Goal: Task Accomplishment & Management: Manage account settings

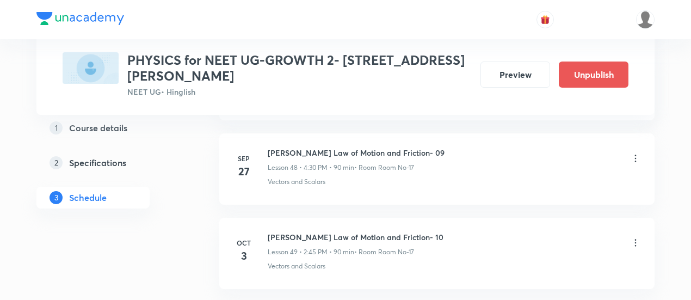
scroll to position [4696, 0]
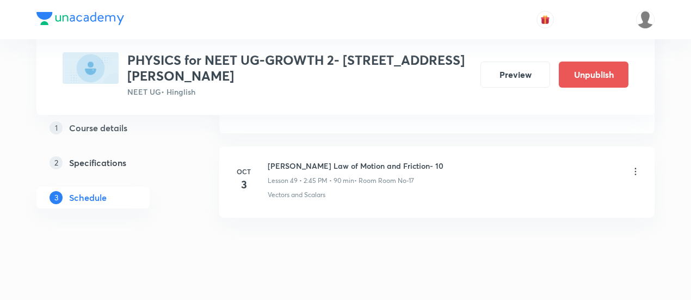
click at [635, 168] on icon at bounding box center [636, 171] width 2 height 7
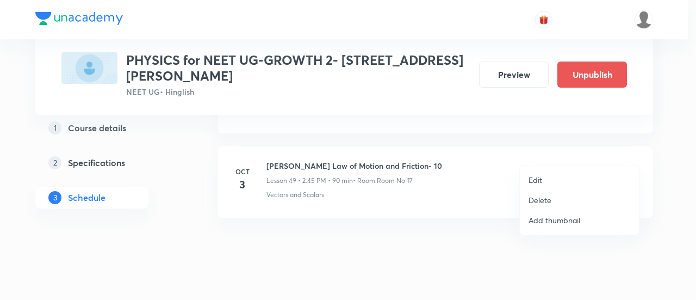
click at [544, 200] on p "Delete" at bounding box center [540, 199] width 23 height 11
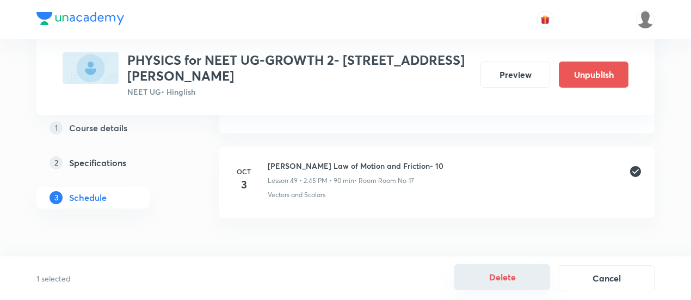
click at [506, 278] on button "Delete" at bounding box center [502, 277] width 96 height 26
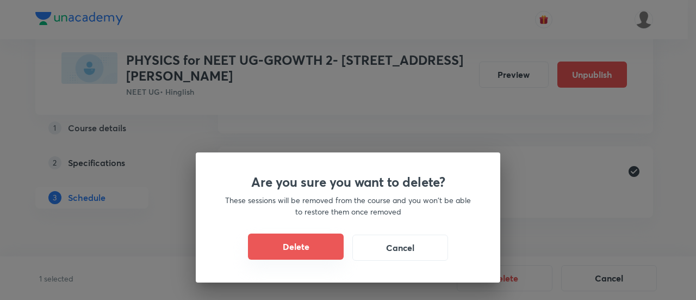
click at [297, 249] on button "Delete" at bounding box center [296, 246] width 96 height 26
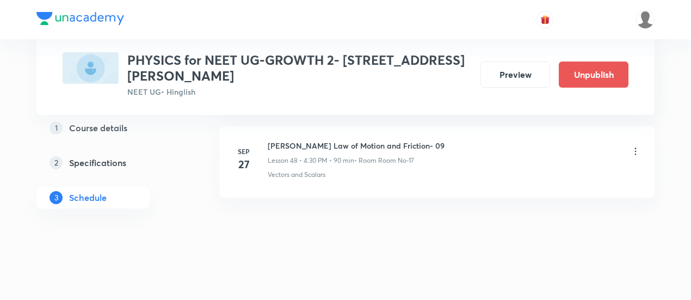
scroll to position [4612, 0]
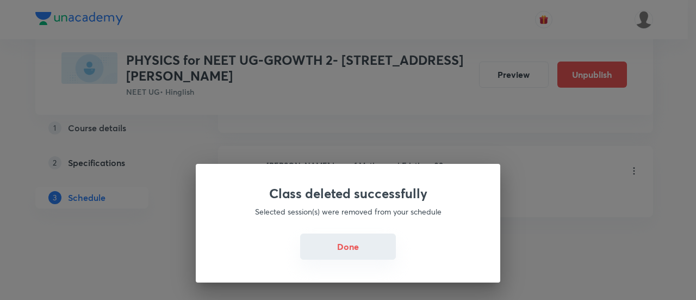
click at [319, 251] on button "Done" at bounding box center [348, 246] width 96 height 26
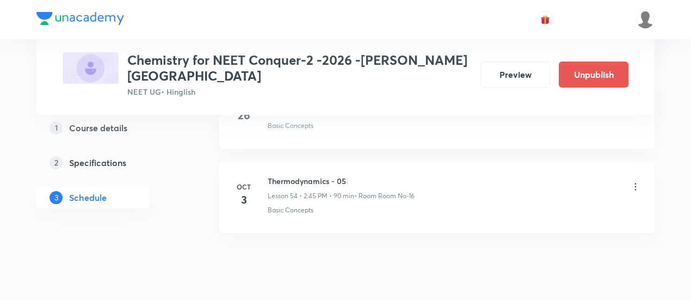
click at [635, 181] on icon at bounding box center [635, 186] width 11 height 11
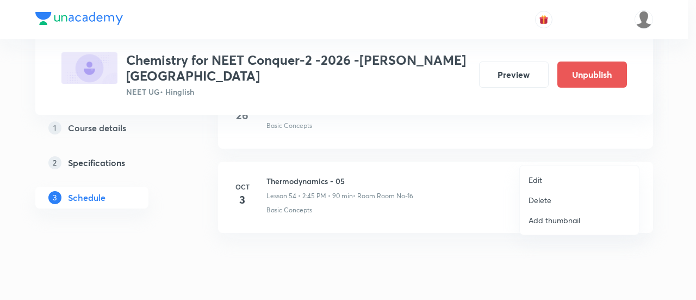
click at [545, 200] on p "Delete" at bounding box center [540, 199] width 23 height 11
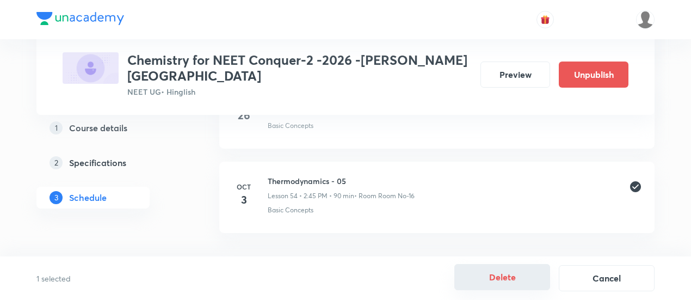
click at [498, 278] on button "Delete" at bounding box center [502, 277] width 96 height 26
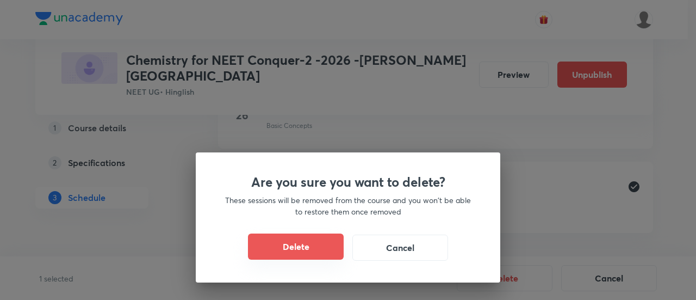
click at [317, 249] on button "Delete" at bounding box center [296, 246] width 96 height 26
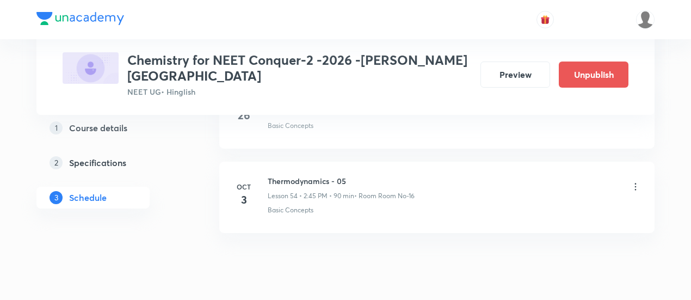
scroll to position [5019, 0]
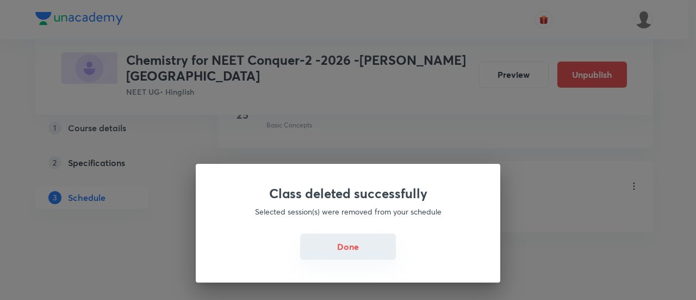
click at [355, 248] on button "Done" at bounding box center [348, 246] width 96 height 26
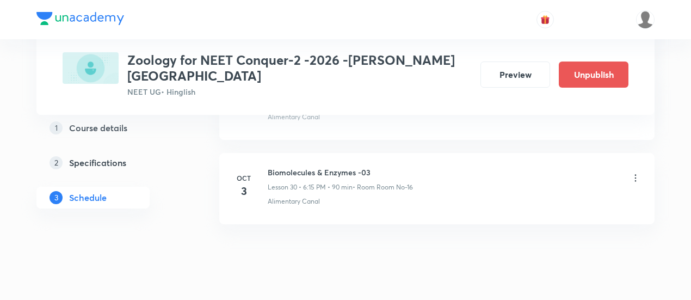
click at [635, 172] on icon at bounding box center [635, 177] width 11 height 11
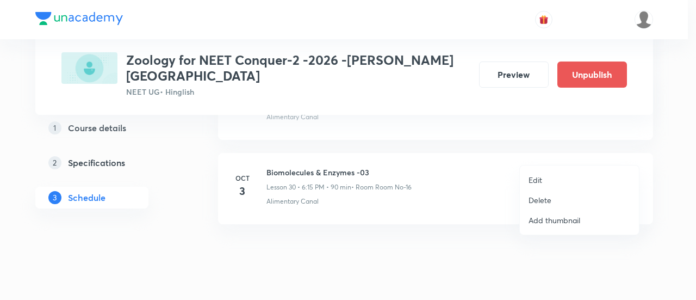
click at [532, 179] on p "Edit" at bounding box center [536, 179] width 14 height 11
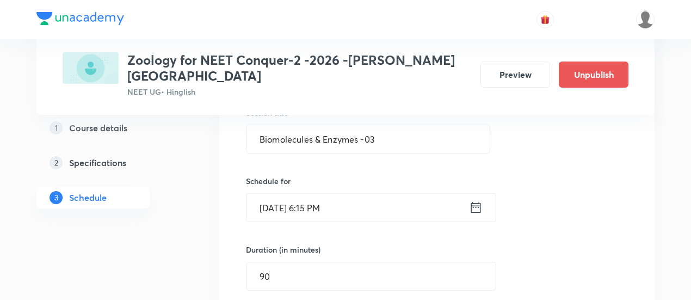
scroll to position [2658, 0]
click at [475, 200] on icon at bounding box center [476, 207] width 14 height 15
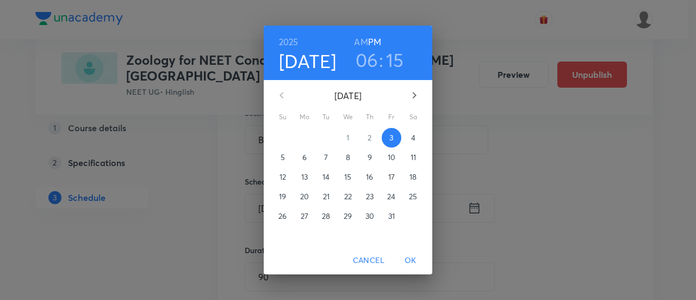
click at [368, 60] on h3 "06" at bounding box center [367, 59] width 23 height 23
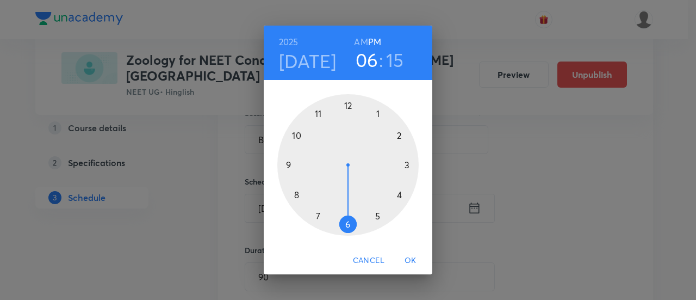
click at [399, 138] on div at bounding box center [347, 164] width 141 height 141
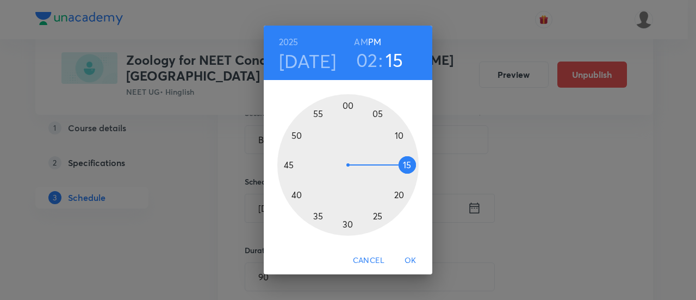
click at [285, 165] on div at bounding box center [347, 164] width 141 height 141
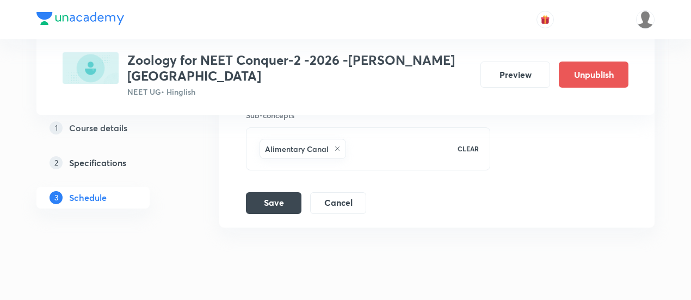
scroll to position [3006, 0]
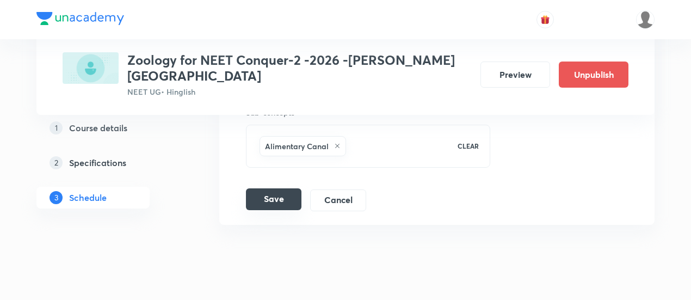
click at [273, 188] on button "Save" at bounding box center [273, 199] width 55 height 22
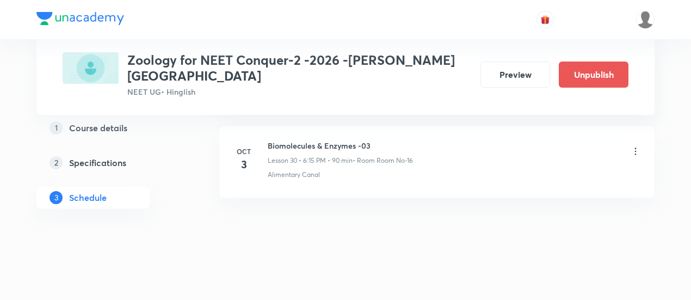
scroll to position [2590, 0]
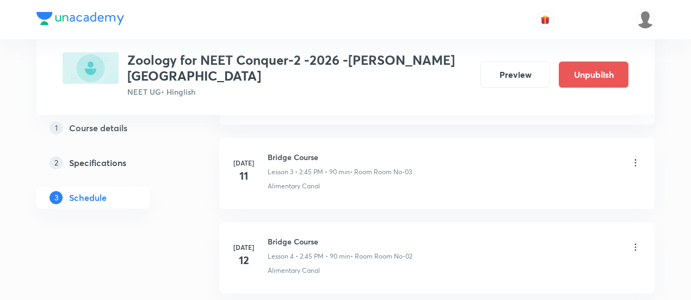
scroll to position [826, 0]
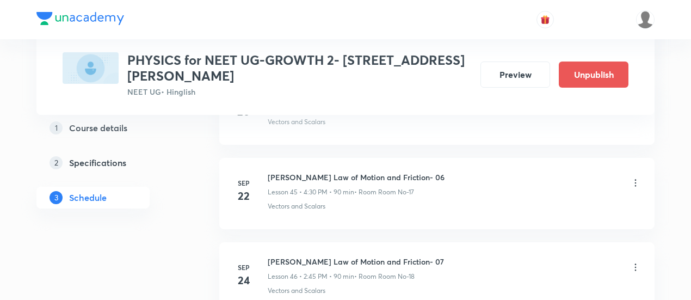
scroll to position [4612, 0]
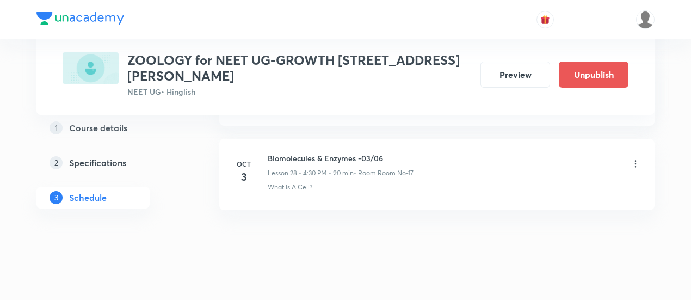
click at [635, 158] on icon at bounding box center [635, 163] width 11 height 11
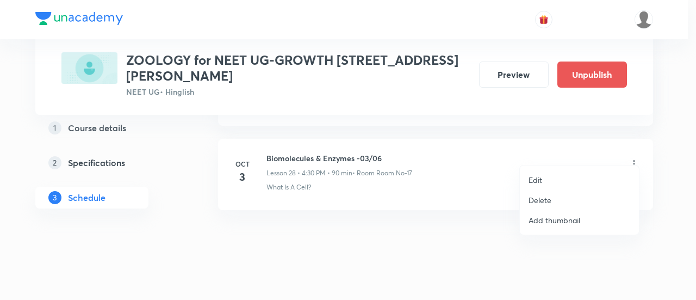
click at [542, 180] on p "Edit" at bounding box center [536, 179] width 14 height 11
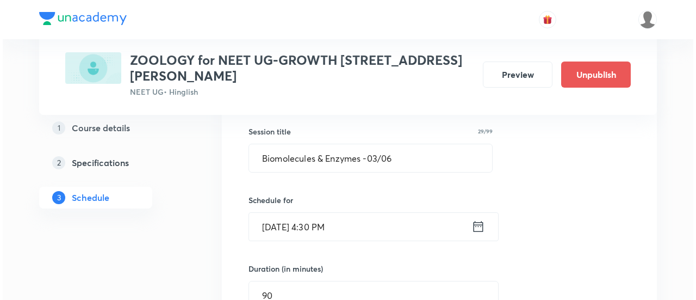
scroll to position [2496, 0]
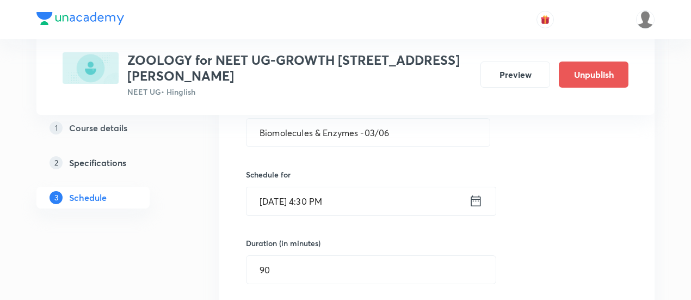
click at [477, 193] on icon at bounding box center [476, 200] width 14 height 15
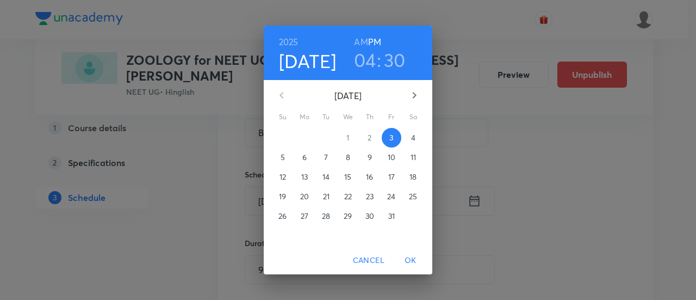
click at [372, 259] on span "Cancel" at bounding box center [369, 260] width 32 height 14
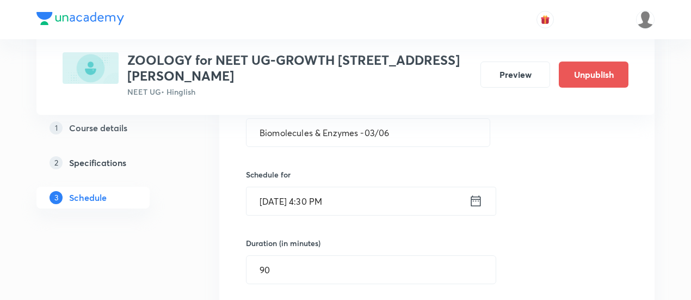
click at [476, 194] on icon at bounding box center [476, 200] width 14 height 15
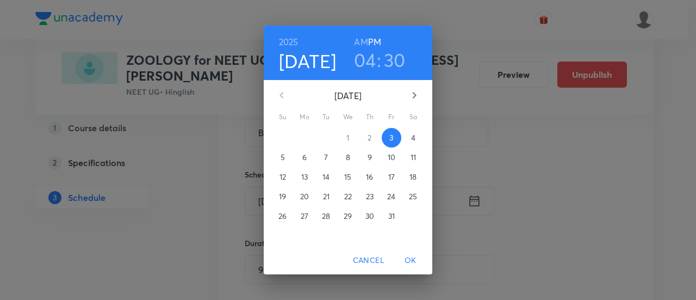
click at [287, 35] on h6 "2025" at bounding box center [289, 41] width 20 height 15
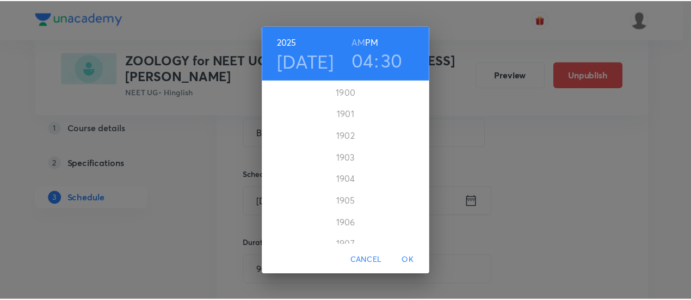
scroll to position [2654, 0]
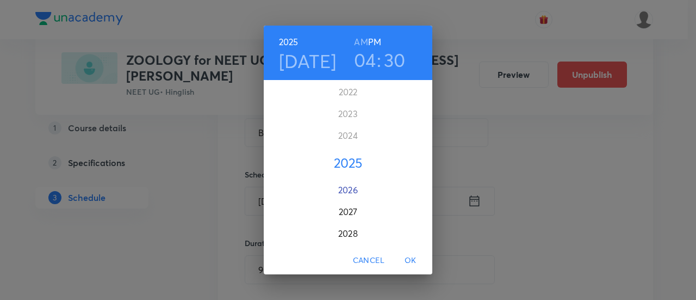
click at [347, 192] on div "2026" at bounding box center [348, 190] width 169 height 22
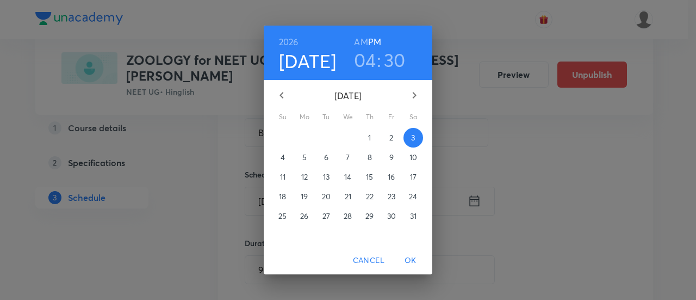
click at [367, 66] on h3 "04" at bounding box center [365, 59] width 22 height 23
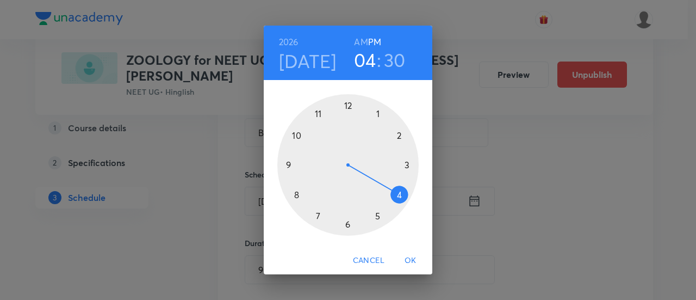
click at [347, 224] on div at bounding box center [347, 164] width 141 height 141
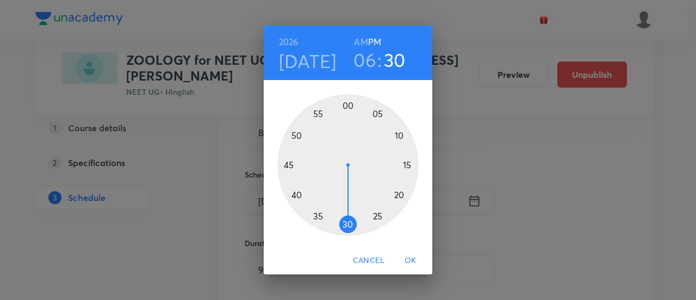
click at [406, 165] on div at bounding box center [347, 164] width 141 height 141
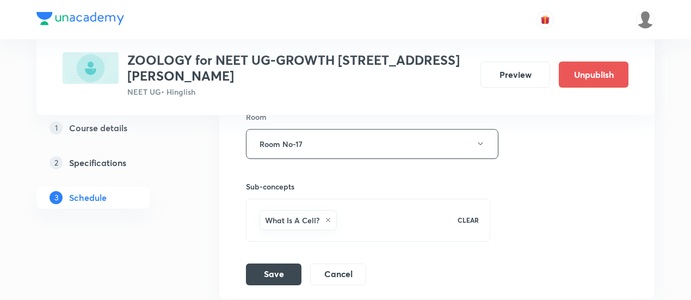
scroll to position [2764, 0]
click at [282, 261] on button "Save" at bounding box center [273, 272] width 55 height 22
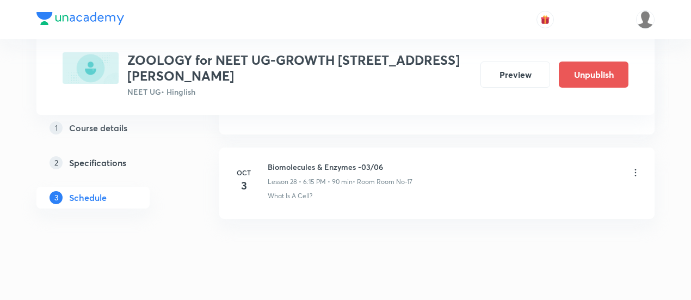
scroll to position [2403, 0]
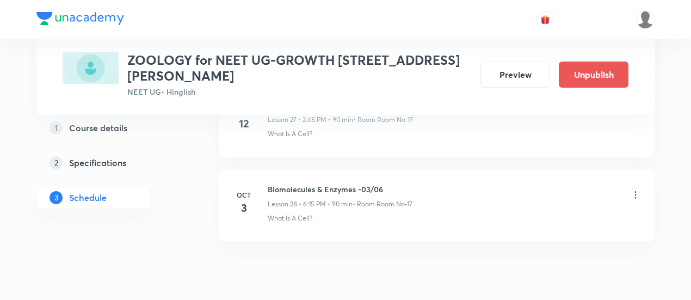
click at [637, 189] on icon at bounding box center [635, 194] width 11 height 11
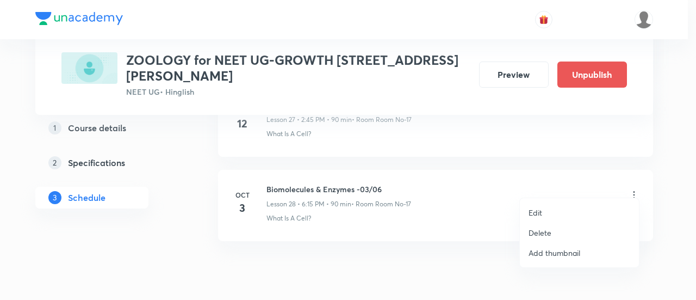
click at [537, 231] on p "Delete" at bounding box center [540, 232] width 23 height 11
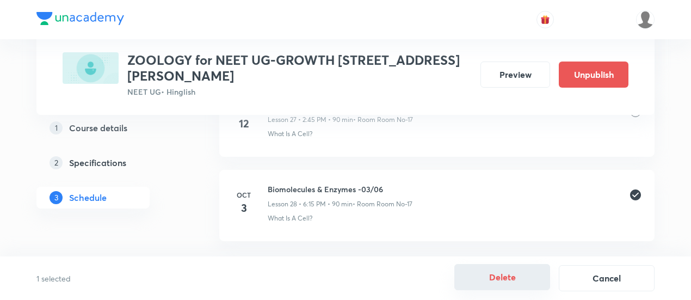
click at [507, 279] on button "Delete" at bounding box center [502, 277] width 96 height 26
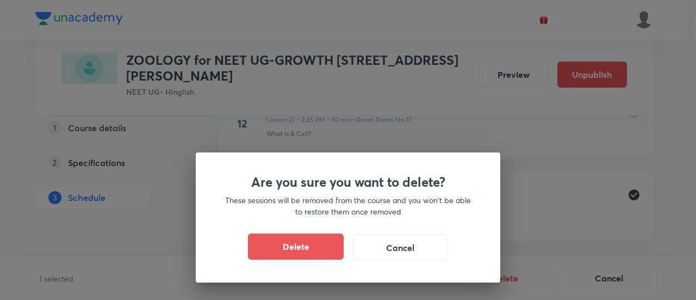
click at [325, 251] on button "Delete" at bounding box center [296, 246] width 96 height 26
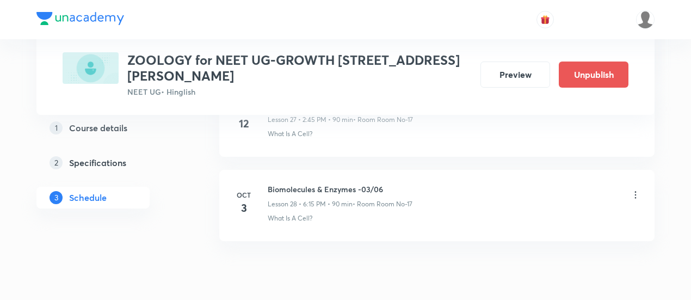
scroll to position [2351, 0]
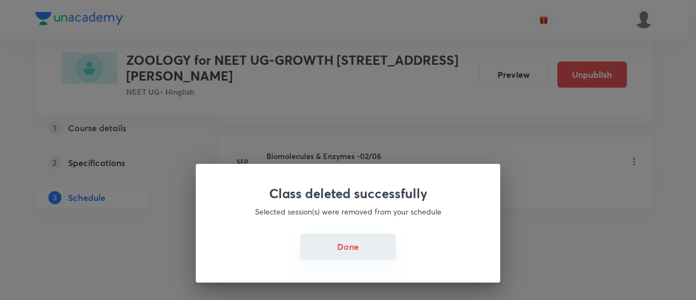
click at [338, 247] on button "Done" at bounding box center [348, 246] width 96 height 26
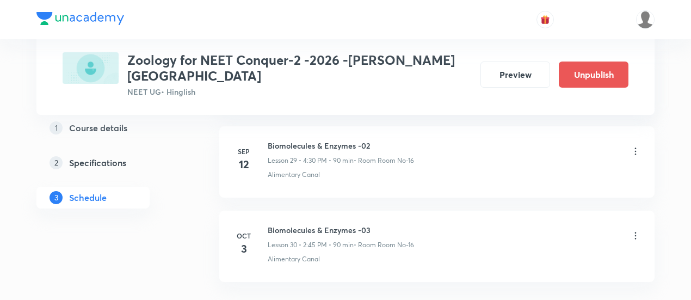
scroll to position [3088, 0]
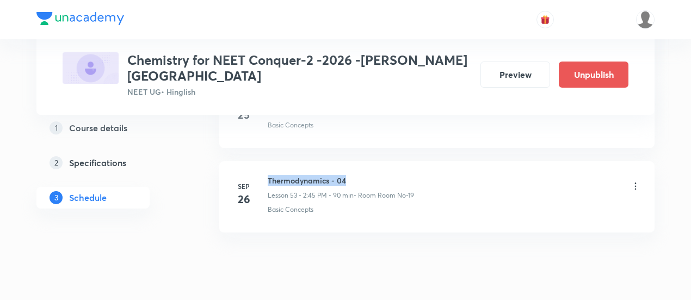
drag, startPoint x: 269, startPoint y: 144, endPoint x: 356, endPoint y: 138, distance: 87.2
click at [356, 161] on li "[DATE] Thermodynamics - 04 Lesson 53 • 2:45 PM • 90 min • Room Room No-19 Basic…" at bounding box center [436, 196] width 435 height 71
copy h6 "Thermodynamics - 04"
click at [356, 161] on li "Sep 26 Thermodynamics - 04 Lesson 53 • 2:45 PM • 90 min • Room Room No-19 Basic…" at bounding box center [436, 196] width 435 height 71
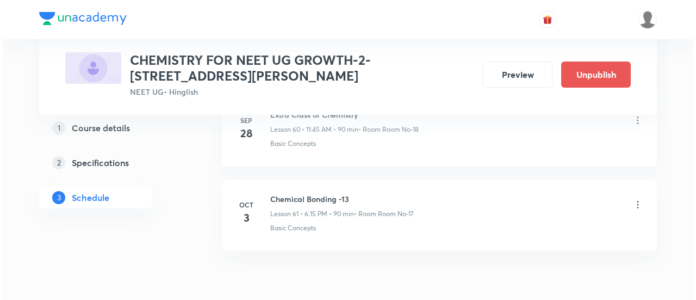
scroll to position [5703, 0]
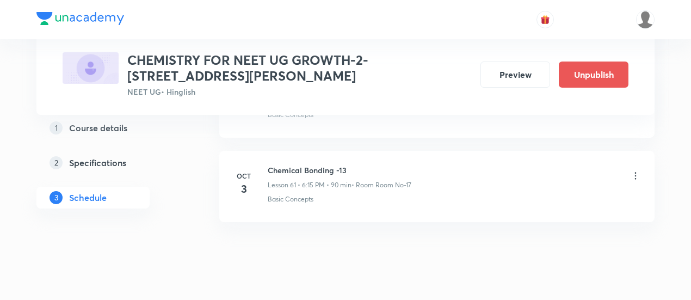
click at [635, 172] on icon at bounding box center [636, 175] width 2 height 7
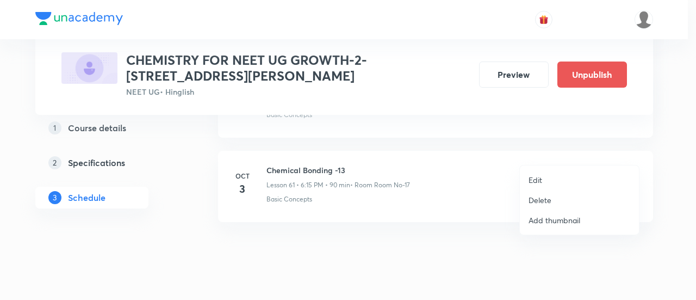
click at [538, 179] on p "Edit" at bounding box center [536, 179] width 14 height 11
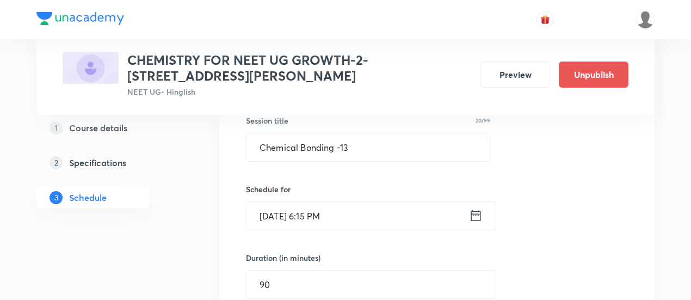
scroll to position [5262, 0]
click at [473, 209] on icon at bounding box center [476, 216] width 14 height 15
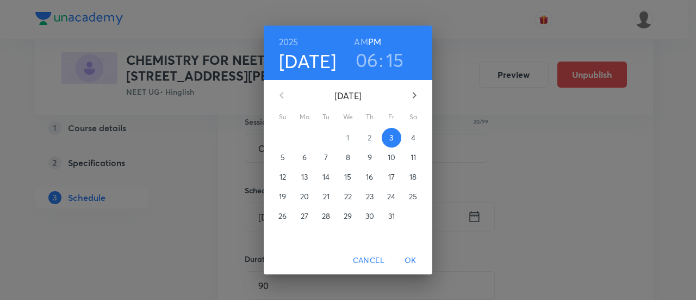
click at [373, 65] on h3 "06" at bounding box center [367, 59] width 23 height 23
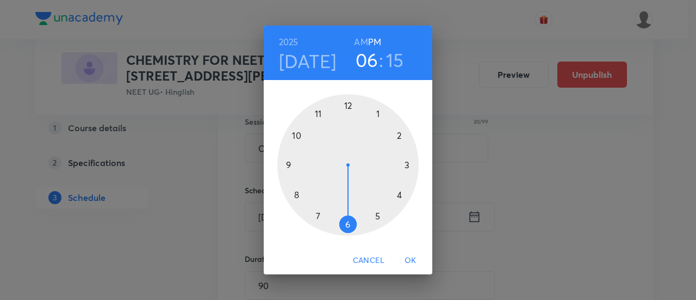
click at [400, 194] on div at bounding box center [347, 164] width 141 height 141
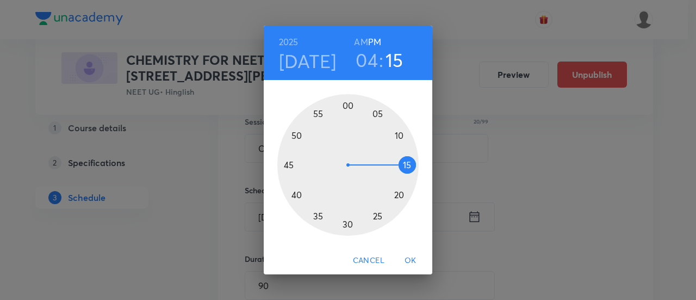
click at [347, 225] on div at bounding box center [347, 164] width 141 height 141
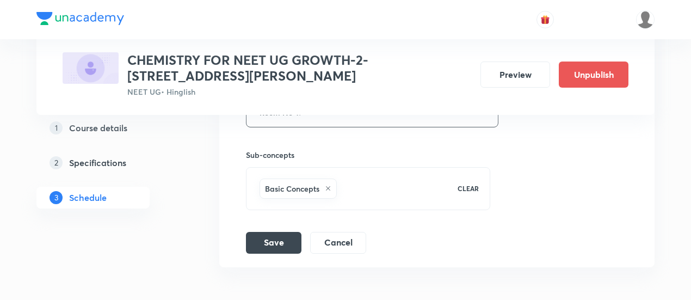
scroll to position [5615, 0]
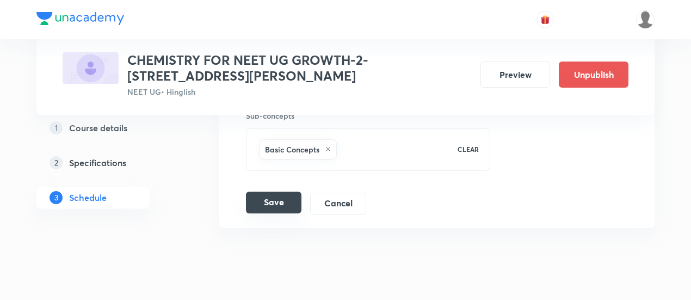
click at [288, 191] on button "Save" at bounding box center [273, 202] width 55 height 22
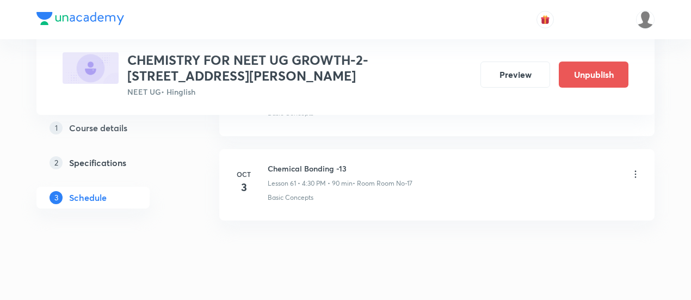
click at [637, 169] on icon at bounding box center [635, 174] width 11 height 11
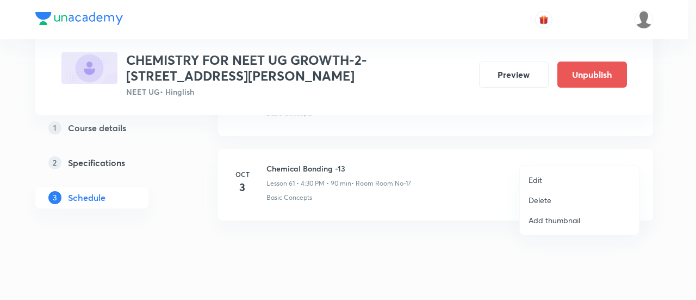
click at [528, 177] on li "Edit" at bounding box center [579, 180] width 119 height 20
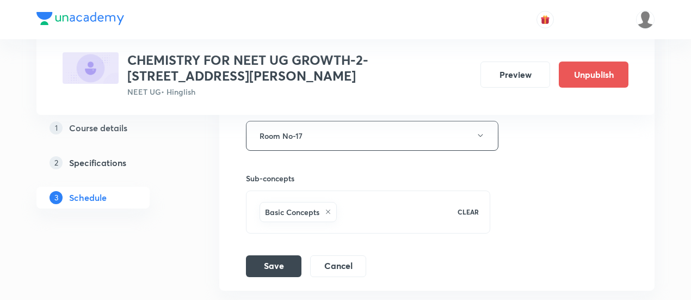
scroll to position [5621, 0]
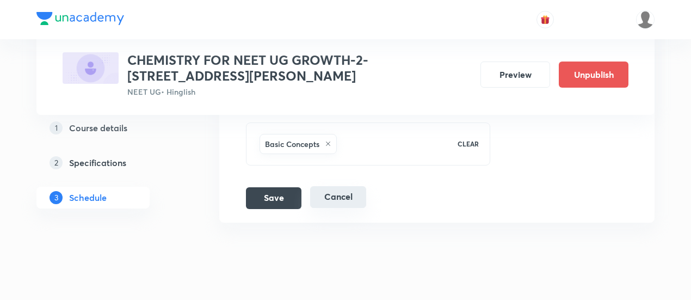
click at [346, 186] on button "Cancel" at bounding box center [338, 197] width 56 height 22
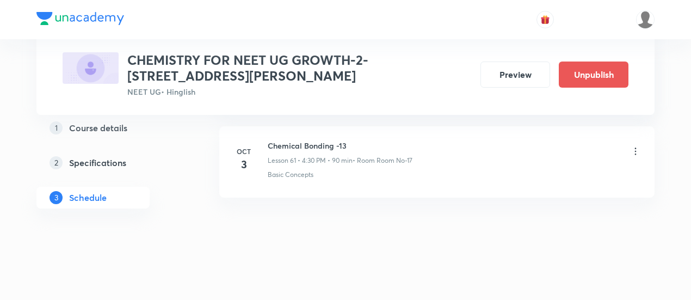
scroll to position [5205, 0]
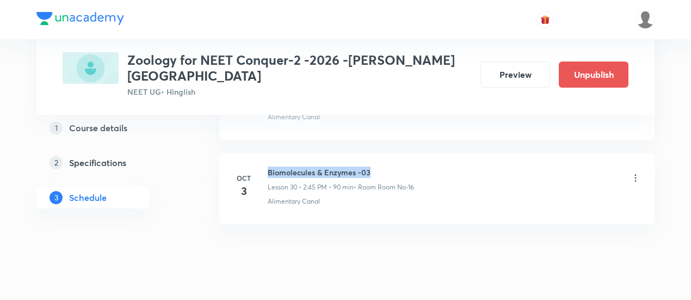
drag, startPoint x: 268, startPoint y: 144, endPoint x: 394, endPoint y: 137, distance: 126.3
click at [394, 153] on li "[DATE] Biomolecules & Enzymes -03 Lesson 30 • 2:45 PM • 90 min • Room Room No-[…" at bounding box center [436, 188] width 435 height 71
copy h6 "Biomolecules & Enzymes -03"
click at [394, 153] on li "[DATE] Biomolecules & Enzymes -03 Lesson 30 • 2:45 PM • 90 min • Room Room No-[…" at bounding box center [436, 188] width 435 height 71
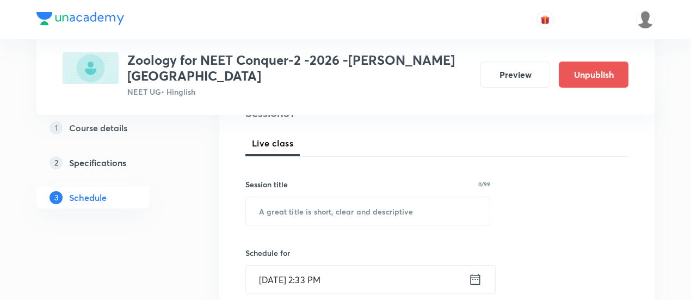
scroll to position [172, 0]
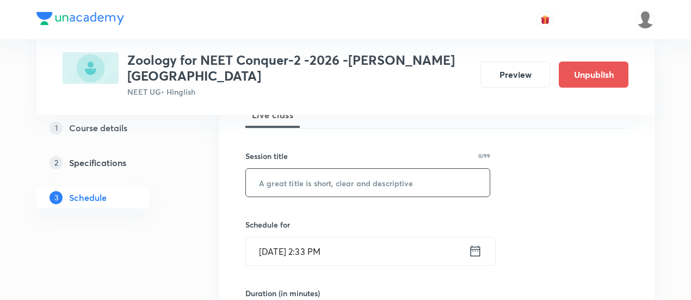
click at [355, 172] on input "text" at bounding box center [368, 183] width 244 height 28
paste input "Biomolecules & Enzymes -03"
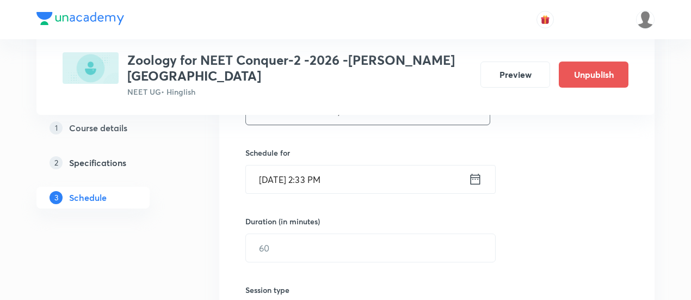
scroll to position [245, 0]
type input "Biomolecules & Enzymes -04"
click at [473, 172] on icon at bounding box center [475, 177] width 10 height 11
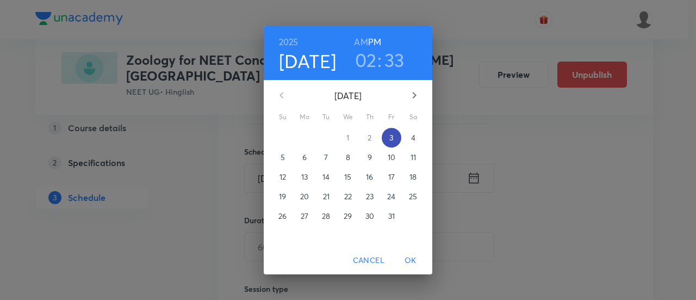
click at [394, 140] on span "3" at bounding box center [392, 137] width 20 height 11
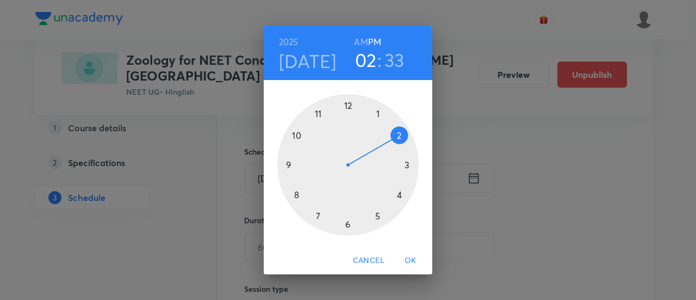
click at [348, 225] on div at bounding box center [347, 164] width 141 height 141
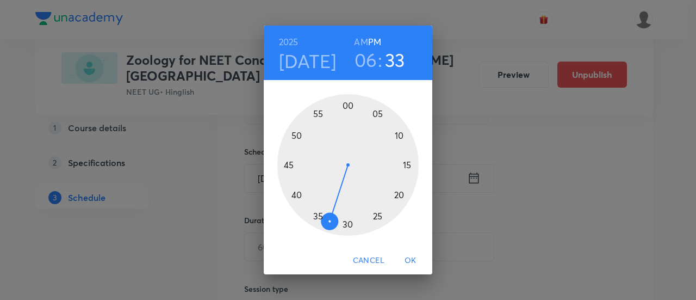
click at [407, 165] on div at bounding box center [347, 164] width 141 height 141
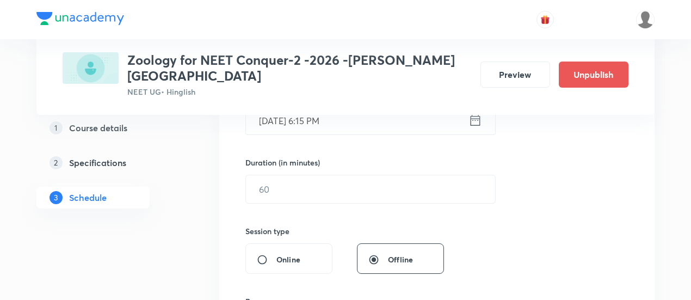
scroll to position [308, 0]
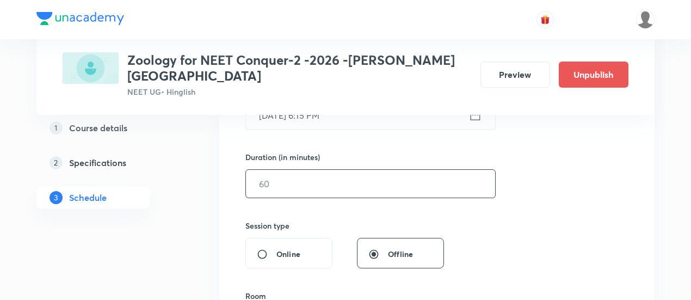
click at [443, 171] on input "text" at bounding box center [370, 184] width 249 height 28
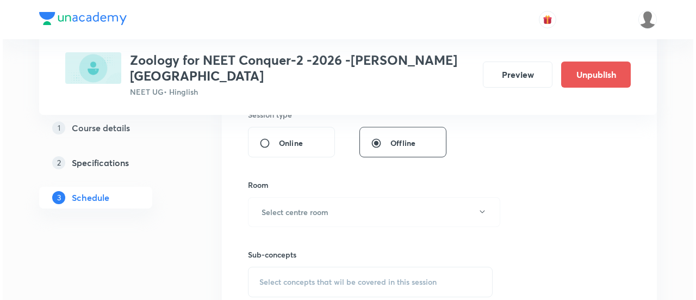
scroll to position [420, 0]
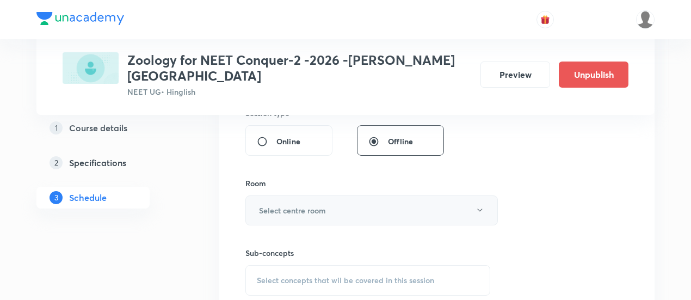
type input "90"
click at [346, 196] on button "Select centre room" at bounding box center [371, 210] width 252 height 30
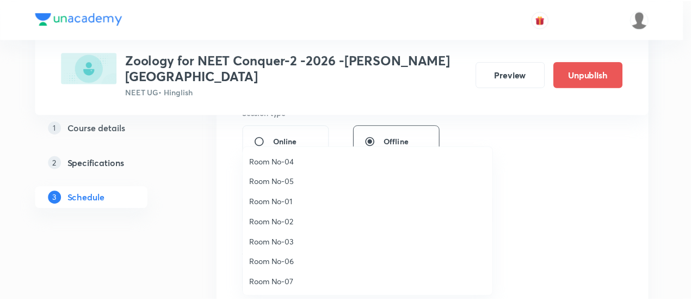
scroll to position [121, 0]
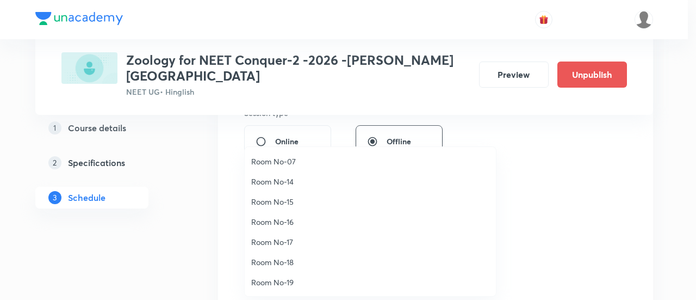
click at [293, 221] on span "Room No-16" at bounding box center [370, 221] width 238 height 11
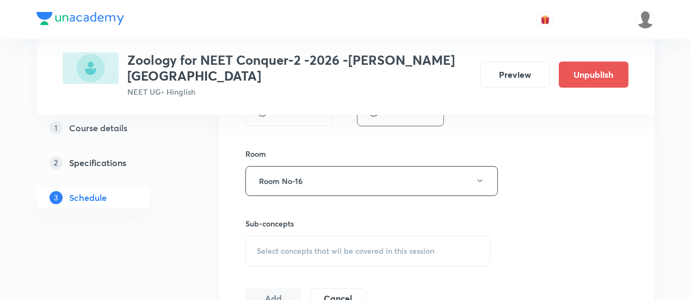
scroll to position [451, 0]
click at [389, 245] on span "Select concepts that wil be covered in this session" at bounding box center [345, 249] width 177 height 9
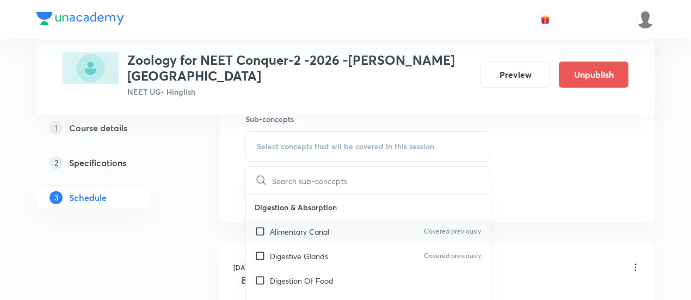
scroll to position [558, 0]
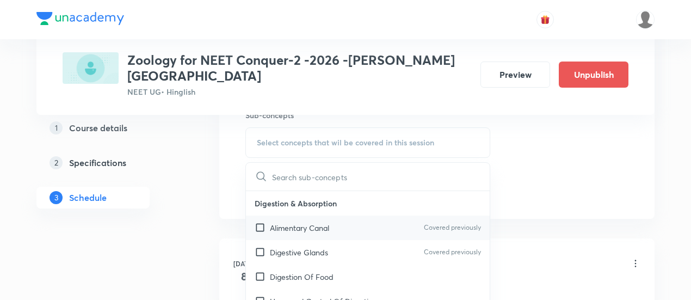
click at [333, 215] on div "Alimentary Canal Covered previously" at bounding box center [368, 227] width 244 height 24
checkbox input "true"
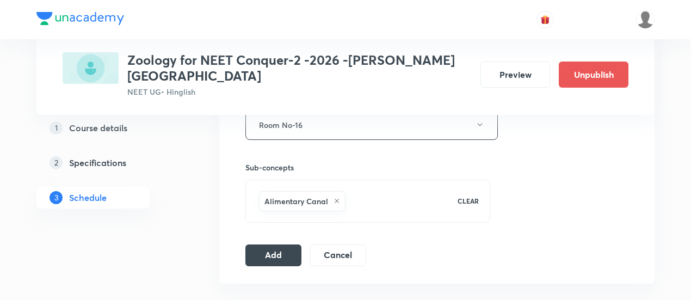
scroll to position [522, 0]
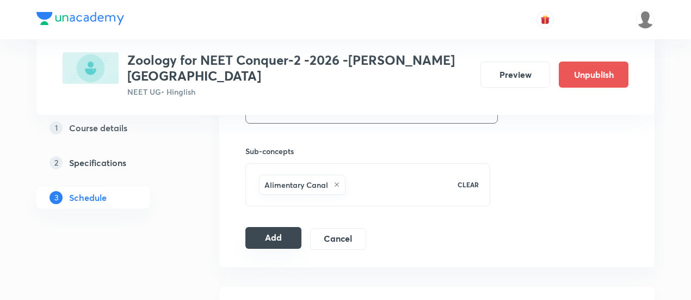
click at [289, 227] on button "Add" at bounding box center [273, 238] width 56 height 22
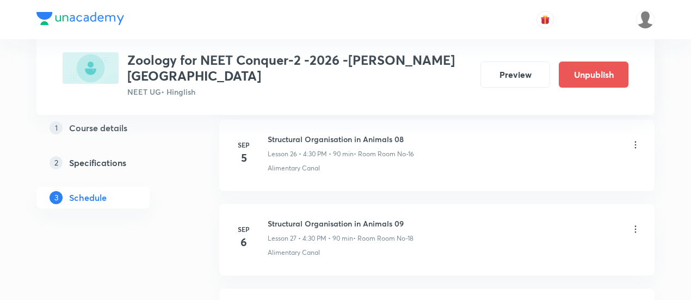
scroll to position [2674, 0]
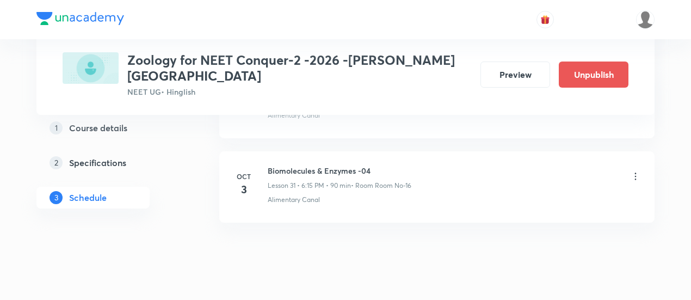
click at [634, 171] on icon at bounding box center [635, 176] width 11 height 11
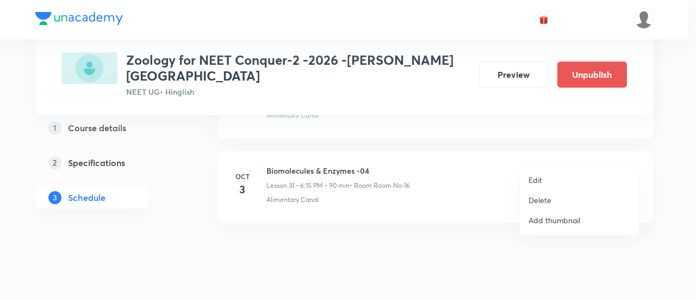
click at [534, 180] on p "Edit" at bounding box center [536, 179] width 14 height 11
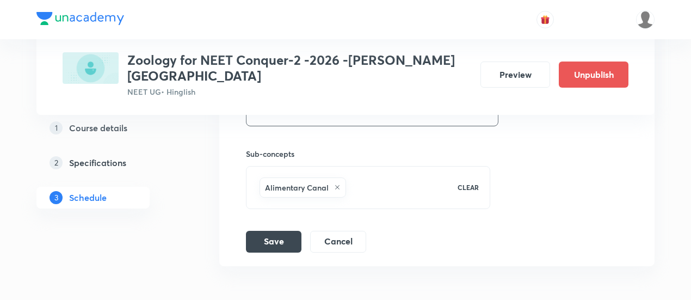
scroll to position [3049, 0]
click at [282, 229] on button "Save" at bounding box center [273, 240] width 55 height 22
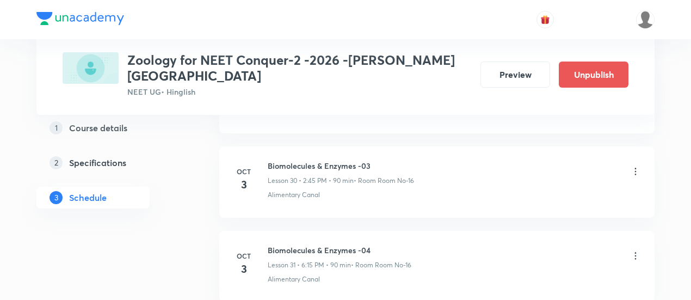
scroll to position [2594, 0]
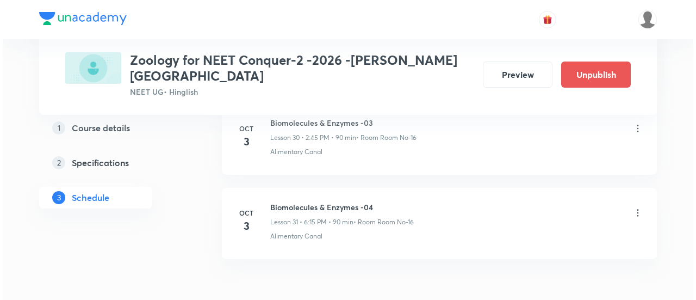
scroll to position [3172, 0]
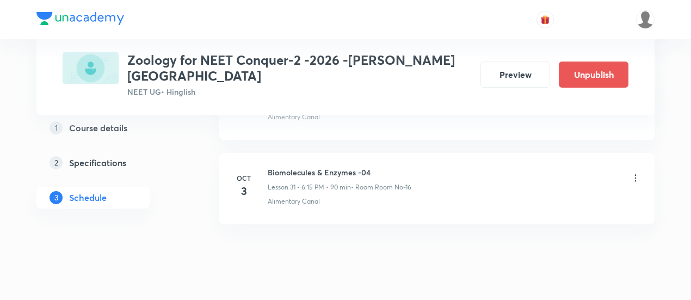
click at [635, 172] on icon at bounding box center [635, 177] width 11 height 11
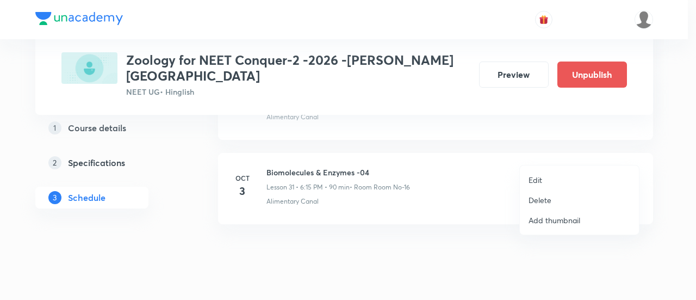
click at [543, 180] on li "Edit" at bounding box center [579, 180] width 119 height 20
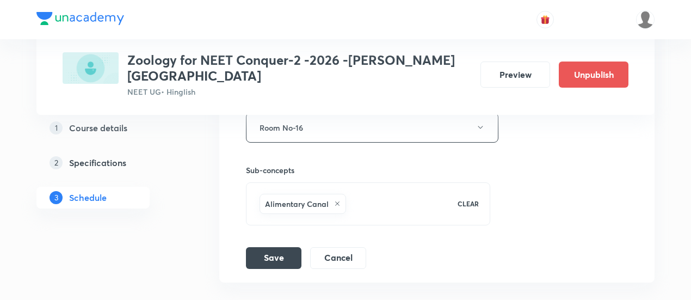
scroll to position [3037, 0]
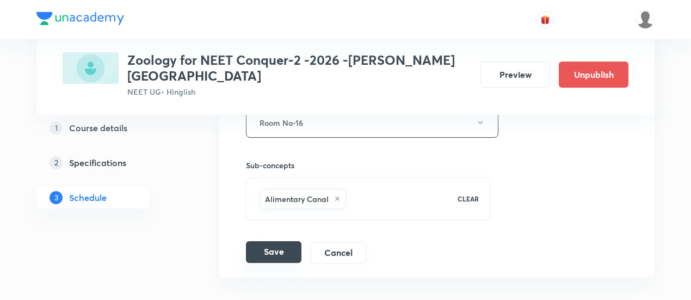
click at [285, 241] on button "Save" at bounding box center [273, 252] width 55 height 22
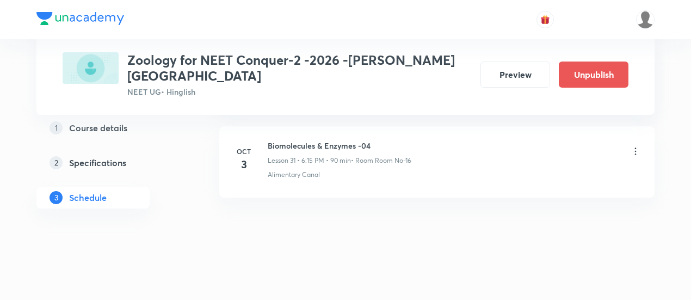
scroll to position [2674, 0]
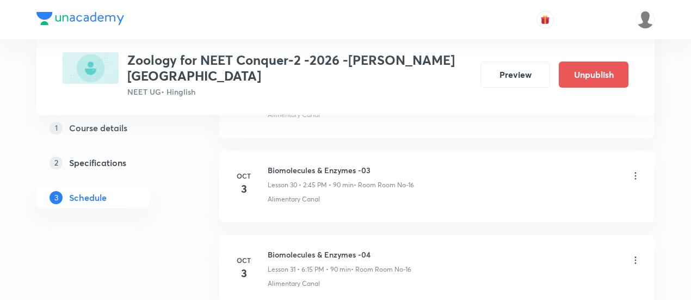
scroll to position [3089, 0]
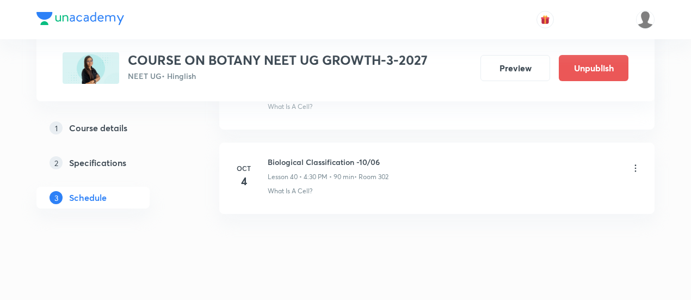
click at [635, 163] on icon at bounding box center [635, 168] width 11 height 11
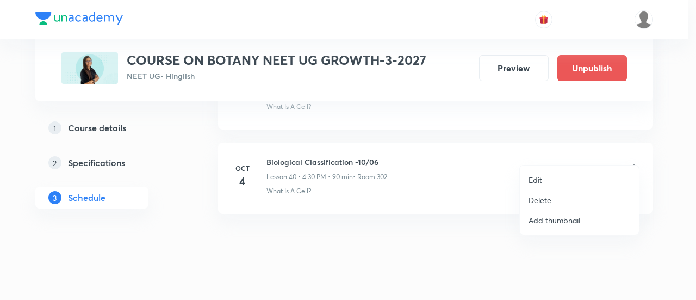
click at [547, 200] on p "Delete" at bounding box center [540, 199] width 23 height 11
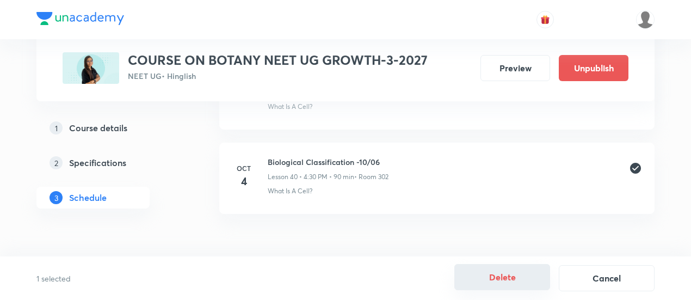
click at [507, 275] on button "Delete" at bounding box center [502, 277] width 96 height 26
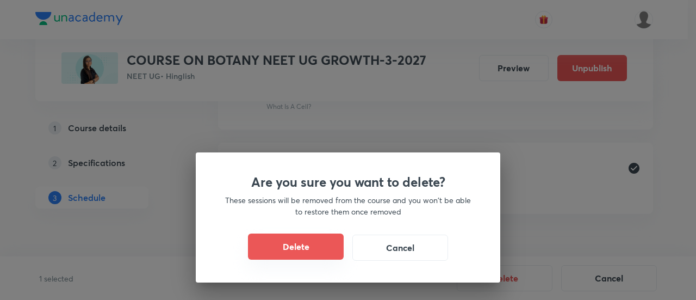
click at [314, 247] on button "Delete" at bounding box center [296, 246] width 96 height 26
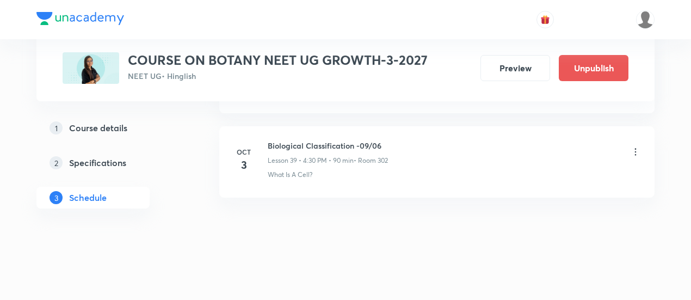
scroll to position [3844, 0]
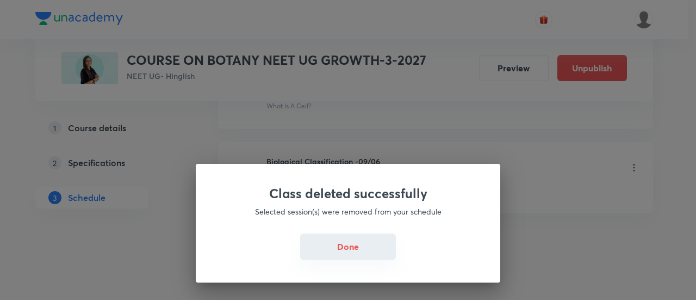
click at [333, 249] on button "Done" at bounding box center [348, 246] width 96 height 26
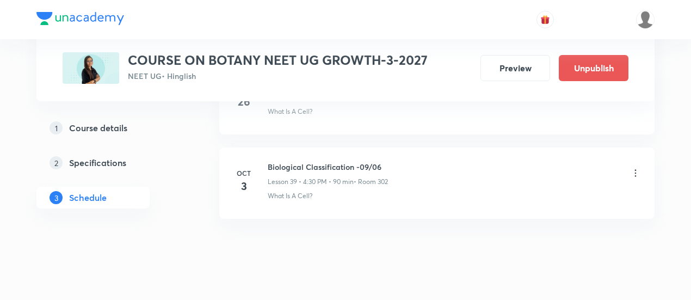
scroll to position [3844, 0]
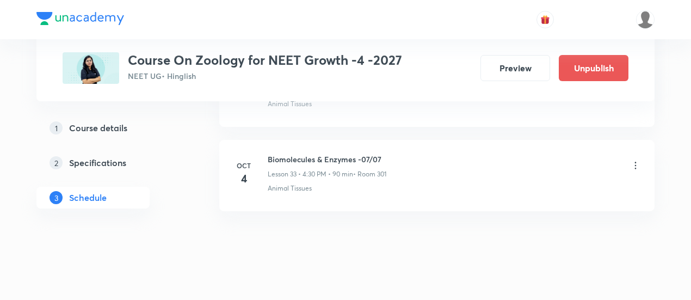
click at [635, 160] on icon at bounding box center [635, 165] width 11 height 11
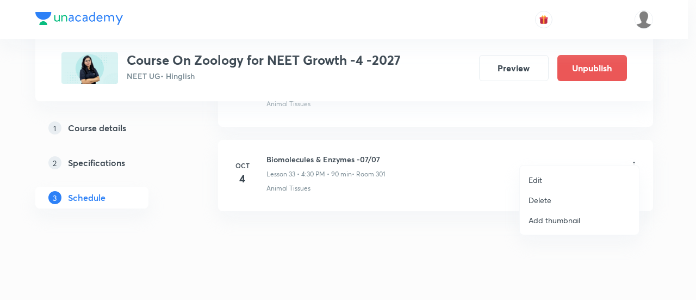
click at [542, 198] on p "Delete" at bounding box center [540, 199] width 23 height 11
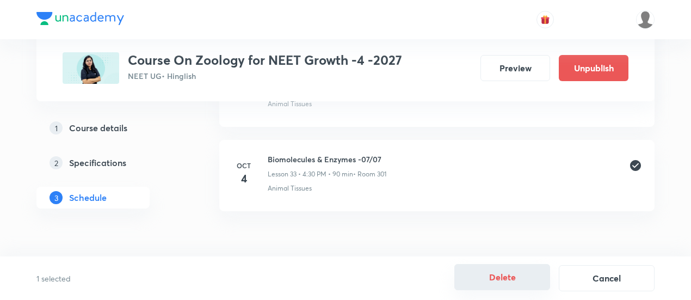
click at [498, 278] on button "Delete" at bounding box center [502, 277] width 96 height 26
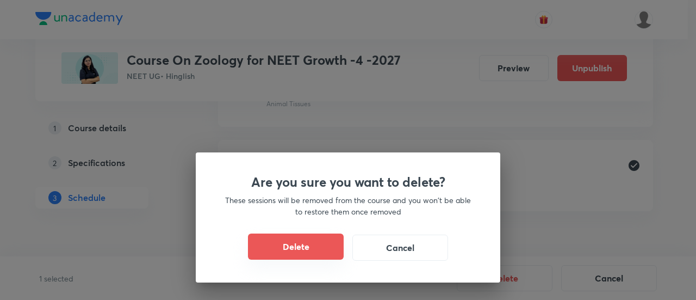
click at [312, 248] on button "Delete" at bounding box center [296, 246] width 96 height 26
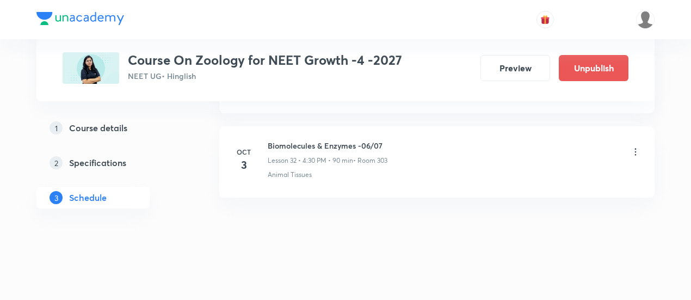
scroll to position [3256, 0]
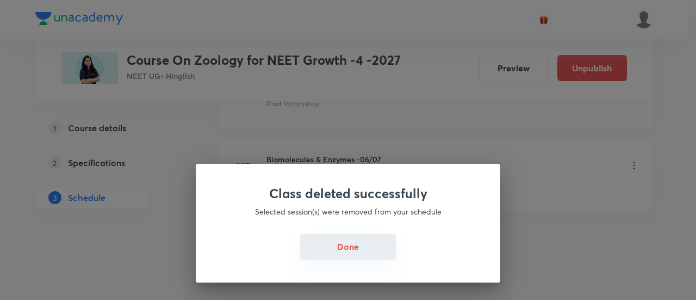
click at [336, 244] on button "Done" at bounding box center [348, 246] width 96 height 26
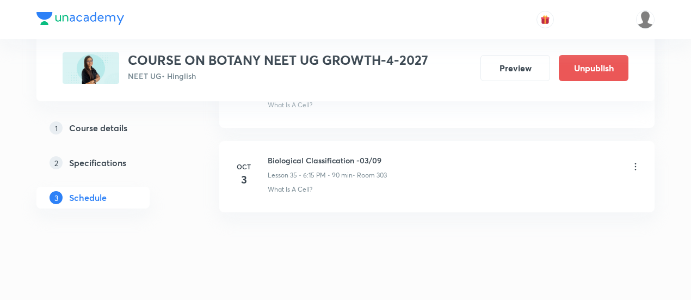
scroll to position [3508, 0]
drag, startPoint x: 267, startPoint y: 142, endPoint x: 390, endPoint y: 141, distance: 122.9
click at [390, 154] on div "Biological Classification -03/09 Lesson 35 • 6:15 PM • 90 min • Room 303" at bounding box center [454, 167] width 373 height 26
copy h6 "Biological Classification -03/09"
click at [390, 154] on div "Biological Classification -03/09 Lesson 35 • 6:15 PM • 90 min • Room 303" at bounding box center [454, 167] width 373 height 26
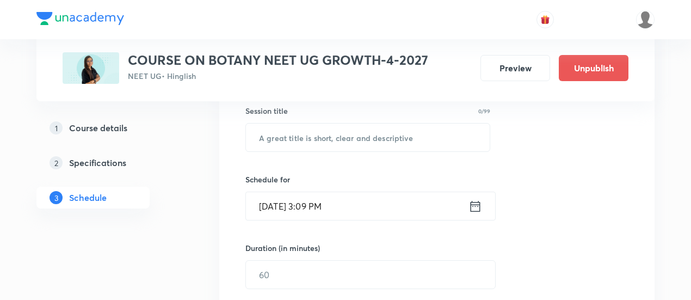
scroll to position [212, 0]
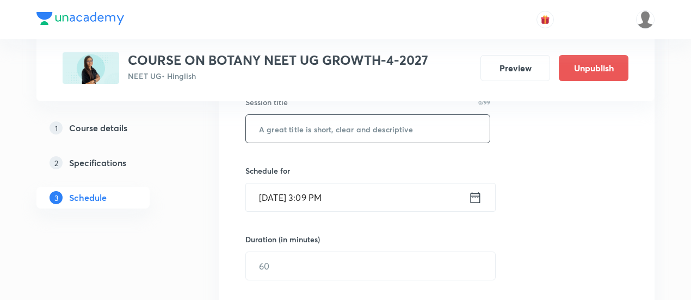
click at [367, 132] on input "text" at bounding box center [368, 129] width 244 height 28
paste input "Biological Classification -03/09"
click at [372, 124] on input "Biological Classification -03/09" at bounding box center [368, 129] width 244 height 28
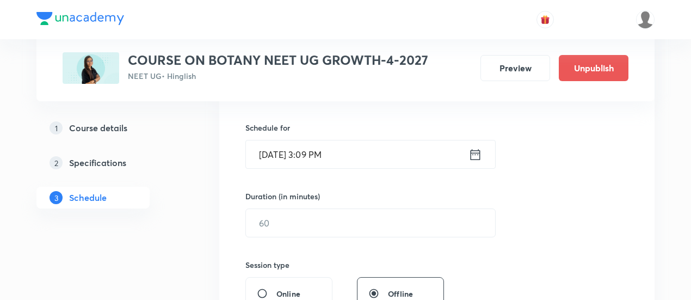
scroll to position [256, 0]
type input "Biological Classification -04/09"
click at [476, 150] on icon at bounding box center [475, 153] width 14 height 15
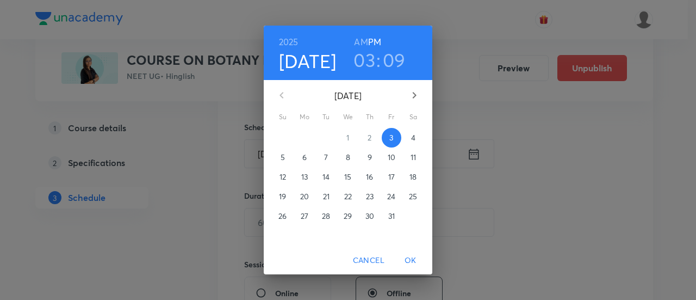
click at [414, 137] on p "4" at bounding box center [413, 137] width 4 height 11
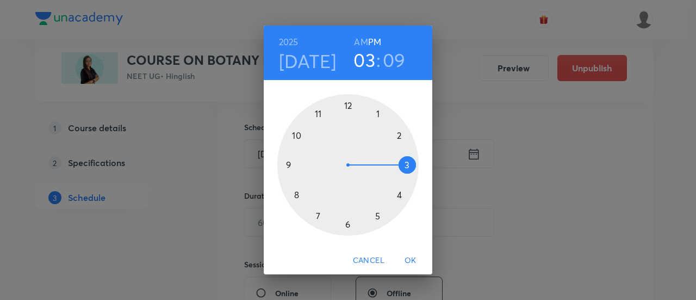
click at [399, 195] on div at bounding box center [347, 164] width 141 height 141
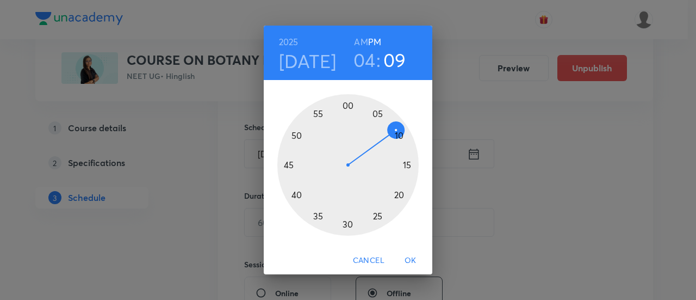
click at [347, 225] on div at bounding box center [347, 164] width 141 height 141
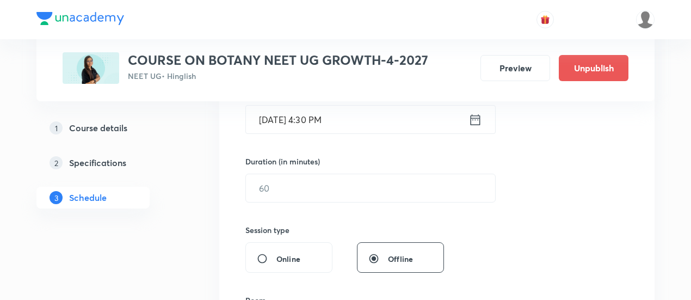
scroll to position [317, 0]
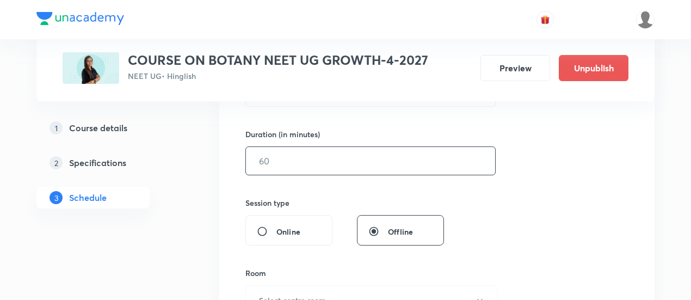
click at [397, 160] on input "text" at bounding box center [370, 161] width 249 height 28
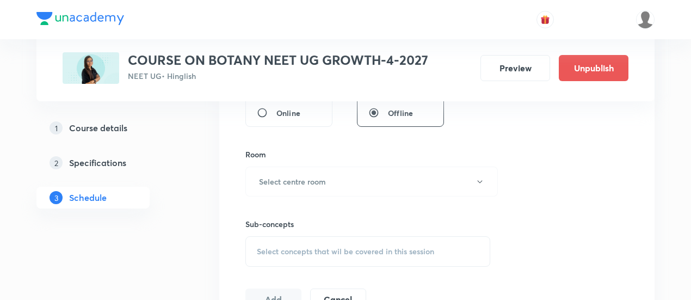
scroll to position [437, 0]
type input "90"
click at [324, 181] on h6 "Select centre room" at bounding box center [292, 180] width 67 height 11
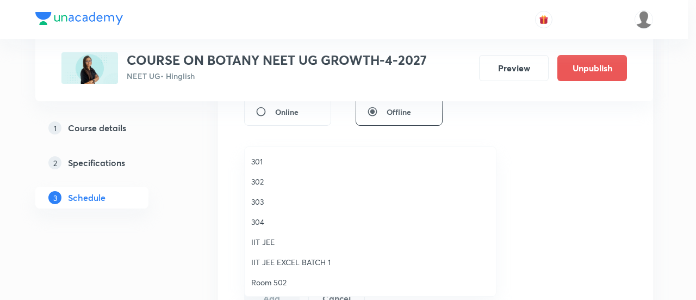
click at [257, 159] on span "301" at bounding box center [370, 161] width 238 height 11
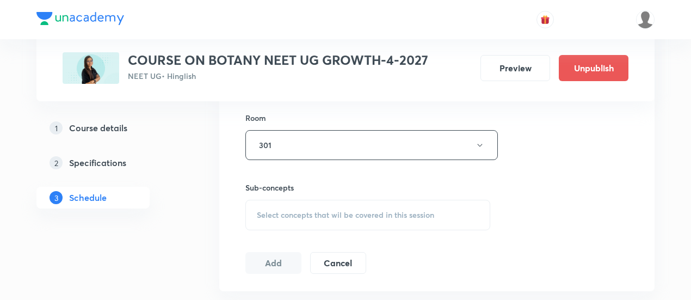
scroll to position [476, 0]
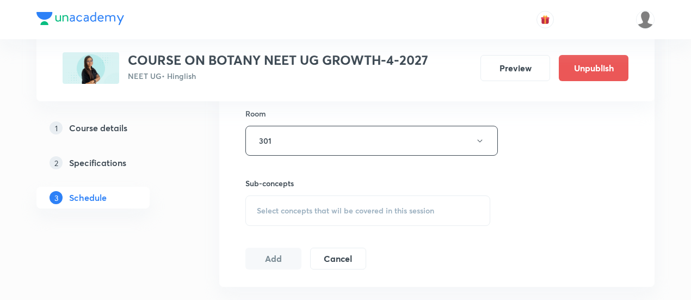
click at [384, 215] on div "Select concepts that wil be covered in this session" at bounding box center [367, 210] width 245 height 30
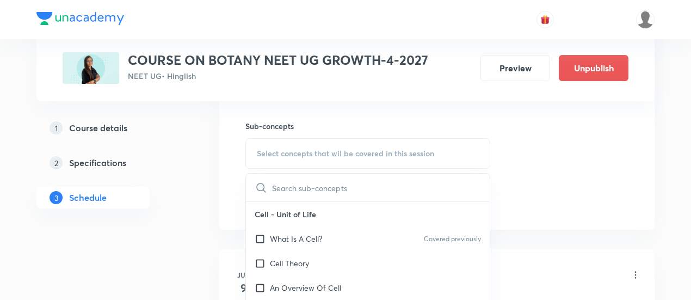
scroll to position [538, 0]
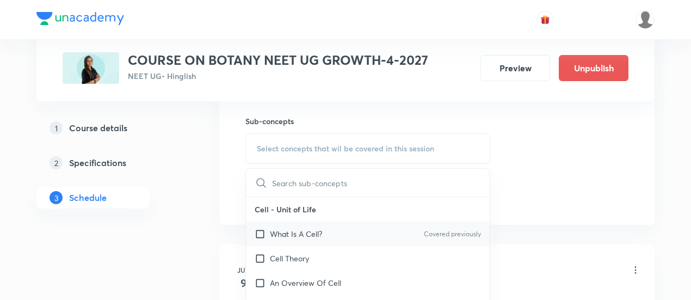
click at [323, 235] on div "What Is A Cell? Covered previously" at bounding box center [368, 233] width 244 height 24
checkbox input "true"
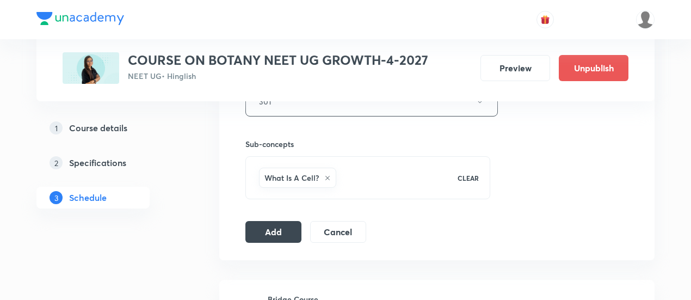
scroll to position [520, 0]
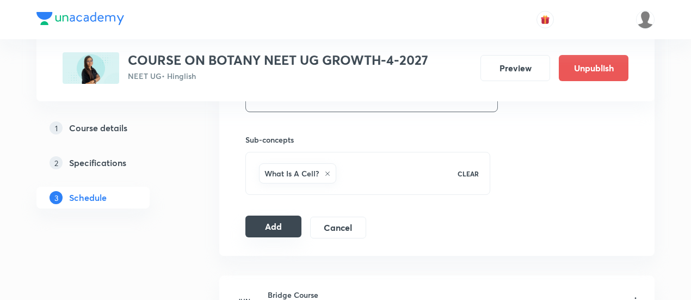
click at [294, 224] on button "Add" at bounding box center [273, 226] width 56 height 22
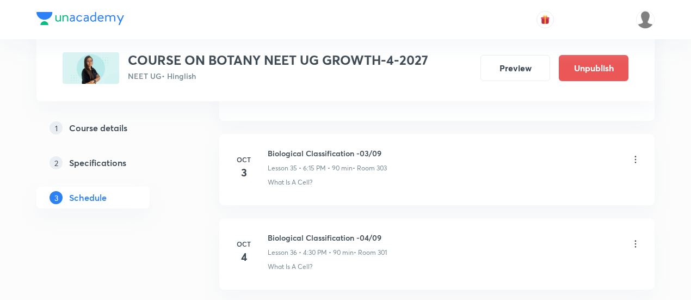
scroll to position [3006, 0]
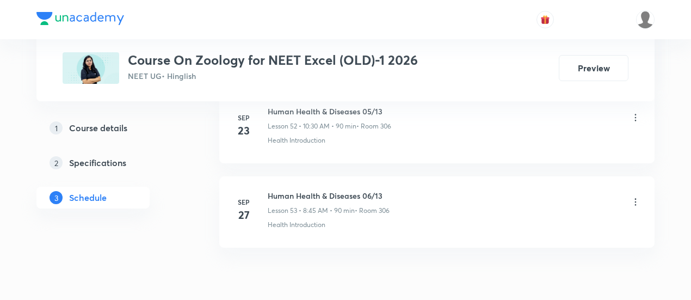
scroll to position [5018, 0]
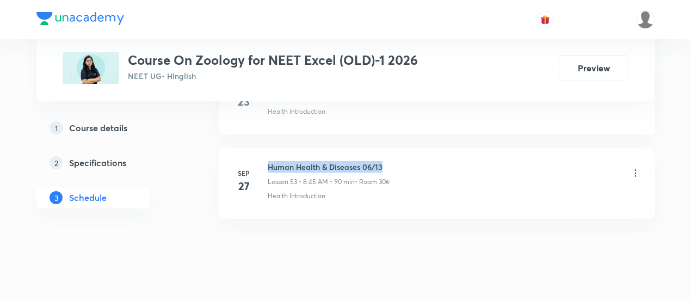
drag, startPoint x: 269, startPoint y: 143, endPoint x: 384, endPoint y: 145, distance: 115.3
click at [384, 161] on h6 "Human Health & Diseases 06/13" at bounding box center [329, 166] width 122 height 11
copy h6 "Human Health & Diseases 06/13"
click at [384, 161] on h6 "Human Health & Diseases 06/13" at bounding box center [329, 166] width 122 height 11
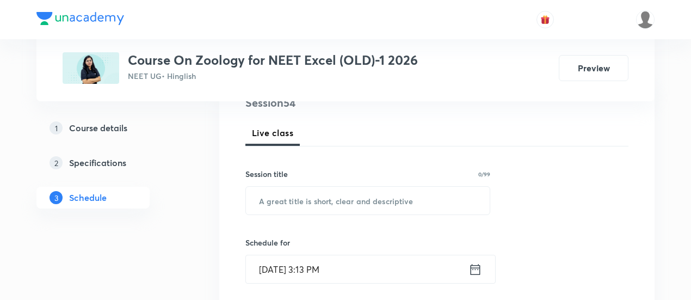
scroll to position [141, 0]
click at [358, 200] on input "text" at bounding box center [368, 199] width 244 height 28
paste input "Human Health & Diseases 06/13"
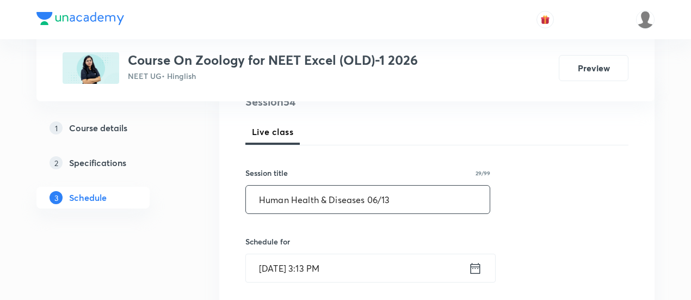
click at [377, 197] on input "Human Health & Diseases 06/13" at bounding box center [368, 199] width 244 height 28
click at [367, 199] on input "Human Health & Diseases 07/13" at bounding box center [368, 199] width 244 height 28
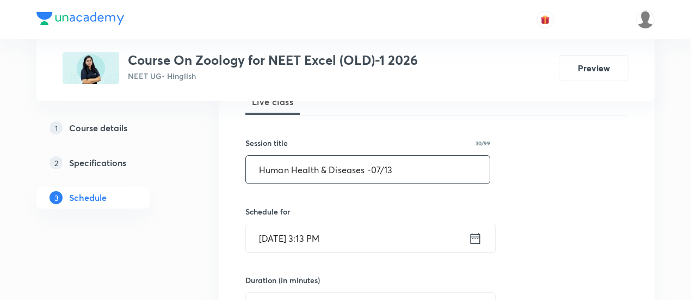
scroll to position [172, 0]
type input "Human Health & Diseases -07/13"
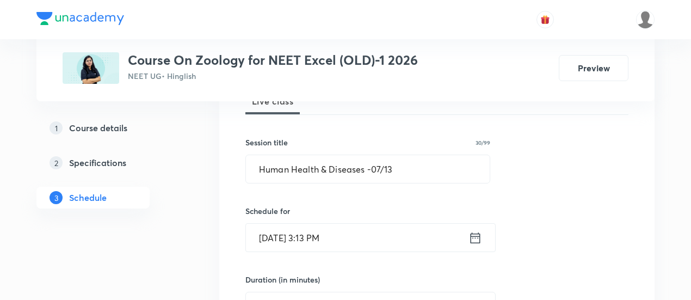
click at [476, 235] on icon at bounding box center [475, 237] width 14 height 15
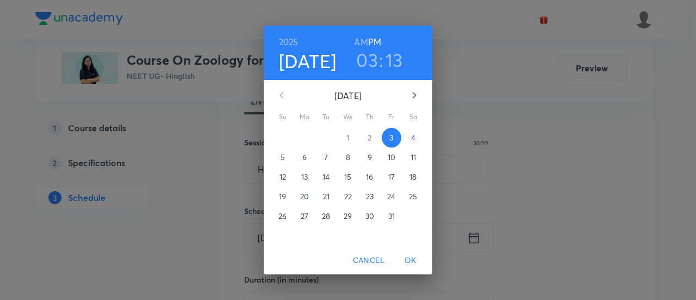
click at [413, 138] on p "4" at bounding box center [413, 137] width 4 height 11
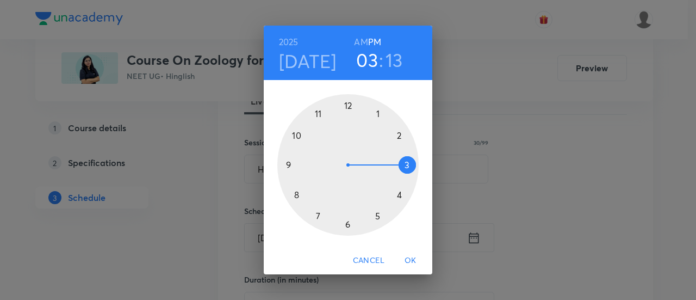
click at [361, 42] on h6 "AM" at bounding box center [361, 41] width 14 height 15
click at [297, 195] on div at bounding box center [347, 164] width 141 height 141
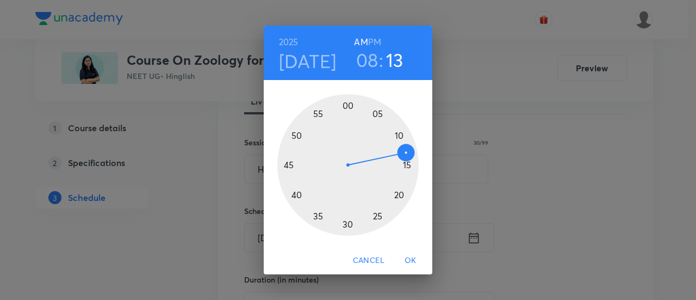
click at [287, 165] on div at bounding box center [347, 164] width 141 height 141
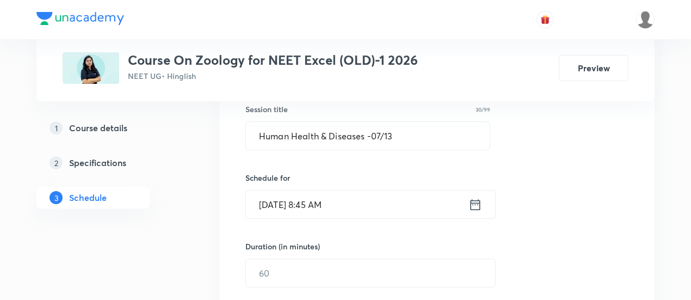
scroll to position [215, 0]
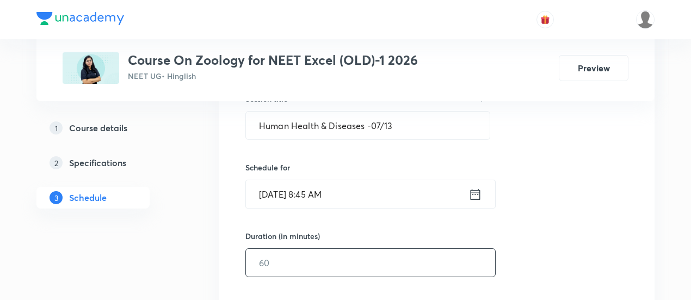
click at [398, 264] on input "text" at bounding box center [370, 263] width 249 height 28
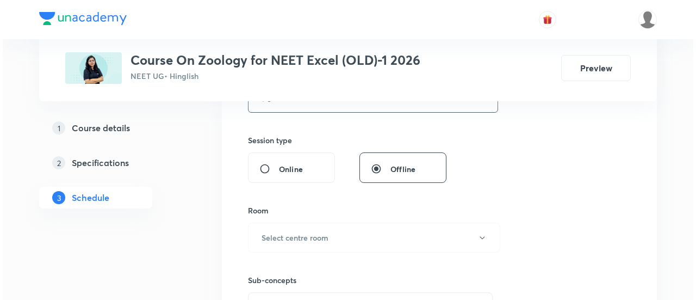
scroll to position [381, 0]
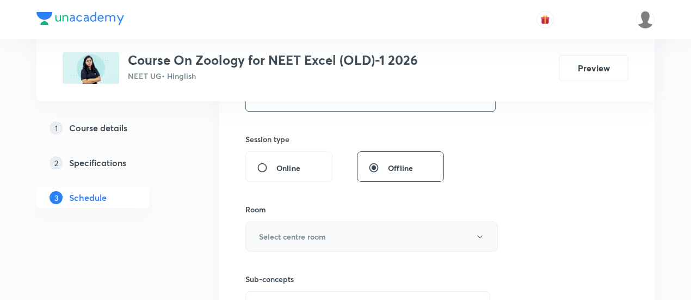
type input "90"
click at [373, 240] on button "Select centre room" at bounding box center [371, 236] width 252 height 30
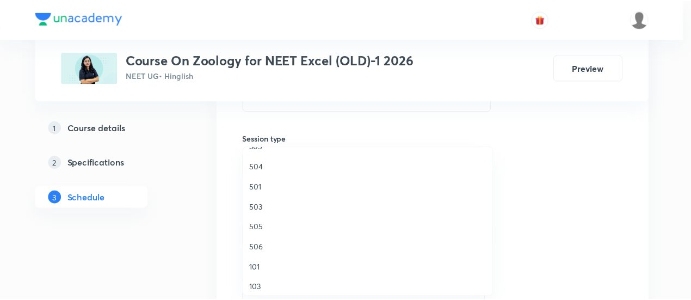
scroll to position [362, 0]
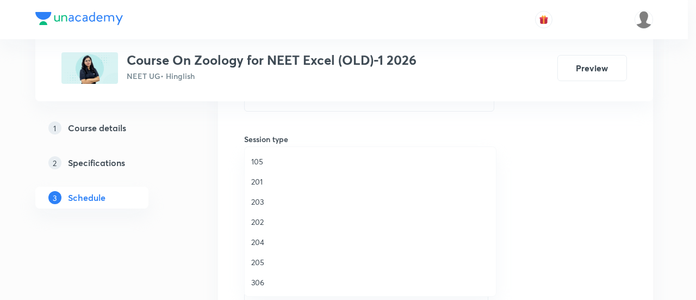
click at [265, 281] on span "306" at bounding box center [370, 281] width 238 height 11
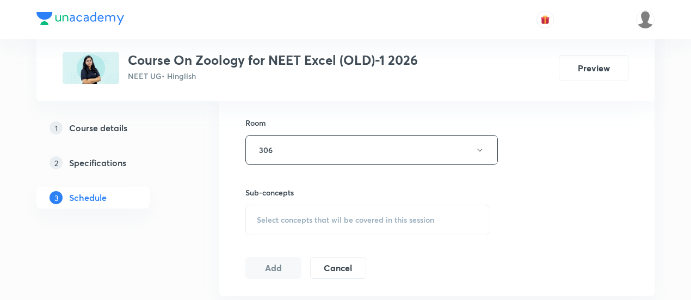
scroll to position [468, 0]
click at [362, 219] on span "Select concepts that wil be covered in this session" at bounding box center [345, 219] width 177 height 9
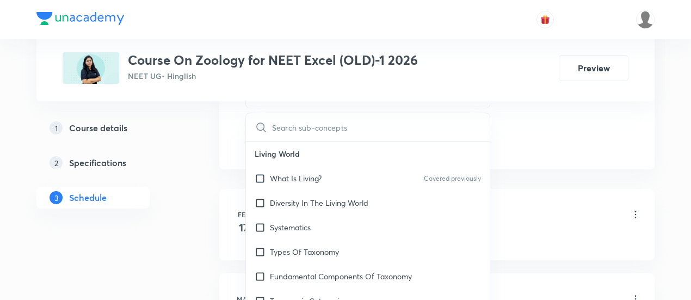
scroll to position [594, 0]
click at [321, 176] on p "What Is Living?" at bounding box center [296, 177] width 52 height 11
checkbox input "true"
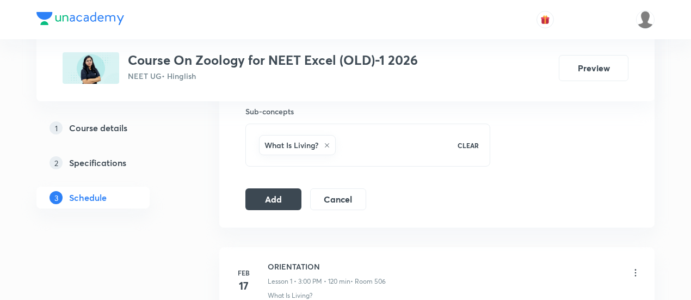
scroll to position [555, 0]
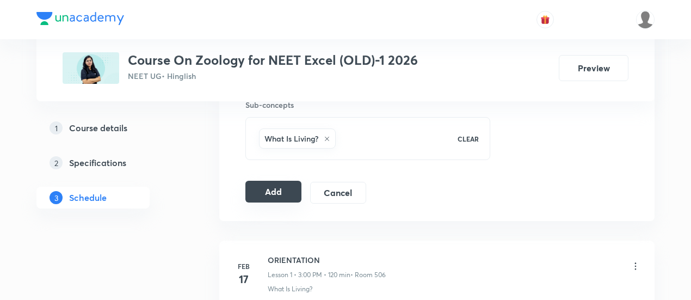
click at [271, 187] on button "Add" at bounding box center [273, 192] width 56 height 22
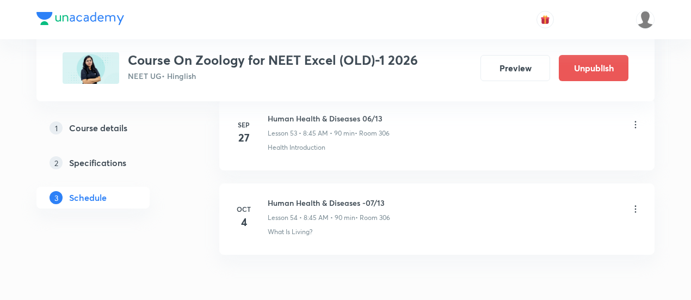
scroll to position [4573, 0]
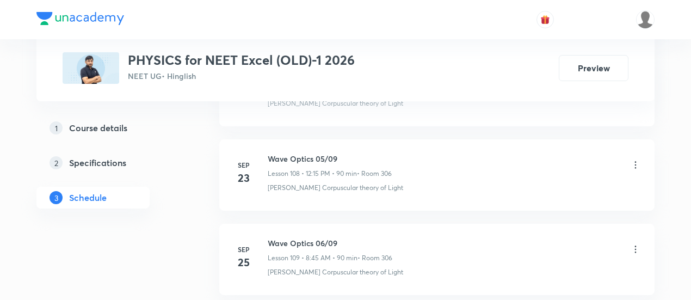
scroll to position [9802, 0]
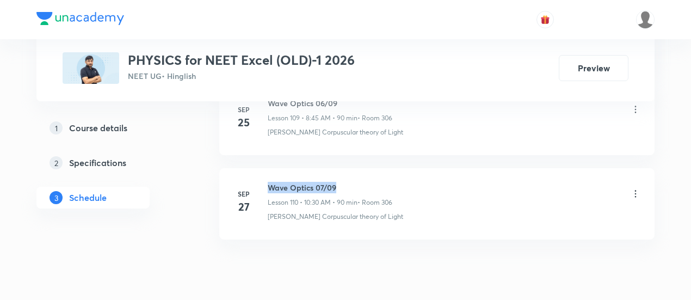
drag, startPoint x: 269, startPoint y: 146, endPoint x: 337, endPoint y: 146, distance: 68.0
click at [337, 182] on h6 "Wave Optics 07/09" at bounding box center [330, 187] width 125 height 11
copy h6 "Wave Optics 07/09"
click at [337, 182] on h6 "Wave Optics 07/09" at bounding box center [330, 187] width 125 height 11
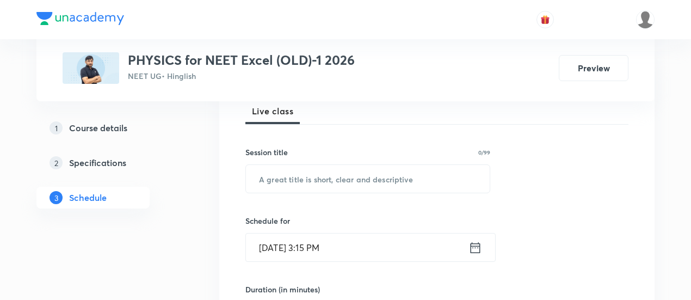
scroll to position [165, 0]
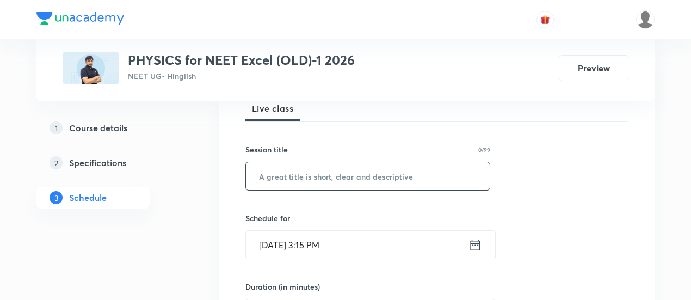
click at [327, 171] on input "text" at bounding box center [368, 176] width 244 height 28
paste input "Wave Optics 07/09"
click at [323, 171] on input "Wave Optics 07/09" at bounding box center [368, 176] width 244 height 28
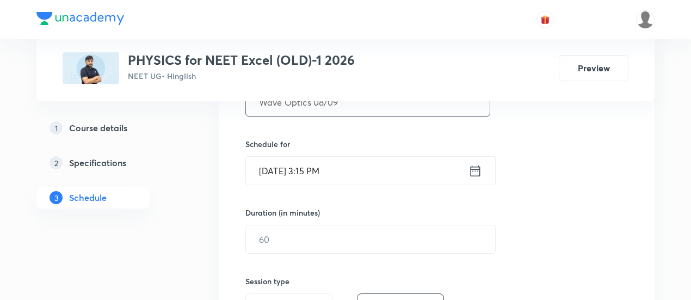
scroll to position [239, 0]
type input "Wave Optics 08/09"
click at [474, 169] on icon at bounding box center [475, 170] width 14 height 15
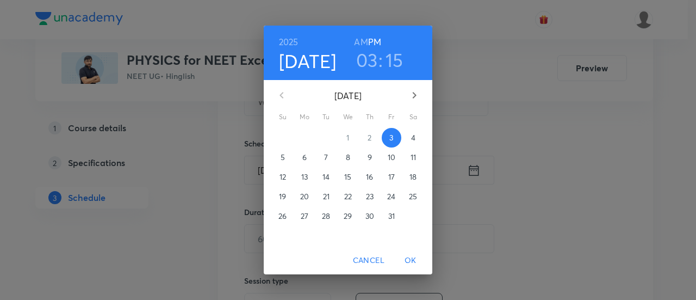
click at [363, 39] on h6 "AM" at bounding box center [361, 41] width 14 height 15
click at [370, 62] on h3 "03" at bounding box center [367, 59] width 22 height 23
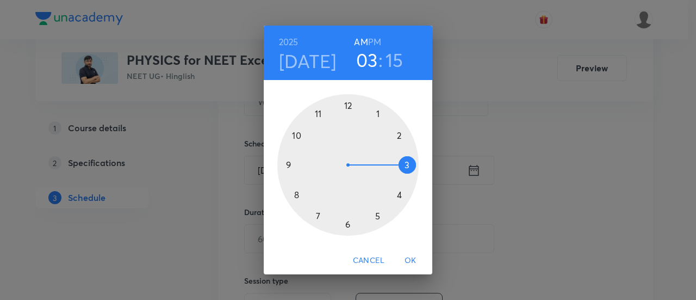
click at [295, 135] on div at bounding box center [347, 164] width 141 height 141
click at [347, 225] on div at bounding box center [347, 164] width 141 height 141
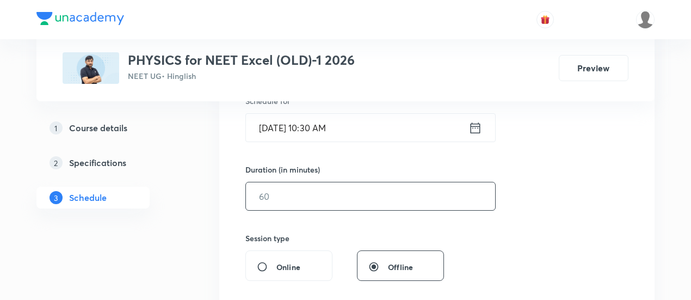
scroll to position [283, 0]
click at [386, 197] on input "text" at bounding box center [370, 195] width 249 height 28
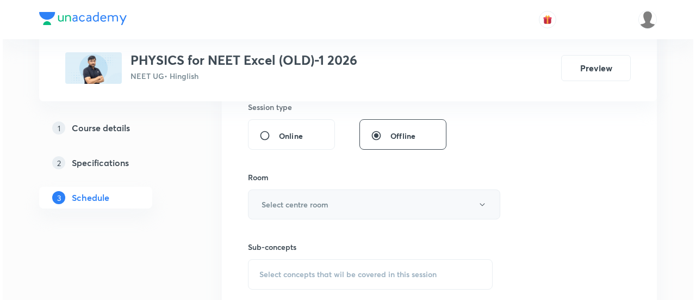
scroll to position [413, 0]
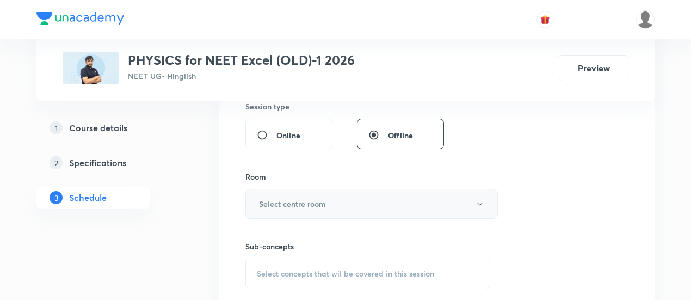
type input "90"
click at [353, 200] on button "Select centre room" at bounding box center [371, 204] width 252 height 30
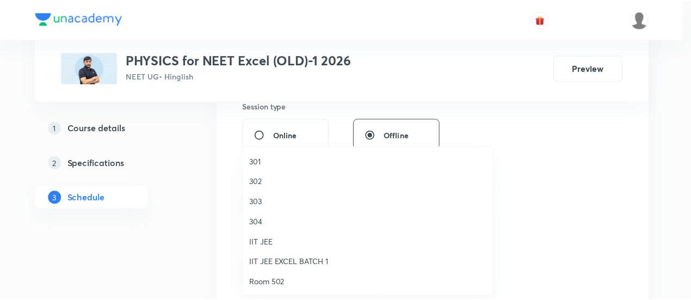
scroll to position [362, 0]
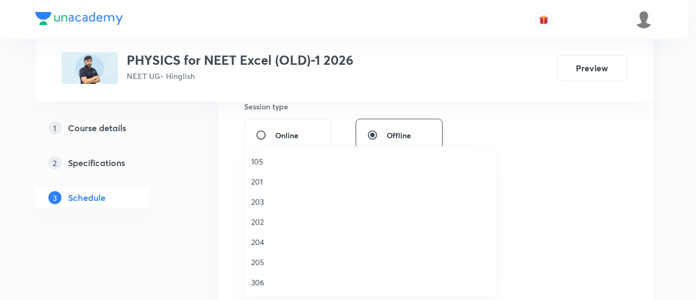
click at [259, 282] on span "306" at bounding box center [370, 281] width 238 height 11
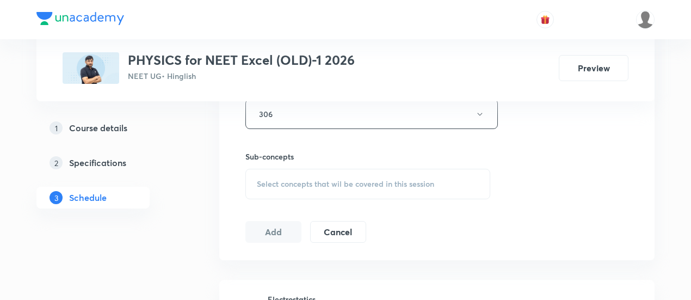
scroll to position [513, 0]
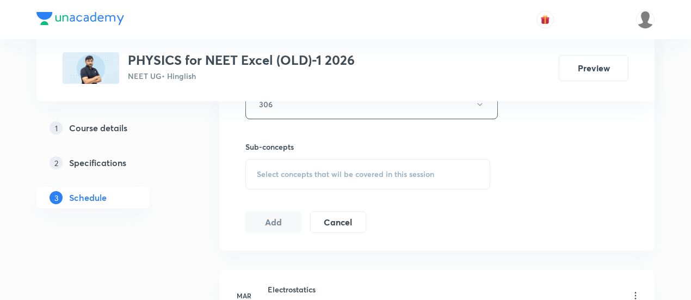
click at [367, 170] on span "Select concepts that wil be covered in this session" at bounding box center [345, 174] width 177 height 9
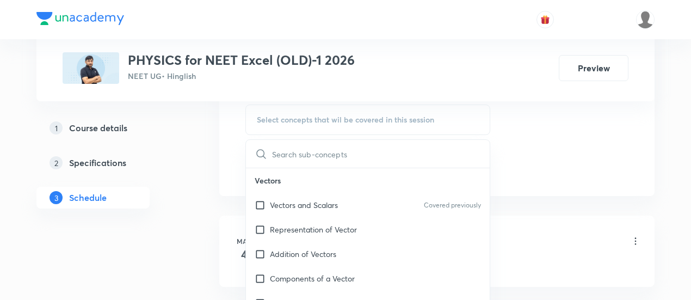
scroll to position [573, 0]
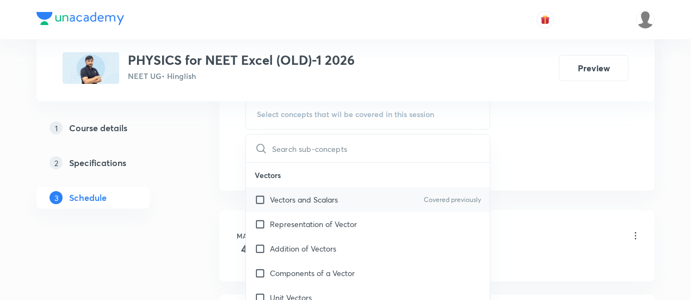
click at [319, 198] on p "Vectors and Scalars" at bounding box center [304, 199] width 68 height 11
checkbox input "true"
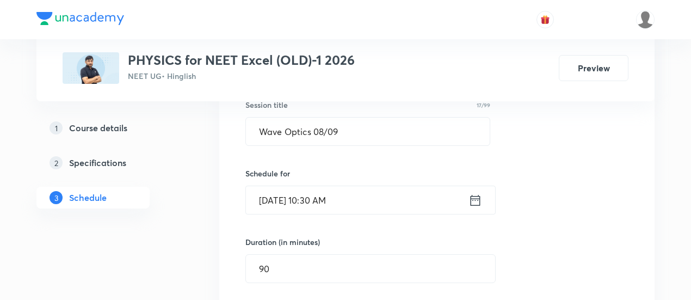
scroll to position [210, 0]
click at [475, 198] on icon at bounding box center [475, 199] width 10 height 11
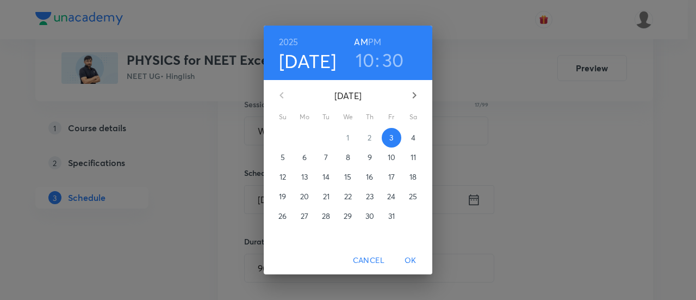
click at [414, 140] on p "4" at bounding box center [413, 137] width 4 height 11
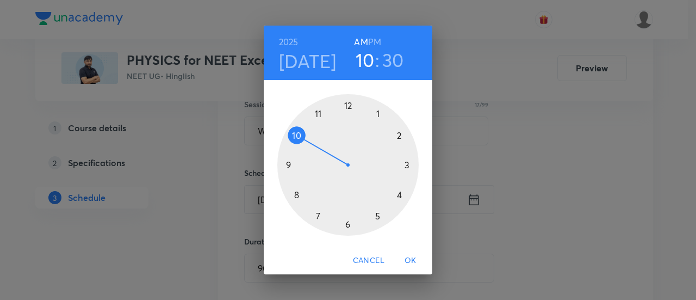
click at [408, 260] on span "OK" at bounding box center [411, 260] width 26 height 14
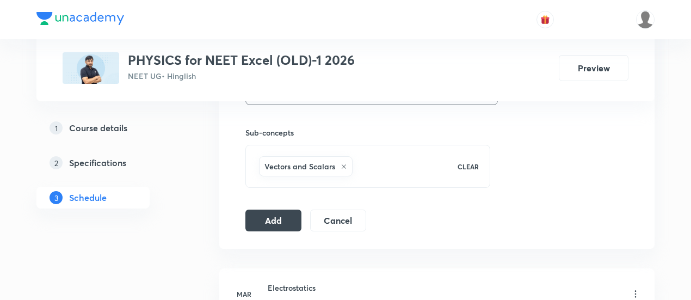
scroll to position [538, 0]
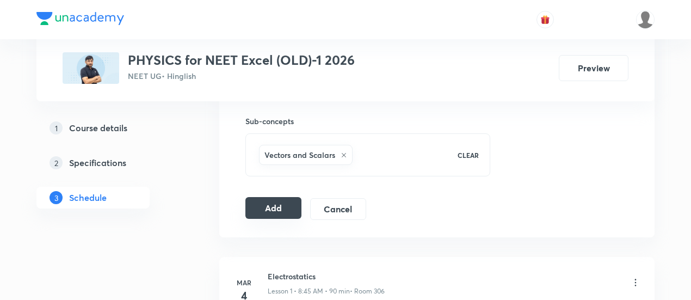
click at [276, 202] on button "Add" at bounding box center [273, 208] width 56 height 22
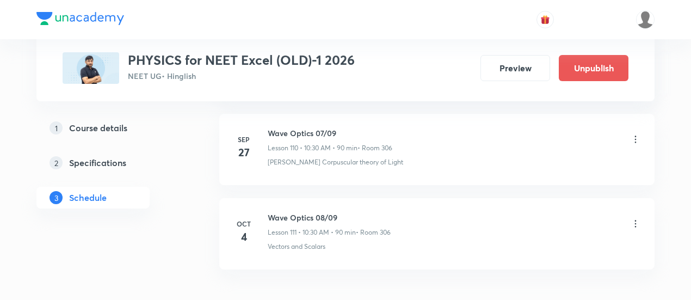
scroll to position [9388, 0]
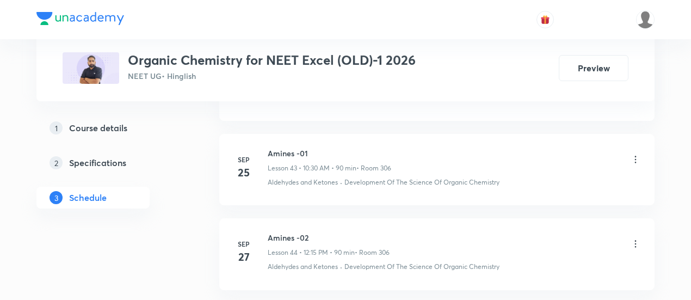
scroll to position [4264, 0]
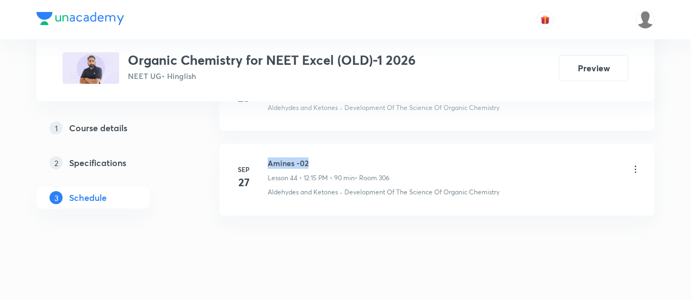
drag, startPoint x: 268, startPoint y: 145, endPoint x: 310, endPoint y: 145, distance: 42.4
click at [310, 157] on h6 "Amines -02" at bounding box center [329, 162] width 122 height 11
copy h6 "Amines -02"
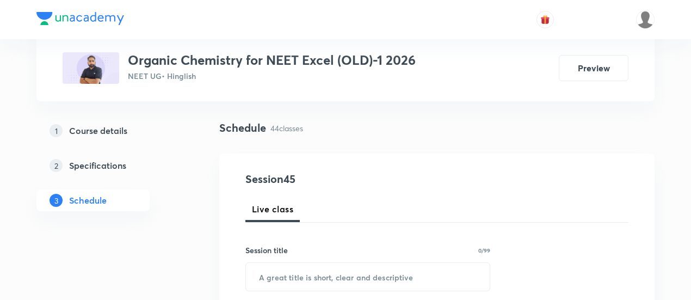
scroll to position [150, 0]
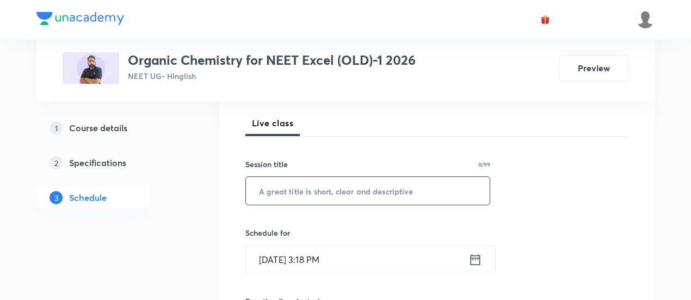
click at [325, 188] on input "text" at bounding box center [368, 191] width 244 height 28
paste input "Amines -02"
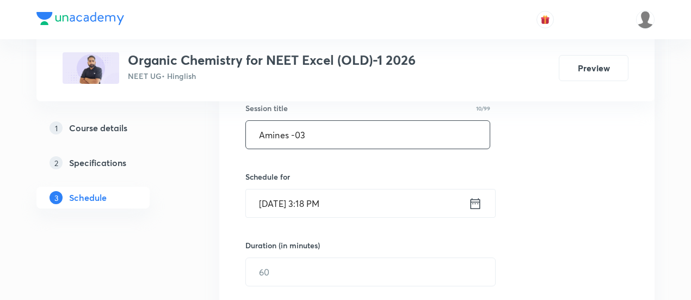
scroll to position [208, 0]
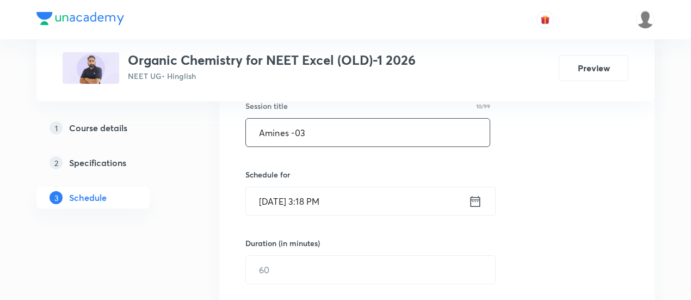
type input "Amines -03"
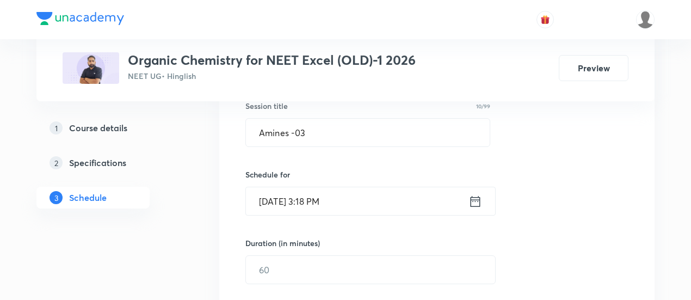
click at [478, 200] on icon at bounding box center [475, 200] width 10 height 11
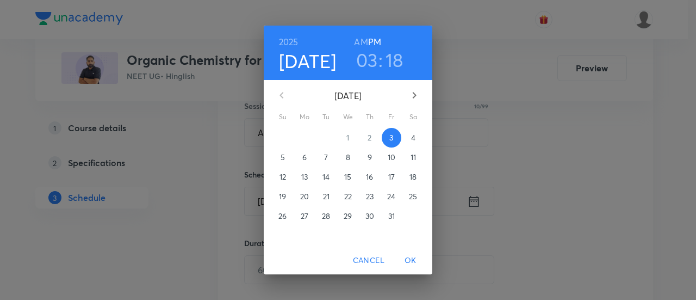
click at [417, 136] on span "4" at bounding box center [414, 137] width 20 height 11
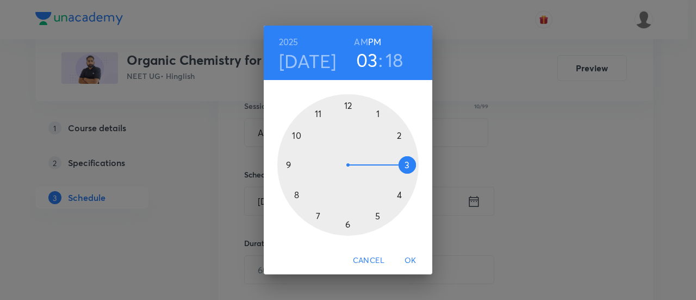
click at [348, 104] on div at bounding box center [347, 164] width 141 height 141
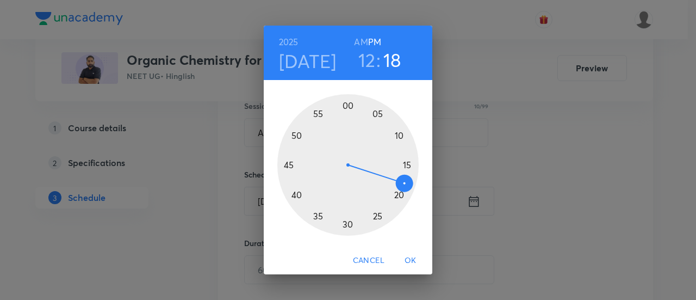
click at [410, 165] on div at bounding box center [347, 164] width 141 height 141
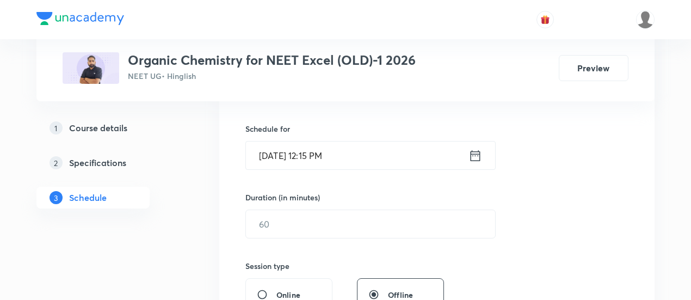
scroll to position [261, 0]
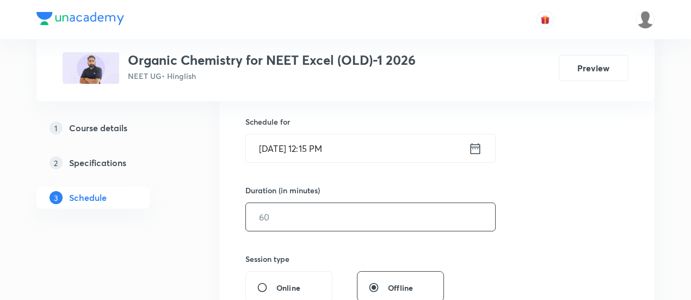
click at [423, 217] on input "text" at bounding box center [370, 217] width 249 height 28
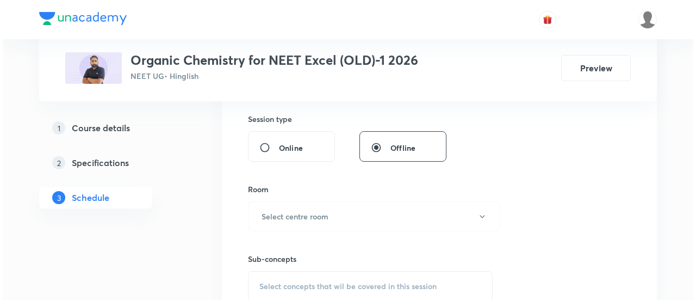
scroll to position [402, 0]
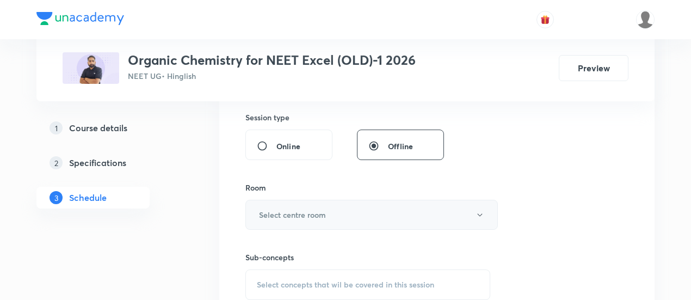
type input "90"
click at [299, 213] on h6 "Select centre room" at bounding box center [292, 214] width 67 height 11
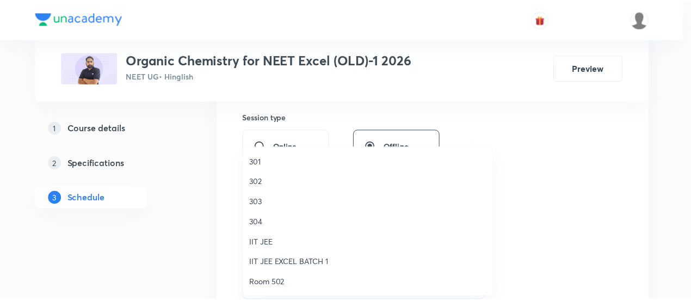
scroll to position [362, 0]
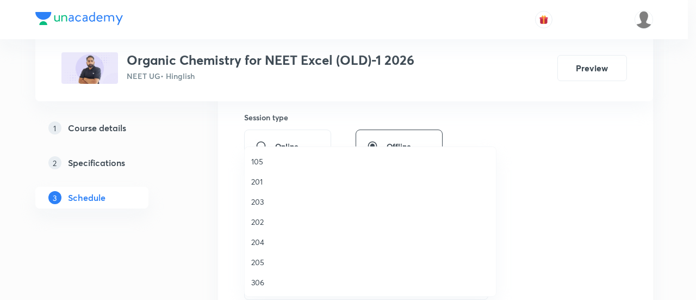
click at [263, 281] on span "306" at bounding box center [370, 281] width 238 height 11
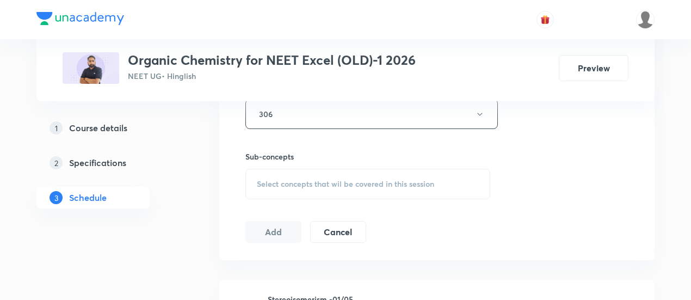
scroll to position [504, 0]
click at [358, 179] on span "Select concepts that wil be covered in this session" at bounding box center [345, 183] width 177 height 9
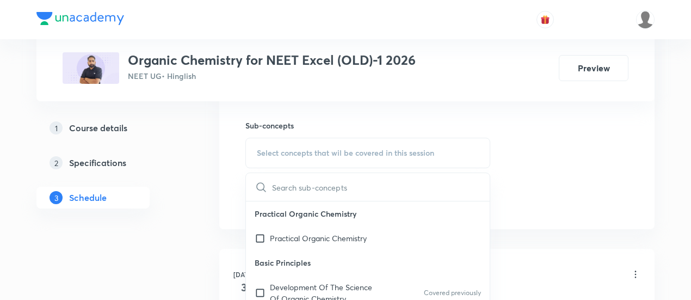
scroll to position [545, 0]
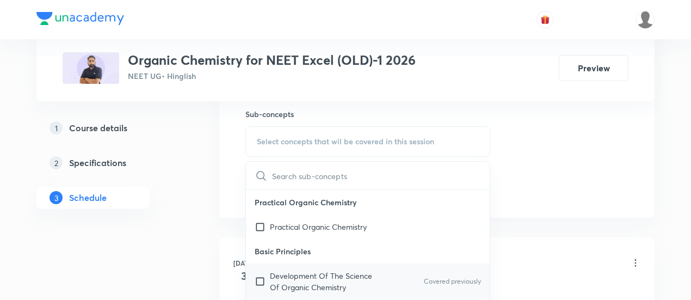
click at [303, 275] on p "Development Of The Science Of Organic Chemistry" at bounding box center [325, 281] width 110 height 23
checkbox input "true"
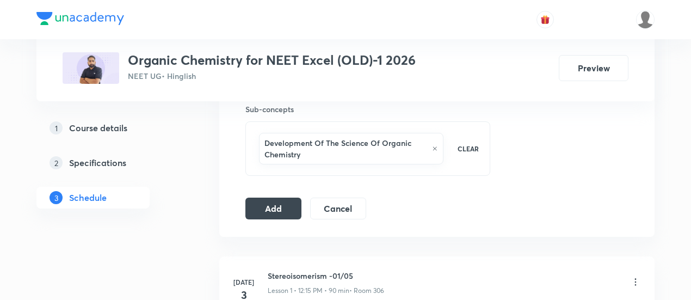
scroll to position [551, 0]
click at [274, 208] on button "Add" at bounding box center [273, 207] width 56 height 22
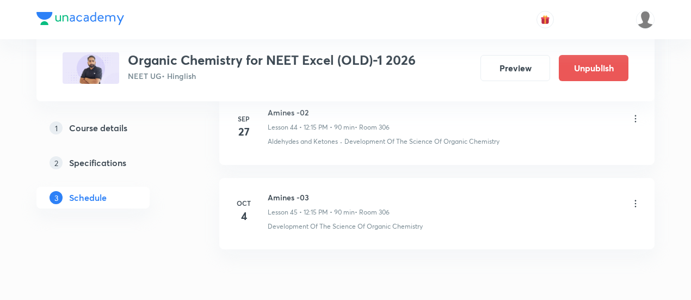
scroll to position [3849, 0]
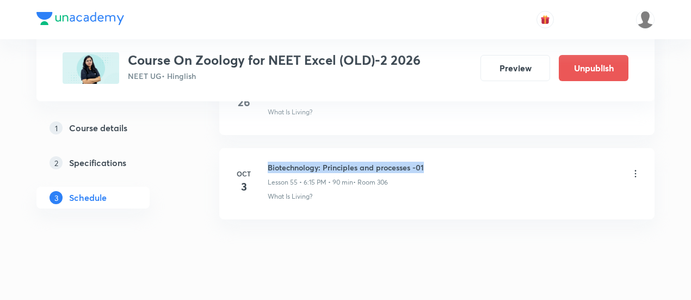
drag, startPoint x: 268, startPoint y: 141, endPoint x: 436, endPoint y: 144, distance: 167.5
click at [436, 162] on div "Biotechnology: Principles and processes -01 Lesson 55 • 6:15 PM • 90 min • Room…" at bounding box center [454, 175] width 373 height 26
copy h6 "Biotechnology: Principles and processes -01"
click at [439, 162] on div "Biotechnology: Principles and processes -01 Lesson 55 • 6:15 PM • 90 min • Room…" at bounding box center [454, 175] width 373 height 26
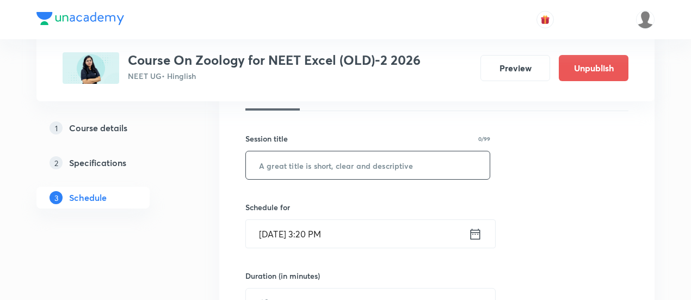
scroll to position [181, 0]
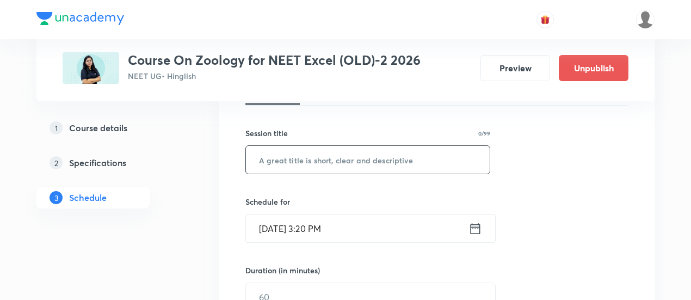
click at [374, 165] on input "text" at bounding box center [368, 160] width 244 height 28
paste input "Biotechnology: Principles and processes -01"
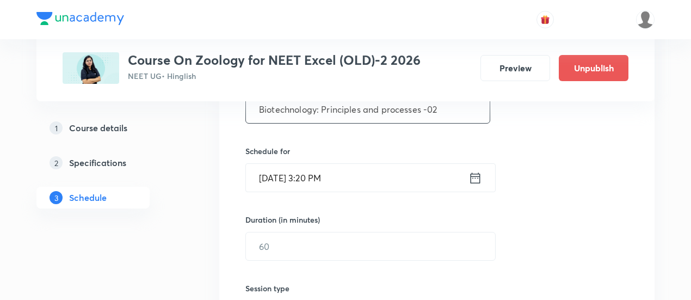
scroll to position [241, 0]
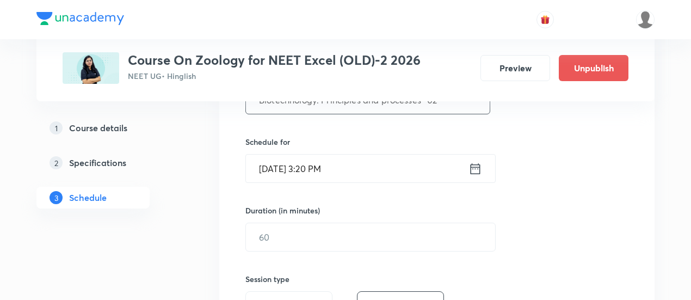
type input "Biotechnology: Principles and processes -02"
click at [477, 163] on icon at bounding box center [475, 168] width 10 height 11
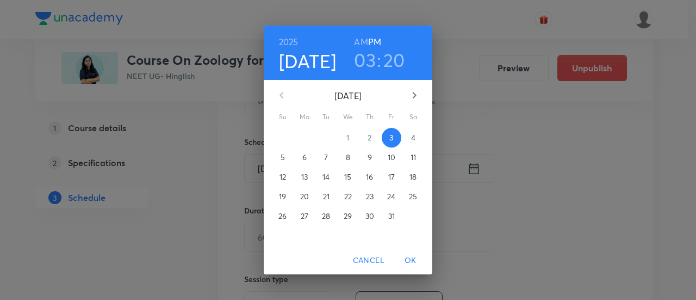
click at [412, 139] on p "4" at bounding box center [413, 137] width 4 height 11
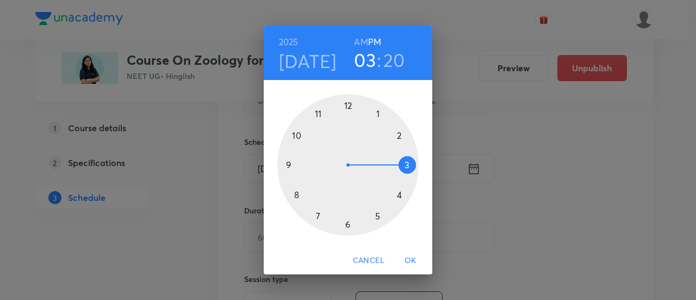
click at [400, 194] on div at bounding box center [347, 164] width 141 height 141
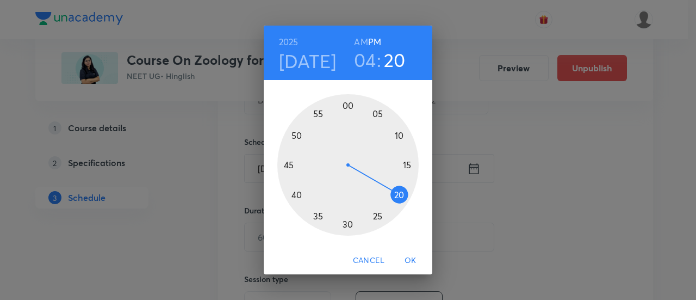
click at [347, 224] on div at bounding box center [347, 164] width 141 height 141
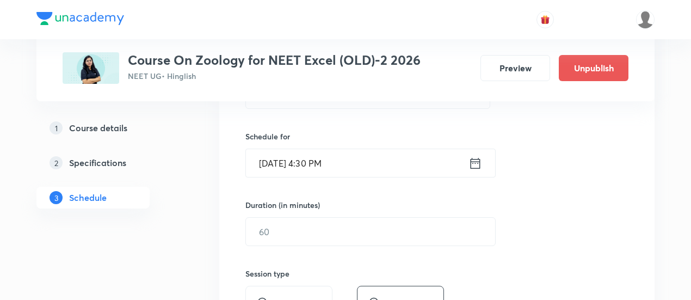
scroll to position [252, 0]
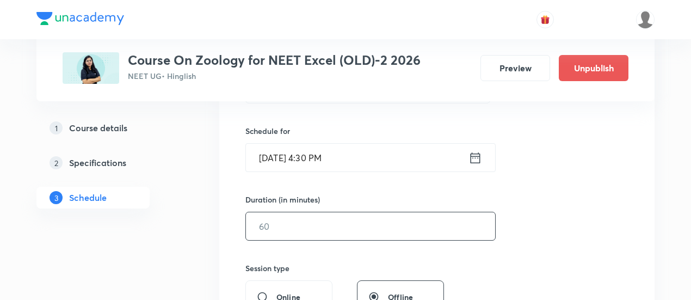
click at [440, 225] on input "text" at bounding box center [370, 226] width 249 height 28
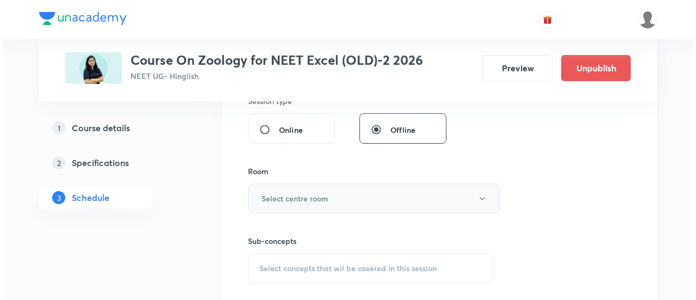
scroll to position [420, 0]
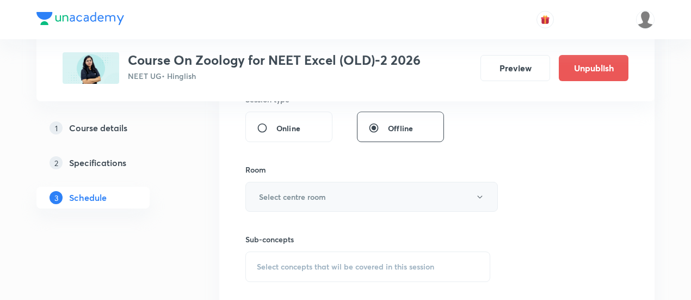
type input "90"
click at [343, 196] on button "Select centre room" at bounding box center [371, 197] width 252 height 30
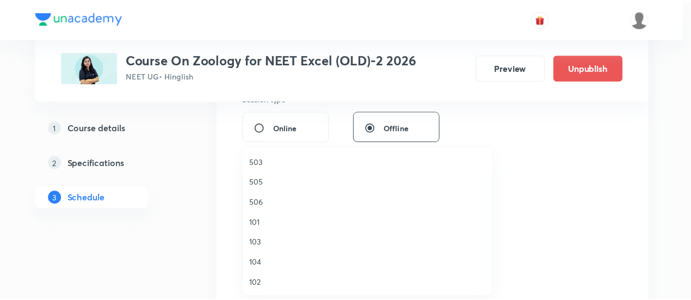
scroll to position [362, 0]
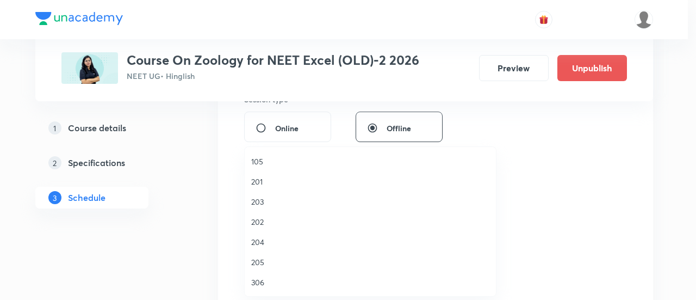
click at [263, 280] on span "306" at bounding box center [370, 281] width 238 height 11
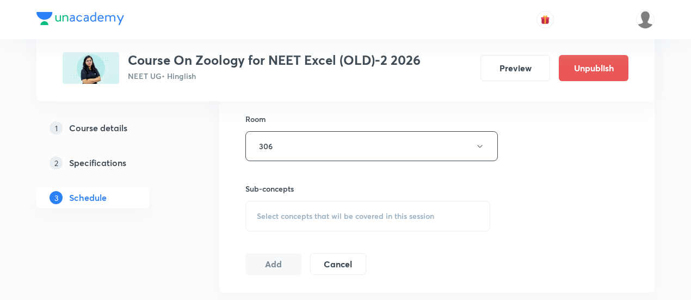
scroll to position [473, 0]
click at [362, 215] on span "Select concepts that wil be covered in this session" at bounding box center [345, 213] width 177 height 9
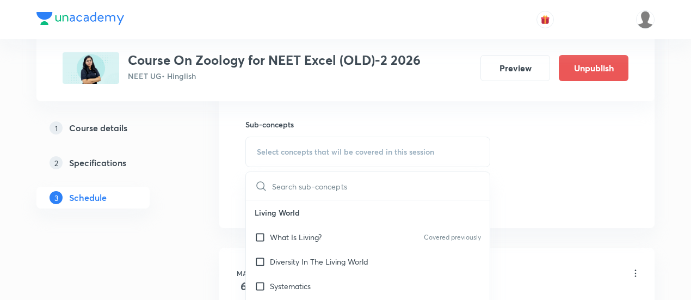
scroll to position [544, 0]
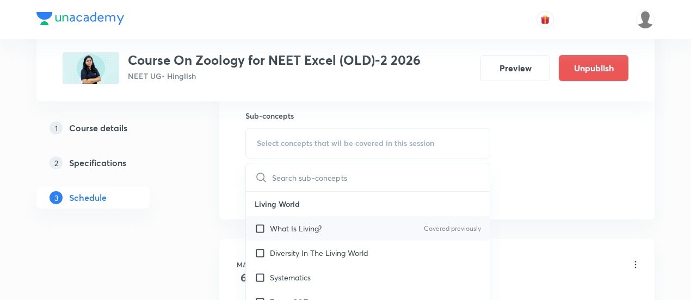
click at [300, 229] on p "What Is Living?" at bounding box center [296, 227] width 52 height 11
checkbox input "true"
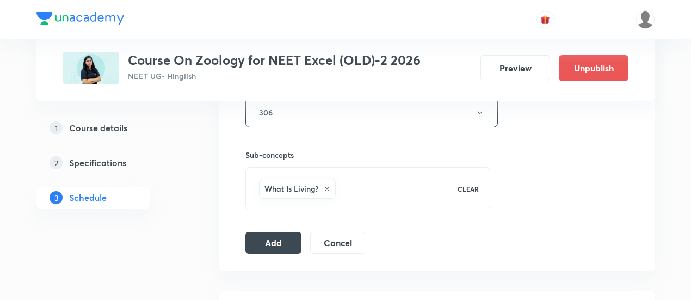
scroll to position [520, 0]
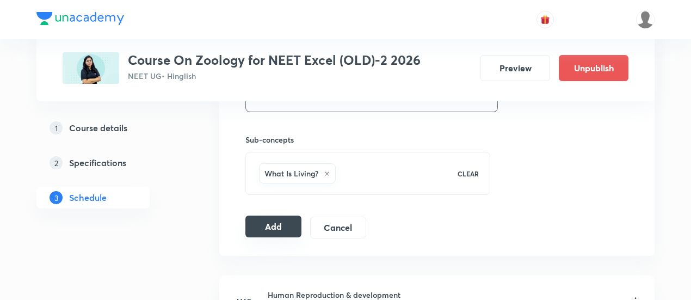
click at [274, 221] on button "Add" at bounding box center [273, 226] width 56 height 22
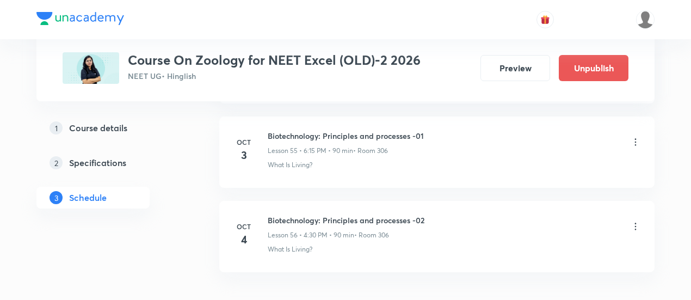
scroll to position [4773, 0]
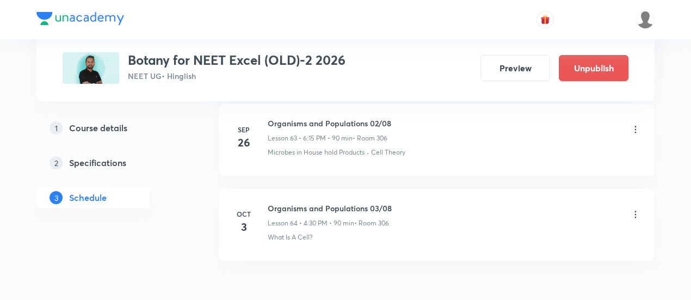
scroll to position [5942, 0]
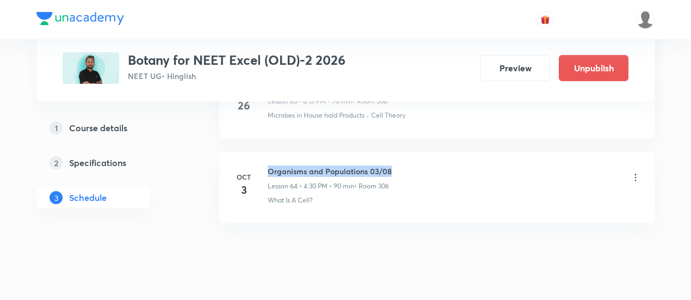
drag, startPoint x: 269, startPoint y: 146, endPoint x: 392, endPoint y: 146, distance: 123.4
click at [392, 165] on div "Organisms and Populations 03/08 Lesson 64 • 4:30 PM • 90 min • Room 306" at bounding box center [454, 178] width 373 height 26
copy h6 "Organisms and Populations 03/08"
click at [414, 165] on div "Organisms and Populations 03/08 Lesson 64 • 4:30 PM • 90 min • Room 306" at bounding box center [454, 178] width 373 height 26
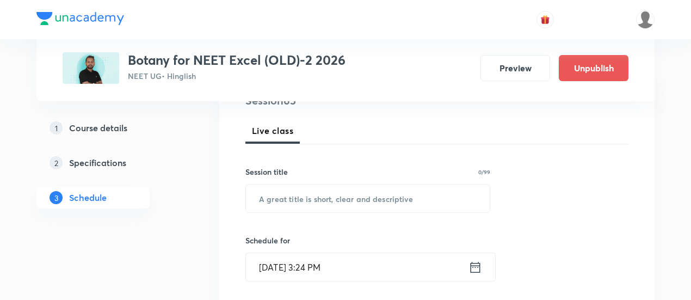
scroll to position [145, 0]
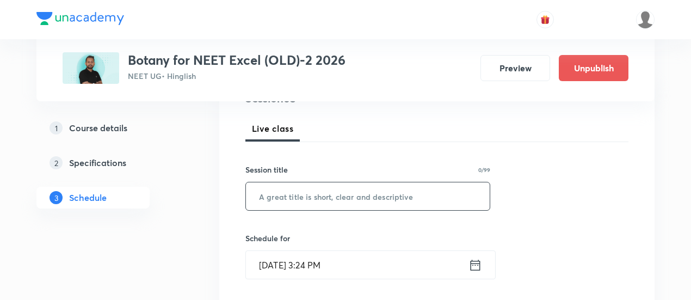
click at [374, 194] on input "text" at bounding box center [368, 196] width 244 height 28
paste input "Organisms and Populations 03/08"
click at [383, 196] on input "Organisms and Populations 03/08" at bounding box center [368, 196] width 244 height 28
click at [372, 196] on input "Organisms and Populations 04/08" at bounding box center [368, 196] width 244 height 28
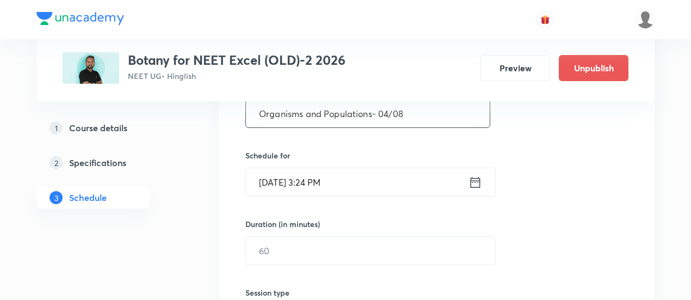
scroll to position [228, 0]
type input "Organisms and Populations- 04/08"
click at [470, 177] on icon at bounding box center [475, 180] width 14 height 15
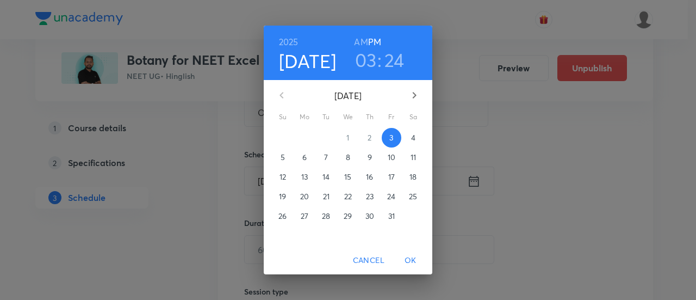
click at [411, 136] on p "4" at bounding box center [413, 137] width 4 height 11
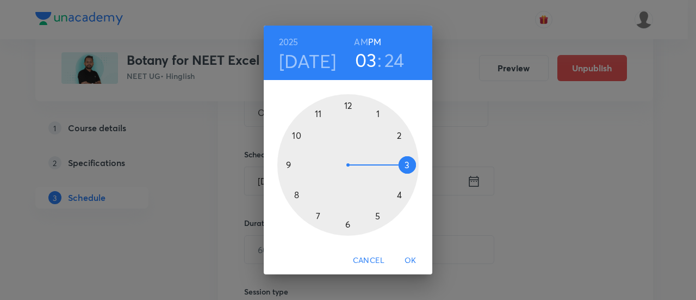
click at [347, 223] on div at bounding box center [347, 164] width 141 height 141
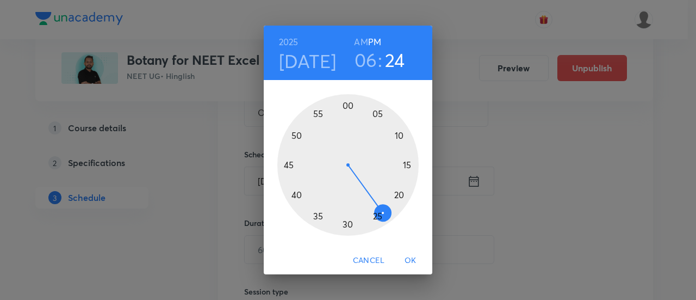
click at [407, 164] on div at bounding box center [347, 164] width 141 height 141
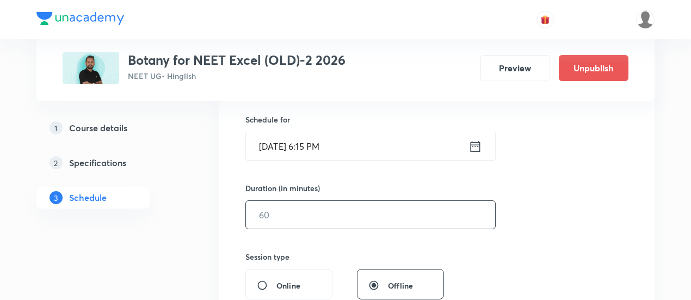
scroll to position [268, 0]
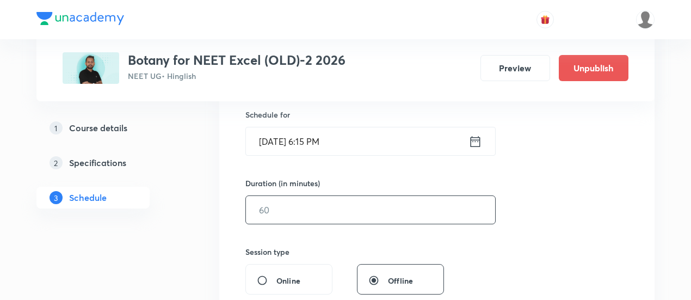
click at [425, 210] on input "text" at bounding box center [370, 210] width 249 height 28
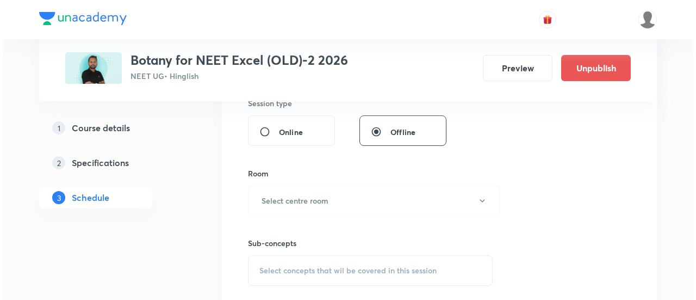
scroll to position [420, 0]
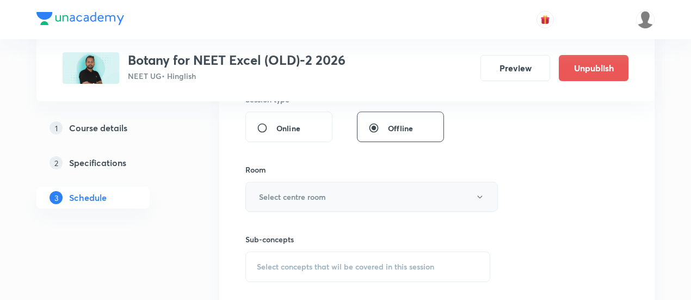
type input "90"
click at [334, 199] on button "Select centre room" at bounding box center [371, 197] width 252 height 30
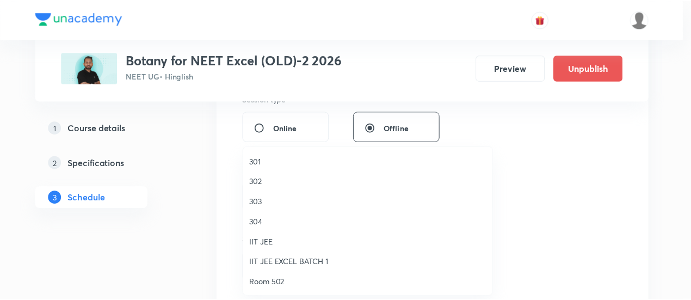
scroll to position [362, 0]
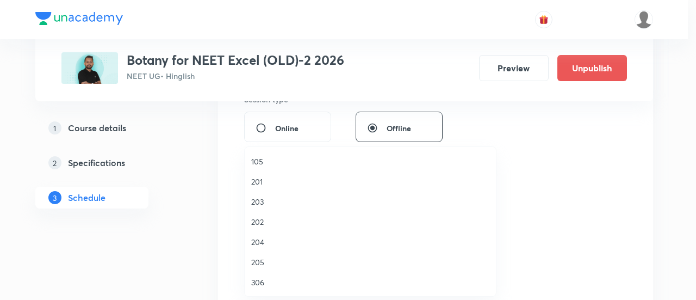
click at [271, 282] on span "306" at bounding box center [370, 281] width 238 height 11
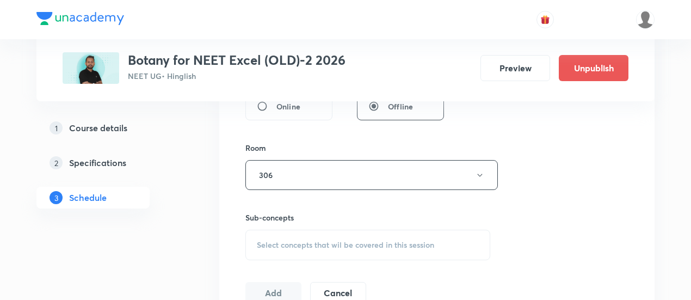
scroll to position [466, 0]
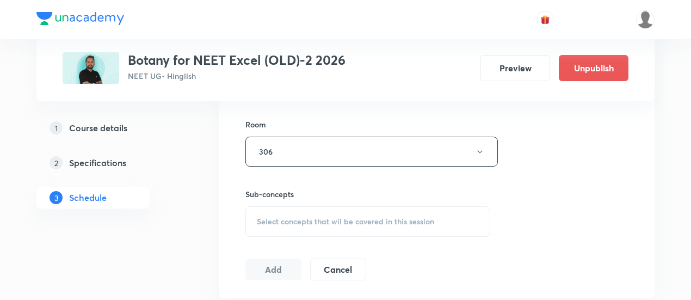
click at [375, 220] on span "Select concepts that wil be covered in this session" at bounding box center [345, 221] width 177 height 9
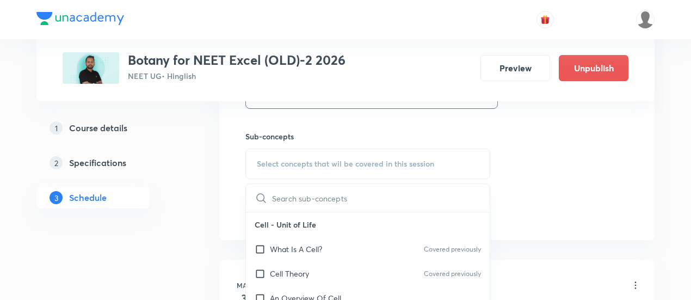
scroll to position [531, 0]
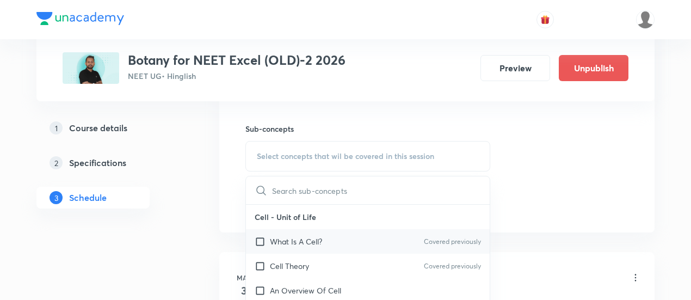
click at [313, 240] on p "What Is A Cell?" at bounding box center [296, 240] width 52 height 11
checkbox input "true"
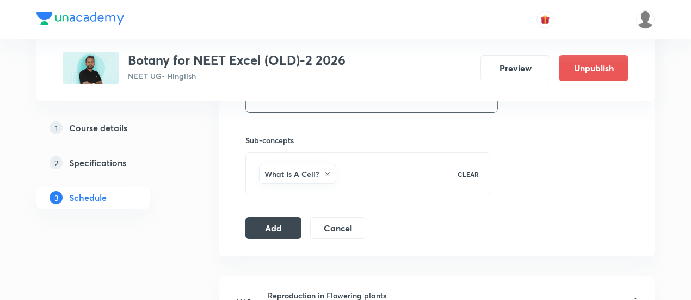
scroll to position [520, 0]
click at [275, 222] on button "Add" at bounding box center [273, 226] width 56 height 22
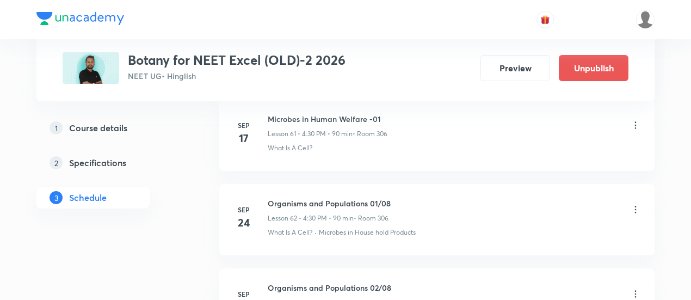
scroll to position [5444, 0]
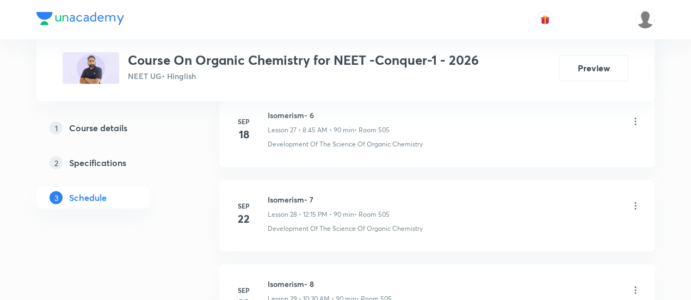
scroll to position [3340, 0]
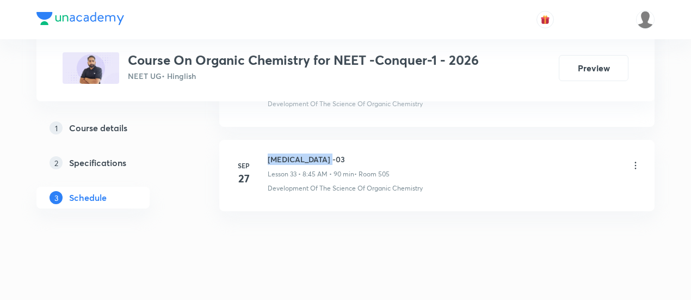
drag, startPoint x: 268, startPoint y: 144, endPoint x: 330, endPoint y: 142, distance: 62.0
click at [330, 153] on h6 "[MEDICAL_DATA] -03" at bounding box center [329, 158] width 122 height 11
copy h6 "[MEDICAL_DATA] -03"
click at [357, 153] on h6 "[MEDICAL_DATA] -03" at bounding box center [329, 158] width 122 height 11
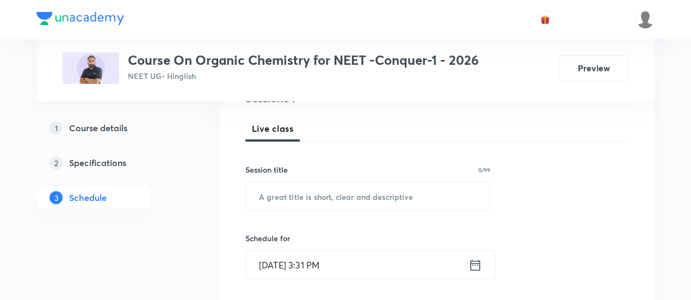
scroll to position [152, 0]
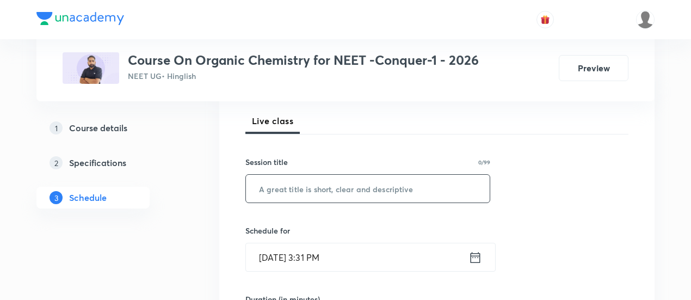
click at [334, 194] on input "text" at bounding box center [368, 189] width 244 height 28
paste input "[MEDICAL_DATA] -03"
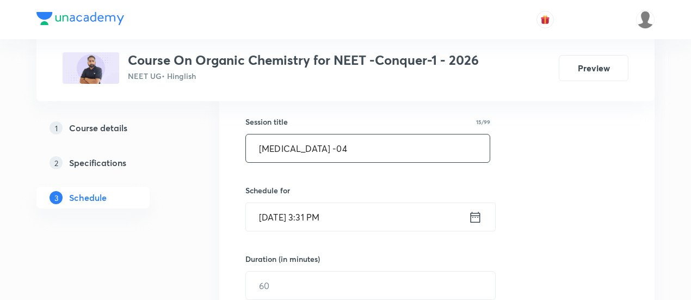
scroll to position [196, 0]
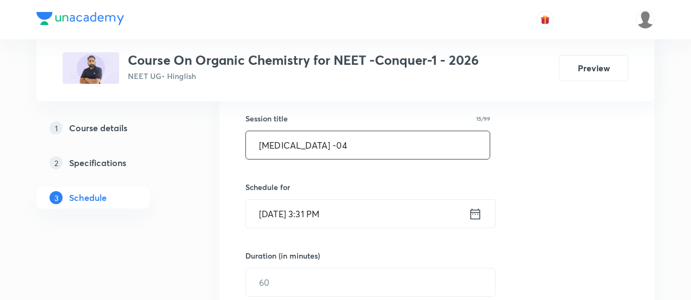
type input "[MEDICAL_DATA] -04"
click at [474, 212] on icon at bounding box center [475, 213] width 10 height 11
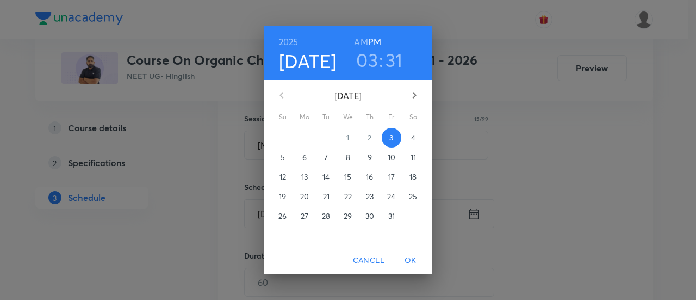
click at [410, 138] on span "4" at bounding box center [414, 137] width 20 height 11
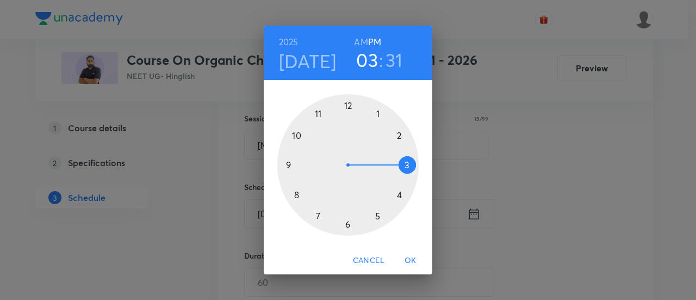
click at [359, 44] on h6 "AM" at bounding box center [361, 41] width 14 height 15
click at [297, 193] on div at bounding box center [347, 164] width 141 height 141
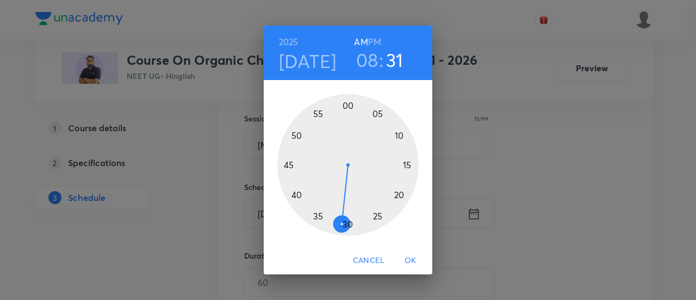
click at [289, 166] on div at bounding box center [347, 164] width 141 height 141
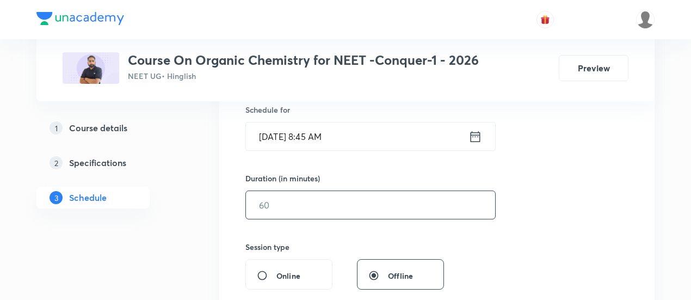
scroll to position [274, 0]
click at [398, 203] on input "text" at bounding box center [370, 204] width 249 height 28
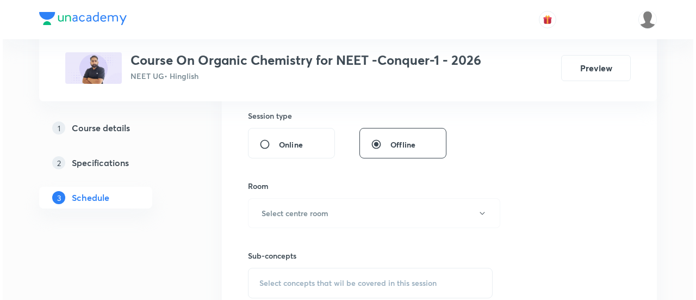
scroll to position [411, 0]
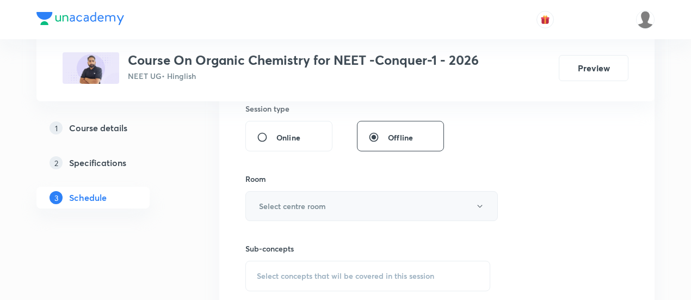
type input "90"
click at [344, 207] on button "Select centre room" at bounding box center [371, 206] width 252 height 30
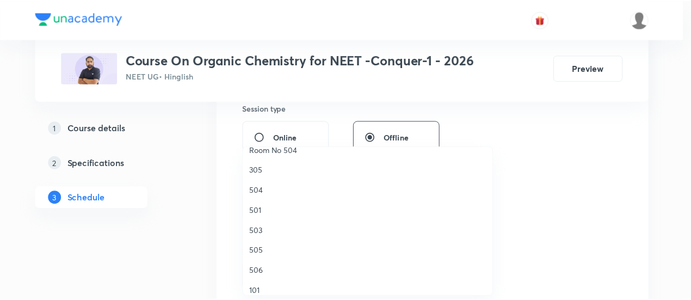
scroll to position [154, 0]
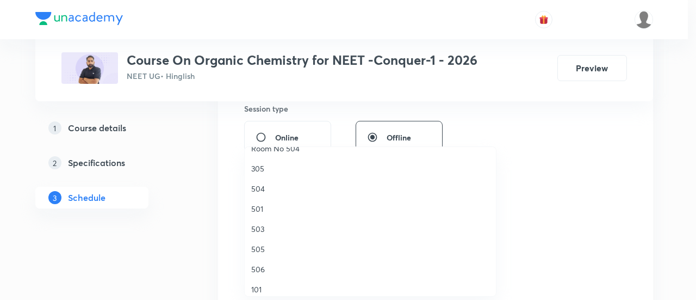
click at [263, 250] on span "505" at bounding box center [370, 248] width 238 height 11
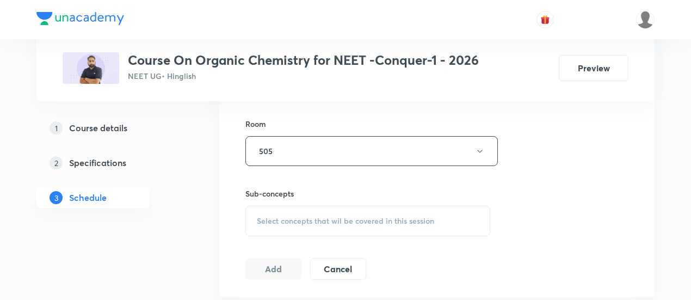
scroll to position [468, 0]
click at [335, 215] on span "Select concepts that wil be covered in this session" at bounding box center [345, 219] width 177 height 9
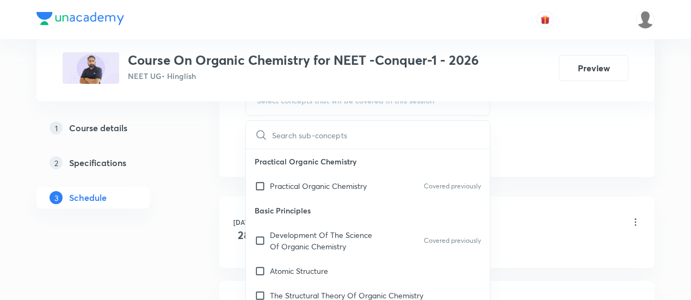
scroll to position [591, 0]
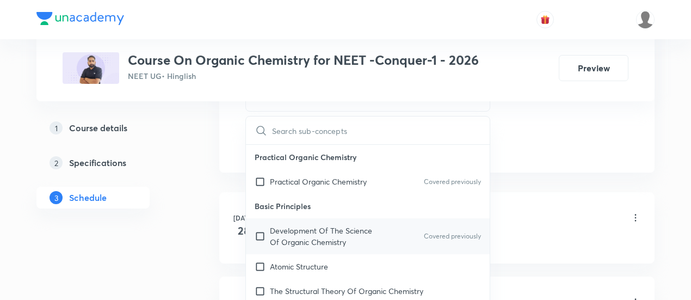
click at [311, 234] on p "Development Of The Science Of Organic Chemistry" at bounding box center [325, 236] width 110 height 23
checkbox input "true"
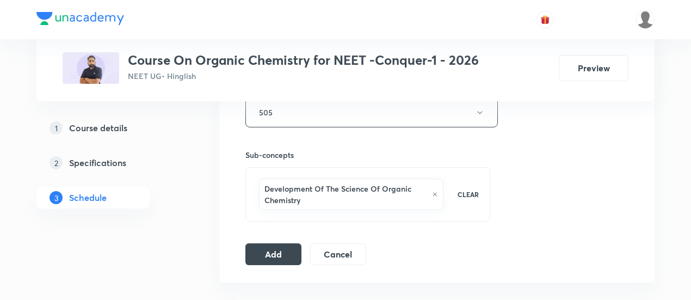
scroll to position [506, 0]
click at [282, 249] on button "Add" at bounding box center [273, 252] width 56 height 22
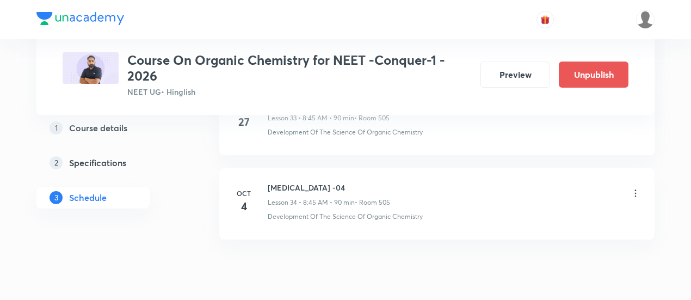
scroll to position [2939, 0]
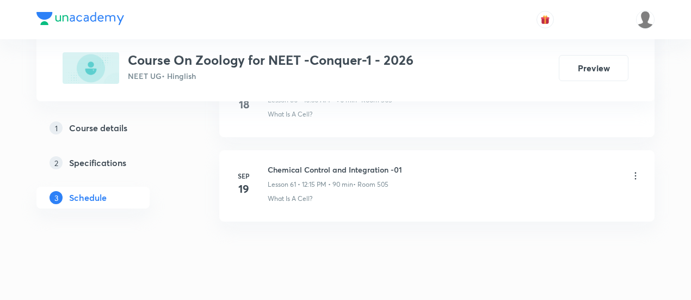
scroll to position [5688, 0]
drag, startPoint x: 269, startPoint y: 146, endPoint x: 410, endPoint y: 148, distance: 141.4
click at [410, 165] on div "Chemical Control and Integration -01 Lesson 61 • 12:15 PM • 90 min • Room 505" at bounding box center [454, 178] width 373 height 26
copy h6 "Chemical Control and Integration -01"
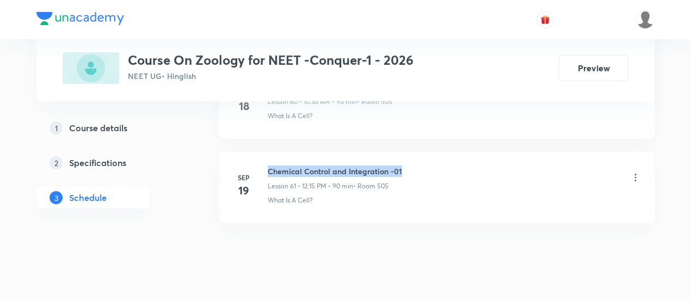
click at [432, 165] on div "Chemical Control and Integration -01 Lesson 61 • 12:15 PM • 90 min • Room 505" at bounding box center [454, 178] width 373 height 26
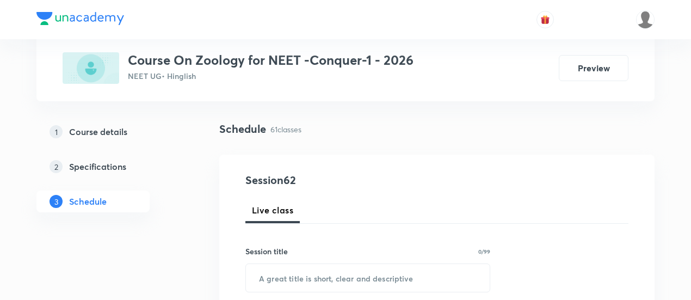
scroll to position [136, 0]
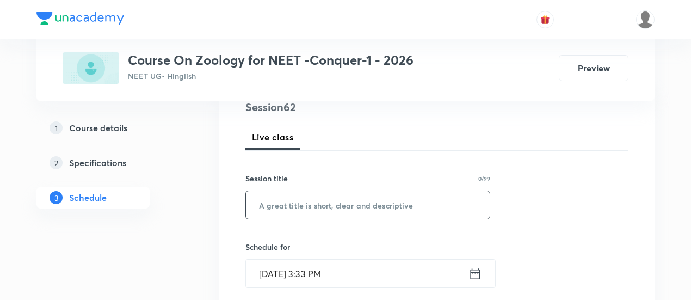
click at [352, 210] on input "text" at bounding box center [368, 205] width 244 height 28
paste input "Chemical Control and Integration -01"
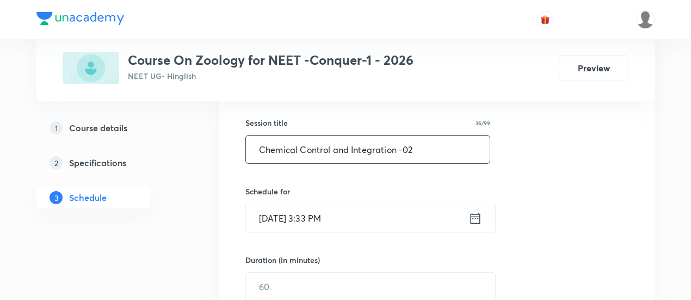
scroll to position [192, 0]
type input "Chemical Control and Integration -02"
click at [473, 214] on icon at bounding box center [475, 217] width 14 height 15
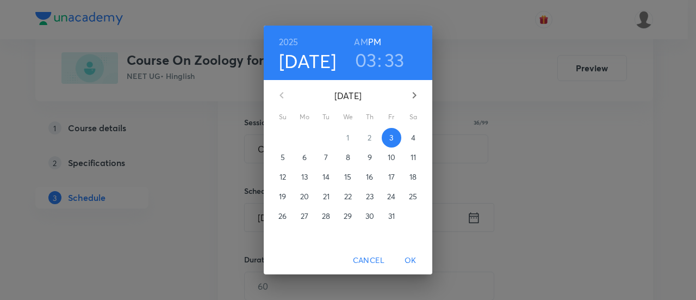
click at [414, 136] on p "4" at bounding box center [413, 137] width 4 height 11
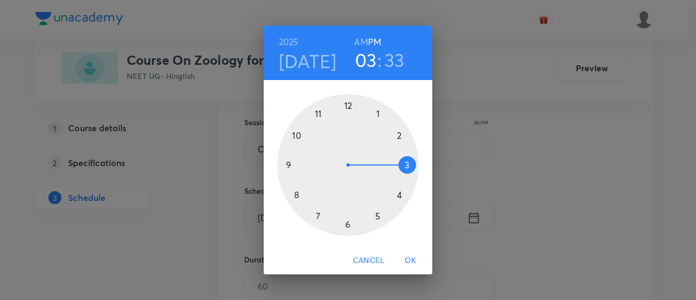
click at [356, 44] on h6 "AM" at bounding box center [361, 41] width 14 height 15
click at [296, 133] on div at bounding box center [347, 164] width 141 height 141
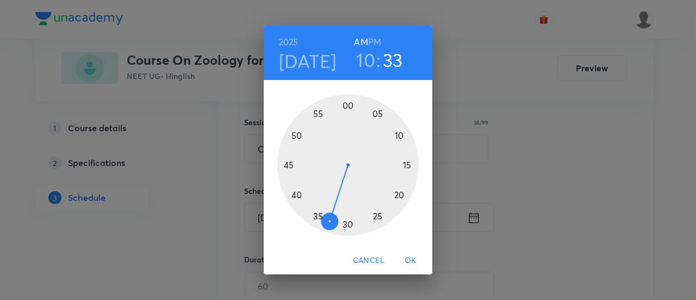
click at [346, 227] on div at bounding box center [347, 164] width 141 height 141
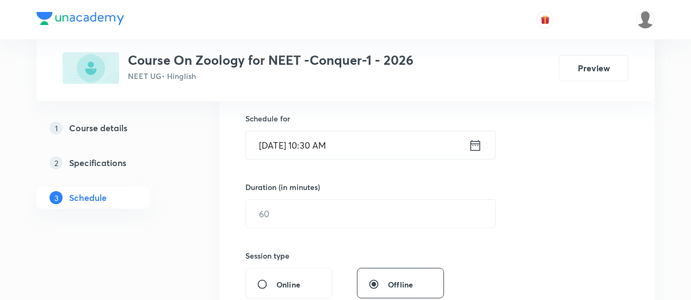
scroll to position [266, 0]
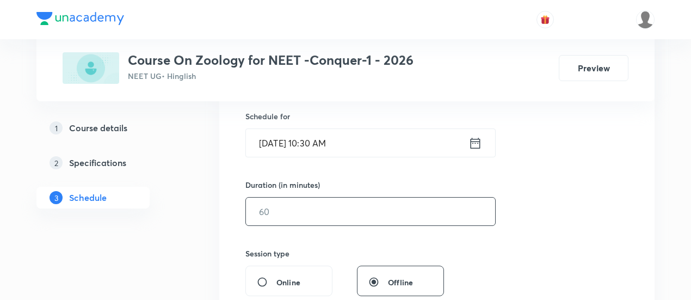
click at [408, 209] on input "text" at bounding box center [370, 211] width 249 height 28
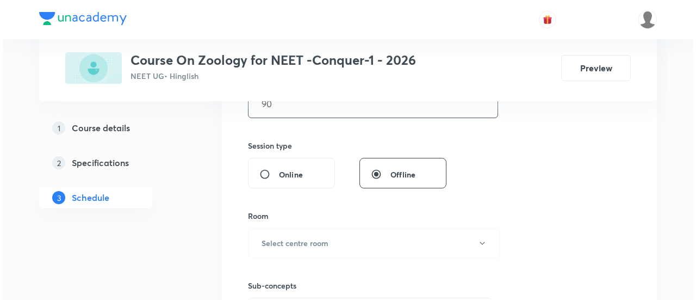
scroll to position [440, 0]
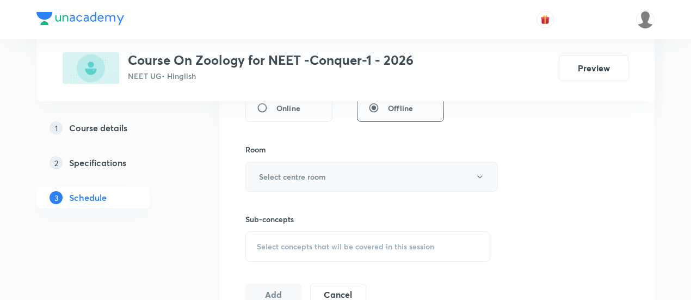
type input "90"
click at [356, 173] on button "Select centre room" at bounding box center [371, 177] width 252 height 30
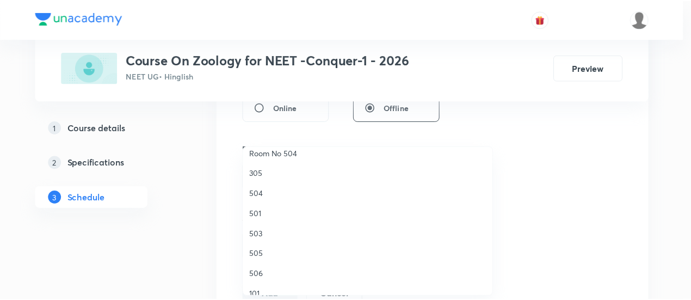
scroll to position [150, 0]
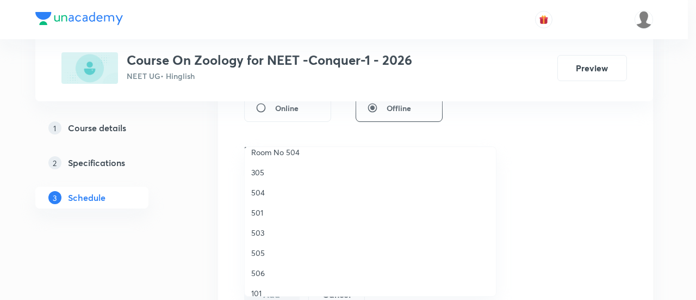
click at [263, 250] on span "505" at bounding box center [370, 252] width 238 height 11
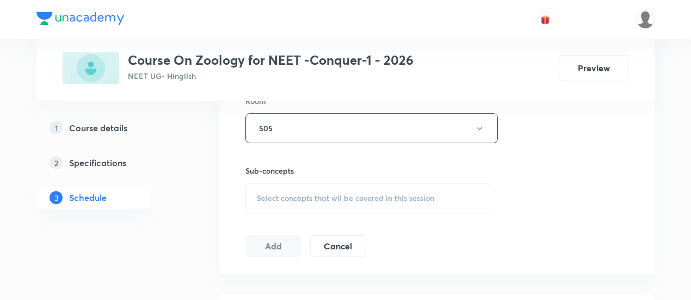
scroll to position [504, 0]
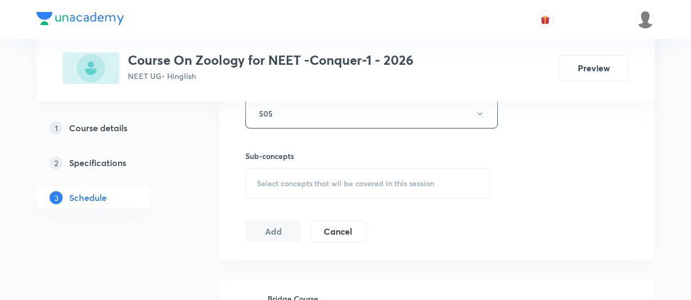
click at [347, 186] on span "Select concepts that wil be covered in this session" at bounding box center [345, 183] width 177 height 9
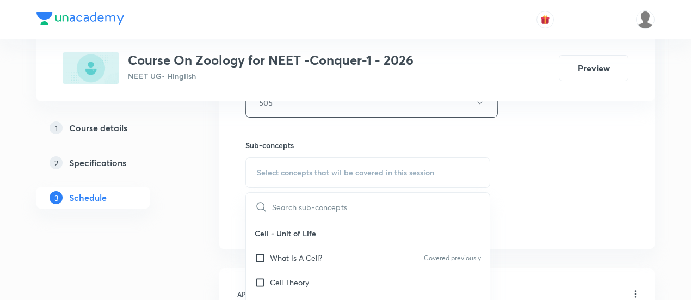
scroll to position [538, 0]
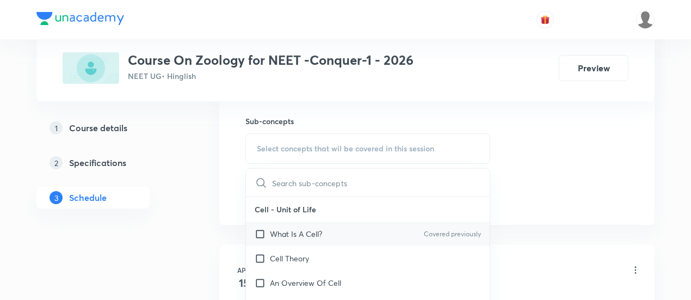
click at [306, 231] on p "What Is A Cell?" at bounding box center [296, 233] width 52 height 11
checkbox input "true"
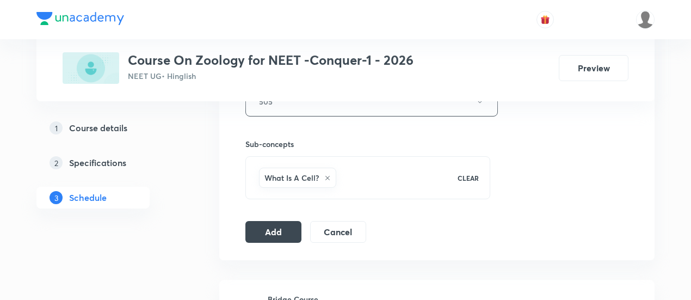
scroll to position [518, 0]
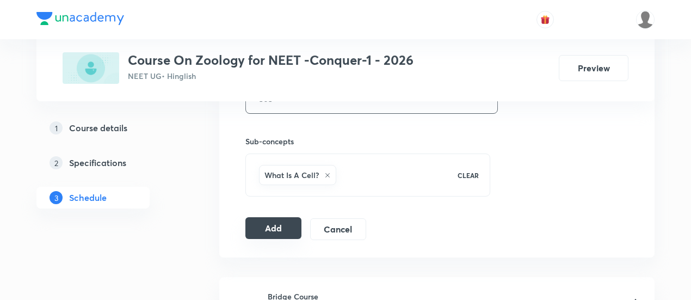
click at [260, 233] on button "Add" at bounding box center [273, 228] width 56 height 22
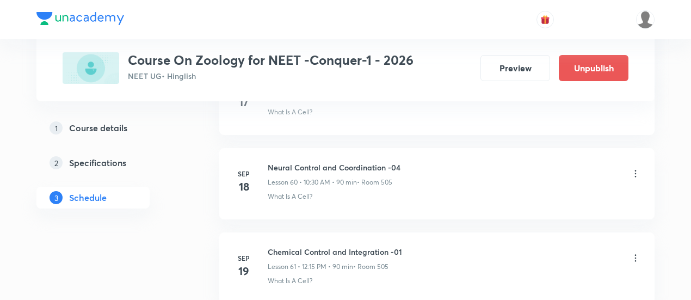
scroll to position [5276, 0]
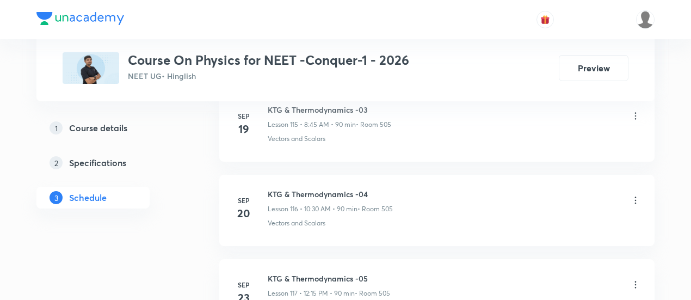
scroll to position [10726, 0]
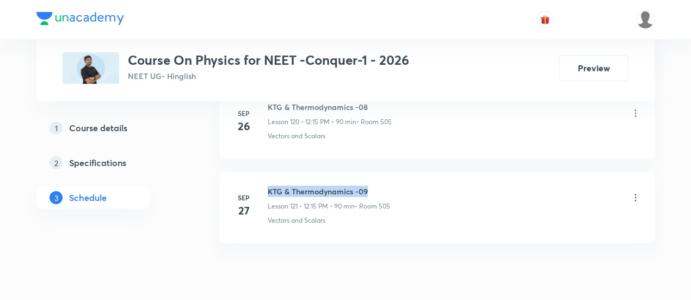
drag, startPoint x: 268, startPoint y: 142, endPoint x: 383, endPoint y: 137, distance: 115.4
click at [383, 172] on li "[DATE] KTG & Thermodynamics -09 Lesson 121 • 12:15 PM • 90 min • Room 505 Vecto…" at bounding box center [436, 207] width 435 height 71
copy h6 "KTG & Thermodynamics -09"
click at [398, 185] on div "KTG & Thermodynamics -09 Lesson 121 • 12:15 PM • 90 min • Room 505" at bounding box center [454, 198] width 373 height 26
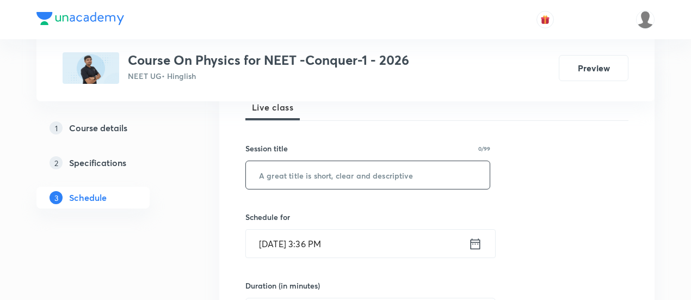
scroll to position [166, 0]
click at [355, 174] on input "text" at bounding box center [368, 174] width 244 height 28
paste input "KTG & Thermodynamics -09"
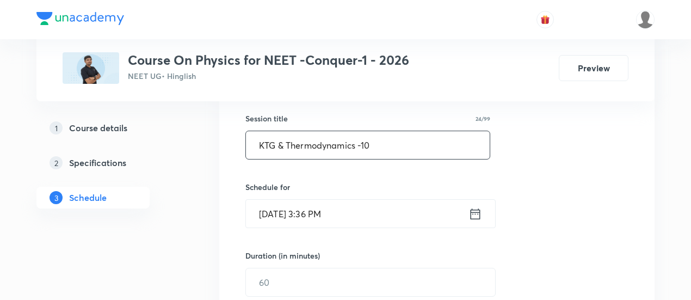
scroll to position [197, 0]
type input "KTG & Thermodynamics -10"
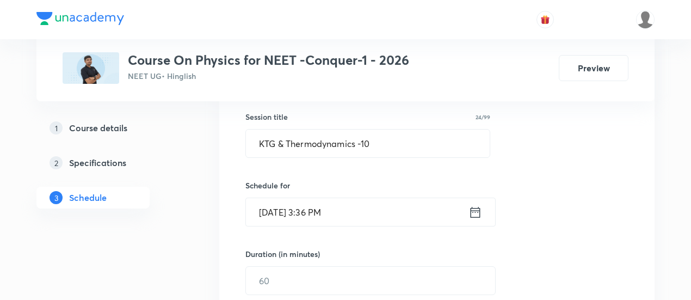
click at [475, 209] on icon at bounding box center [475, 211] width 10 height 11
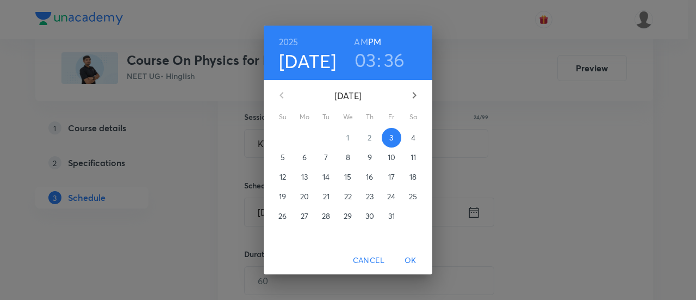
click at [414, 139] on p "4" at bounding box center [413, 137] width 4 height 11
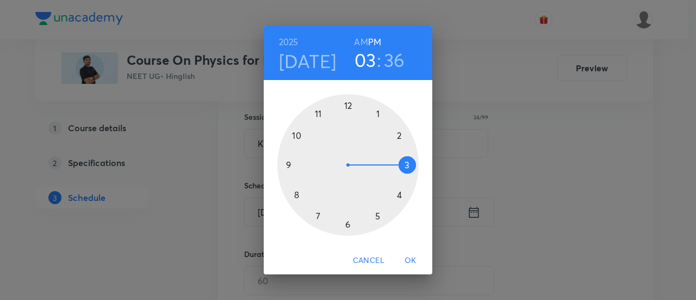
click at [346, 106] on div at bounding box center [347, 164] width 141 height 141
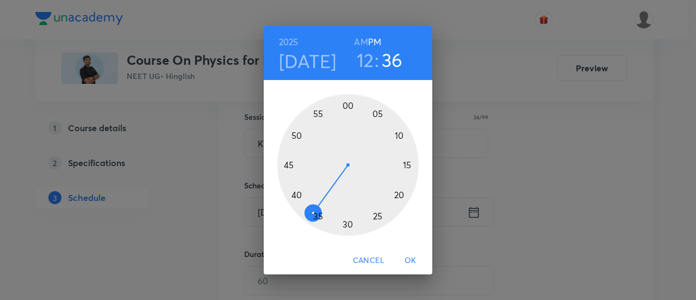
click at [407, 166] on div at bounding box center [347, 164] width 141 height 141
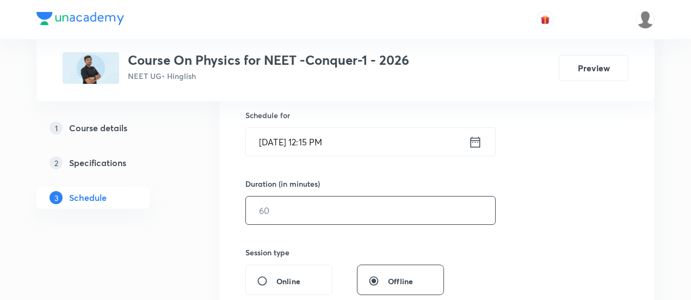
scroll to position [275, 0]
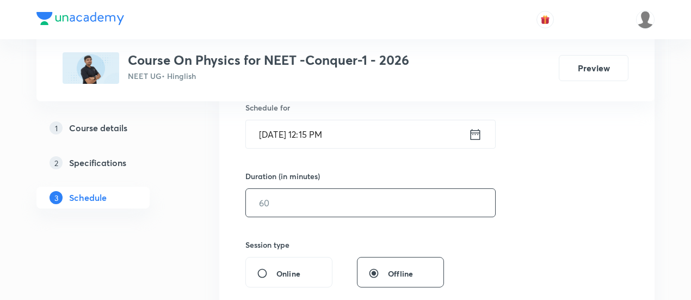
click at [387, 200] on input "text" at bounding box center [370, 203] width 249 height 28
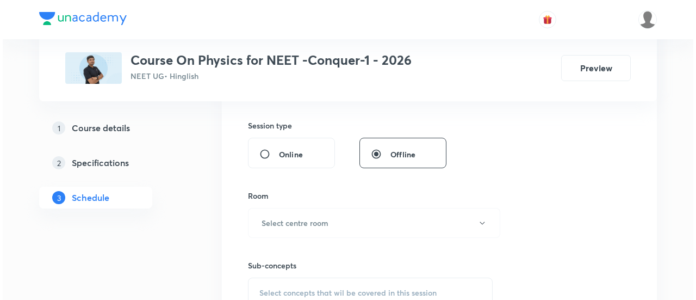
scroll to position [411, 0]
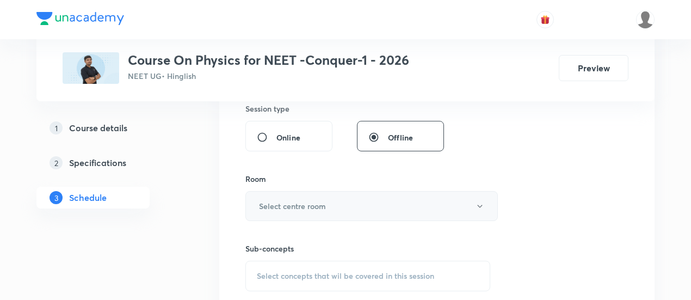
type input "90"
click at [345, 202] on button "Select centre room" at bounding box center [371, 206] width 252 height 30
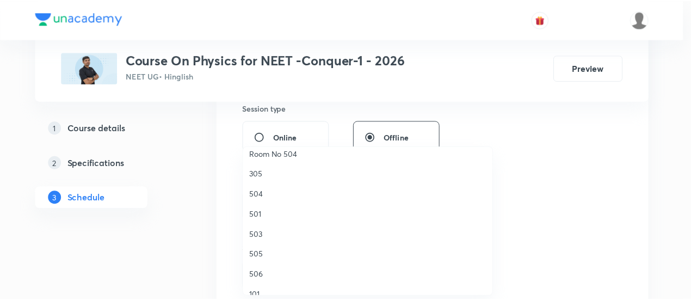
scroll to position [158, 0]
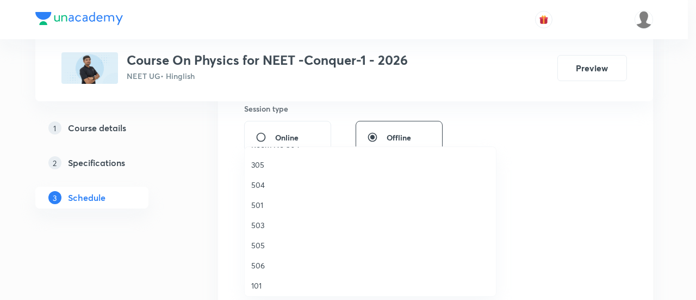
click at [257, 245] on span "505" at bounding box center [370, 244] width 238 height 11
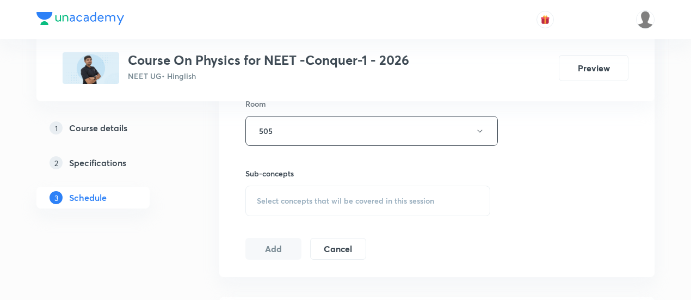
scroll to position [489, 0]
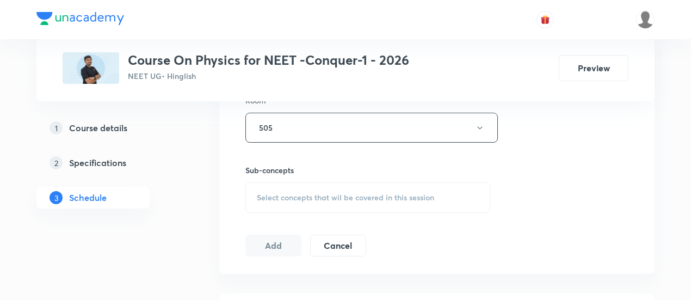
click at [385, 197] on span "Select concepts that wil be covered in this session" at bounding box center [345, 197] width 177 height 9
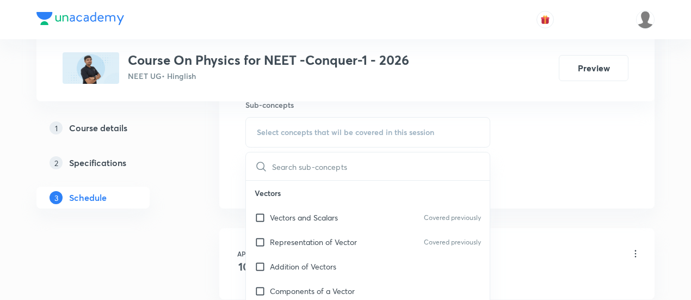
scroll to position [560, 0]
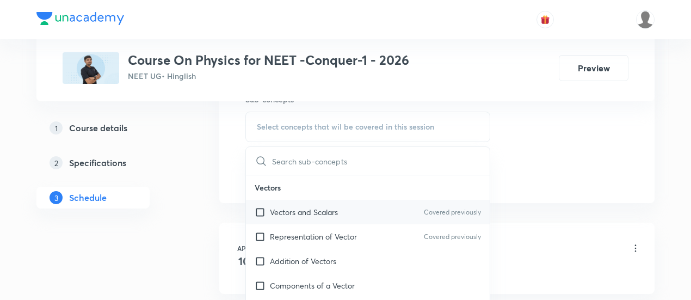
click at [345, 210] on div "Vectors and Scalars Covered previously" at bounding box center [368, 212] width 244 height 24
checkbox input "true"
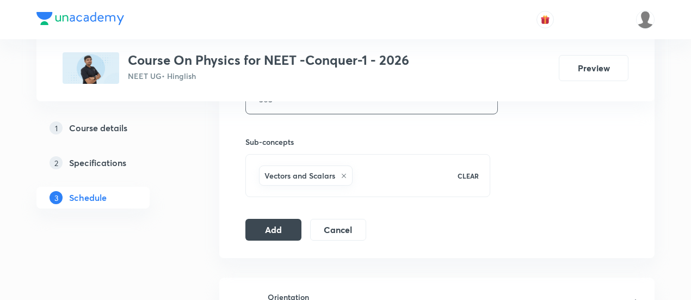
scroll to position [522, 0]
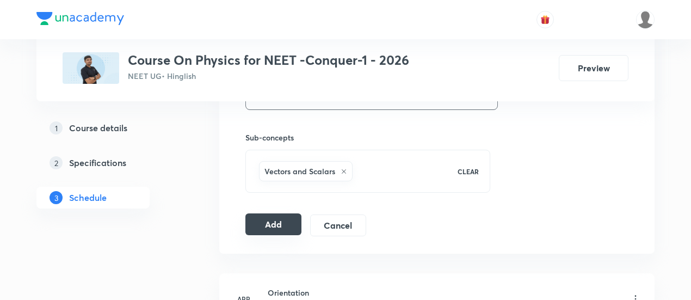
click at [287, 222] on button "Add" at bounding box center [273, 224] width 56 height 22
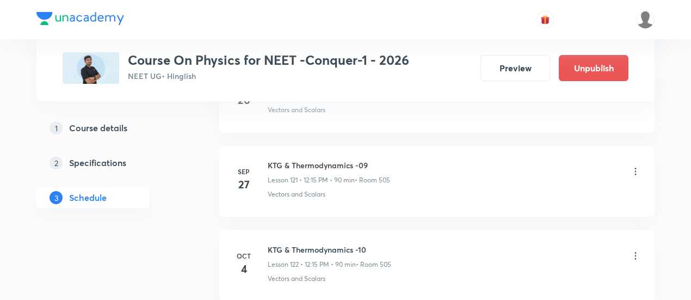
scroll to position [10264, 0]
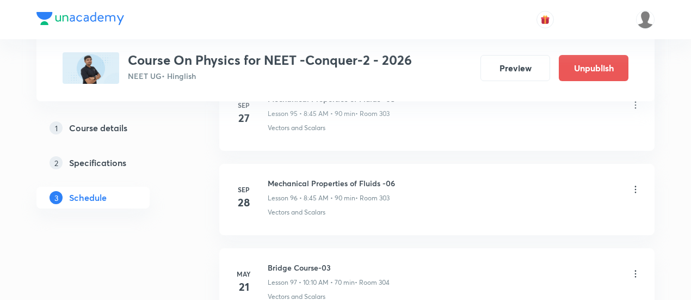
scroll to position [8626, 0]
drag, startPoint x: 268, startPoint y: 146, endPoint x: 400, endPoint y: 142, distance: 132.8
click at [400, 178] on div "Mechanical Properties of Fluids -06 Lesson 96 • 8:45 AM • 90 min • Room 303" at bounding box center [454, 191] width 373 height 26
copy h6 "Mechanical Properties of Fluids -06"
click at [400, 178] on div "Mechanical Properties of Fluids -06 Lesson 96 • 8:45 AM • 90 min • Room 303" at bounding box center [454, 191] width 373 height 26
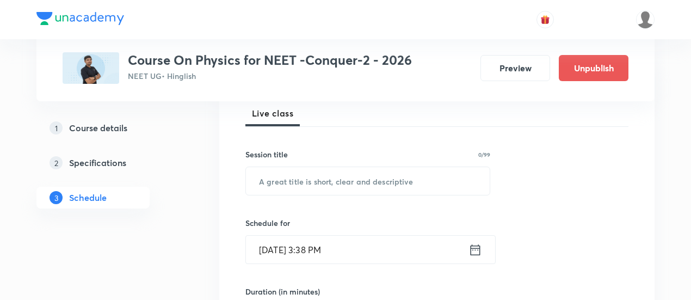
scroll to position [161, 0]
click at [353, 178] on input "text" at bounding box center [368, 180] width 244 height 28
paste input "Mechanical Properties of Fluids -06"
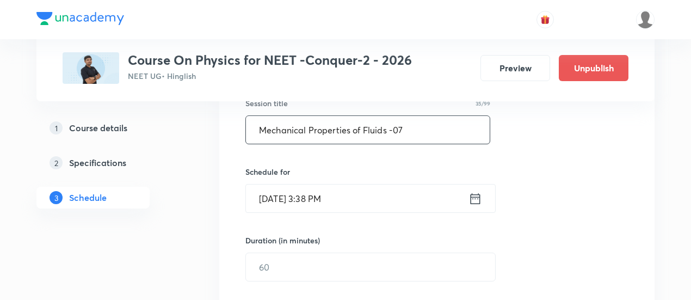
scroll to position [212, 0]
type input "Mechanical Properties of Fluids -07"
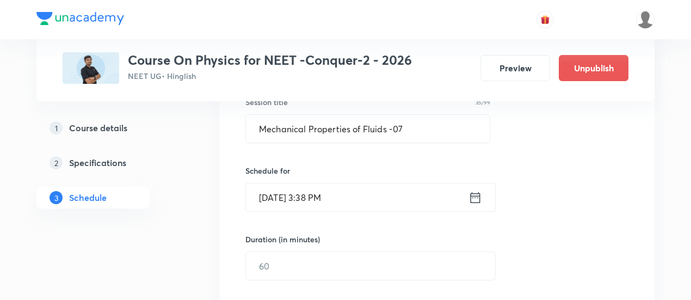
click at [477, 194] on icon at bounding box center [475, 197] width 14 height 15
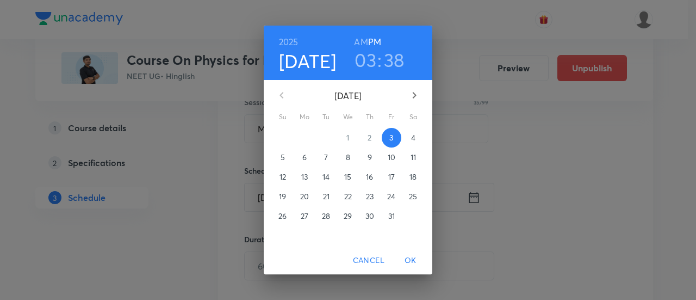
click at [414, 138] on p "4" at bounding box center [413, 137] width 4 height 11
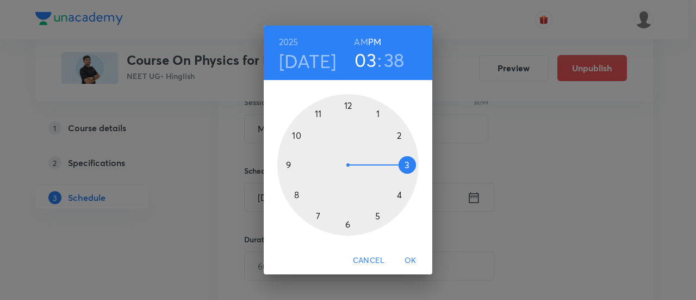
click at [361, 40] on h6 "AM" at bounding box center [361, 41] width 14 height 15
click at [296, 196] on div at bounding box center [347, 164] width 141 height 141
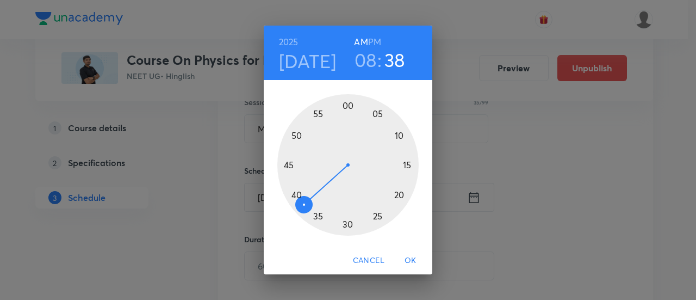
click at [288, 165] on div at bounding box center [347, 164] width 141 height 141
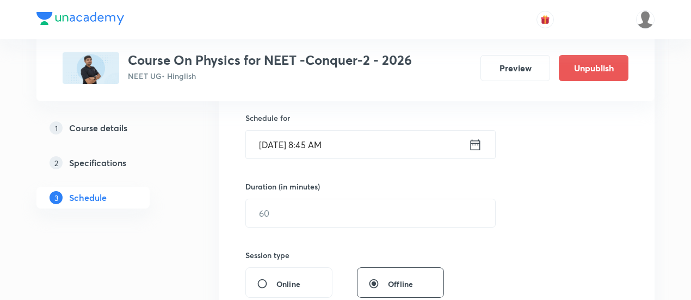
scroll to position [266, 0]
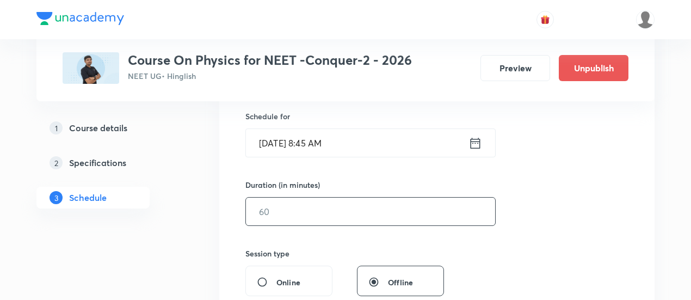
click at [392, 210] on input "text" at bounding box center [370, 211] width 249 height 28
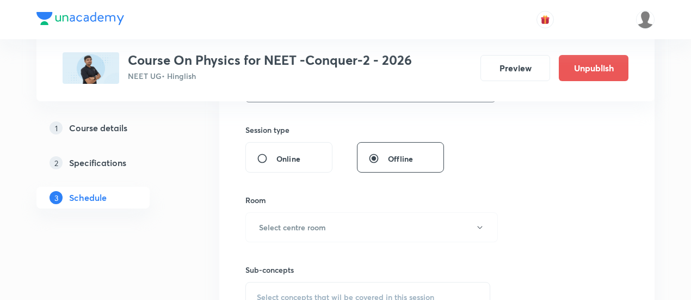
scroll to position [392, 0]
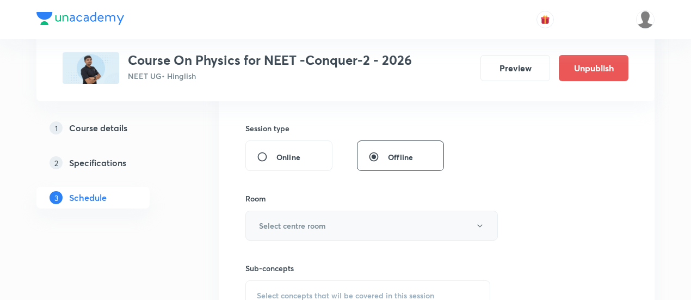
type input "90"
click at [321, 222] on h6 "Select centre room" at bounding box center [292, 225] width 67 height 11
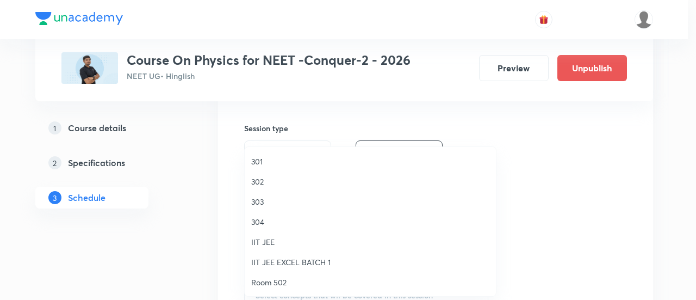
click at [264, 203] on span "303" at bounding box center [370, 201] width 238 height 11
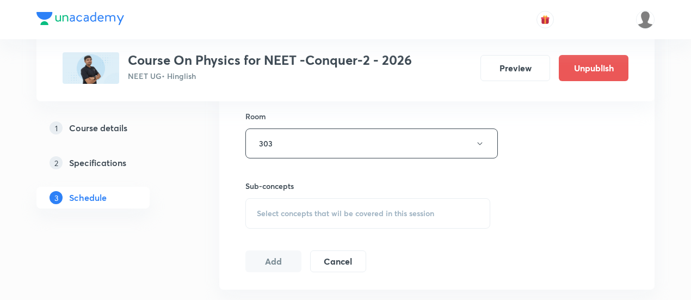
scroll to position [482, 0]
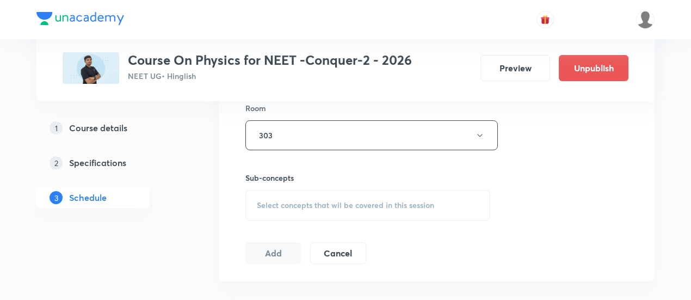
click at [362, 203] on span "Select concepts that wil be covered in this session" at bounding box center [345, 205] width 177 height 9
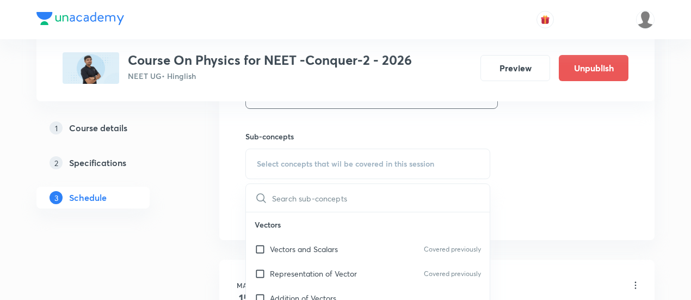
scroll to position [547, 0]
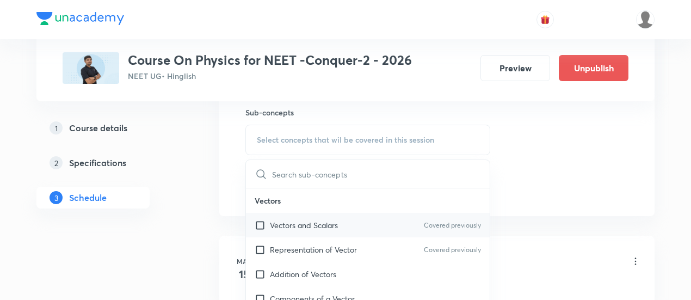
click at [311, 224] on p "Vectors and Scalars" at bounding box center [304, 224] width 68 height 11
checkbox input "true"
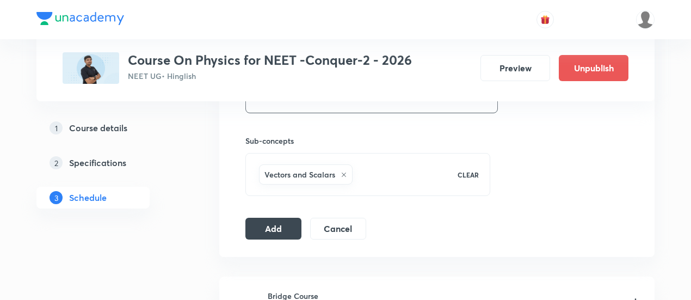
scroll to position [522, 0]
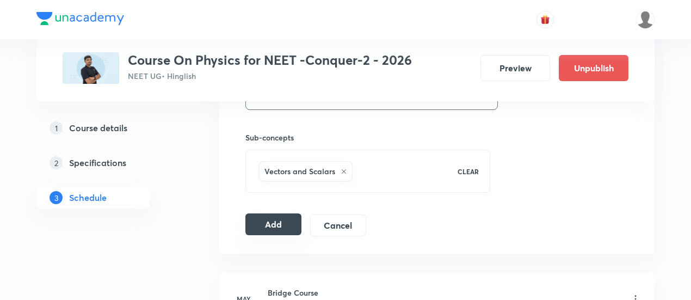
click at [263, 226] on button "Add" at bounding box center [273, 224] width 56 height 22
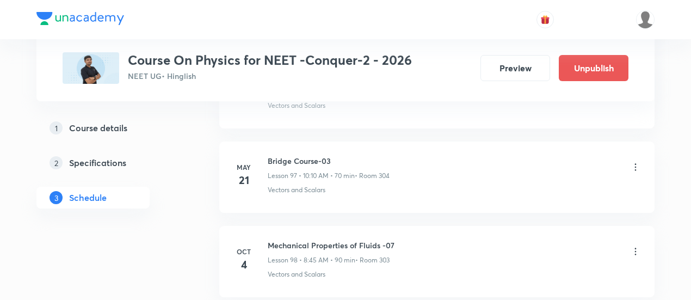
scroll to position [8234, 0]
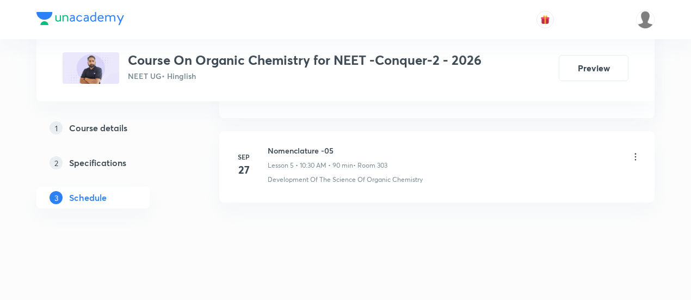
scroll to position [990, 0]
drag, startPoint x: 267, startPoint y: 141, endPoint x: 343, endPoint y: 142, distance: 75.6
click at [343, 144] on h6 "Nomenclature -05" at bounding box center [328, 149] width 120 height 11
copy h6 "Nomenclature -05"
click at [343, 144] on h6 "Nomenclature -05" at bounding box center [328, 149] width 120 height 11
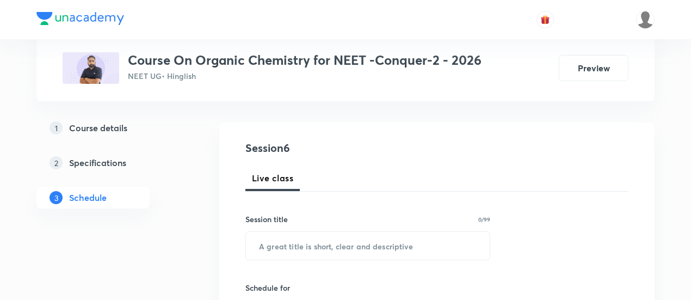
scroll to position [96, 0]
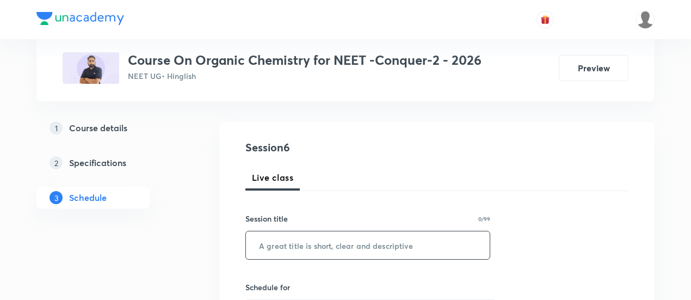
click at [318, 245] on input "text" at bounding box center [368, 245] width 244 height 28
paste input "Nomenclature -05"
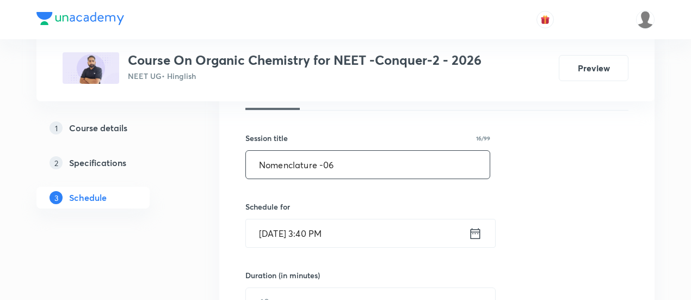
scroll to position [179, 0]
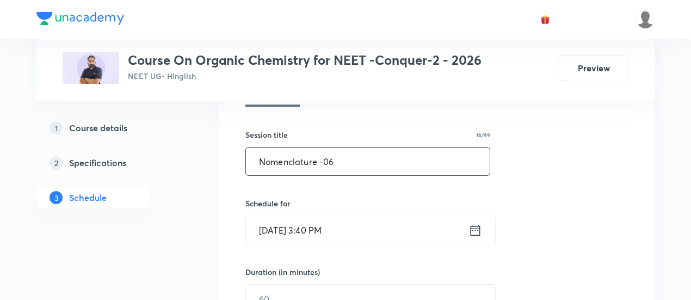
type input "Nomenclature -06"
click at [472, 226] on icon at bounding box center [475, 229] width 14 height 15
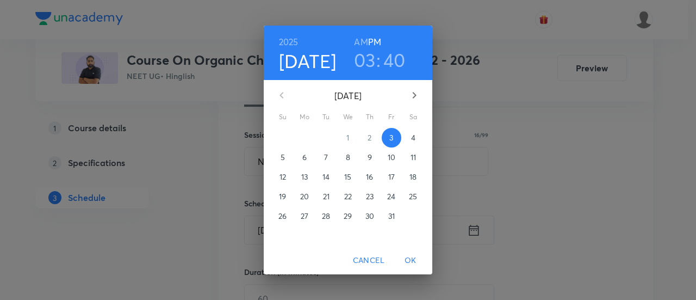
click at [411, 139] on p "4" at bounding box center [413, 137] width 4 height 11
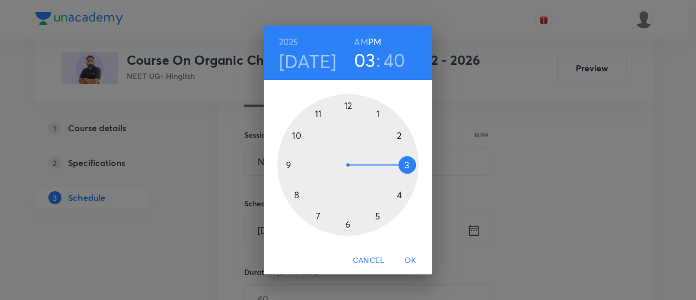
click at [360, 38] on h6 "AM" at bounding box center [361, 41] width 14 height 15
click at [296, 136] on div at bounding box center [347, 164] width 141 height 141
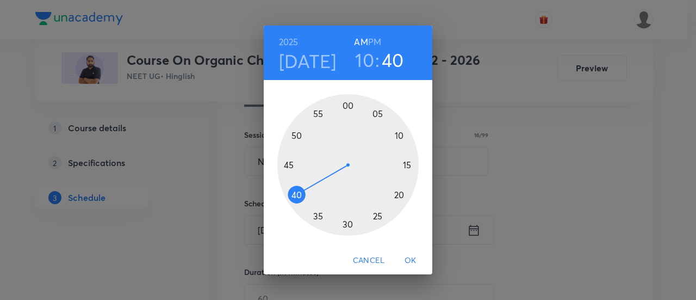
click at [346, 225] on div at bounding box center [347, 164] width 141 height 141
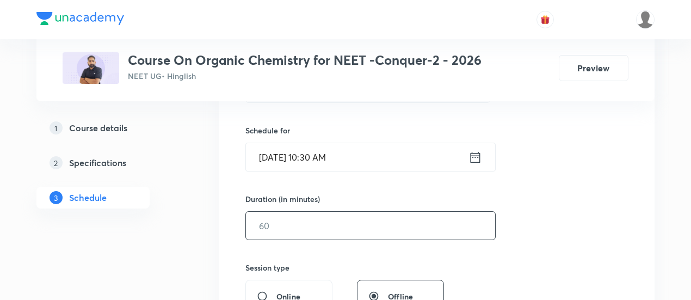
scroll to position [256, 0]
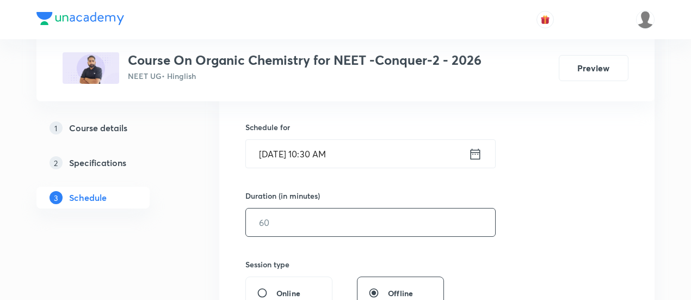
click at [438, 227] on input "text" at bounding box center [370, 222] width 249 height 28
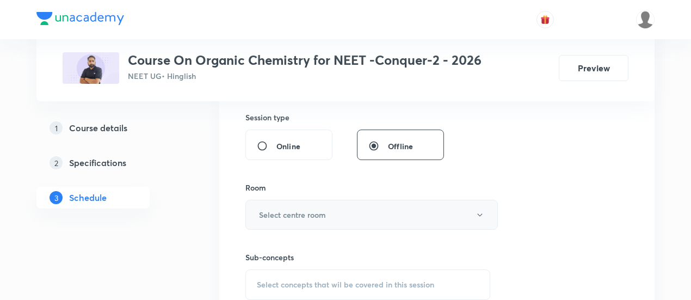
scroll to position [406, 0]
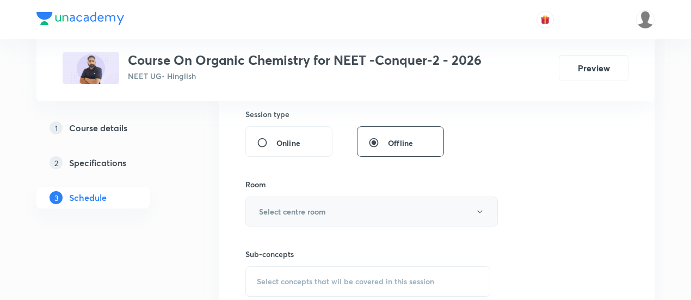
type input "90"
click at [334, 209] on button "Select centre room" at bounding box center [371, 211] width 252 height 30
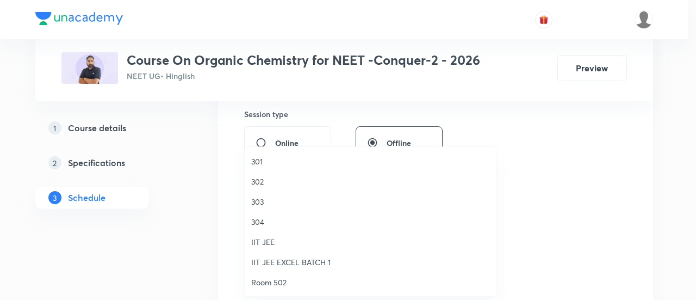
click at [261, 199] on span "303" at bounding box center [370, 201] width 238 height 11
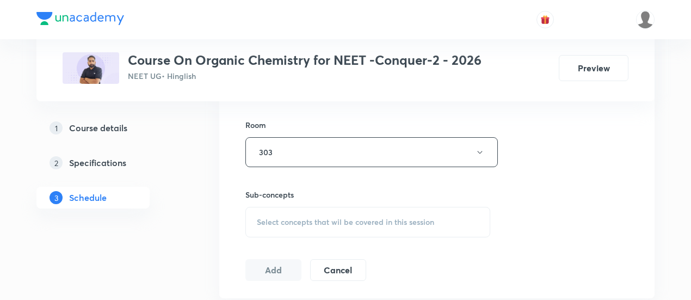
scroll to position [466, 0]
click at [334, 220] on span "Select concepts that wil be covered in this session" at bounding box center [345, 221] width 177 height 9
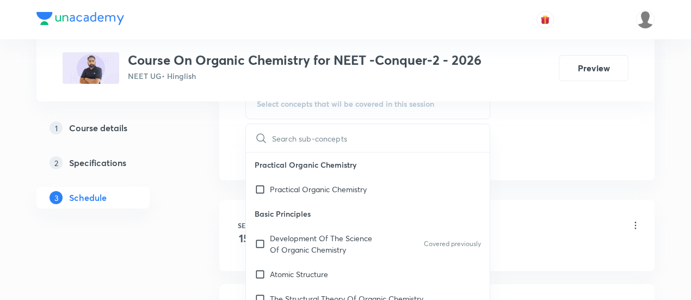
scroll to position [585, 0]
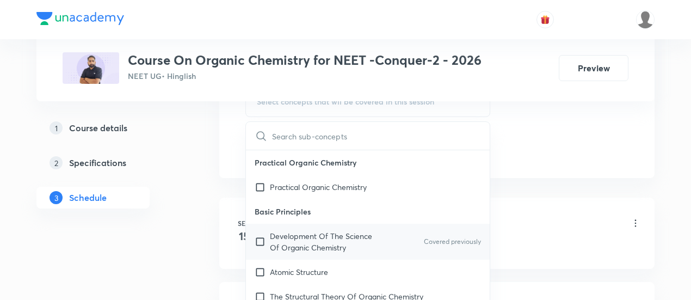
click at [318, 235] on p "Development Of The Science Of Organic Chemistry" at bounding box center [325, 241] width 110 height 23
checkbox input "true"
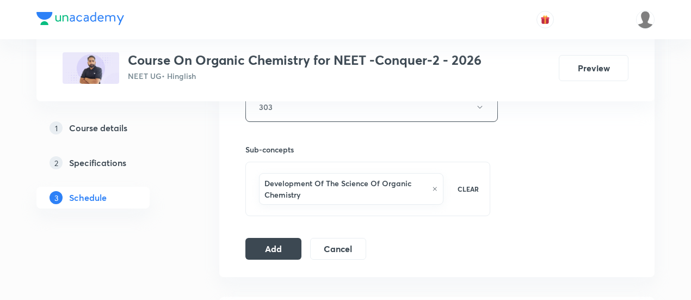
scroll to position [511, 0]
click at [263, 247] on button "Add" at bounding box center [273, 246] width 56 height 22
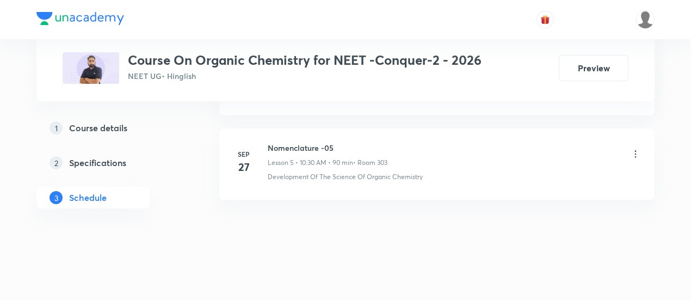
scroll to position [505, 0]
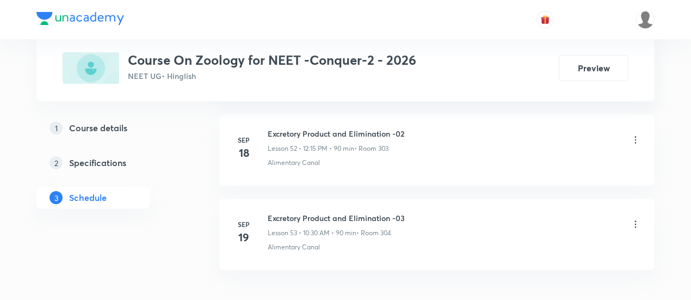
scroll to position [4964, 0]
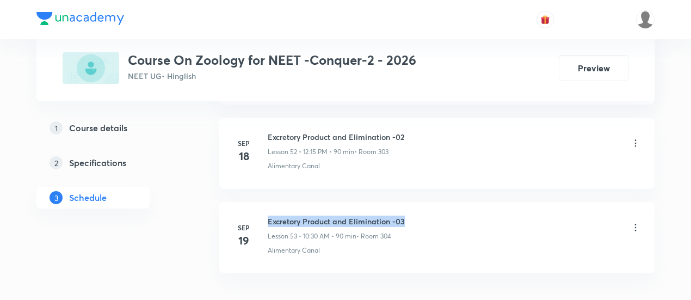
drag, startPoint x: 268, startPoint y: 198, endPoint x: 411, endPoint y: 191, distance: 143.2
click at [411, 202] on li "[DATE] Excretory Product and Elimination -03 Lesson 53 • 10:30 AM • 90 min • Ro…" at bounding box center [436, 237] width 435 height 71
copy h6 "Excretory Product and Elimination -03"
click at [411, 202] on li "[DATE] Excretory Product and Elimination -03 Lesson 53 • 10:30 AM • 90 min • Ro…" at bounding box center [436, 237] width 435 height 71
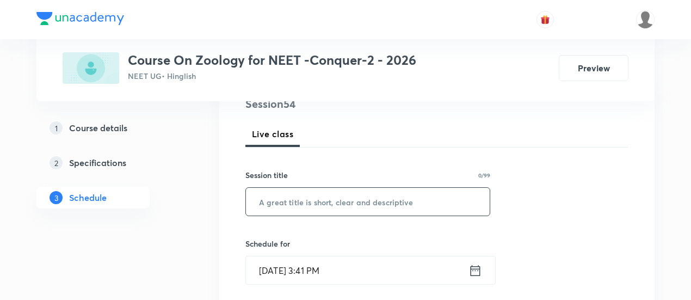
scroll to position [139, 0]
click at [374, 198] on input "text" at bounding box center [368, 202] width 244 height 28
paste input "Excretory Product and Elimination -03"
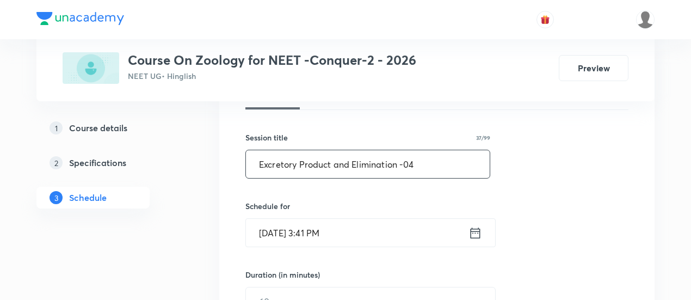
scroll to position [177, 0]
type input "Excretory Product and Elimination -04"
click at [470, 229] on icon at bounding box center [475, 231] width 10 height 11
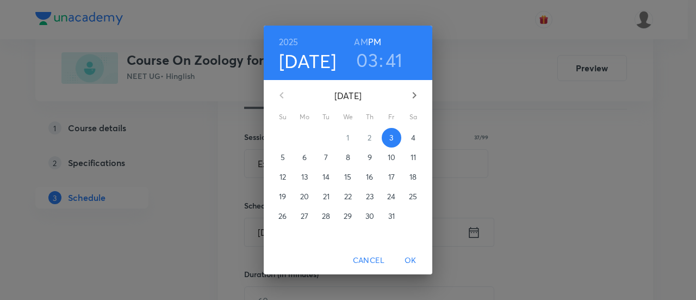
click at [415, 138] on p "4" at bounding box center [413, 137] width 4 height 11
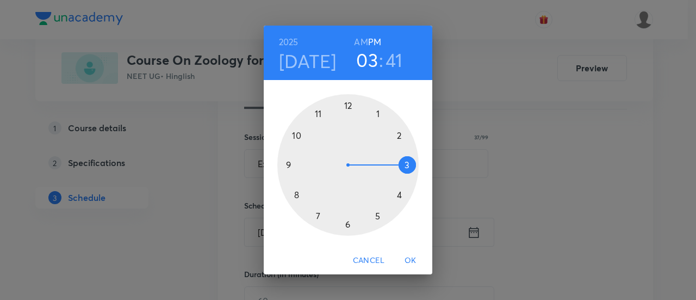
click at [349, 105] on div at bounding box center [347, 164] width 141 height 141
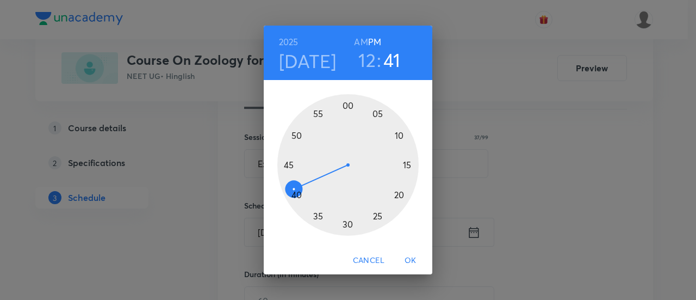
click at [409, 166] on div at bounding box center [347, 164] width 141 height 141
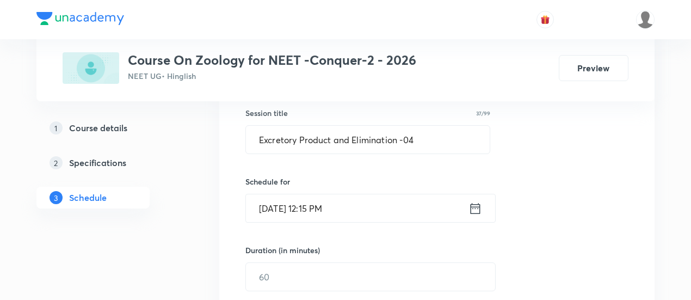
scroll to position [248, 0]
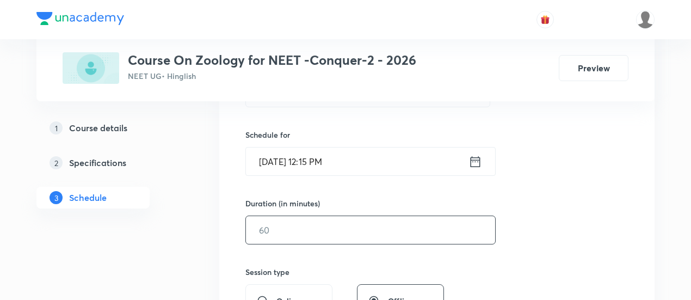
click at [374, 230] on input "text" at bounding box center [370, 230] width 249 height 28
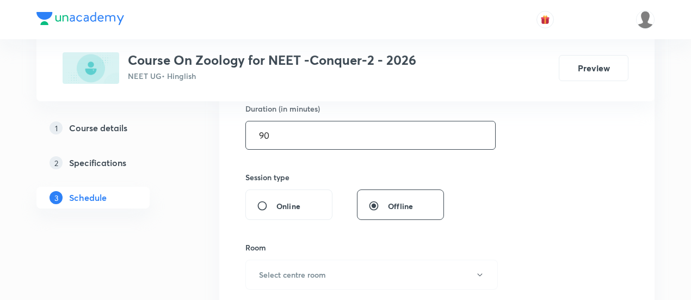
scroll to position [386, 0]
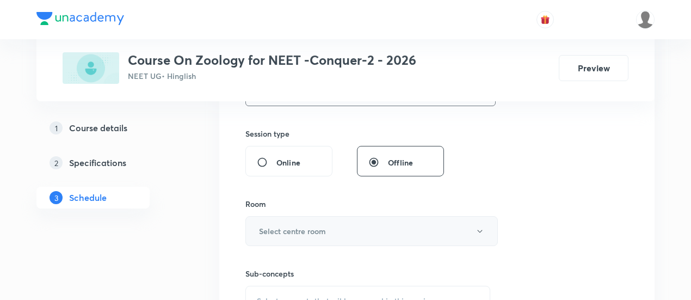
type input "90"
click at [343, 231] on button "Select centre room" at bounding box center [371, 231] width 252 height 30
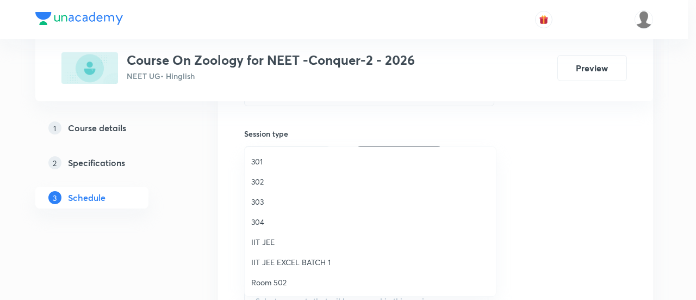
click at [273, 203] on span "303" at bounding box center [370, 201] width 238 height 11
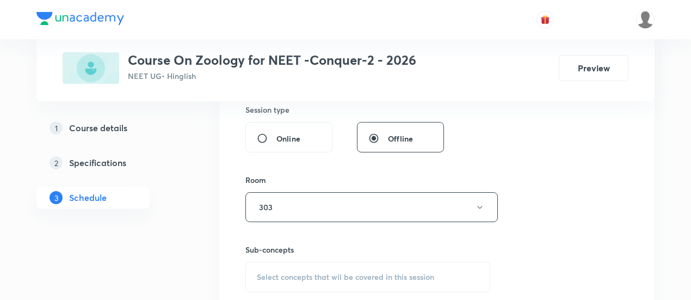
scroll to position [464, 0]
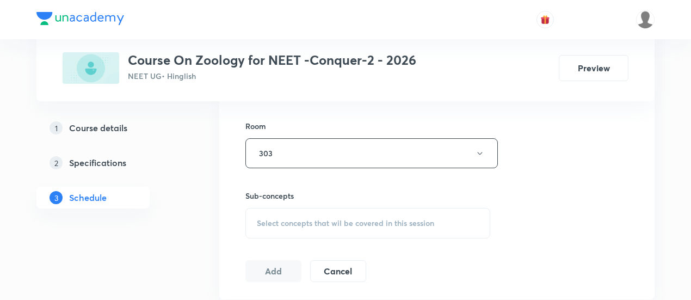
click at [348, 225] on span "Select concepts that wil be covered in this session" at bounding box center [345, 223] width 177 height 9
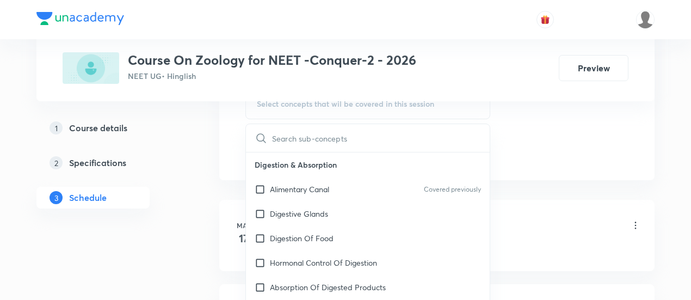
scroll to position [584, 0]
click at [325, 189] on p "Alimentary Canal" at bounding box center [299, 188] width 59 height 11
checkbox input "true"
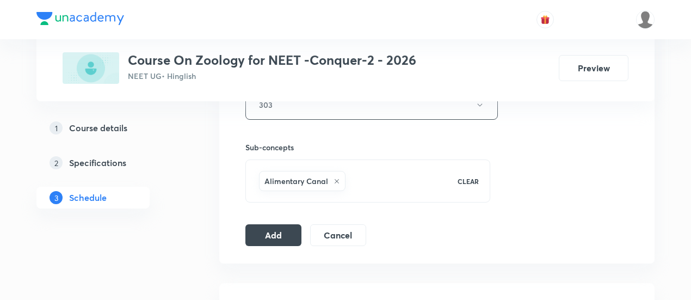
scroll to position [513, 0]
click at [276, 228] on button "Add" at bounding box center [273, 233] width 56 height 22
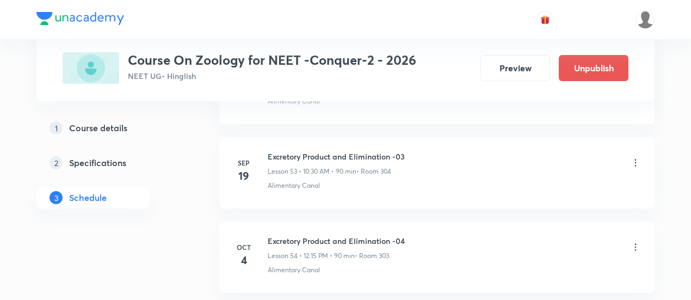
scroll to position [4604, 0]
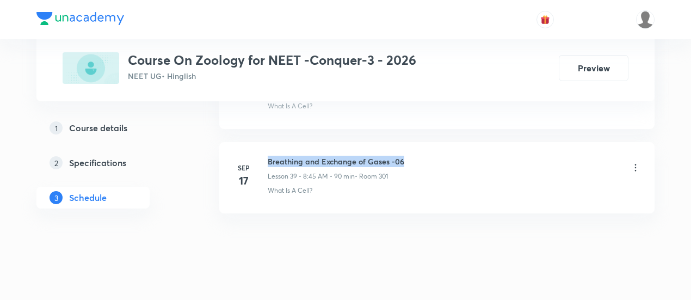
drag, startPoint x: 267, startPoint y: 143, endPoint x: 408, endPoint y: 140, distance: 141.4
click at [408, 156] on div "Breathing and Exchange of Gases -06 Lesson 39 • 8:45 AM • 90 min • Room 301" at bounding box center [454, 169] width 373 height 26
copy h6 "Breathing and Exchange of Gases -06"
click at [408, 156] on div "Breathing and Exchange of Gases -06 Lesson 39 • 8:45 AM • 90 min • Room 301" at bounding box center [454, 169] width 373 height 26
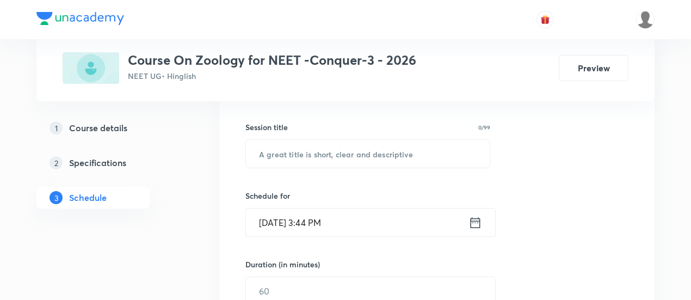
scroll to position [187, 0]
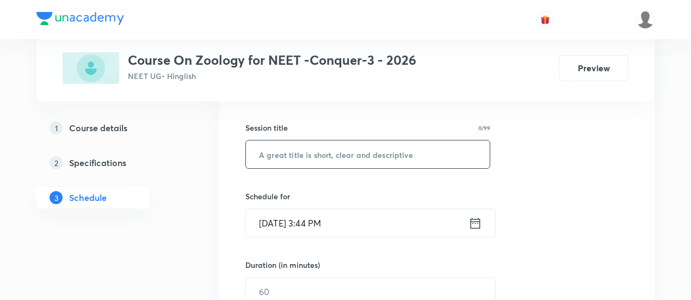
click at [370, 153] on input "text" at bounding box center [368, 154] width 244 height 28
paste input "Breathing and Exchange of Gases -06"
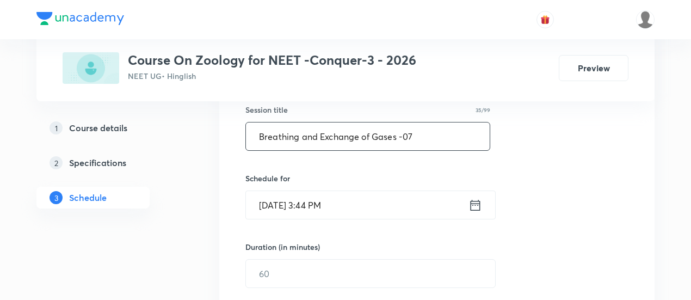
scroll to position [237, 0]
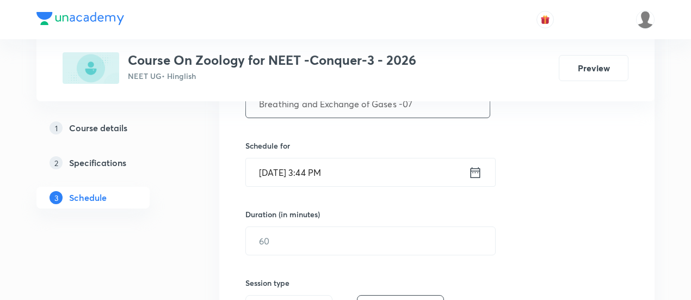
type input "Breathing and Exchange of Gases -07"
click at [473, 173] on icon at bounding box center [475, 172] width 14 height 15
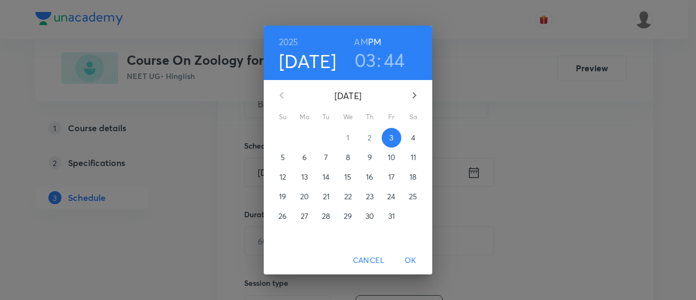
click at [413, 138] on p "4" at bounding box center [413, 137] width 4 height 11
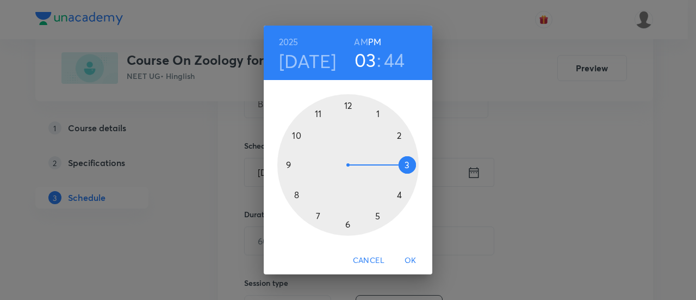
click at [365, 40] on h6 "AM" at bounding box center [361, 41] width 14 height 15
click at [296, 194] on div at bounding box center [347, 164] width 141 height 141
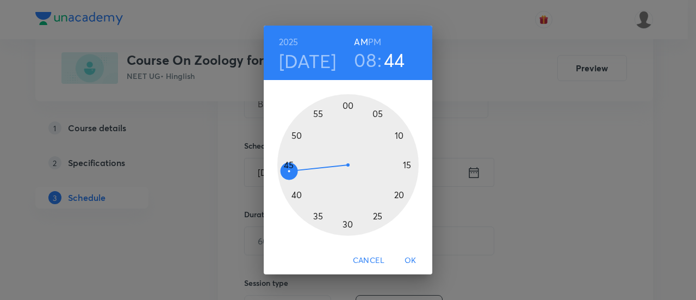
click at [288, 165] on div at bounding box center [347, 164] width 141 height 141
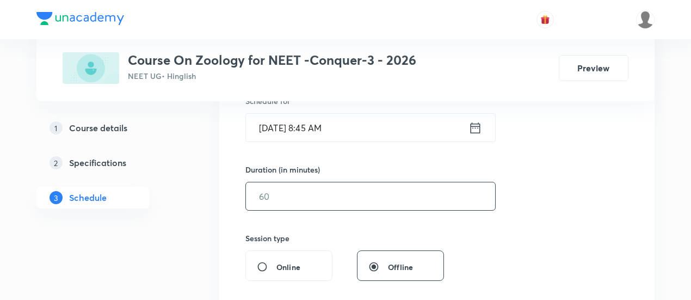
scroll to position [288, 0]
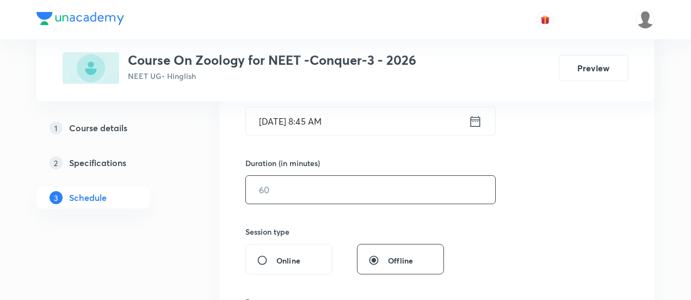
click at [425, 191] on input "text" at bounding box center [370, 190] width 249 height 28
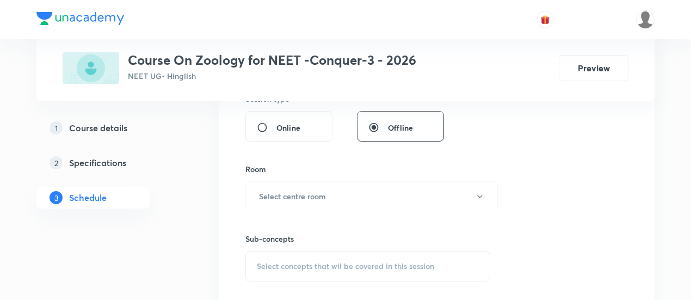
scroll to position [422, 0]
type input "90"
click at [360, 191] on button "Select centre room" at bounding box center [371, 195] width 252 height 30
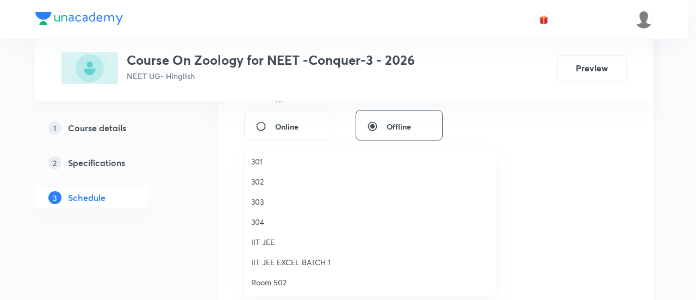
click at [266, 163] on span "301" at bounding box center [370, 161] width 238 height 11
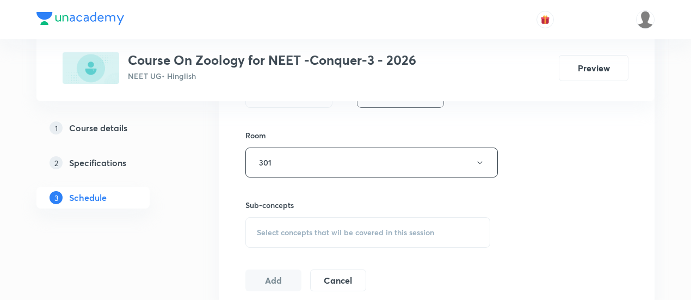
scroll to position [504, 0]
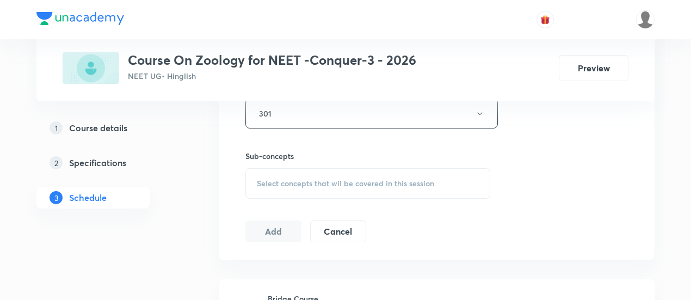
click at [347, 179] on span "Select concepts that wil be covered in this session" at bounding box center [345, 183] width 177 height 9
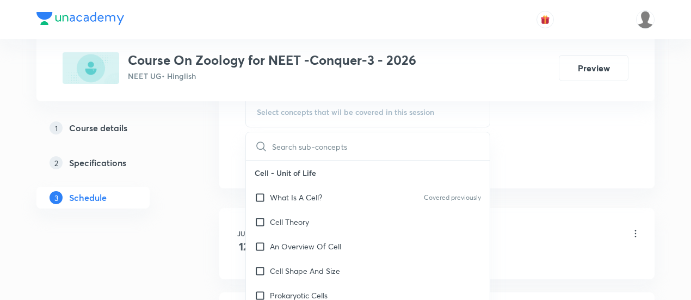
scroll to position [582, 0]
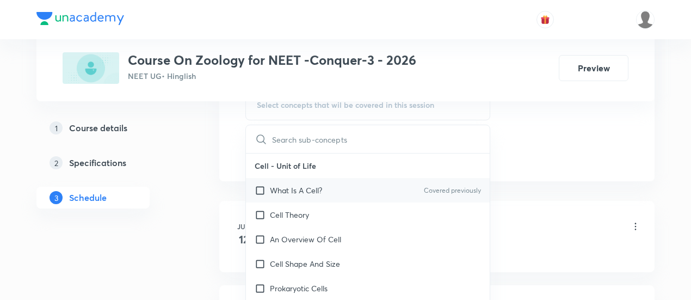
click at [319, 187] on p "What Is A Cell?" at bounding box center [296, 189] width 52 height 11
checkbox input "true"
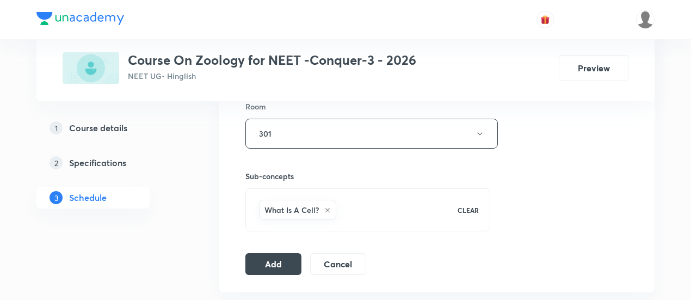
scroll to position [491, 0]
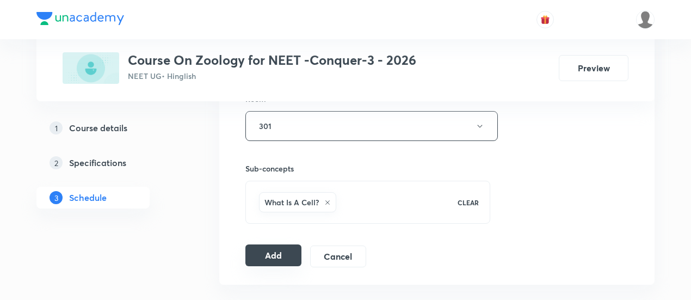
click at [277, 255] on button "Add" at bounding box center [273, 255] width 56 height 22
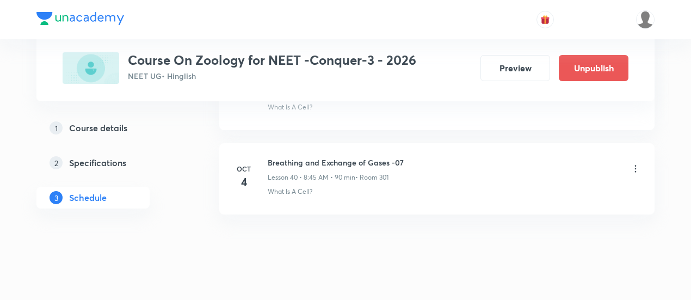
scroll to position [3429, 0]
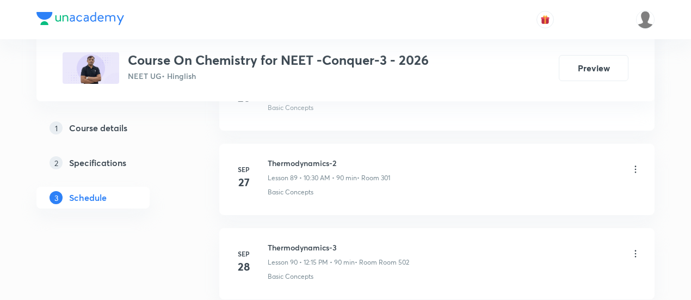
scroll to position [8124, 0]
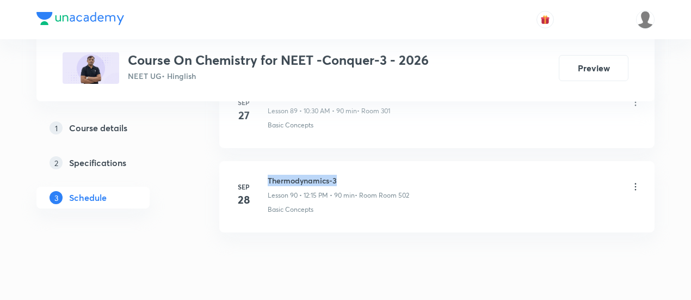
drag, startPoint x: 269, startPoint y: 144, endPoint x: 347, endPoint y: 146, distance: 77.8
click at [347, 175] on h6 "Thermodynamics-3" at bounding box center [338, 180] width 141 height 11
copy h6 "Thermodynamics-3"
click at [347, 175] on h6 "Thermodynamics-3" at bounding box center [338, 180] width 141 height 11
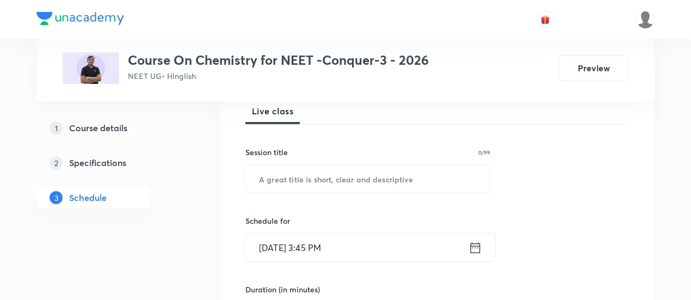
scroll to position [163, 0]
click at [332, 178] on input "text" at bounding box center [368, 178] width 244 height 28
paste input "Thermodynamics-3"
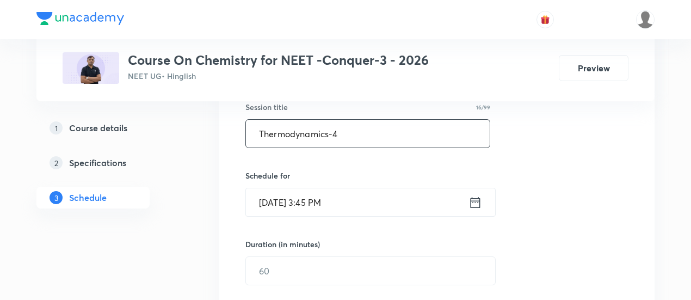
scroll to position [212, 0]
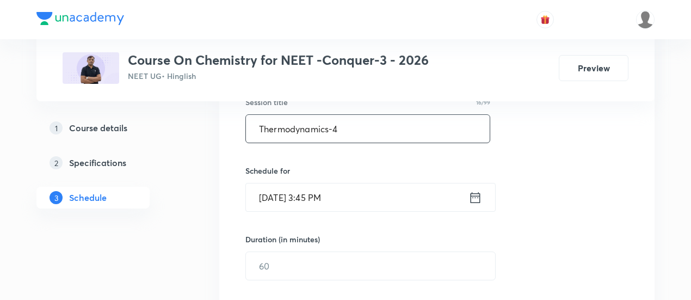
type input "Thermodynamics-4"
click at [477, 195] on icon at bounding box center [475, 196] width 10 height 11
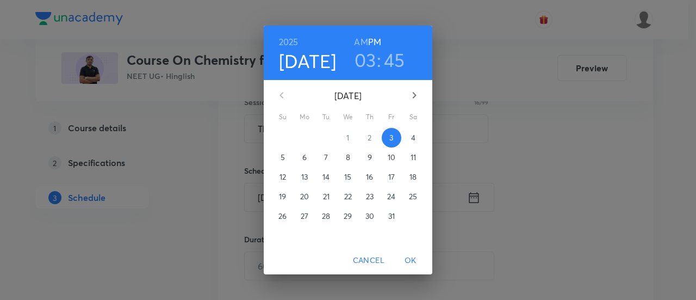
click at [414, 138] on p "4" at bounding box center [413, 137] width 4 height 11
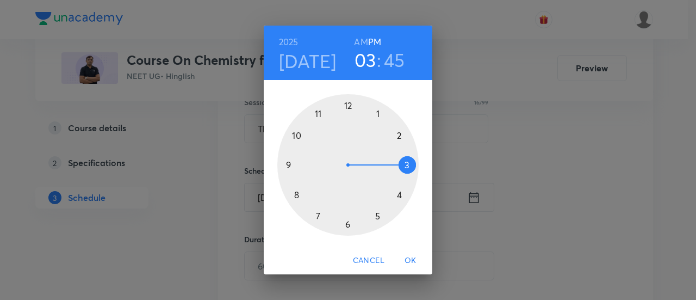
click at [361, 42] on h6 "AM" at bounding box center [361, 41] width 14 height 15
click at [296, 135] on div at bounding box center [347, 164] width 141 height 141
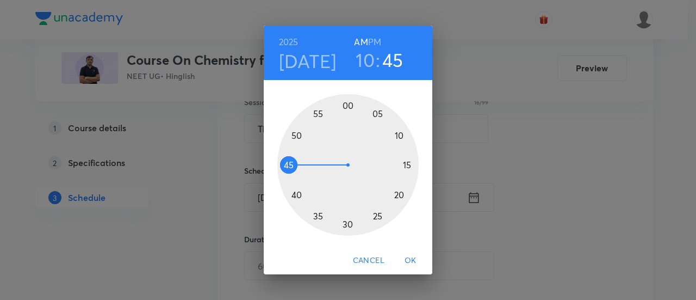
click at [348, 225] on div at bounding box center [347, 164] width 141 height 141
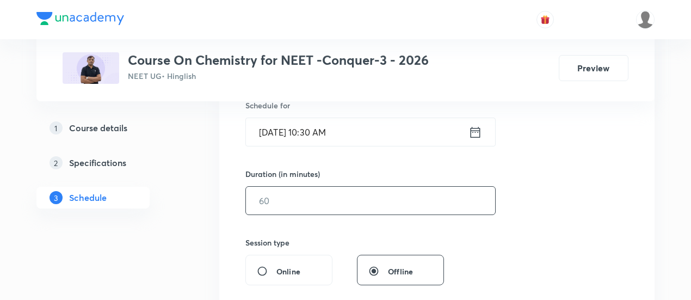
scroll to position [286, 0]
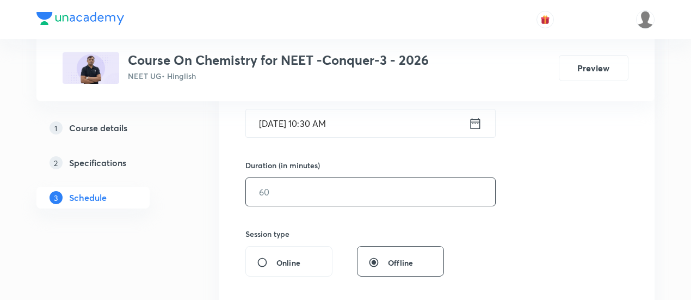
click at [362, 191] on input "text" at bounding box center [370, 192] width 249 height 28
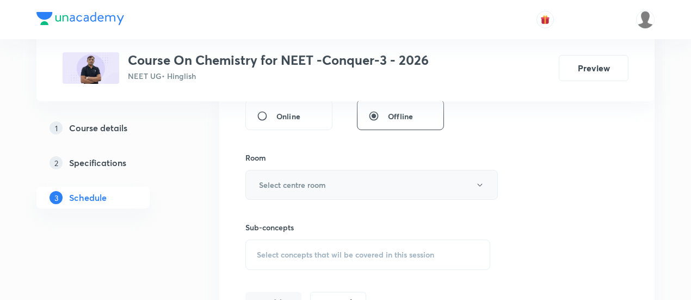
scroll to position [435, 0]
type input "90"
click at [352, 176] on button "Select centre room" at bounding box center [371, 182] width 252 height 30
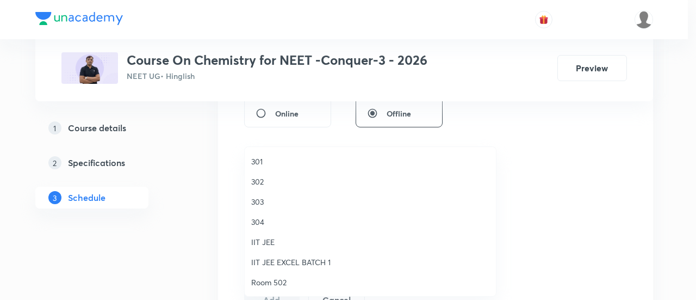
click at [265, 160] on span "301" at bounding box center [370, 161] width 238 height 11
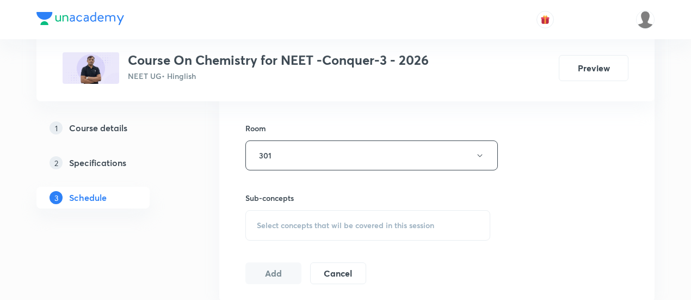
scroll to position [469, 0]
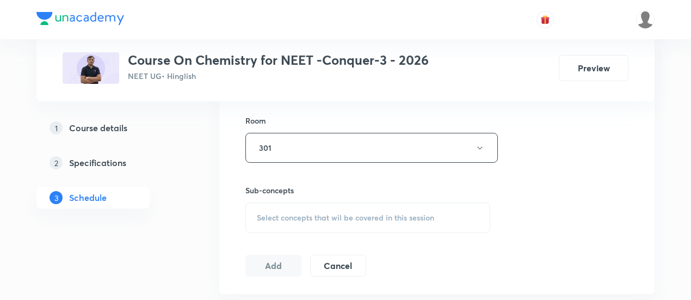
click at [381, 219] on span "Select concepts that wil be covered in this session" at bounding box center [345, 217] width 177 height 9
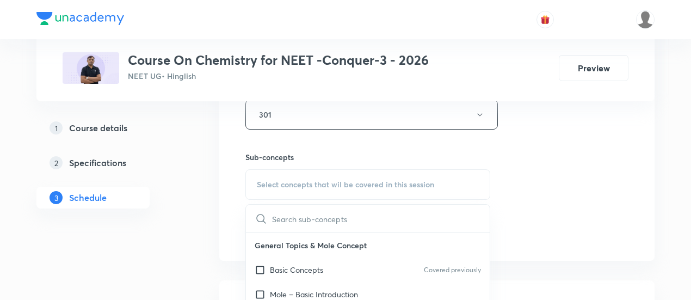
scroll to position [511, 0]
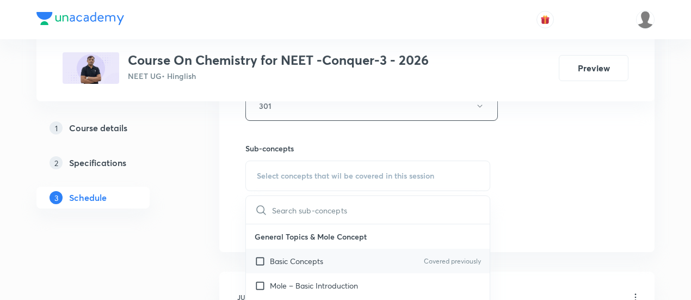
click at [309, 258] on p "Basic Concepts" at bounding box center [296, 260] width 53 height 11
checkbox input "true"
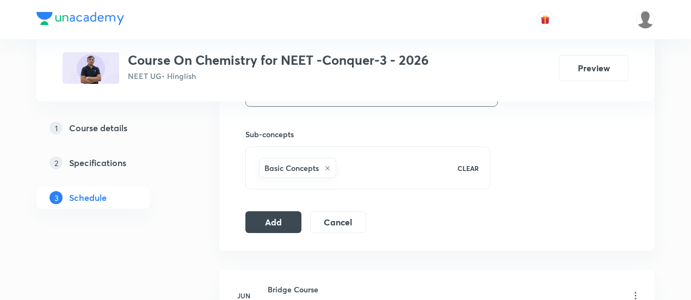
scroll to position [535, 0]
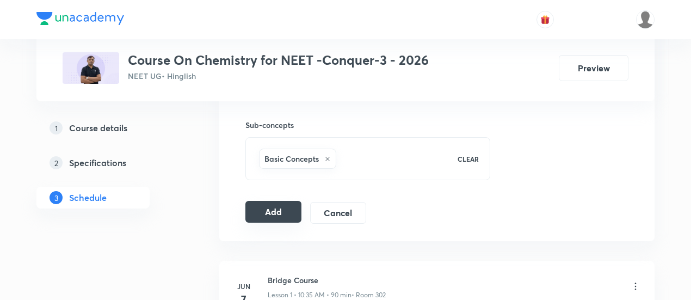
click at [264, 206] on button "Add" at bounding box center [273, 212] width 56 height 22
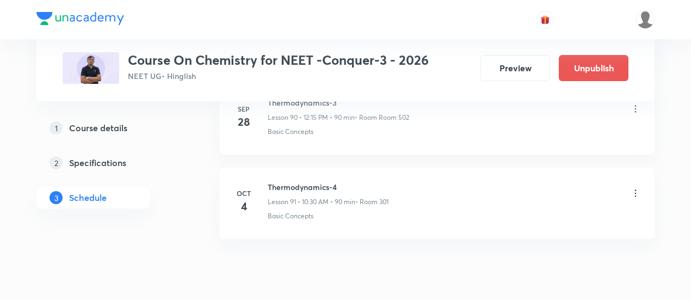
scroll to position [7710, 0]
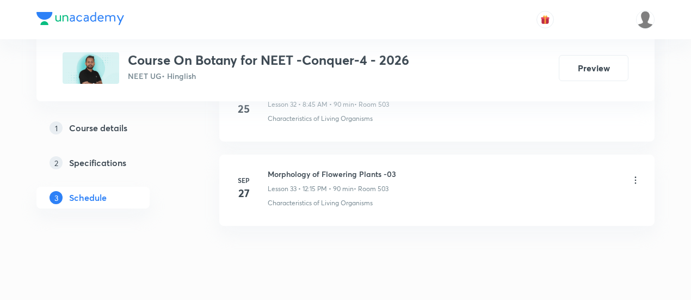
scroll to position [3336, 0]
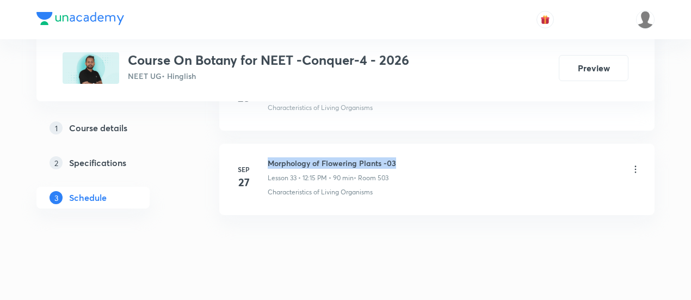
drag, startPoint x: 269, startPoint y: 146, endPoint x: 405, endPoint y: 154, distance: 136.7
click at [405, 157] on div "Morphology of Flowering Plants -03 Lesson 33 • 12:15 PM • 90 min • Room 503" at bounding box center [454, 170] width 373 height 26
copy h6 "Morphology of Flowering Plants -03"
click at [421, 163] on div "Morphology of Flowering Plants -03 Lesson 33 • 12:15 PM • 90 min • Room 503" at bounding box center [454, 170] width 373 height 26
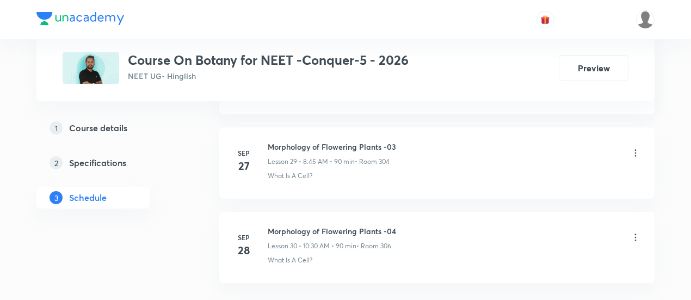
scroll to position [3012, 0]
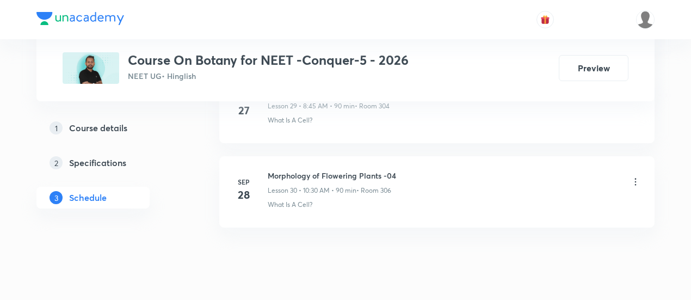
scroll to position [3088, 0]
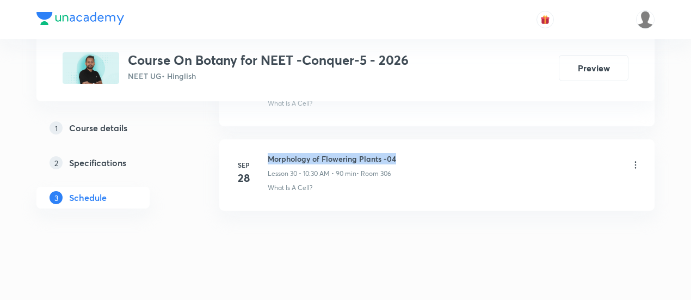
drag, startPoint x: 268, startPoint y: 143, endPoint x: 405, endPoint y: 142, distance: 136.5
click at [405, 153] on div "Morphology of Flowering Plants -04 Lesson 30 • 10:30 AM • 90 min • Room 306" at bounding box center [454, 166] width 373 height 26
copy h6 "Morphology of Flowering Plants -04"
click at [405, 153] on div "Morphology of Flowering Plants -04 Lesson 30 • 10:30 AM • 90 min • Room 306" at bounding box center [454, 166] width 373 height 26
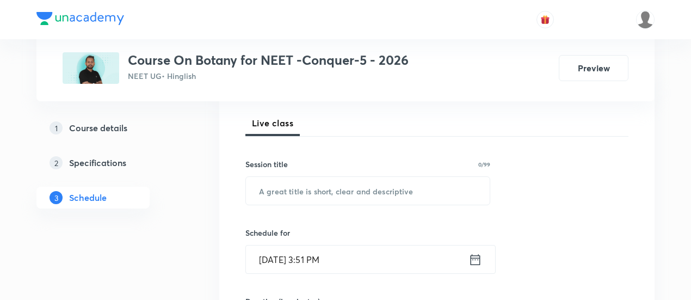
scroll to position [192, 0]
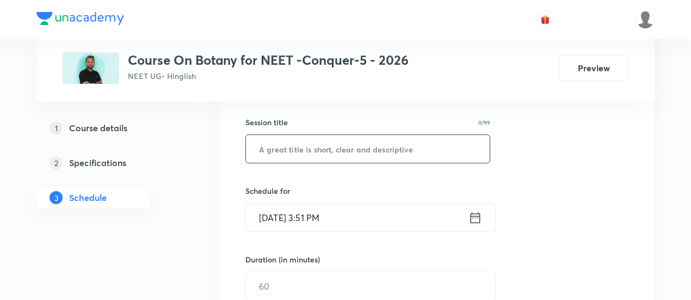
click at [351, 145] on input "text" at bounding box center [368, 149] width 244 height 28
paste input "Morphology of Flowering Plants -04"
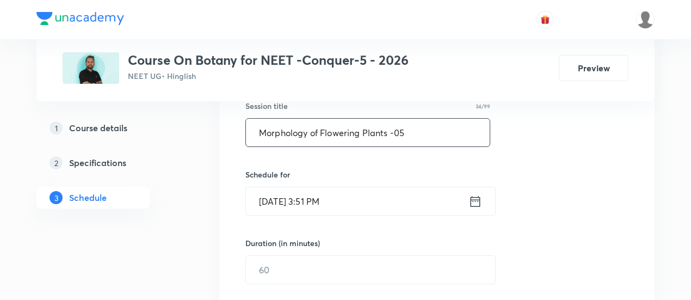
scroll to position [241, 0]
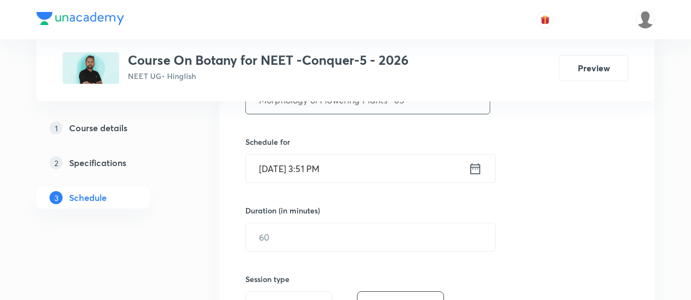
type input "Morphology of Flowering Plants -05"
click at [470, 172] on icon at bounding box center [475, 168] width 10 height 11
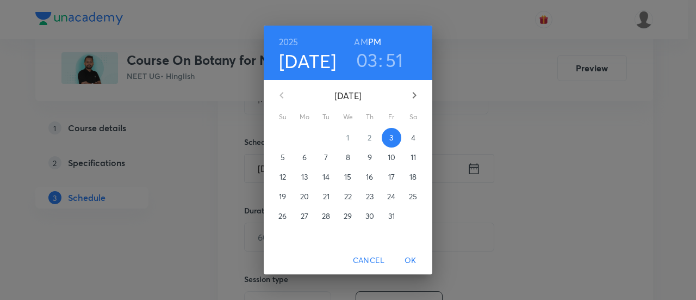
click at [411, 139] on p "4" at bounding box center [413, 137] width 4 height 11
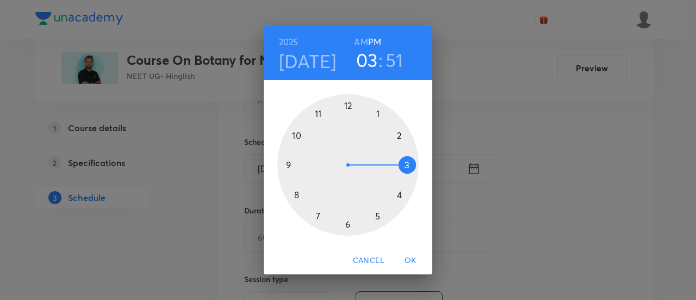
click at [365, 42] on h6 "AM" at bounding box center [361, 41] width 14 height 15
click at [295, 134] on div at bounding box center [347, 164] width 141 height 141
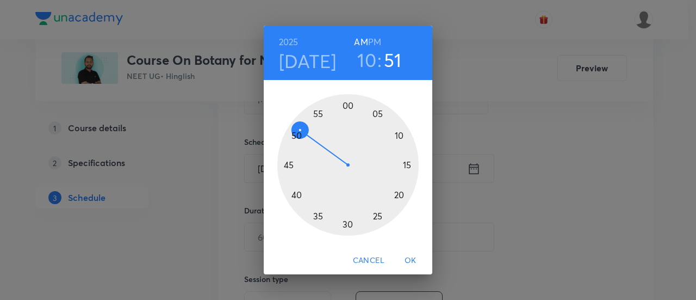
click at [347, 224] on div at bounding box center [347, 164] width 141 height 141
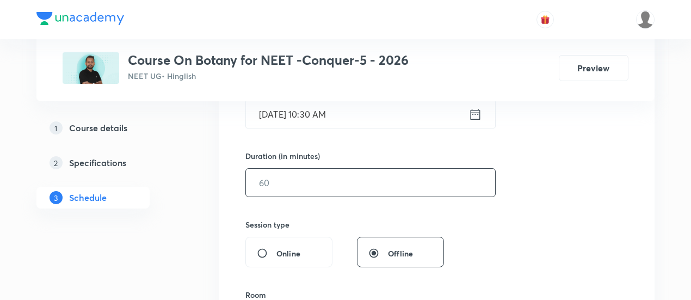
scroll to position [299, 0]
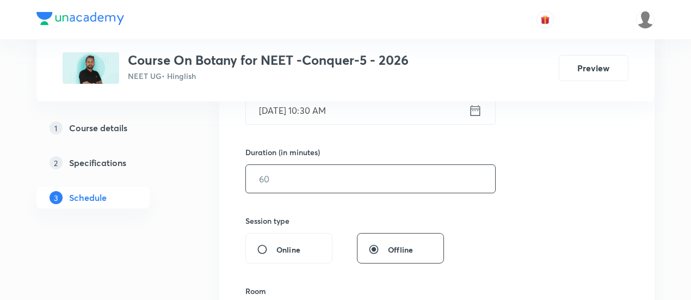
click at [402, 179] on input "text" at bounding box center [370, 179] width 249 height 28
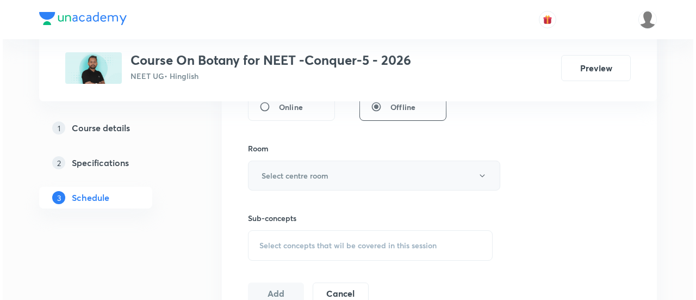
scroll to position [442, 0]
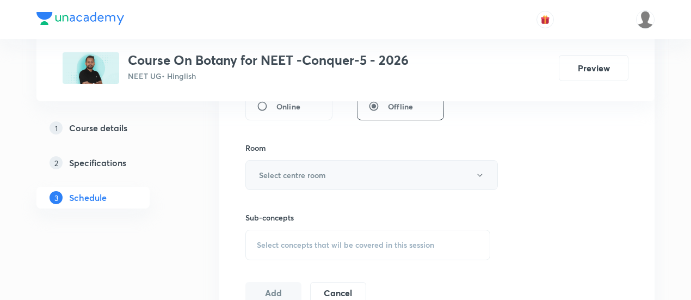
type input "90"
click at [333, 169] on button "Select centre room" at bounding box center [371, 175] width 252 height 30
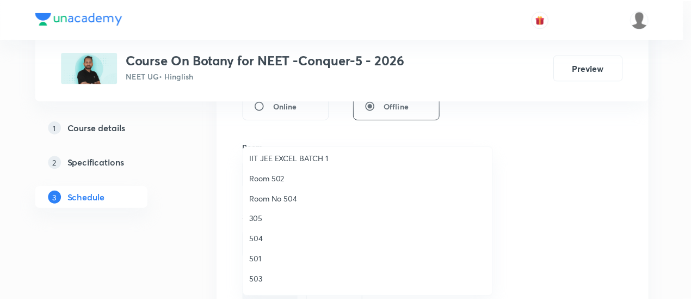
scroll to position [128, 0]
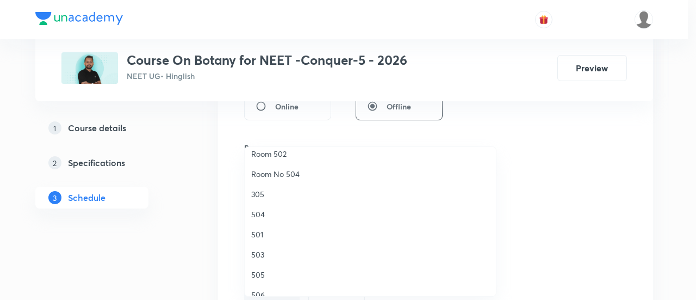
click at [261, 253] on span "503" at bounding box center [370, 254] width 238 height 11
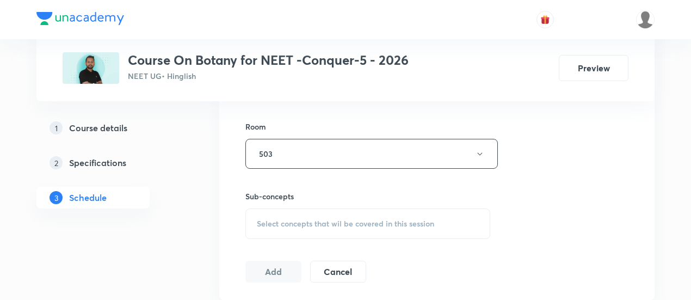
scroll to position [504, 0]
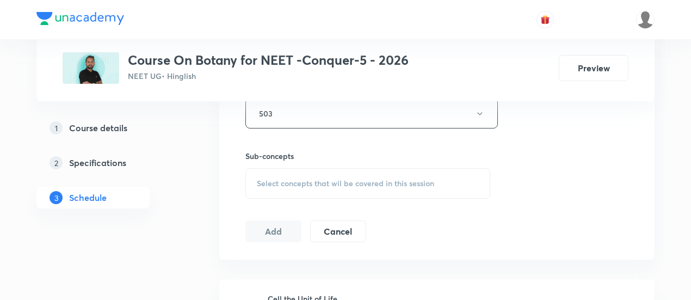
click at [335, 182] on span "Select concepts that wil be covered in this session" at bounding box center [345, 183] width 177 height 9
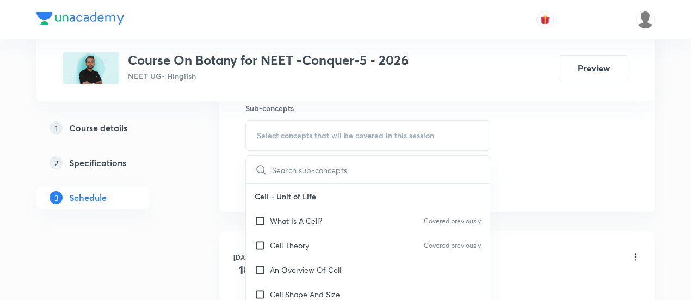
scroll to position [555, 0]
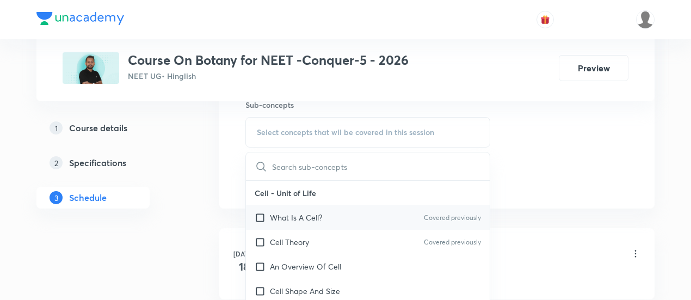
click at [311, 217] on p "What Is A Cell?" at bounding box center [296, 217] width 52 height 11
checkbox input "true"
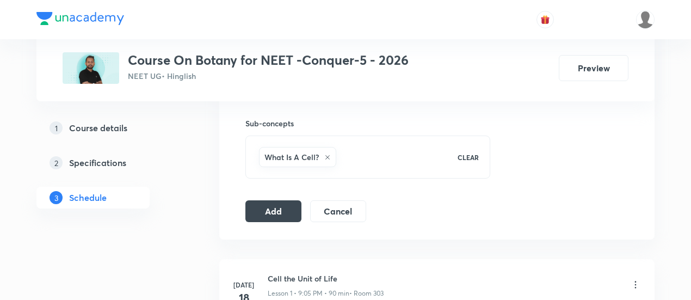
scroll to position [542, 0]
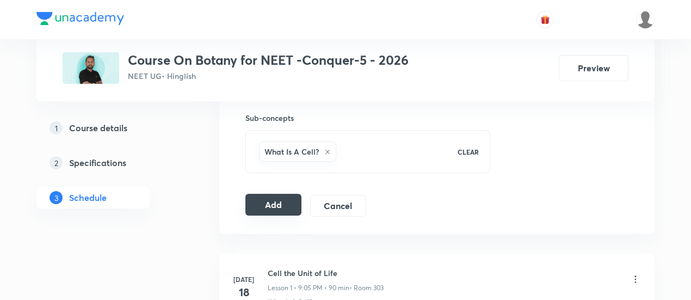
click at [277, 204] on button "Add" at bounding box center [273, 205] width 56 height 22
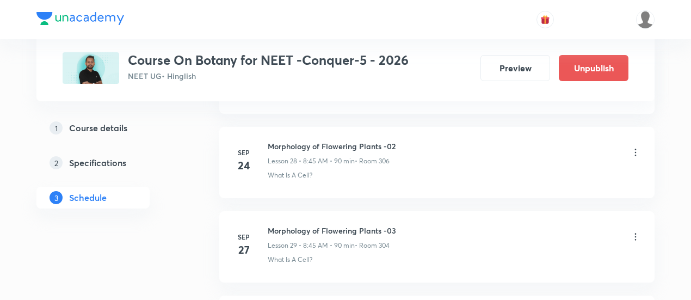
scroll to position [2674, 0]
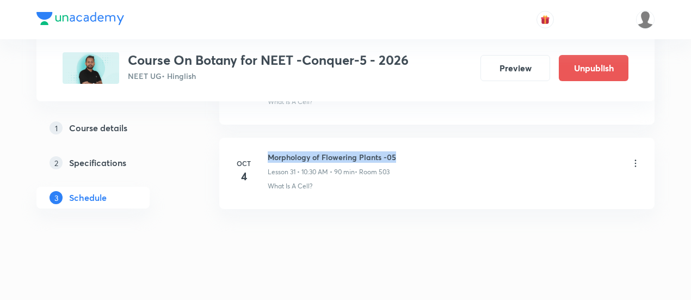
drag, startPoint x: 269, startPoint y: 142, endPoint x: 404, endPoint y: 145, distance: 134.9
click at [404, 151] on div "Morphology of Flowering Plants -05 Lesson 31 • 10:30 AM • 90 min • Room 503" at bounding box center [454, 164] width 373 height 26
copy h6 "Morphology of Flowering Plants -05"
click at [404, 151] on div "Morphology of Flowering Plants -05 Lesson 31 • 10:30 AM • 90 min • Room 503" at bounding box center [454, 164] width 373 height 26
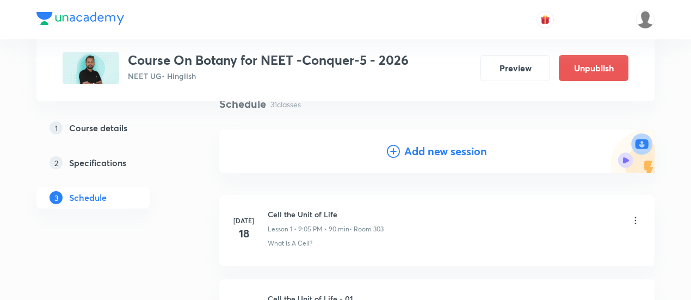
scroll to position [89, 0]
click at [438, 152] on h4 "Add new session" at bounding box center [445, 150] width 83 height 16
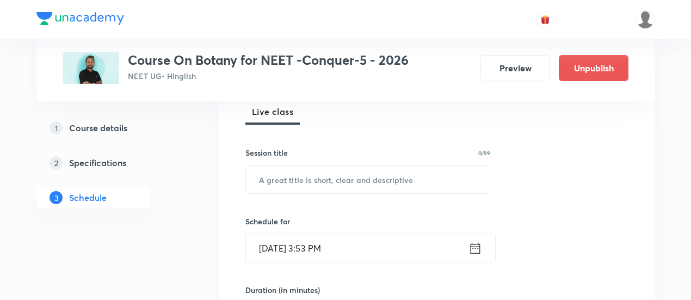
scroll to position [179, 0]
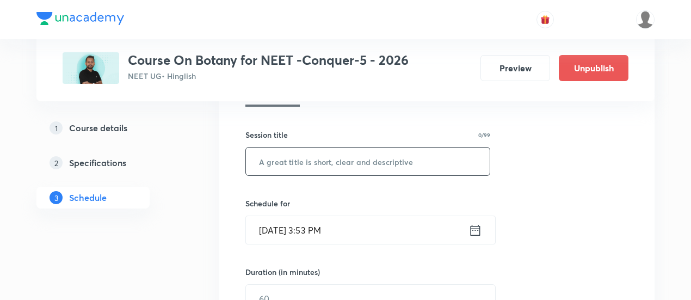
click at [375, 162] on input "text" at bounding box center [368, 161] width 244 height 28
paste input "Morphology of Flowering Plants -05"
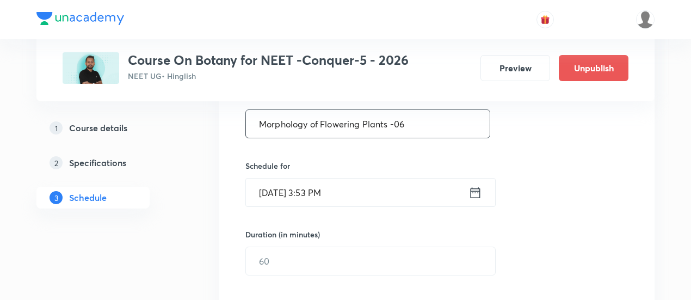
scroll to position [226, 0]
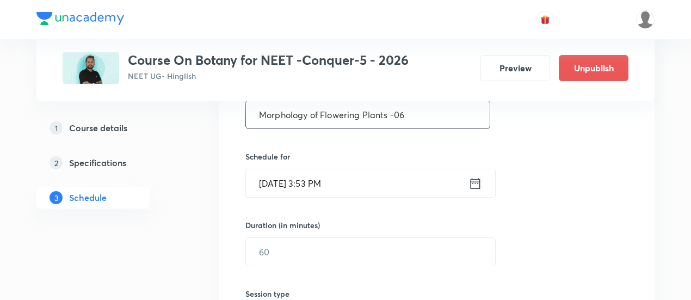
type input "Morphology of Flowering Plants -06"
click at [470, 183] on icon at bounding box center [475, 182] width 10 height 11
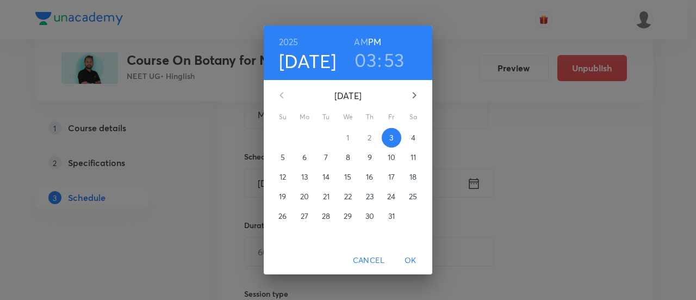
click at [415, 138] on p "4" at bounding box center [413, 137] width 4 height 11
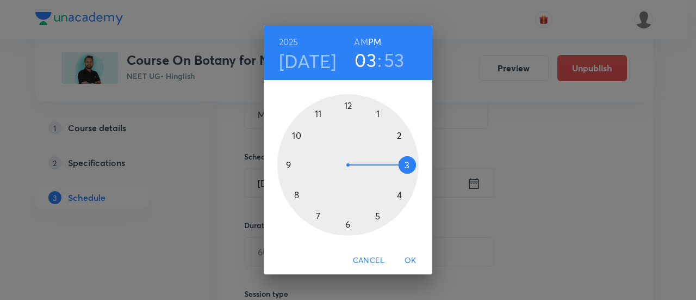
click at [348, 107] on div at bounding box center [347, 164] width 141 height 141
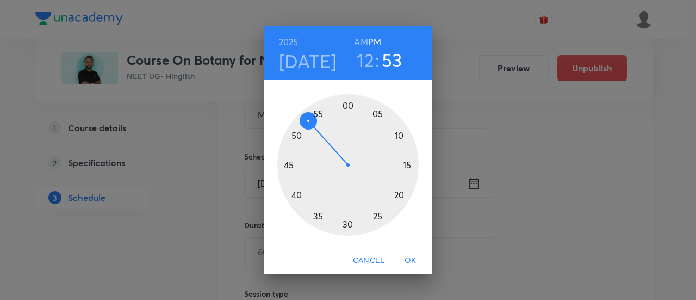
click at [407, 166] on div at bounding box center [347, 164] width 141 height 141
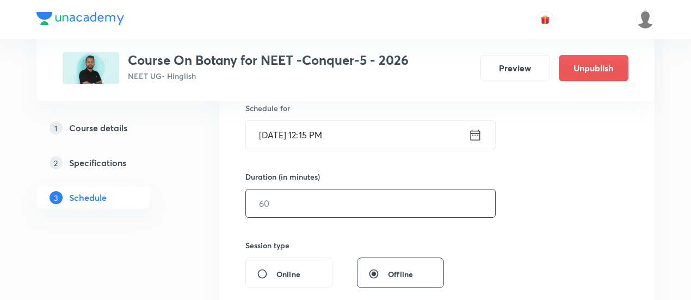
scroll to position [277, 0]
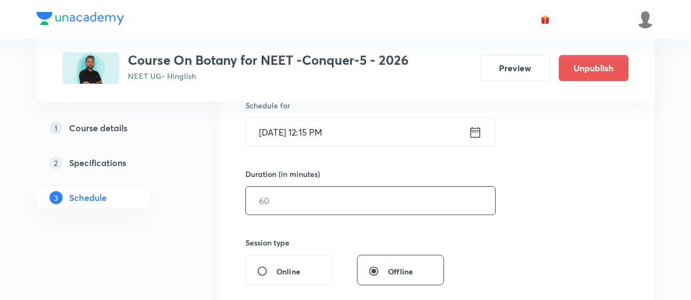
click at [365, 201] on input "text" at bounding box center [370, 201] width 249 height 28
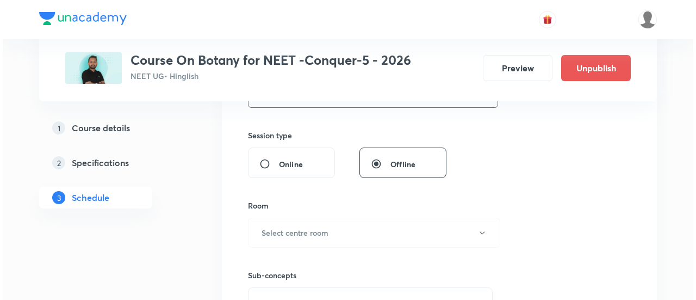
scroll to position [386, 0]
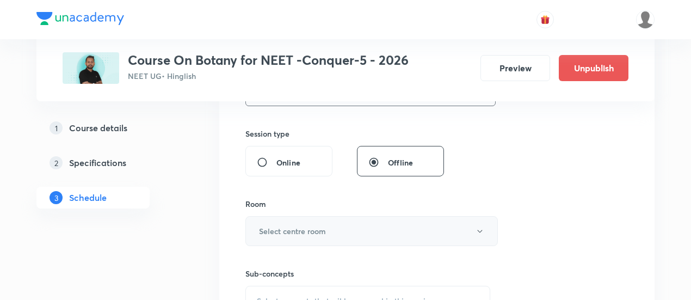
type input "90"
click at [351, 237] on button "Select centre room" at bounding box center [371, 231] width 252 height 30
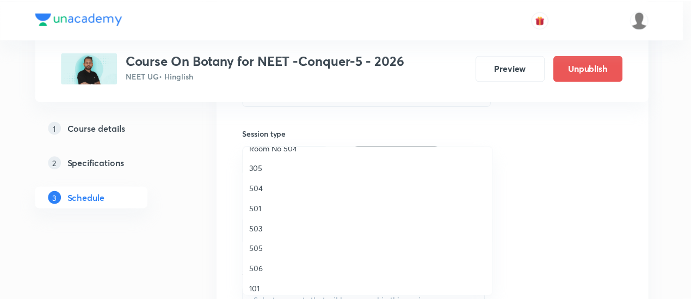
scroll to position [159, 0]
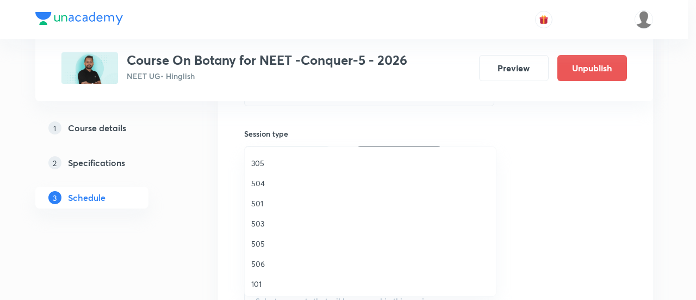
click at [262, 222] on span "503" at bounding box center [370, 223] width 238 height 11
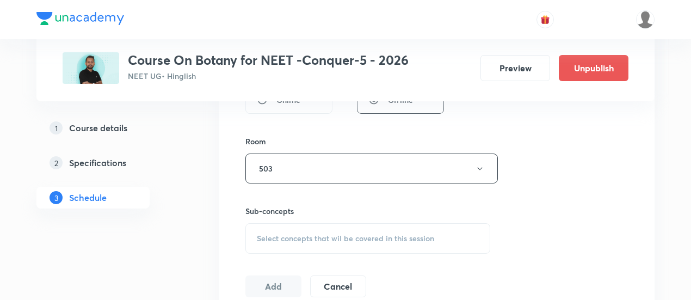
scroll to position [451, 0]
click at [337, 235] on span "Select concepts that wil be covered in this session" at bounding box center [345, 235] width 177 height 9
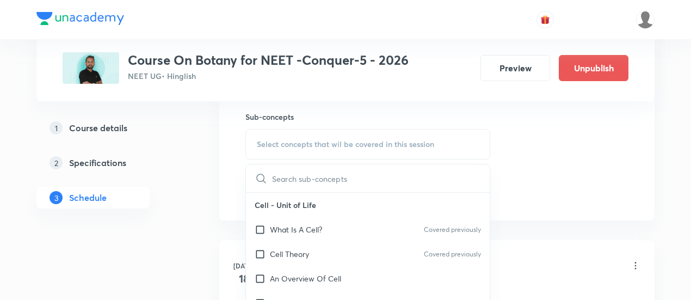
scroll to position [544, 0]
click at [319, 229] on p "What Is A Cell?" at bounding box center [296, 227] width 52 height 11
checkbox input "true"
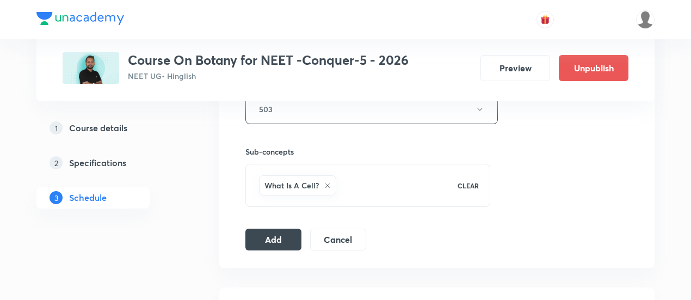
scroll to position [517, 0]
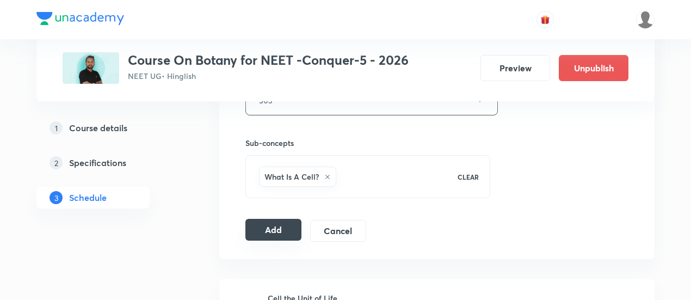
click at [277, 231] on button "Add" at bounding box center [273, 230] width 56 height 22
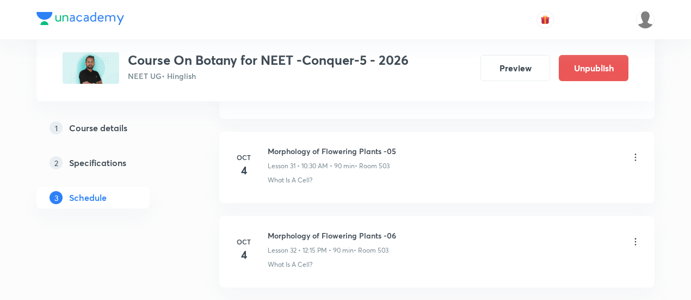
scroll to position [2674, 0]
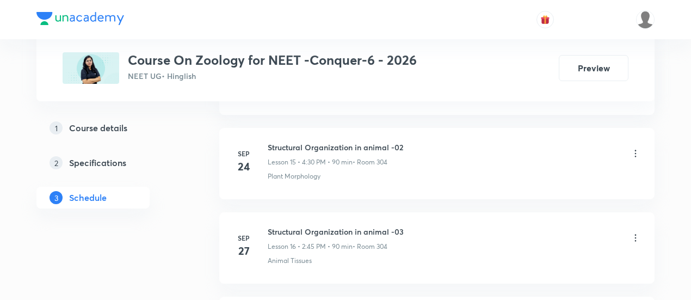
scroll to position [1997, 0]
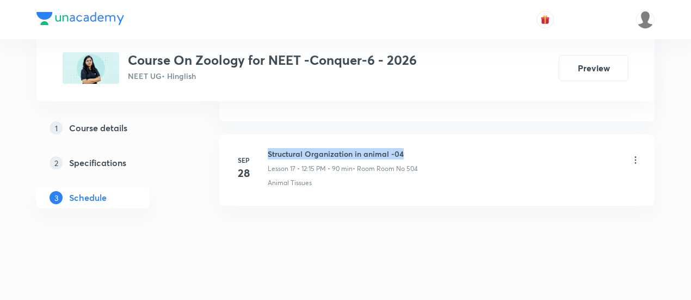
drag, startPoint x: 269, startPoint y: 144, endPoint x: 409, endPoint y: 142, distance: 140.3
click at [409, 148] on h6 "Structural Organization in animal -04" at bounding box center [343, 153] width 150 height 11
copy h6 "Structural Organization in animal -04"
click at [412, 148] on h6 "Structural Organization in animal -04" at bounding box center [343, 153] width 150 height 11
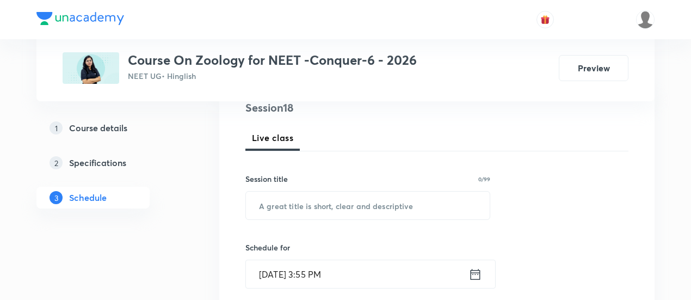
scroll to position [136, 0]
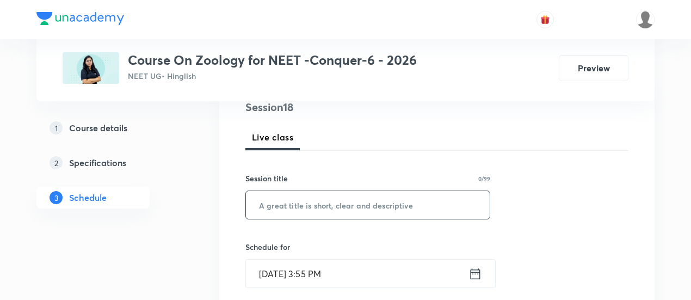
click at [370, 202] on input "text" at bounding box center [368, 205] width 244 height 28
paste input "Structural Organization in animal -04"
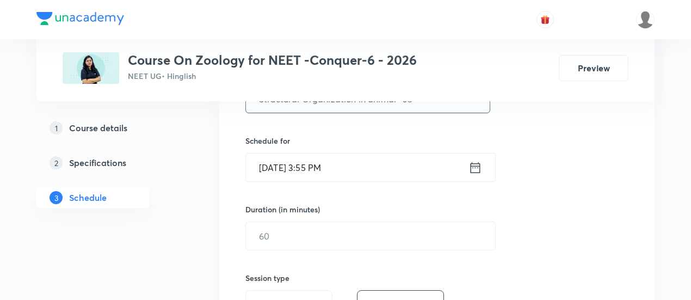
scroll to position [243, 0]
type input "Structural Organization in animal -05"
click at [476, 165] on icon at bounding box center [475, 166] width 14 height 15
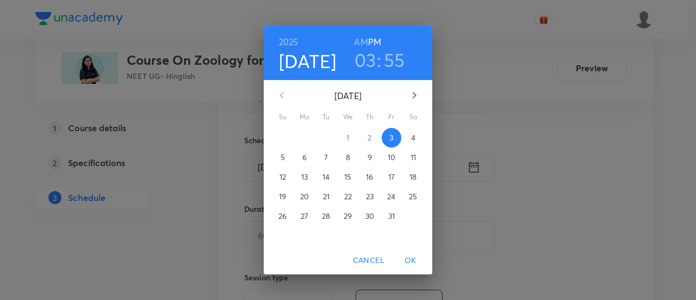
click at [412, 138] on p "4" at bounding box center [413, 137] width 4 height 11
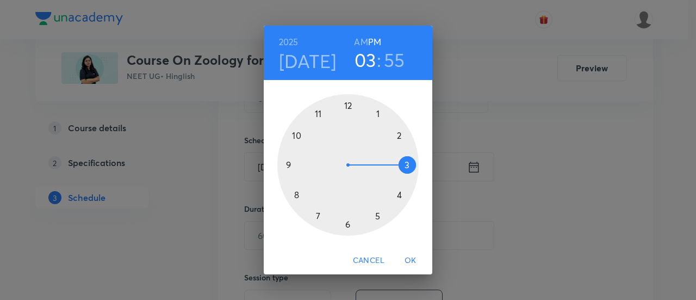
click at [400, 136] on div at bounding box center [347, 164] width 141 height 141
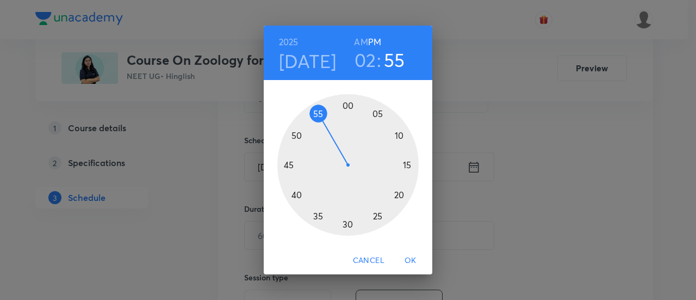
click at [284, 165] on div at bounding box center [347, 164] width 141 height 141
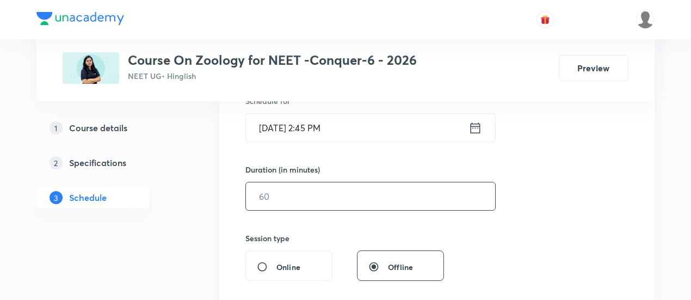
scroll to position [283, 0]
click at [426, 197] on input "text" at bounding box center [370, 195] width 249 height 28
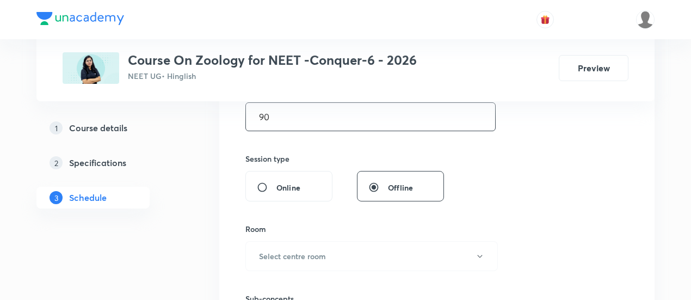
scroll to position [417, 0]
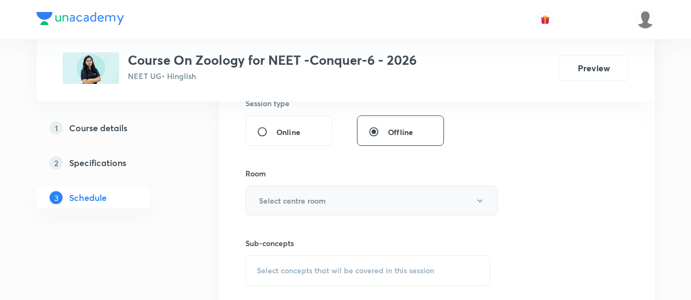
type input "90"
click at [368, 196] on button "Select centre room" at bounding box center [371, 200] width 252 height 30
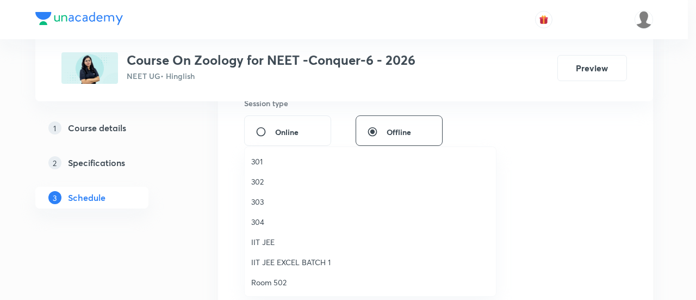
click at [265, 224] on span "304" at bounding box center [370, 221] width 238 height 11
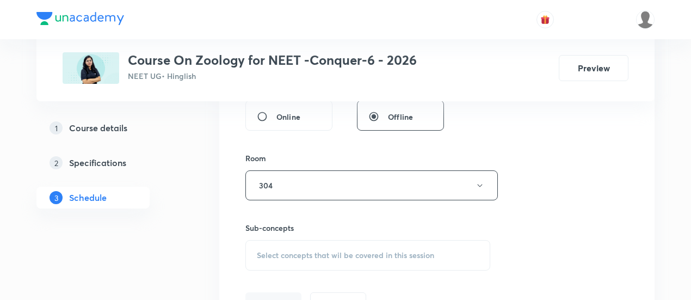
scroll to position [471, 0]
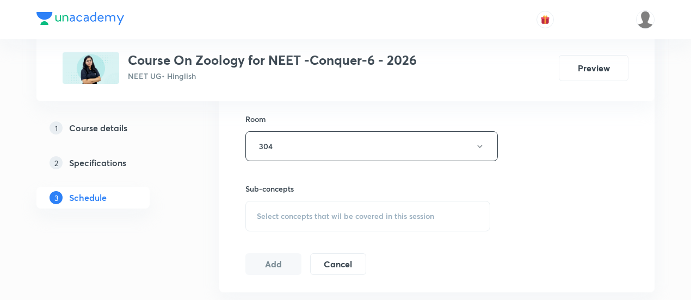
click at [367, 217] on span "Select concepts that wil be covered in this session" at bounding box center [345, 216] width 177 height 9
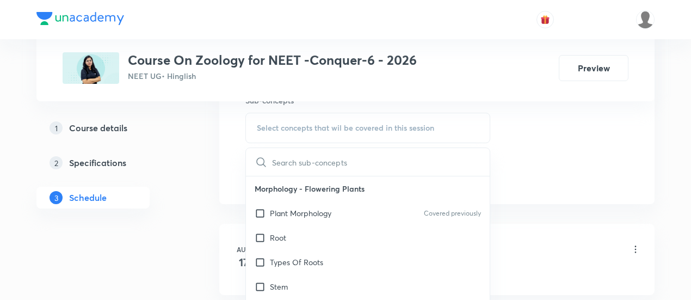
scroll to position [576, 0]
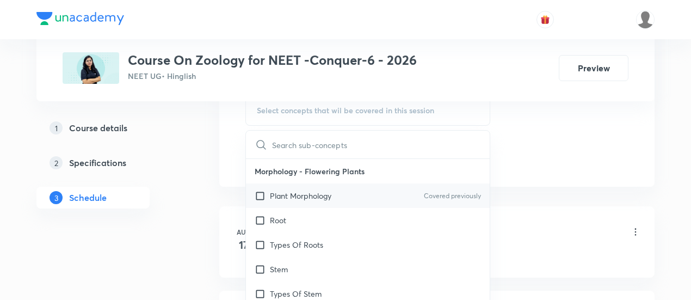
click at [320, 194] on p "Plant Morphology" at bounding box center [300, 195] width 61 height 11
checkbox input "true"
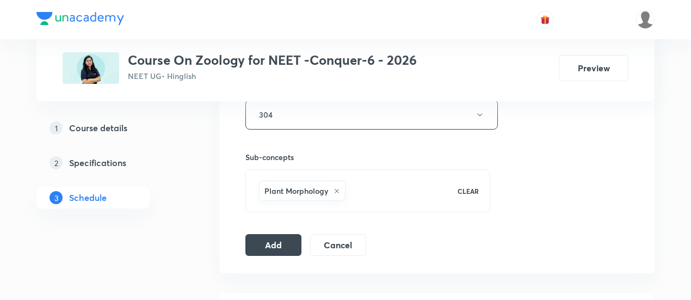
scroll to position [511, 0]
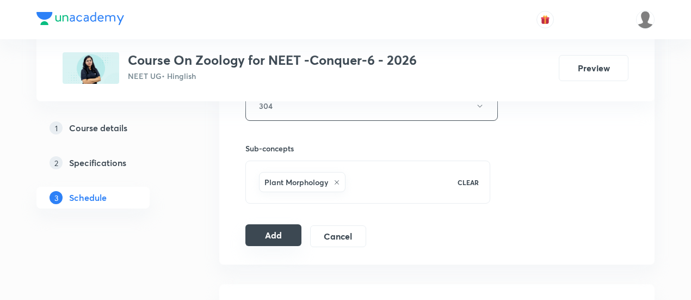
click at [278, 232] on button "Add" at bounding box center [273, 235] width 56 height 22
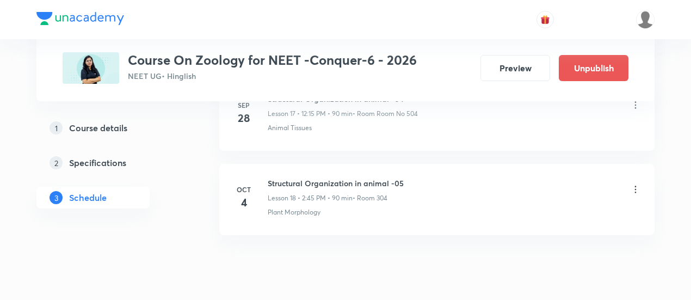
scroll to position [1583, 0]
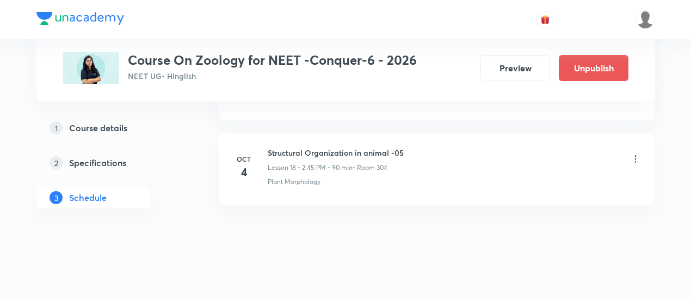
click at [268, 147] on h6 "Structural Organization in animal -05" at bounding box center [336, 152] width 136 height 11
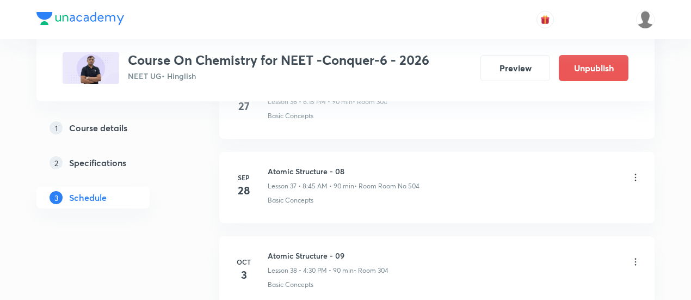
scroll to position [3759, 0]
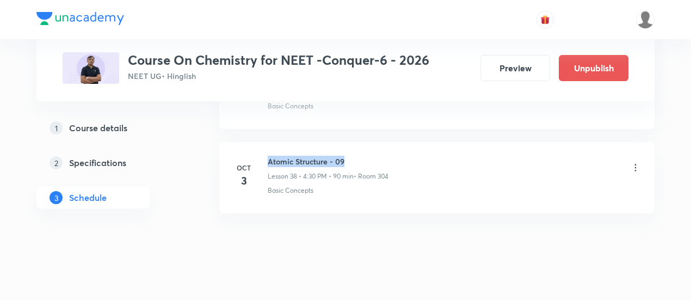
drag, startPoint x: 268, startPoint y: 142, endPoint x: 350, endPoint y: 140, distance: 82.1
click at [350, 142] on li "Oct 3 Atomic Structure - 09 Lesson 38 • 4:30 PM • 90 min • Room 304 Basic Conce…" at bounding box center [436, 177] width 435 height 71
copy h6 "Atomic Structure - 09"
click at [350, 156] on h6 "Atomic Structure - 09" at bounding box center [328, 161] width 121 height 11
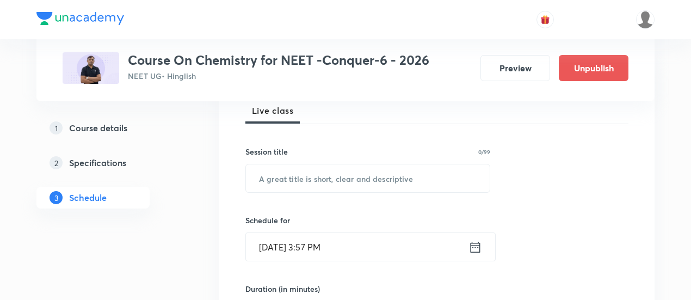
scroll to position [166, 0]
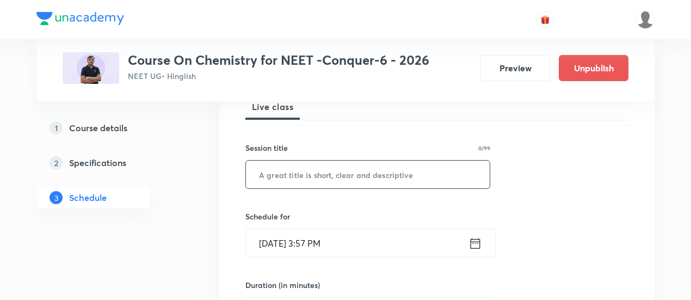
click at [330, 174] on input "text" at bounding box center [368, 174] width 244 height 28
paste input "Atomic Structure - 09"
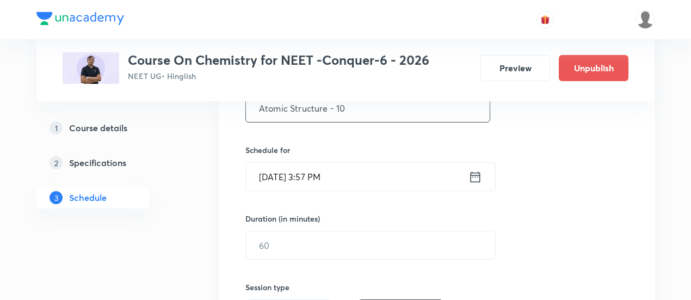
scroll to position [235, 0]
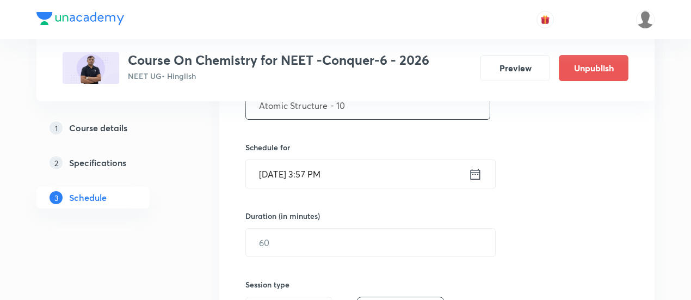
type input "Atomic Structure - 10"
click at [475, 172] on icon at bounding box center [475, 173] width 14 height 15
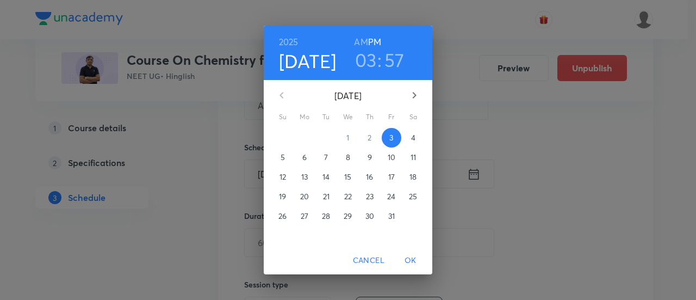
click at [412, 135] on p "4" at bounding box center [413, 137] width 4 height 11
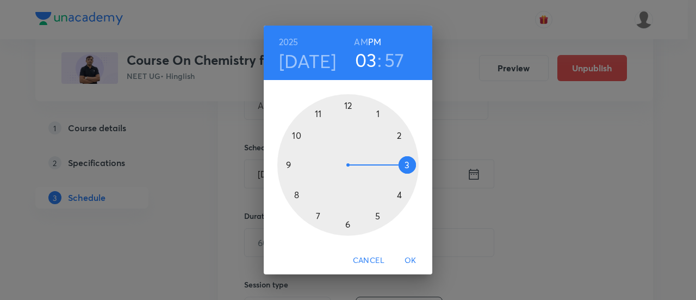
click at [399, 198] on div at bounding box center [347, 164] width 141 height 141
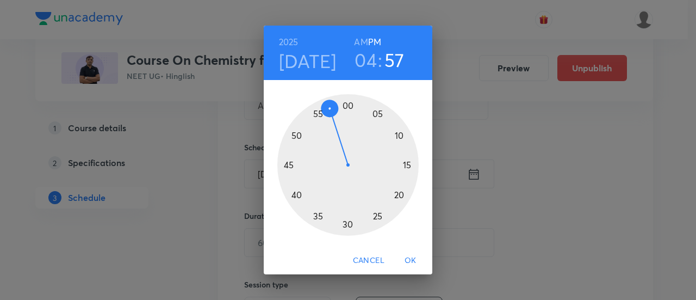
click at [347, 225] on div at bounding box center [347, 164] width 141 height 141
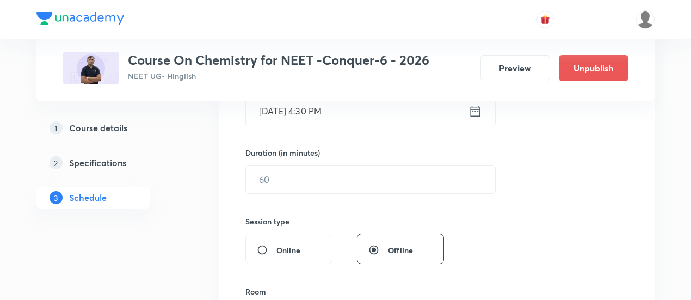
scroll to position [301, 0]
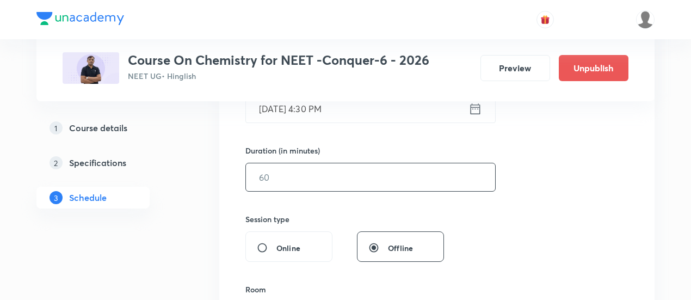
click at [410, 175] on input "text" at bounding box center [370, 177] width 249 height 28
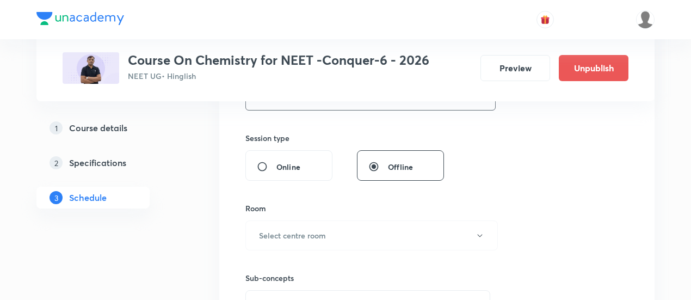
scroll to position [438, 0]
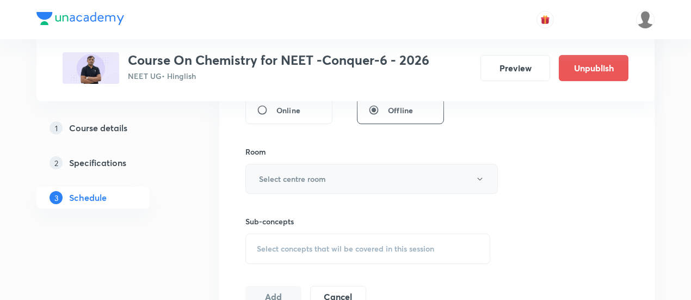
type input "90"
click at [327, 173] on button "Select centre room" at bounding box center [371, 179] width 252 height 30
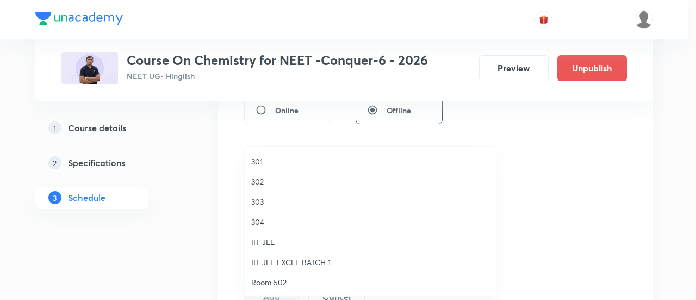
click at [272, 219] on span "304" at bounding box center [370, 221] width 238 height 11
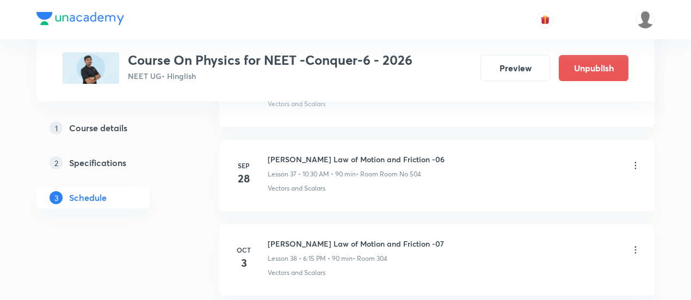
scroll to position [3759, 0]
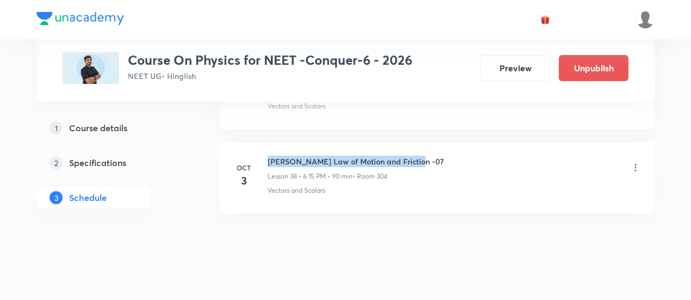
drag, startPoint x: 269, startPoint y: 143, endPoint x: 415, endPoint y: 144, distance: 146.3
click at [415, 156] on div "Newton's Law of Motion and Friction -07 Lesson 38 • 6:15 PM • 90 min • Room 304" at bounding box center [454, 169] width 373 height 26
copy h6 "Newton's Law of Motion and Friction -07"
click at [415, 156] on div "Newton's Law of Motion and Friction -07 Lesson 38 • 6:15 PM • 90 min • Room 304" at bounding box center [454, 169] width 373 height 26
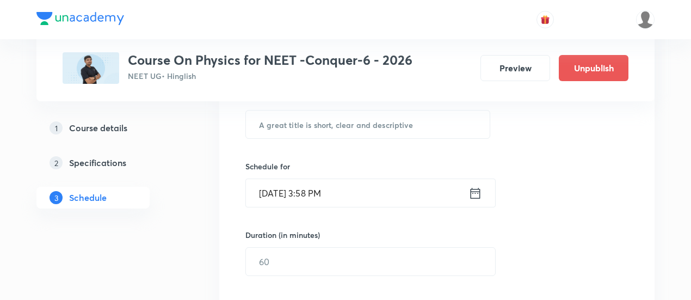
scroll to position [217, 0]
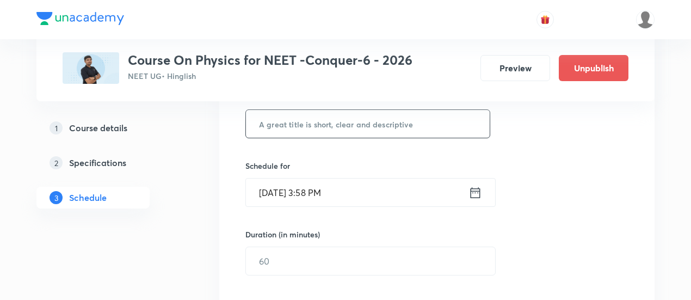
click at [350, 116] on input "text" at bounding box center [368, 124] width 244 height 28
paste input "Newton's Law of Motion and Friction -07"
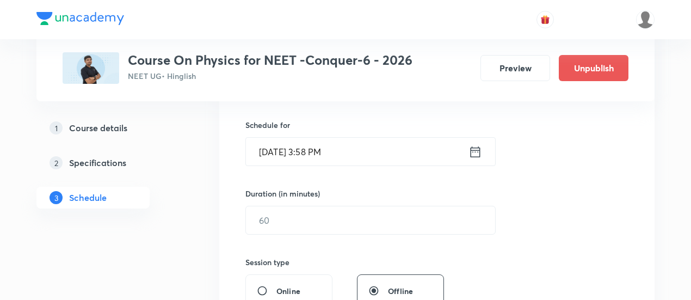
scroll to position [259, 0]
type input "Newton's Law of Motion and Friction -08"
click at [476, 151] on icon at bounding box center [475, 150] width 14 height 15
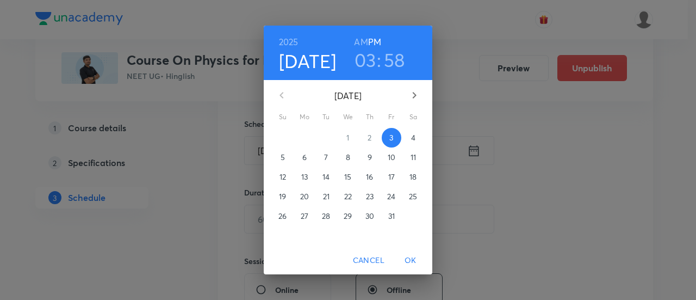
click at [412, 143] on p "4" at bounding box center [413, 137] width 4 height 11
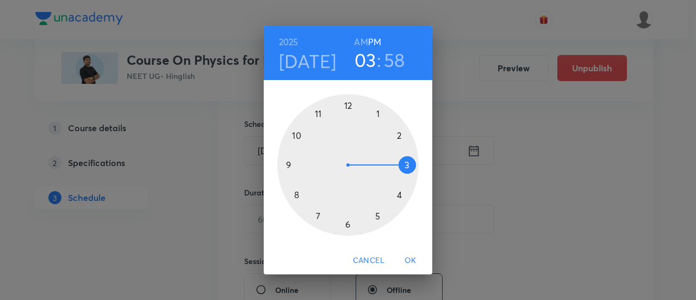
click at [346, 226] on div at bounding box center [347, 164] width 141 height 141
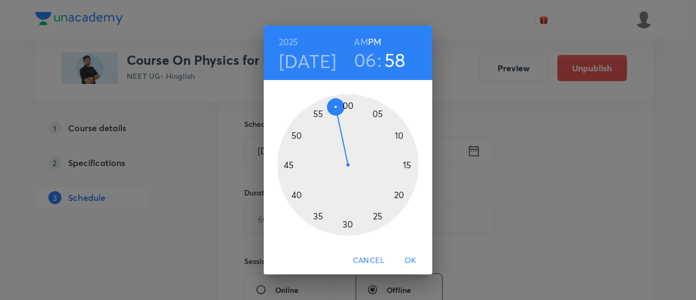
click at [410, 166] on div at bounding box center [347, 164] width 141 height 141
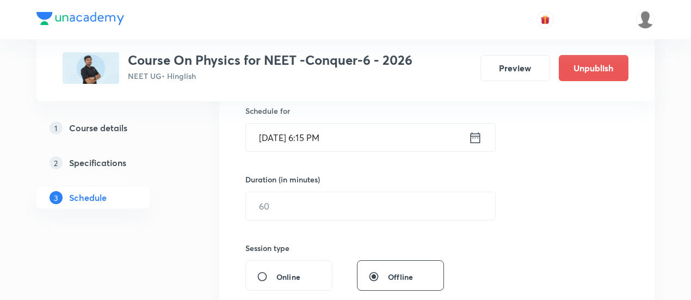
scroll to position [293, 0]
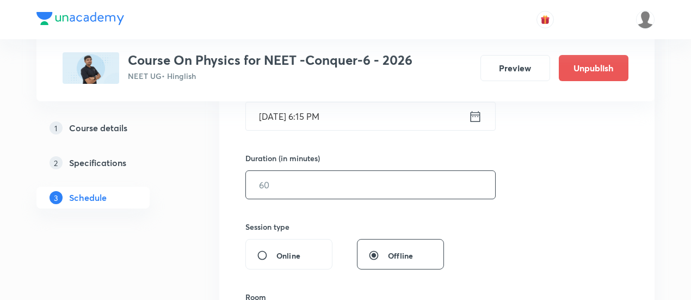
click at [368, 176] on input "text" at bounding box center [370, 185] width 249 height 28
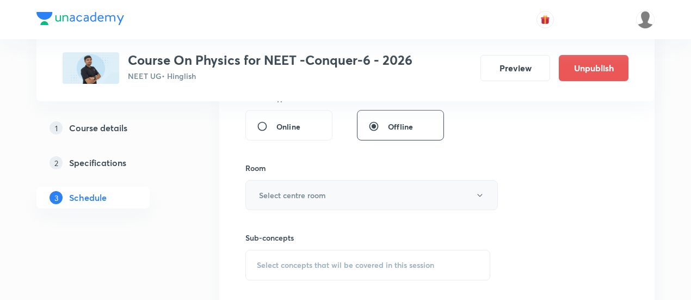
scroll to position [422, 0]
type input "90"
click at [319, 197] on h6 "Select centre room" at bounding box center [292, 194] width 67 height 11
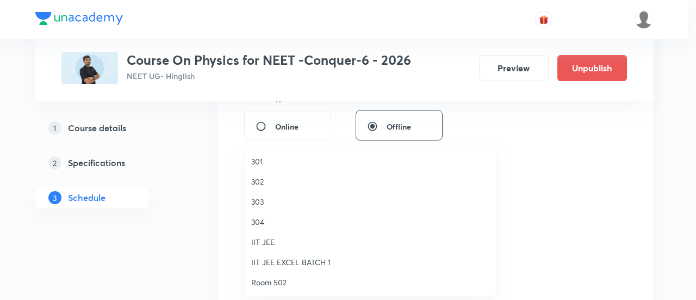
click at [262, 221] on span "304" at bounding box center [370, 221] width 238 height 11
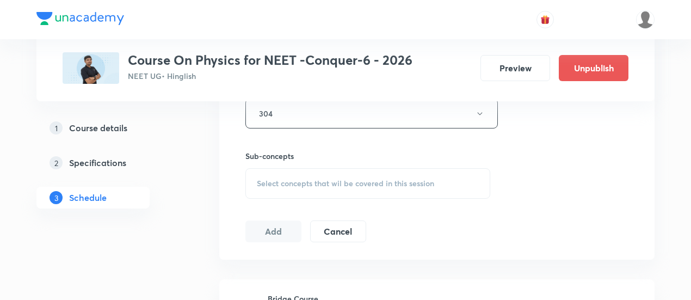
scroll to position [519, 0]
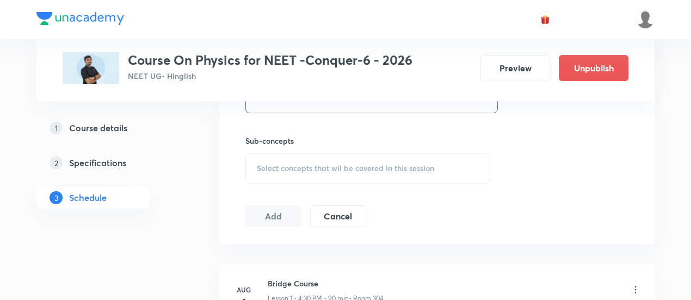
click at [365, 168] on span "Select concepts that wil be covered in this session" at bounding box center [345, 168] width 177 height 9
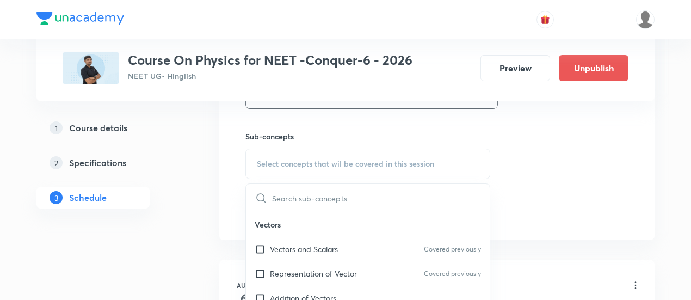
scroll to position [531, 0]
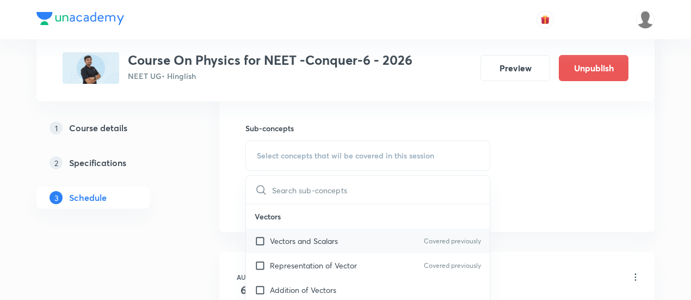
click at [305, 240] on p "Vectors and Scalars" at bounding box center [304, 240] width 68 height 11
checkbox input "true"
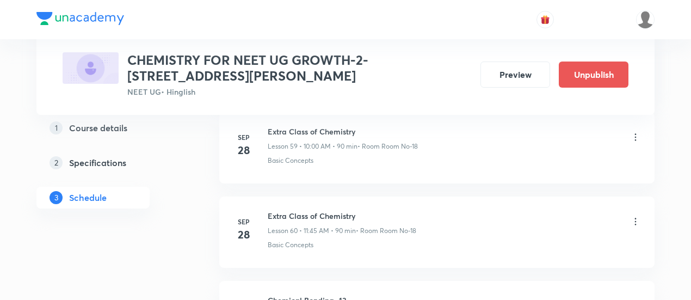
scroll to position [5703, 0]
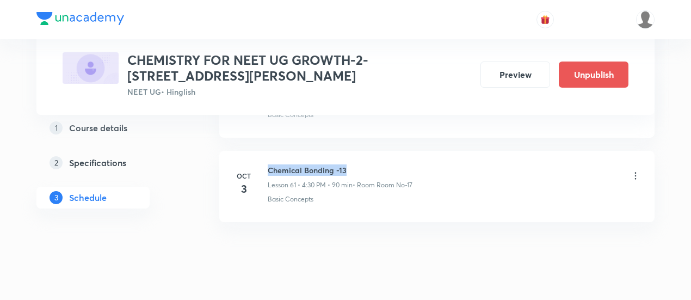
drag, startPoint x: 268, startPoint y: 146, endPoint x: 362, endPoint y: 146, distance: 94.1
click at [362, 164] on h6 "Chemical Bonding -13" at bounding box center [340, 169] width 145 height 11
copy h6 "Chemical Bonding -13"
click at [362, 164] on h6 "Chemical Bonding -13" at bounding box center [340, 169] width 145 height 11
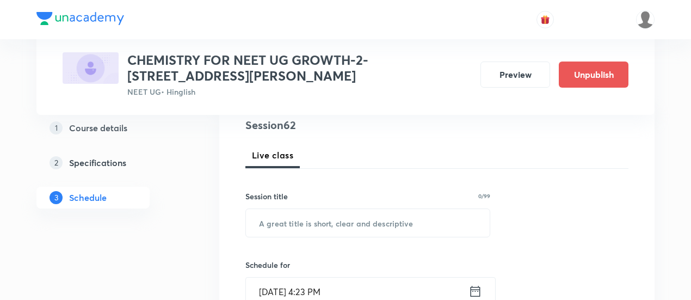
scroll to position [134, 0]
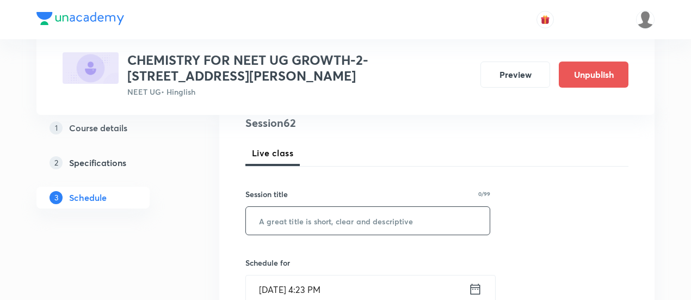
click at [313, 220] on input "text" at bounding box center [368, 221] width 244 height 28
paste input "Chemical Bonding -13"
click at [313, 220] on input "Chemical Bonding -13" at bounding box center [368, 221] width 244 height 28
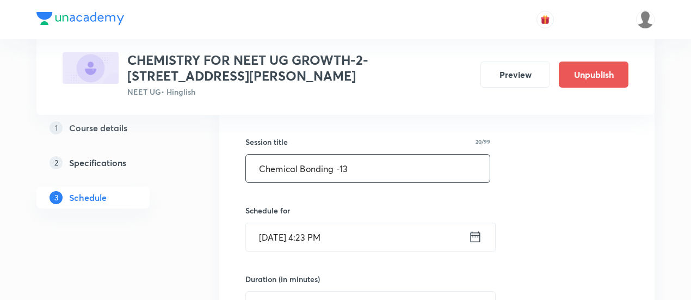
scroll to position [187, 0]
click at [356, 167] on input "Chemical Bonding -13" at bounding box center [368, 168] width 244 height 28
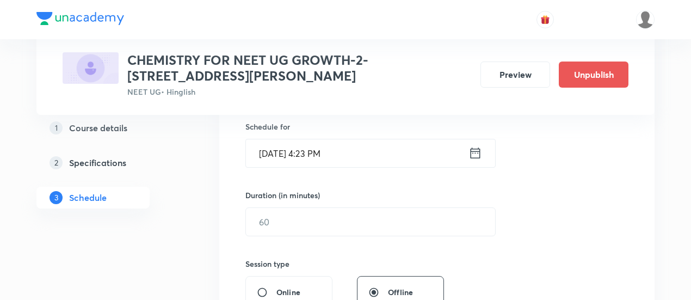
scroll to position [277, 0]
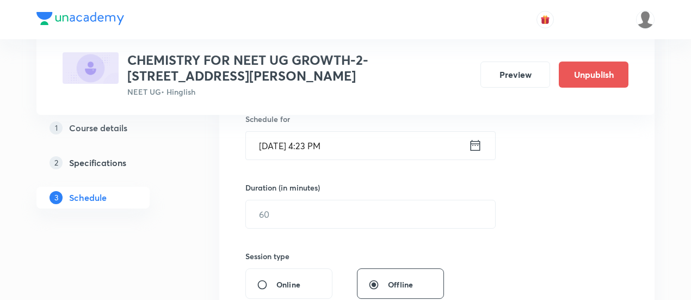
type input "Chemical Bonding -14"
click at [472, 145] on icon at bounding box center [475, 145] width 10 height 11
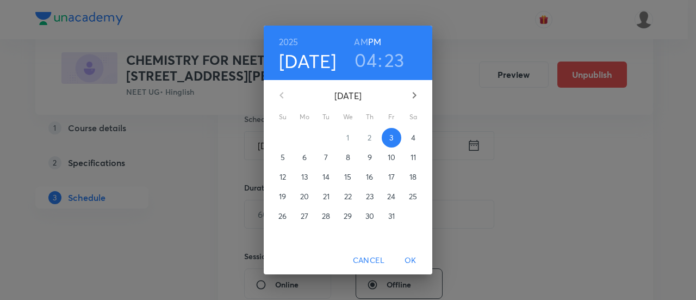
click at [411, 138] on p "4" at bounding box center [413, 137] width 4 height 11
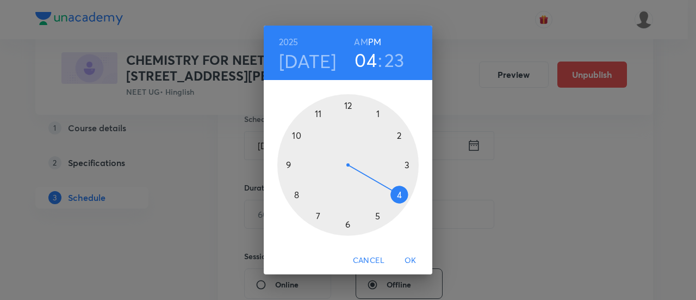
click at [400, 135] on div at bounding box center [347, 164] width 141 height 141
click at [289, 164] on div at bounding box center [347, 164] width 141 height 141
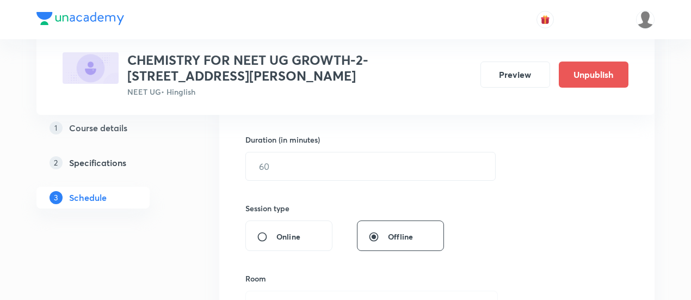
scroll to position [333, 0]
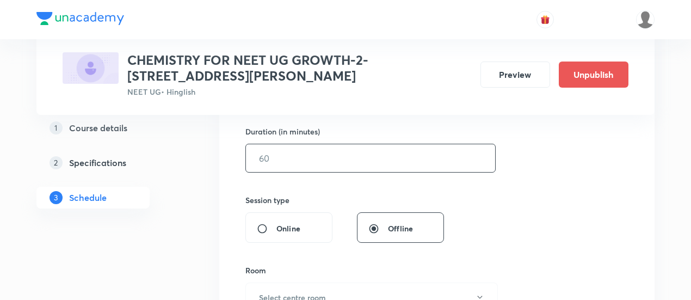
click at [405, 162] on input "text" at bounding box center [370, 158] width 249 height 28
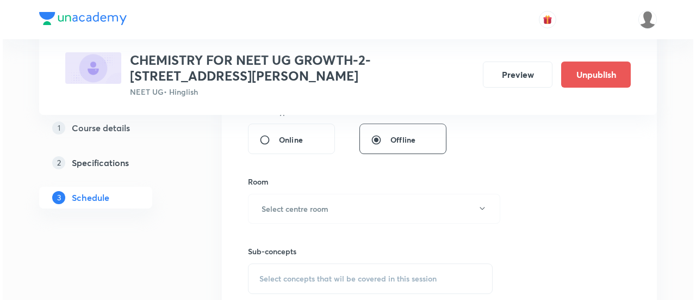
scroll to position [422, 0]
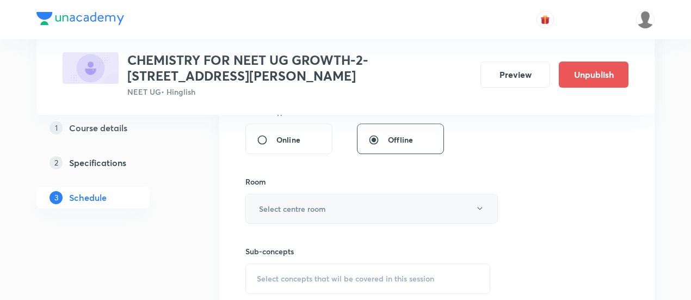
type input "90"
click at [320, 206] on h6 "Select centre room" at bounding box center [292, 208] width 67 height 11
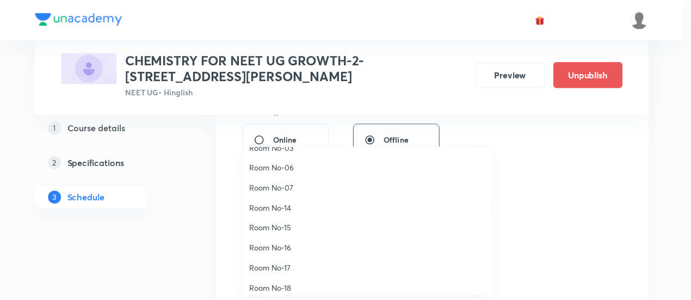
scroll to position [121, 0]
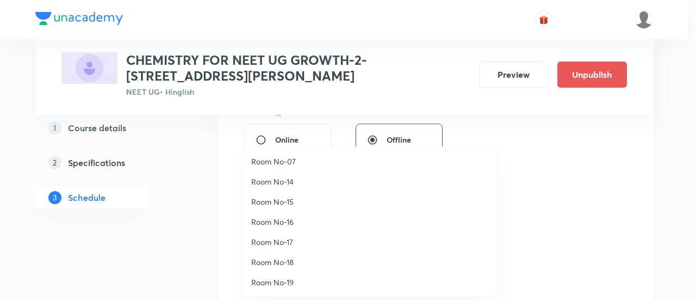
click at [290, 240] on span "Room No-17" at bounding box center [370, 241] width 238 height 11
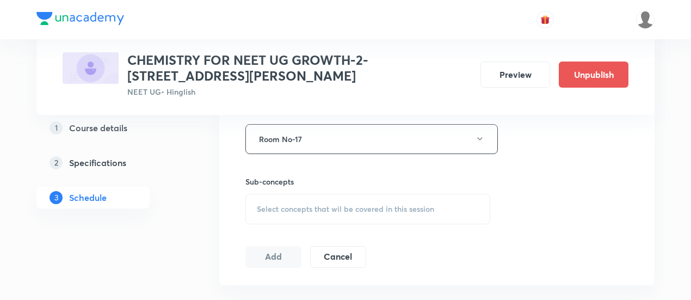
scroll to position [506, 0]
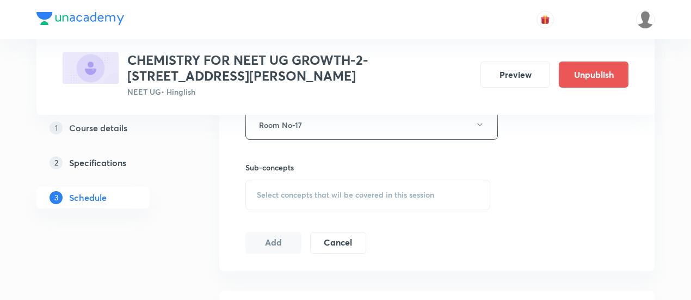
click at [338, 186] on div "Select concepts that wil be covered in this session" at bounding box center [367, 194] width 245 height 30
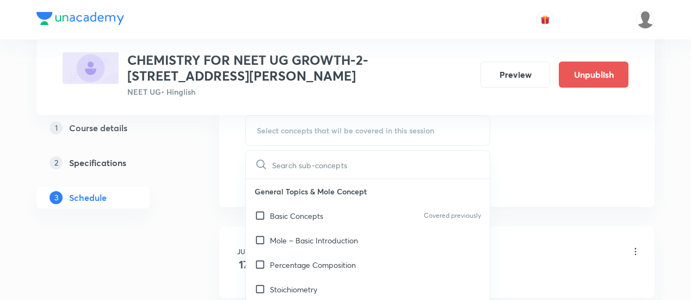
scroll to position [573, 0]
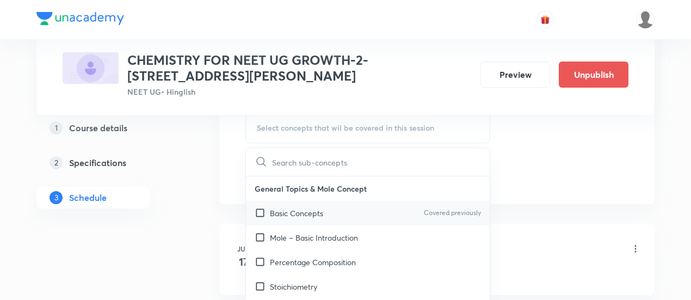
click at [308, 212] on p "Basic Concepts" at bounding box center [296, 212] width 53 height 11
checkbox input "true"
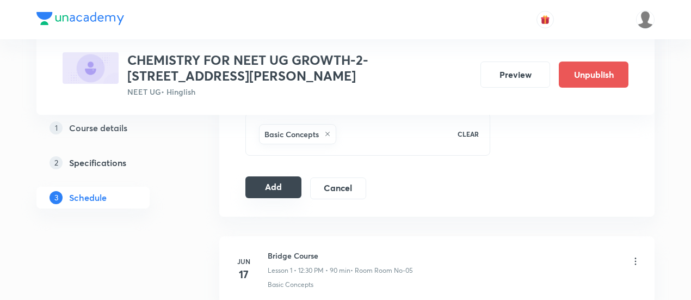
click at [286, 188] on button "Add" at bounding box center [273, 187] width 56 height 22
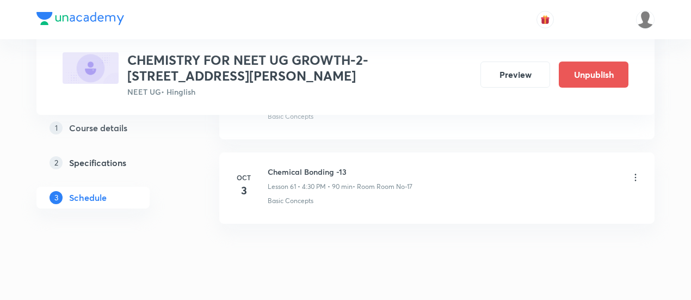
scroll to position [5205, 0]
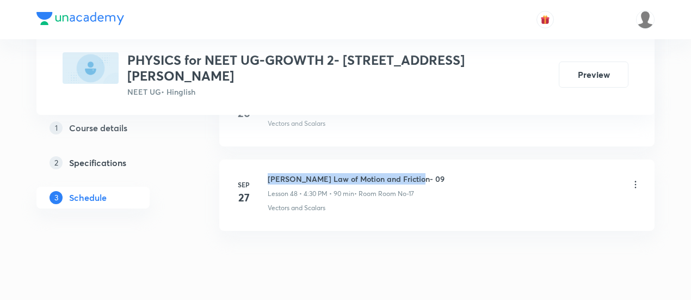
drag, startPoint x: 266, startPoint y: 143, endPoint x: 421, endPoint y: 148, distance: 154.5
click at [421, 173] on div "[DATE] [PERSON_NAME] Law of Motion and Friction- 09 Lesson 48 • 4:30 PM • 90 mi…" at bounding box center [437, 193] width 408 height 40
copy h6 "[PERSON_NAME] Law of Motion and Friction- 09"
click at [421, 173] on div "[PERSON_NAME] Law of Motion and Friction- 09 Lesson 48 • 4:30 PM • 90 min • Roo…" at bounding box center [454, 186] width 373 height 26
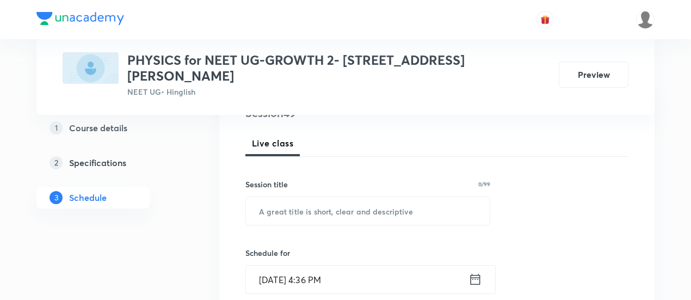
scroll to position [145, 0]
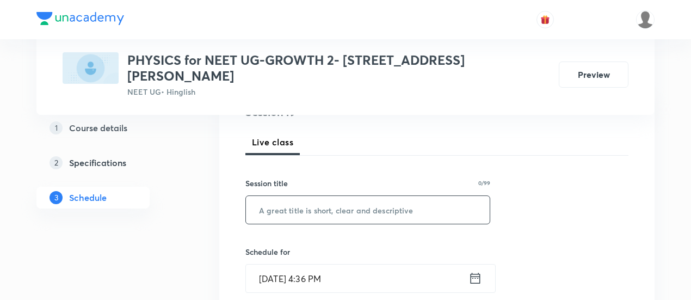
click at [355, 198] on input "text" at bounding box center [368, 210] width 244 height 28
paste input "[PERSON_NAME] Law of Motion and Friction- 09"
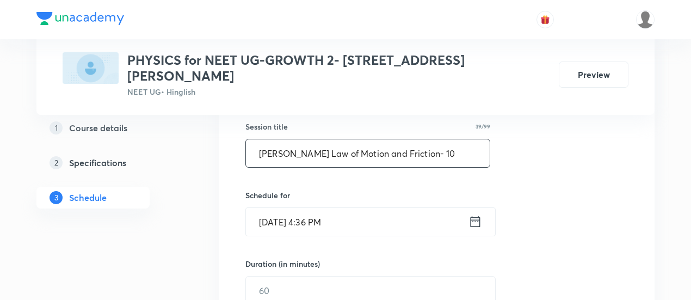
scroll to position [207, 0]
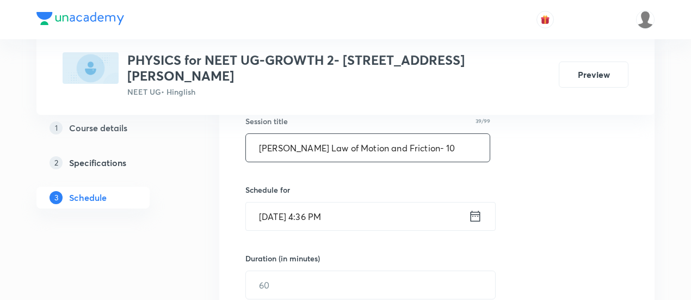
type input "[PERSON_NAME] Law of Motion and Friction- 10"
click at [474, 208] on icon at bounding box center [475, 215] width 14 height 15
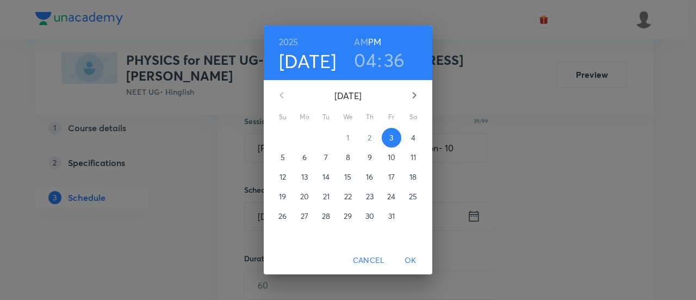
click at [414, 140] on p "4" at bounding box center [413, 137] width 4 height 11
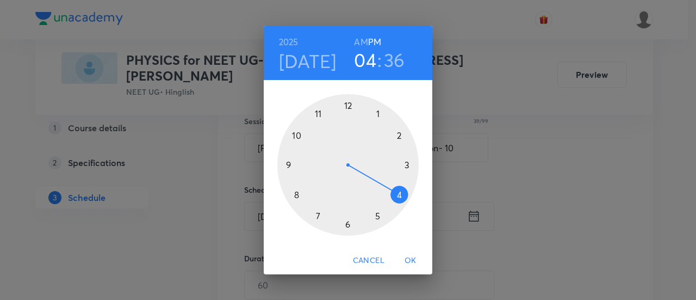
click at [401, 194] on div at bounding box center [347, 164] width 141 height 141
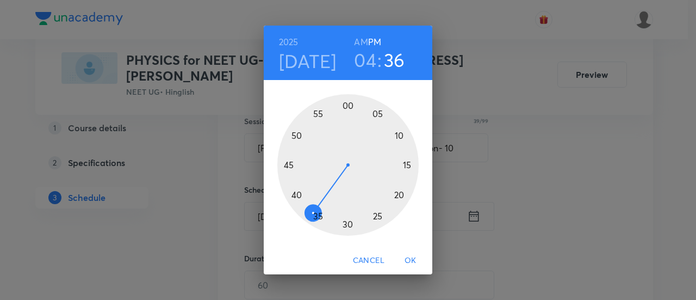
click at [348, 224] on div at bounding box center [347, 164] width 141 height 141
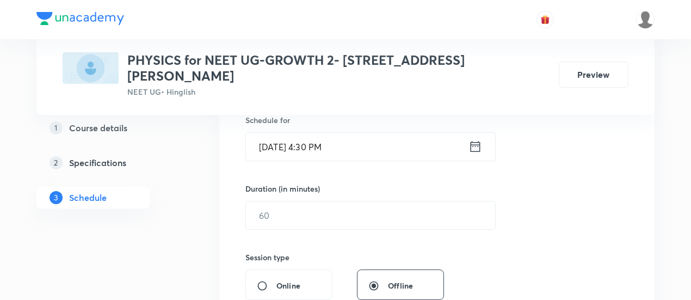
scroll to position [281, 0]
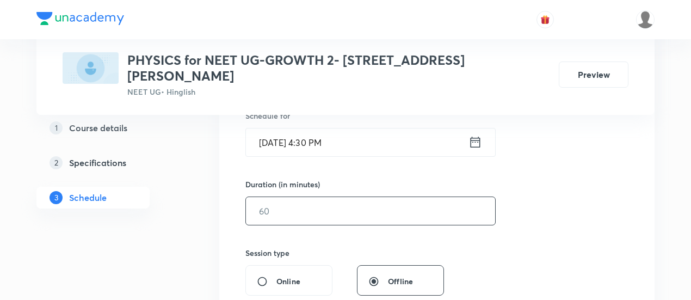
click at [422, 197] on input "text" at bounding box center [370, 211] width 249 height 28
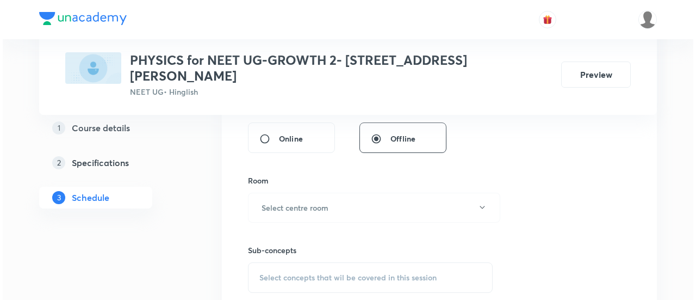
scroll to position [424, 0]
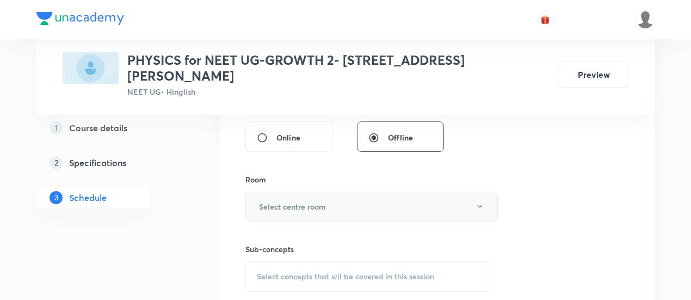
type input "90"
click at [306, 191] on button "Select centre room" at bounding box center [371, 206] width 252 height 30
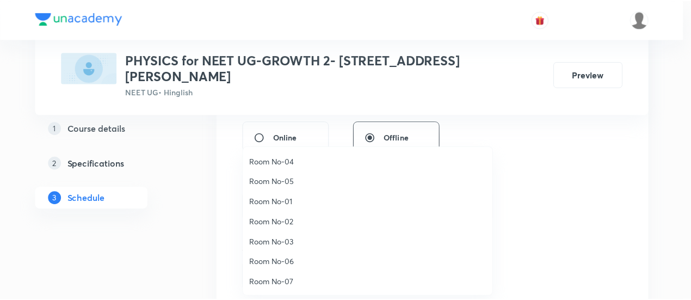
scroll to position [121, 0]
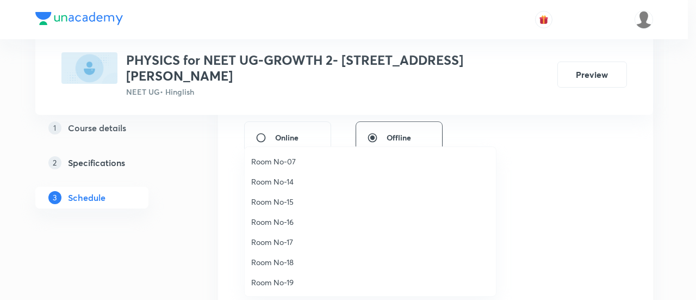
click at [286, 240] on span "Room No-17" at bounding box center [370, 241] width 238 height 11
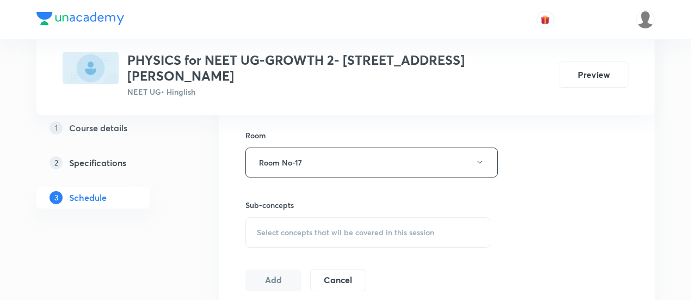
scroll to position [469, 0]
click at [317, 227] on span "Select concepts that wil be covered in this session" at bounding box center [345, 231] width 177 height 9
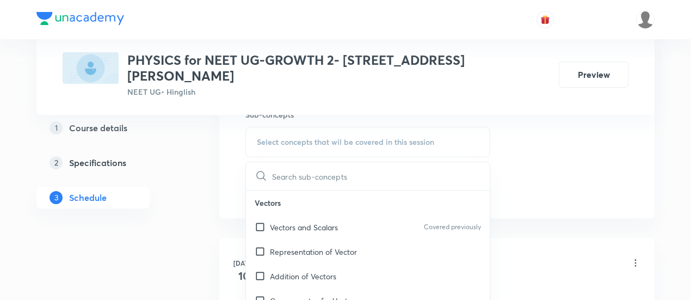
scroll to position [560, 0]
click at [309, 220] on p "Vectors and Scalars" at bounding box center [304, 225] width 68 height 11
checkbox input "true"
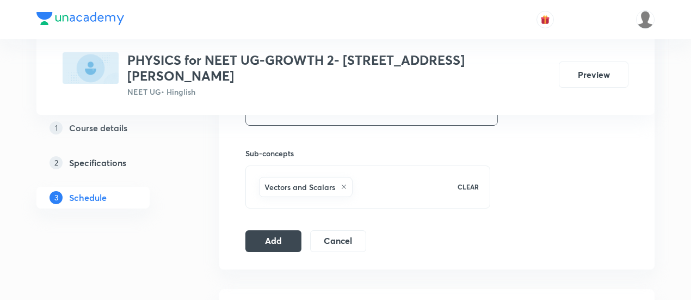
scroll to position [536, 0]
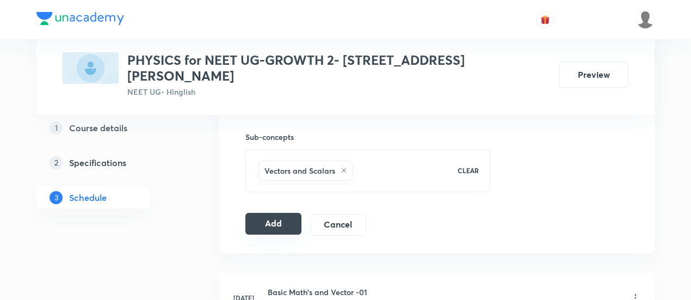
click at [272, 213] on button "Add" at bounding box center [273, 224] width 56 height 22
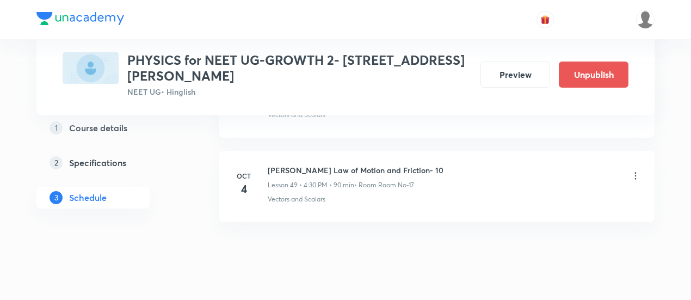
scroll to position [4198, 0]
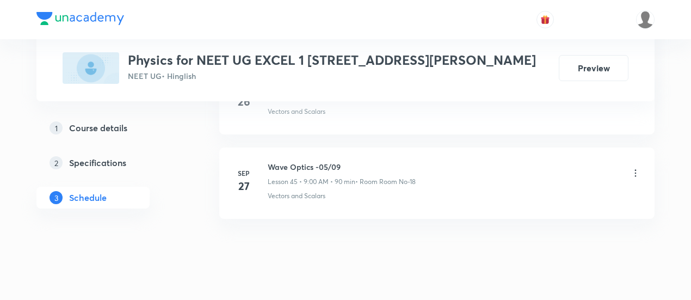
scroll to position [4347, 0]
drag, startPoint x: 270, startPoint y: 143, endPoint x: 340, endPoint y: 144, distance: 70.7
click at [340, 158] on h6 "Wave Optics -05/09" at bounding box center [342, 163] width 148 height 11
copy h6 "Wave Optics -05/09"
click at [340, 158] on h6 "Wave Optics -05/09" at bounding box center [342, 163] width 148 height 11
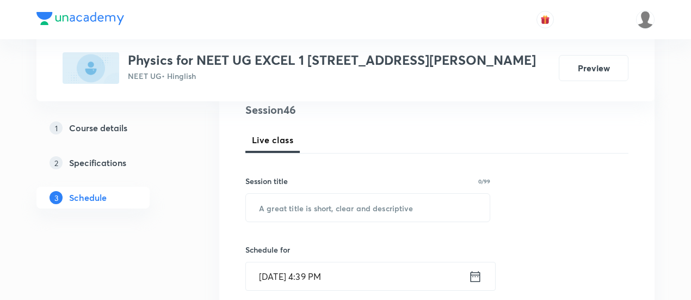
scroll to position [159, 0]
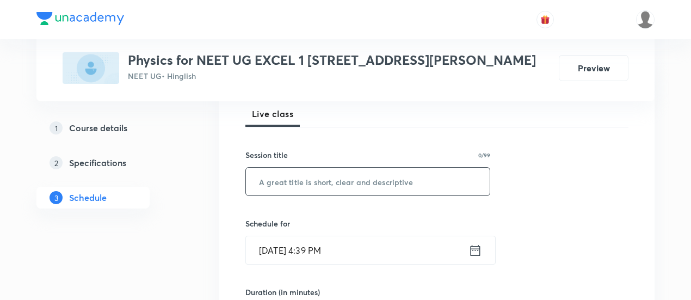
click at [323, 183] on input "text" at bounding box center [368, 181] width 244 height 28
paste input "Wave Optics -05/09"
click at [326, 179] on input "Wave Optics -05/09" at bounding box center [368, 181] width 244 height 28
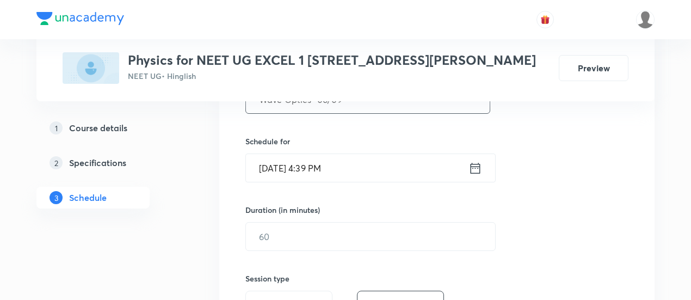
scroll to position [243, 0]
type input "Wave Optics -06/09"
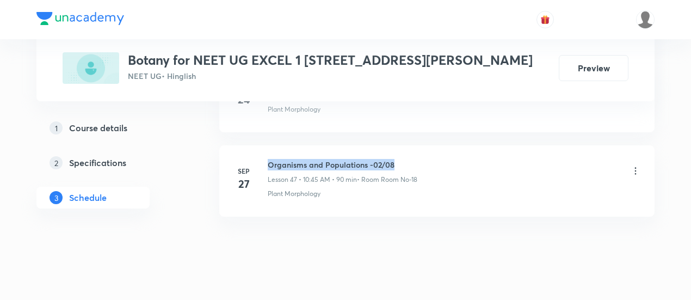
drag, startPoint x: 268, startPoint y: 145, endPoint x: 421, endPoint y: 142, distance: 153.4
click at [421, 159] on div "Organisms and Populations -02/08 Lesson 47 • 10:45 AM • 90 min • Room Room No-18" at bounding box center [454, 172] width 373 height 26
copy h6 "Organisms and Populations -02/08"
click at [421, 159] on div "Organisms and Populations -02/08 Lesson 47 • 10:45 AM • 90 min • Room Room No-18" at bounding box center [454, 172] width 373 height 26
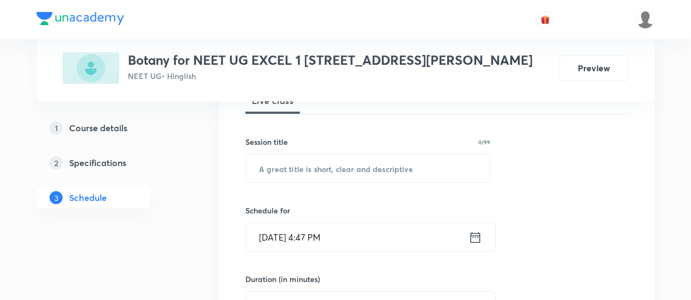
scroll to position [176, 0]
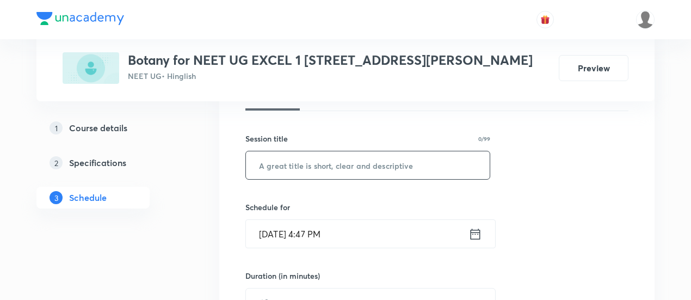
click at [367, 167] on input "text" at bounding box center [368, 165] width 244 height 28
paste input "Organisms and Populations -02/08"
click at [386, 160] on input "Organisms and Populations -02/08" at bounding box center [368, 165] width 244 height 28
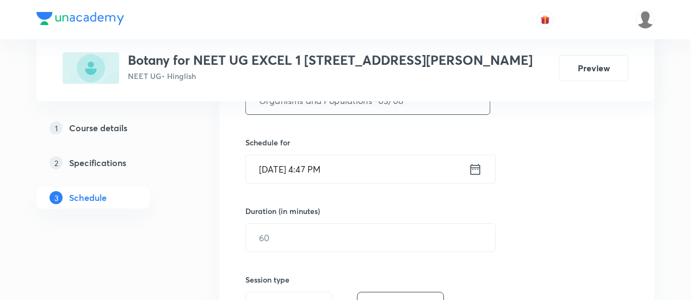
scroll to position [241, 0]
type input "Organisms and Populations -03/08"
click at [479, 165] on icon at bounding box center [475, 168] width 14 height 15
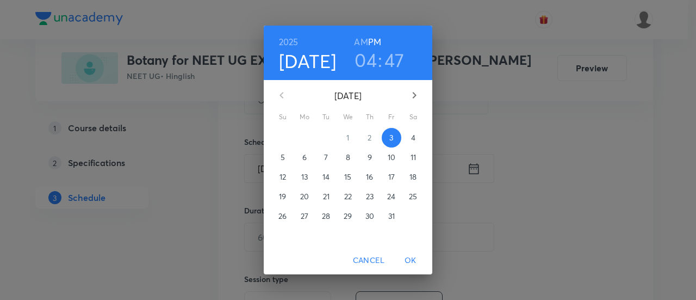
click at [415, 139] on p "4" at bounding box center [413, 137] width 4 height 11
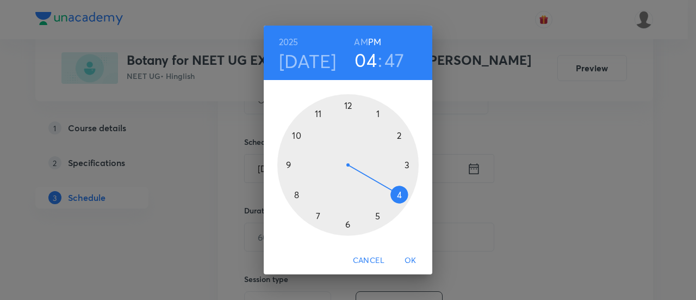
click at [358, 42] on h6 "AM" at bounding box center [361, 41] width 14 height 15
click at [298, 135] on div at bounding box center [347, 164] width 141 height 141
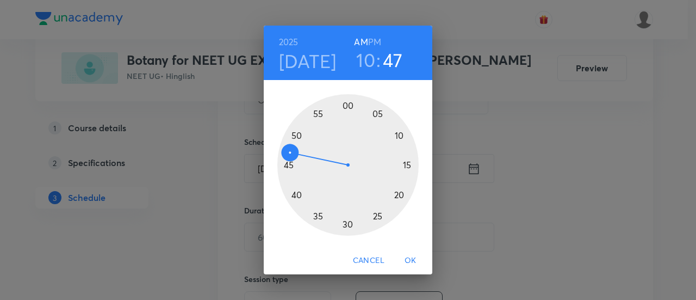
click at [287, 164] on div at bounding box center [347, 164] width 141 height 141
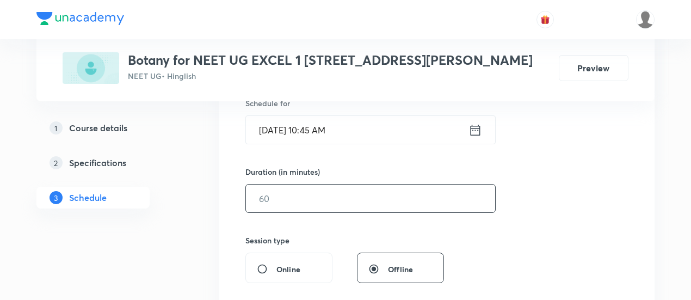
scroll to position [281, 0]
click at [404, 198] on input "text" at bounding box center [370, 197] width 249 height 28
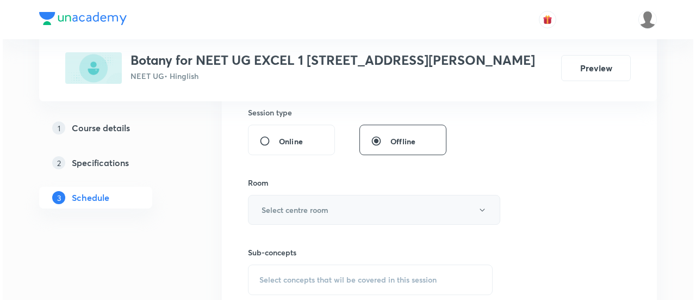
scroll to position [411, 0]
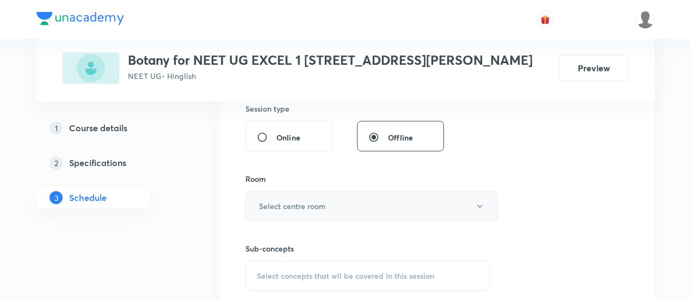
type input "90"
click at [342, 206] on button "Select centre room" at bounding box center [371, 206] width 252 height 30
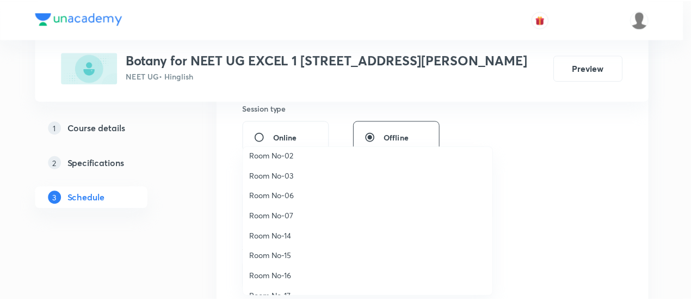
scroll to position [121, 0]
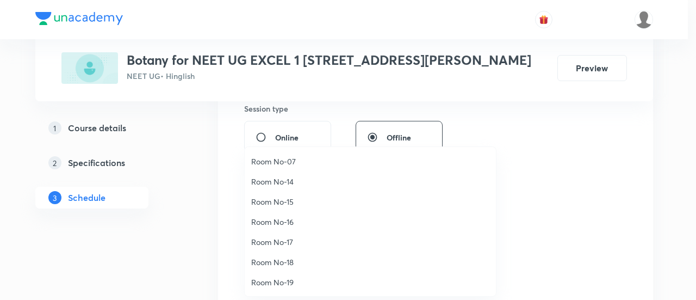
click at [292, 259] on span "Room No-18" at bounding box center [370, 261] width 238 height 11
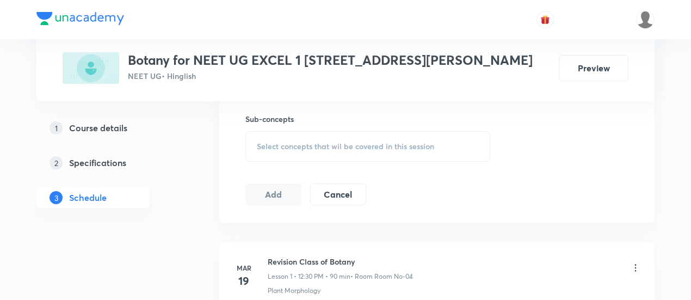
scroll to position [542, 0]
click at [378, 145] on span "Select concepts that wil be covered in this session" at bounding box center [345, 144] width 177 height 9
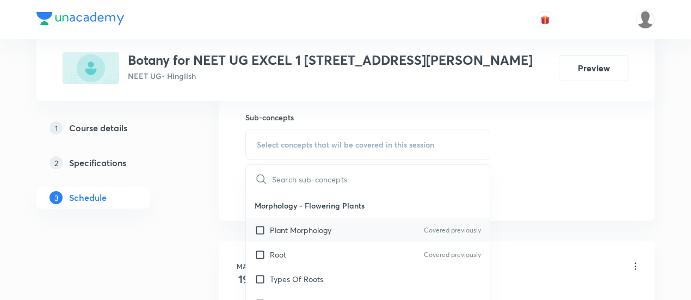
click at [306, 225] on p "Plant Morphology" at bounding box center [300, 229] width 61 height 11
checkbox input "true"
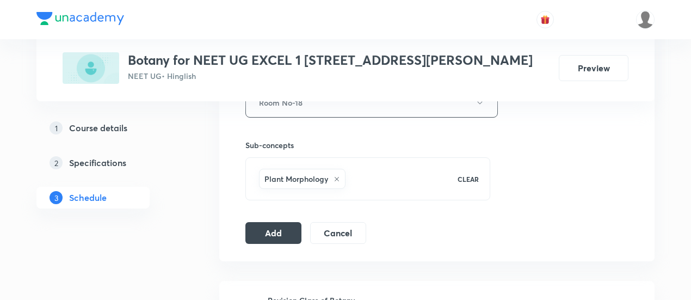
scroll to position [515, 0]
click at [275, 226] on button "Add" at bounding box center [273, 231] width 56 height 22
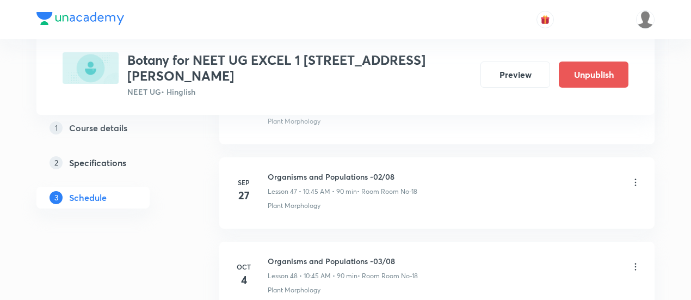
scroll to position [4100, 0]
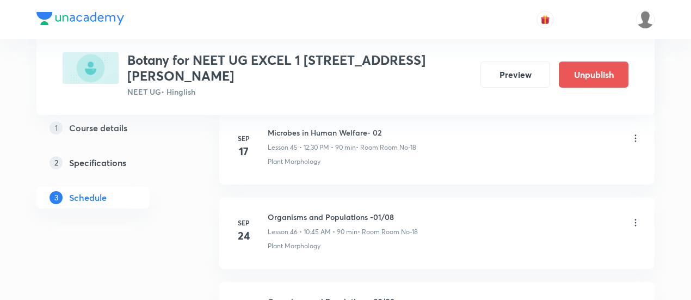
scroll to position [4598, 0]
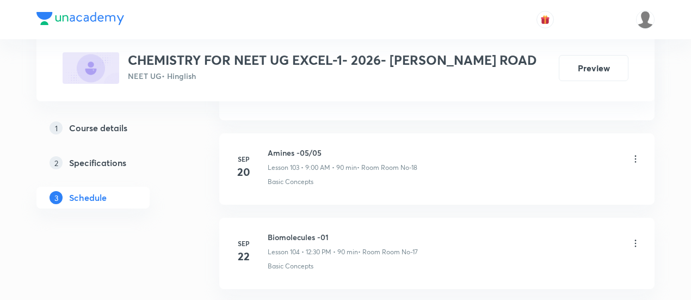
scroll to position [9467, 0]
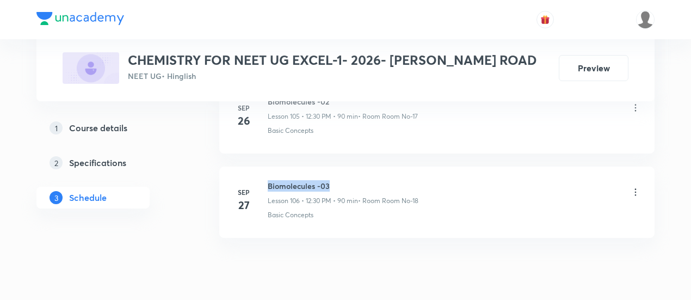
drag, startPoint x: 268, startPoint y: 143, endPoint x: 344, endPoint y: 144, distance: 76.1
click at [344, 180] on h6 "Biomolecules -03" at bounding box center [343, 185] width 151 height 11
copy h6 "Biomolecules -03"
click at [344, 180] on h6 "Biomolecules -03" at bounding box center [343, 185] width 151 height 11
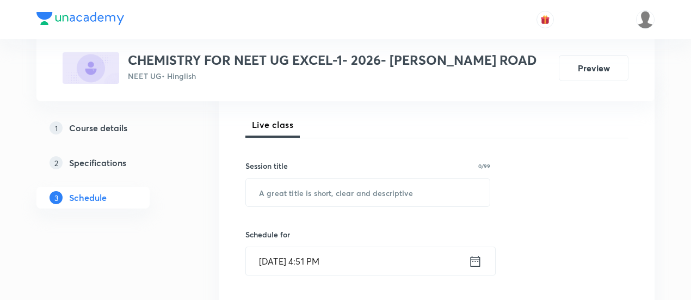
scroll to position [177, 0]
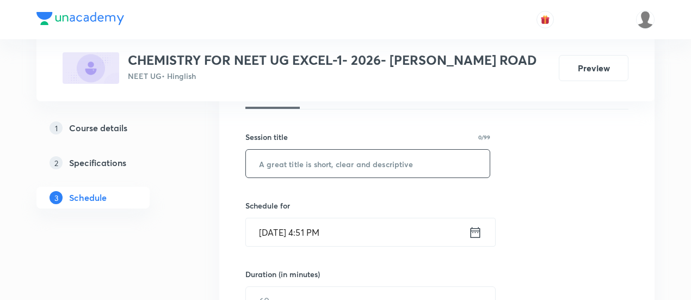
click at [332, 165] on input "text" at bounding box center [368, 164] width 244 height 28
paste input "Biomolecules -03"
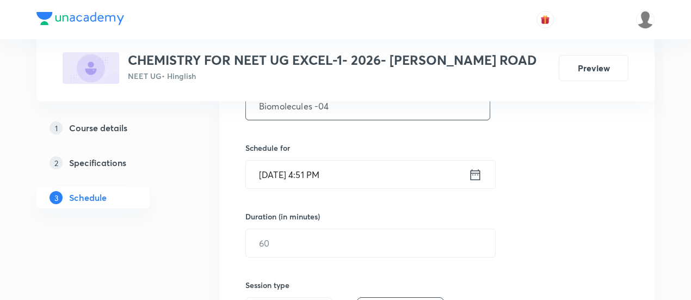
scroll to position [237, 0]
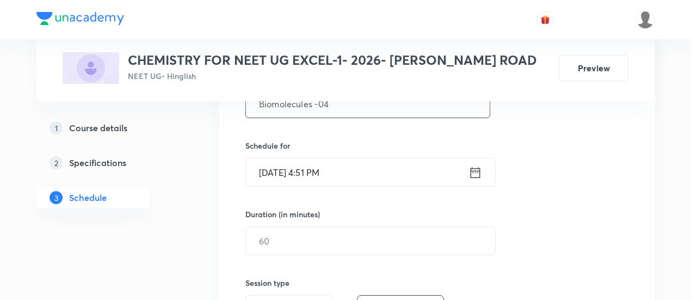
type input "Biomolecules -04"
click at [474, 172] on icon at bounding box center [475, 172] width 14 height 15
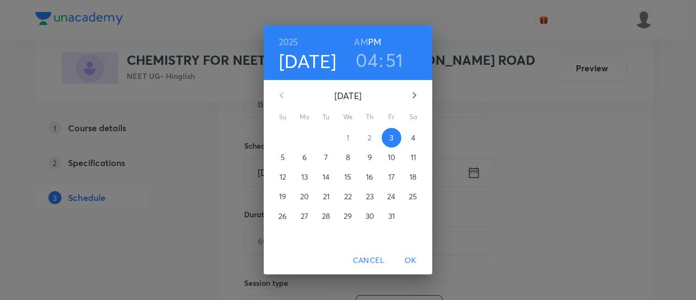
click at [417, 139] on span "4" at bounding box center [414, 137] width 20 height 11
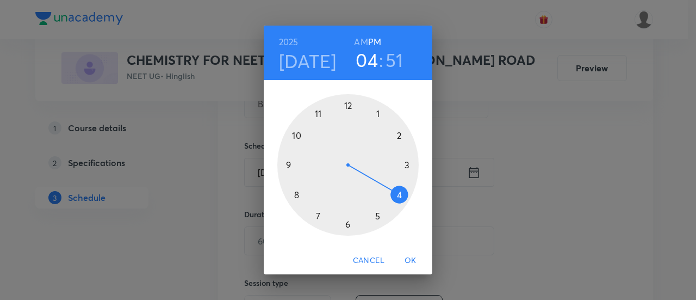
click at [345, 105] on div at bounding box center [347, 164] width 141 height 141
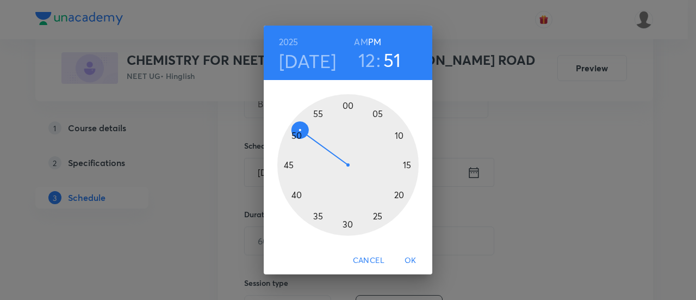
click at [347, 224] on div at bounding box center [347, 164] width 141 height 141
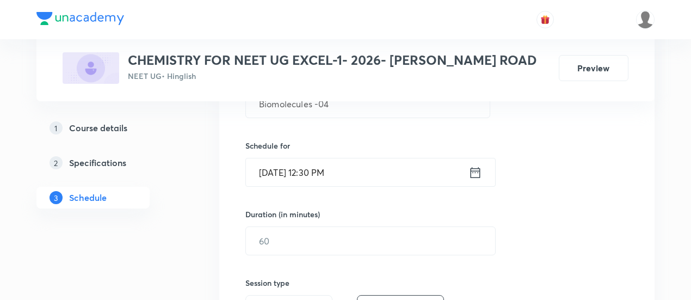
scroll to position [261, 0]
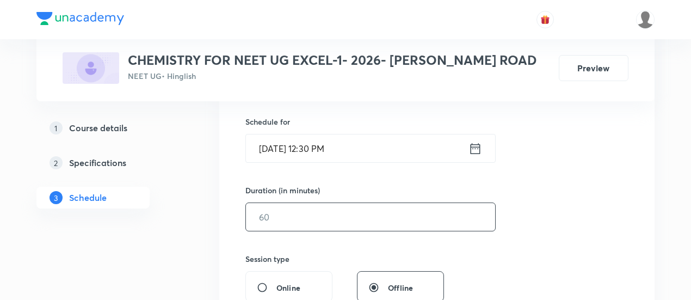
click at [468, 221] on input "text" at bounding box center [370, 217] width 249 height 28
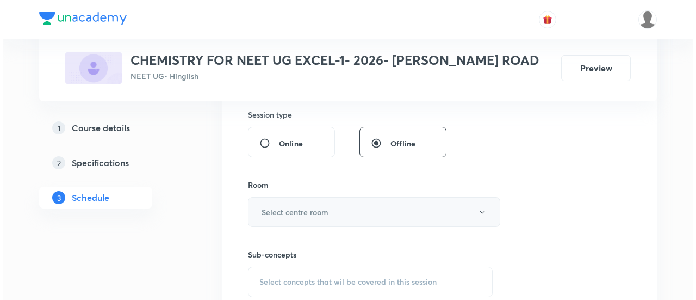
scroll to position [406, 0]
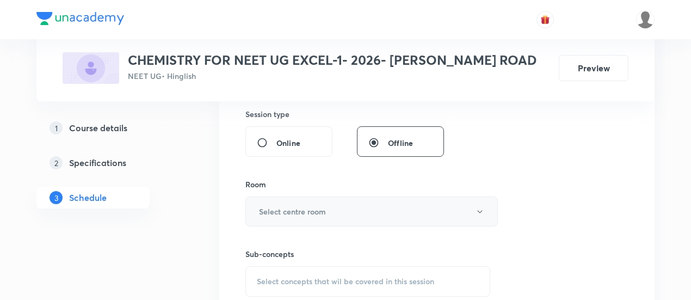
type input "90"
click at [350, 210] on button "Select centre room" at bounding box center [371, 211] width 252 height 30
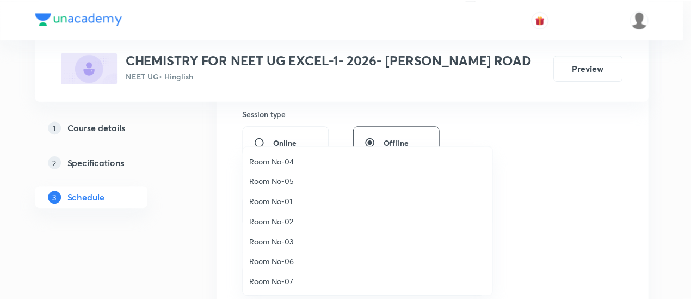
scroll to position [121, 0]
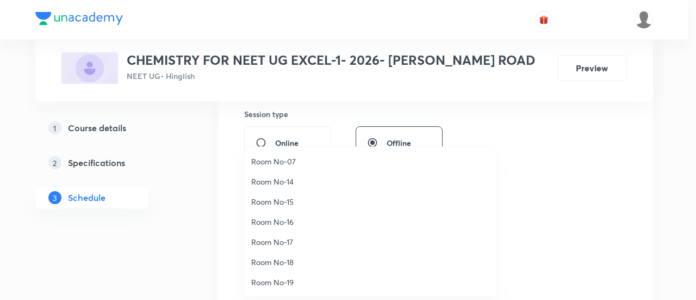
click at [287, 260] on span "Room No-18" at bounding box center [370, 261] width 238 height 11
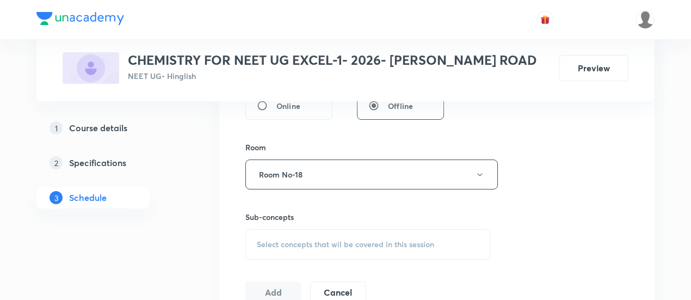
scroll to position [449, 0]
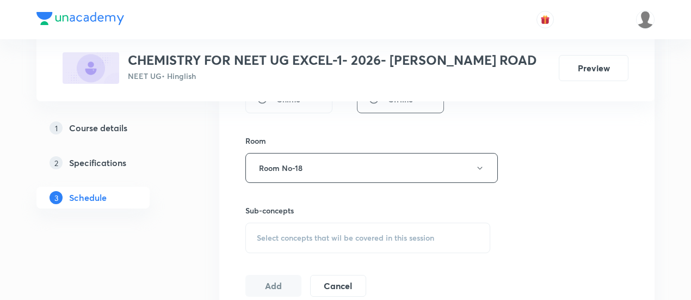
click at [361, 234] on span "Select concepts that wil be covered in this session" at bounding box center [345, 237] width 177 height 9
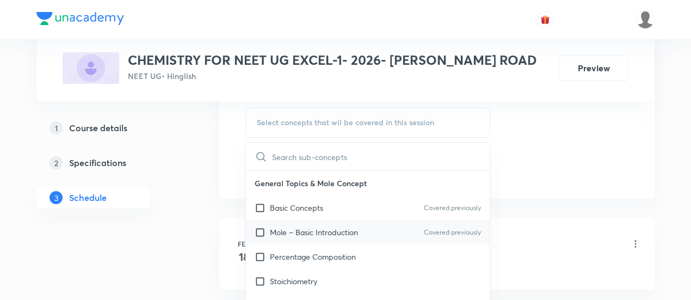
scroll to position [566, 0]
click at [323, 202] on p "Basic Concepts" at bounding box center [296, 206] width 53 height 11
checkbox input "true"
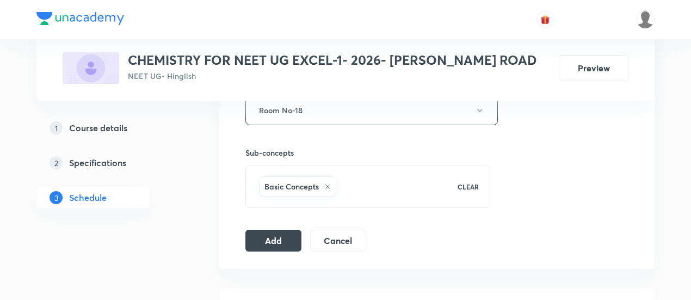
scroll to position [514, 0]
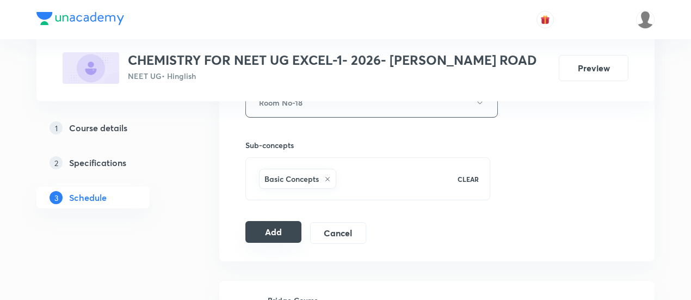
click at [282, 231] on button "Add" at bounding box center [273, 232] width 56 height 22
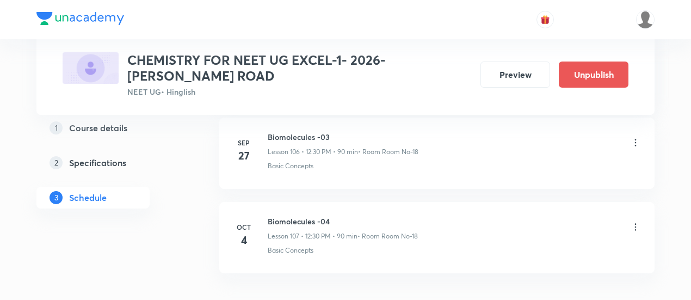
scroll to position [9065, 0]
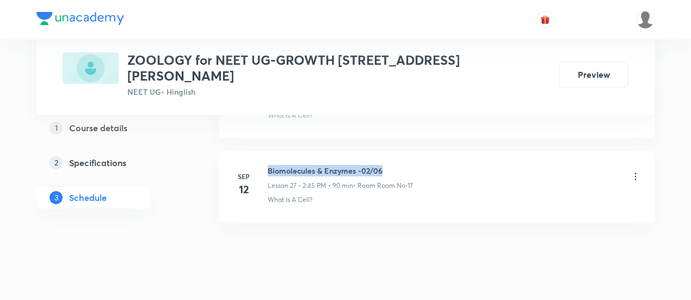
drag, startPoint x: 267, startPoint y: 141, endPoint x: 393, endPoint y: 142, distance: 125.6
click at [393, 165] on h6 "Biomolecules & Enzymes -02/06" at bounding box center [340, 170] width 145 height 11
copy h6 "Biomolecules & Enzymes -02/06"
click at [393, 165] on h6 "Biomolecules & Enzymes -02/06" at bounding box center [340, 170] width 145 height 11
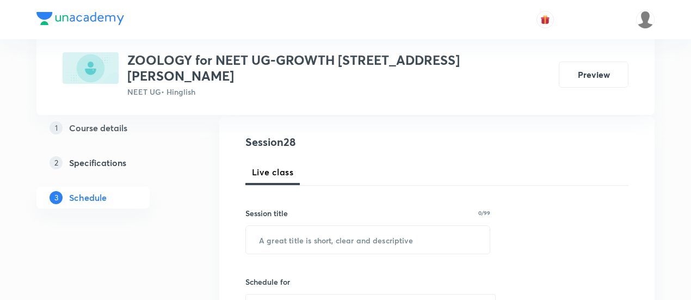
scroll to position [116, 0]
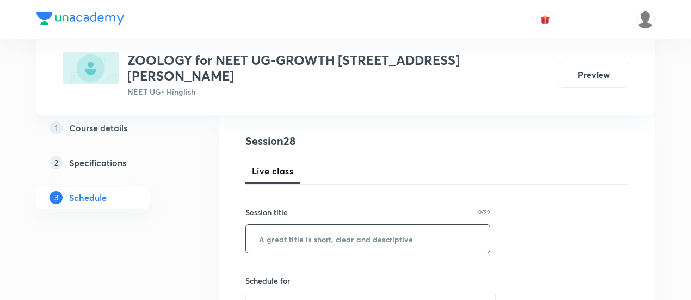
click at [351, 225] on input "text" at bounding box center [368, 239] width 244 height 28
paste input "Biomolecules & Enzymes -02/06"
click at [376, 225] on input "Biomolecules & Enzymes -02/06" at bounding box center [368, 239] width 244 height 28
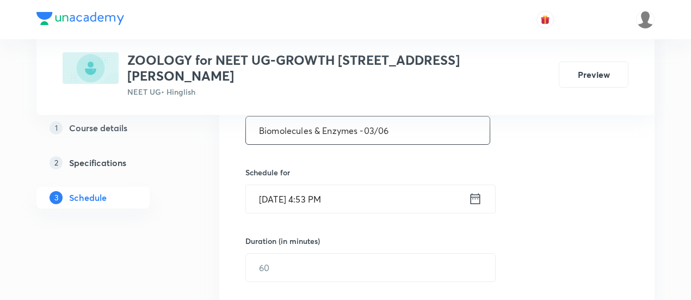
scroll to position [226, 0]
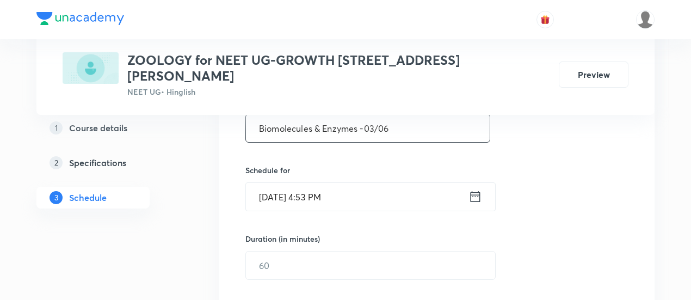
type input "Biomolecules & Enzymes -03/06"
click at [473, 191] on icon at bounding box center [475, 196] width 10 height 11
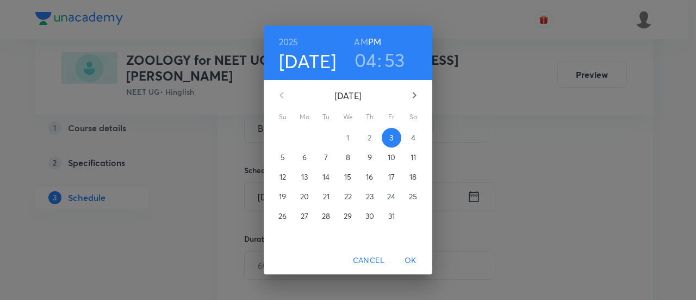
click at [414, 138] on p "4" at bounding box center [413, 137] width 4 height 11
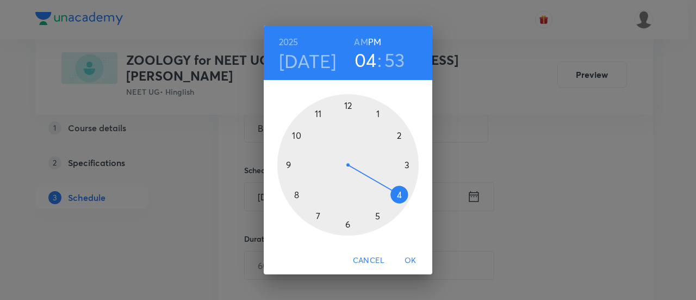
click at [346, 225] on div at bounding box center [347, 164] width 141 height 141
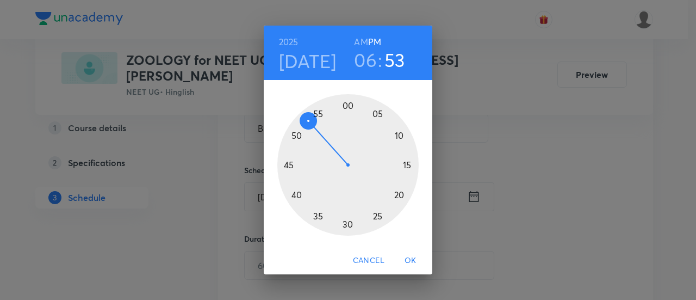
click at [410, 163] on div at bounding box center [347, 164] width 141 height 141
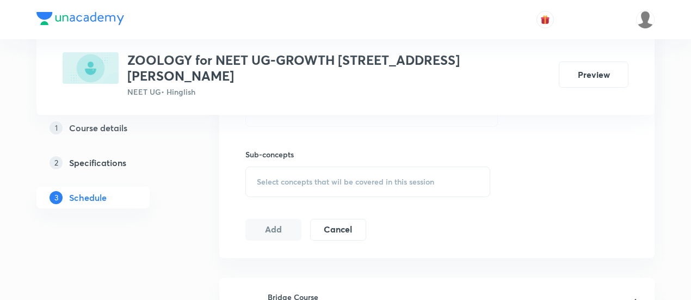
scroll to position [497, 0]
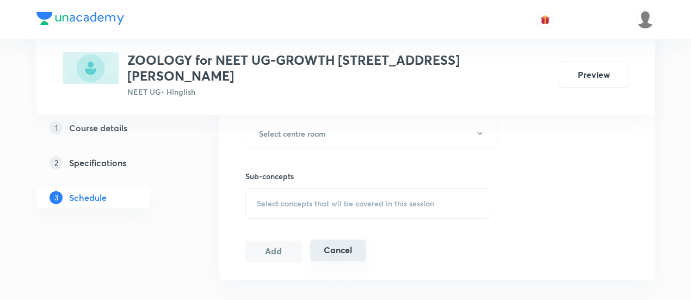
click at [343, 245] on button "Cancel" at bounding box center [338, 250] width 56 height 22
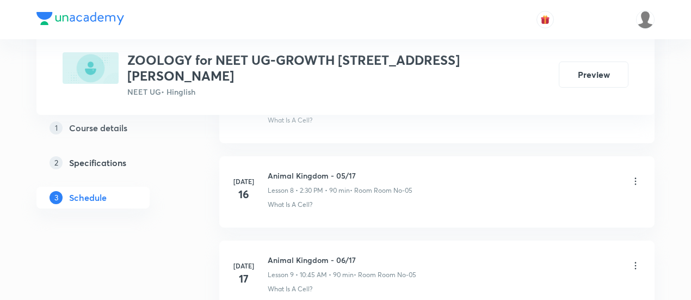
scroll to position [868, 0]
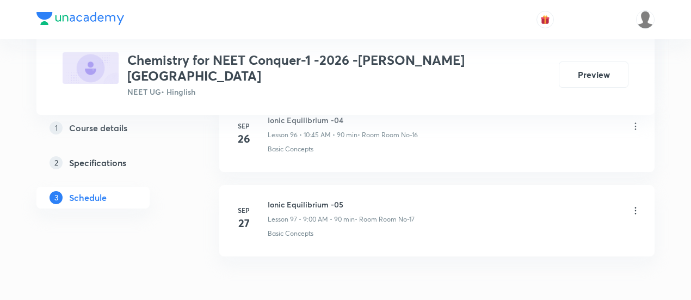
scroll to position [8712, 0]
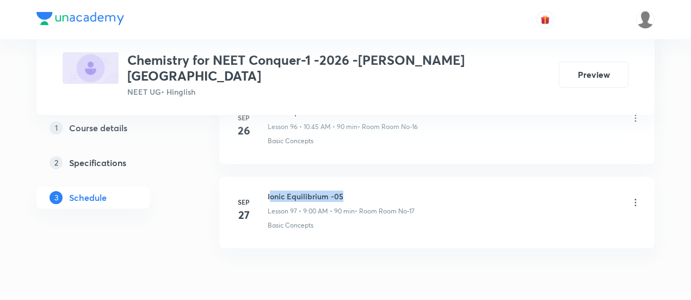
drag, startPoint x: 269, startPoint y: 144, endPoint x: 342, endPoint y: 143, distance: 72.9
click at [342, 190] on h6 "Ionic Equilibrium -05" at bounding box center [341, 195] width 147 height 11
drag, startPoint x: 268, startPoint y: 145, endPoint x: 355, endPoint y: 143, distance: 87.0
click at [355, 190] on h6 "Ionic Equilibrium -05" at bounding box center [341, 195] width 147 height 11
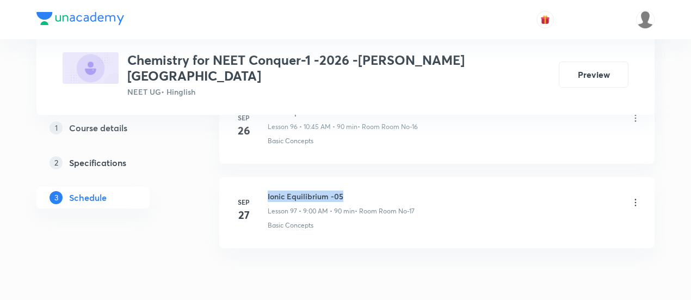
copy h6 "Ionic Equilibrium -05"
click at [355, 190] on h6 "Ionic Equilibrium -05" at bounding box center [341, 195] width 147 height 11
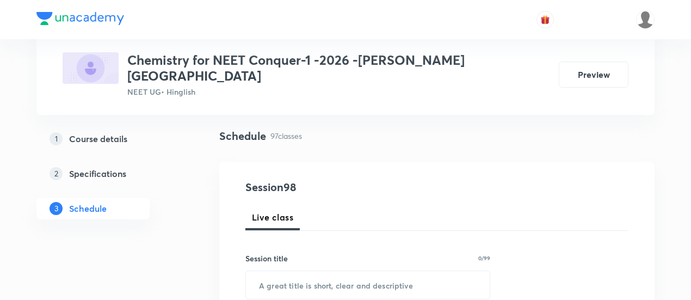
scroll to position [134, 0]
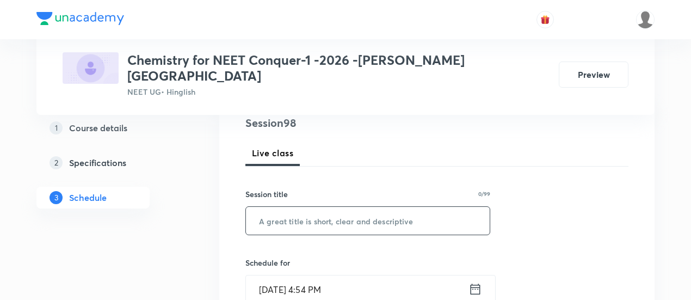
click at [331, 207] on input "text" at bounding box center [368, 221] width 244 height 28
paste input "Ionic Equilibrium -05"
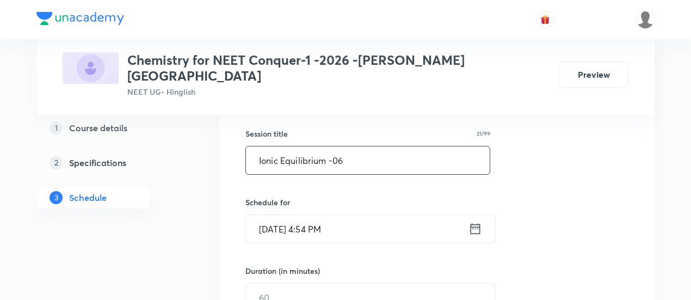
scroll to position [197, 0]
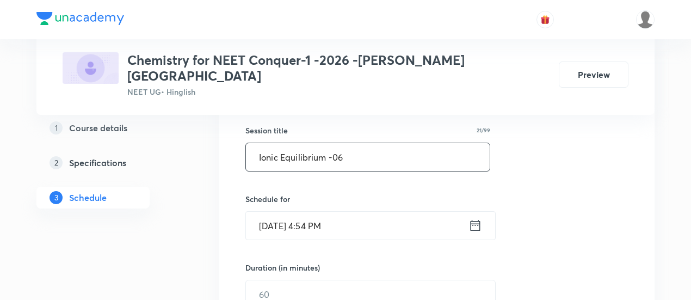
type input "Ionic Equilibrium -06"
click at [472, 218] on icon at bounding box center [475, 225] width 14 height 15
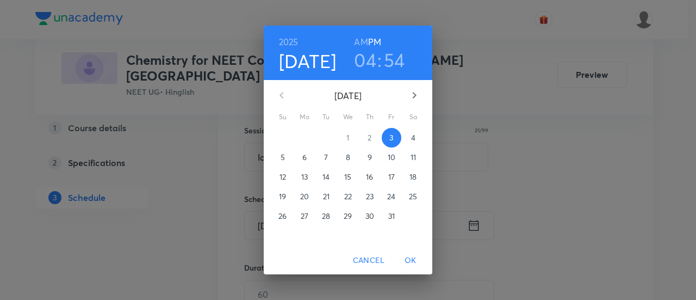
click at [411, 135] on p "4" at bounding box center [413, 137] width 4 height 11
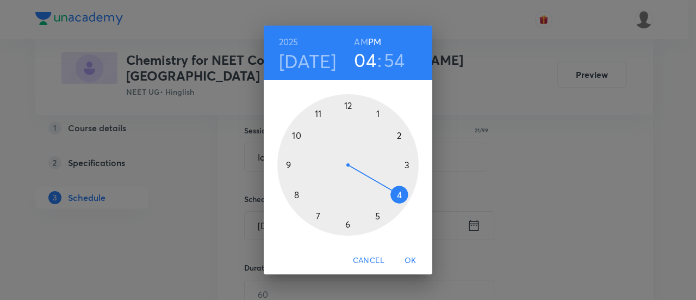
click at [362, 41] on h6 "AM" at bounding box center [361, 41] width 14 height 15
click at [288, 164] on div at bounding box center [347, 164] width 141 height 141
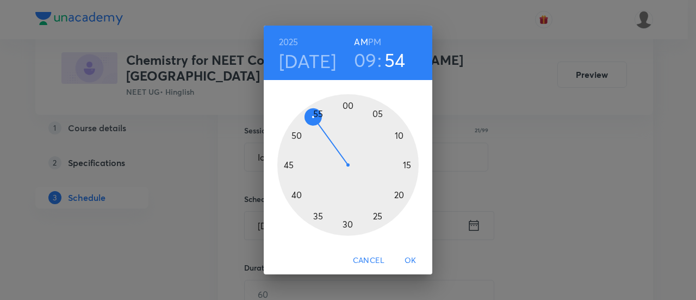
click at [349, 106] on div at bounding box center [347, 164] width 141 height 141
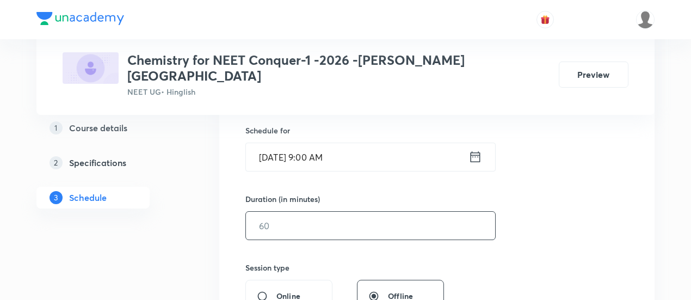
scroll to position [270, 0]
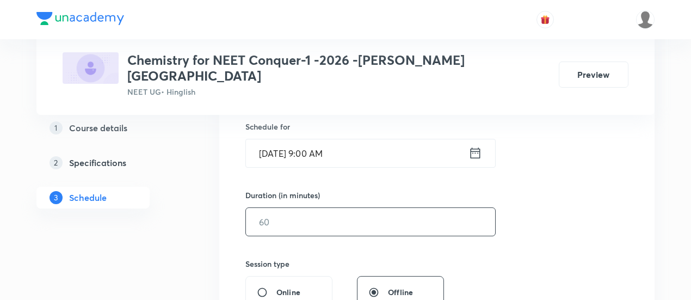
click at [389, 212] on input "text" at bounding box center [370, 222] width 249 height 28
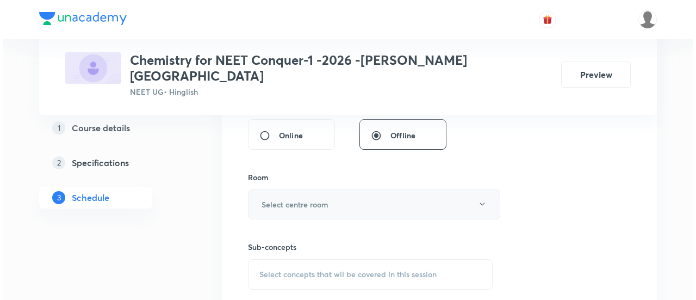
scroll to position [430, 0]
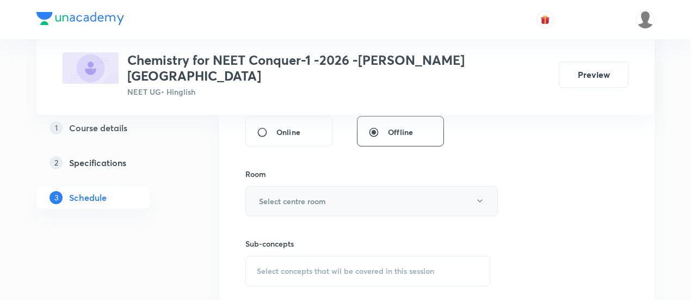
type input "90"
click at [334, 186] on button "Select centre room" at bounding box center [371, 201] width 252 height 30
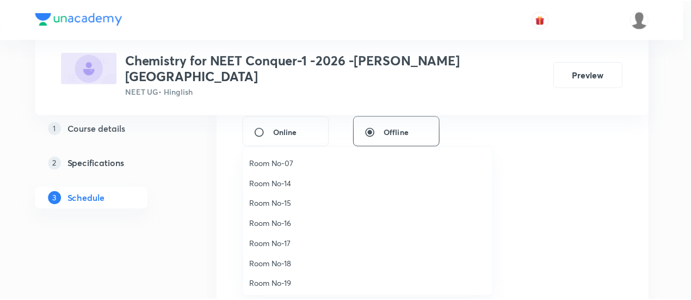
scroll to position [121, 0]
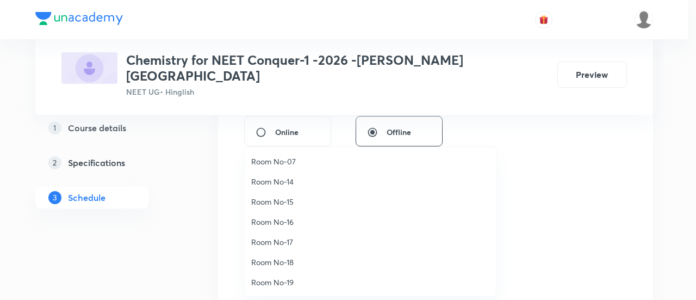
click at [291, 219] on span "Room No-16" at bounding box center [370, 221] width 238 height 11
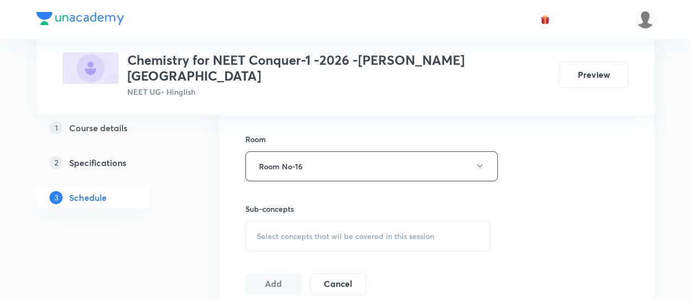
scroll to position [466, 0]
click at [381, 231] on span "Select concepts that wil be covered in this session" at bounding box center [345, 235] width 177 height 9
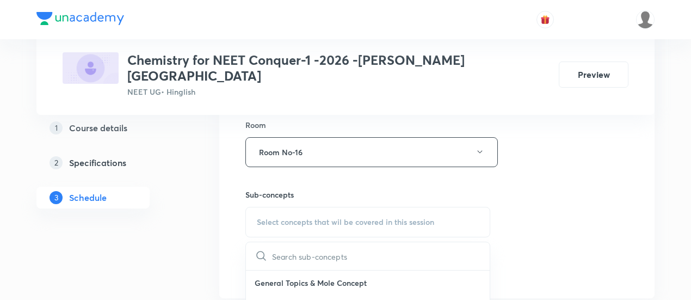
scroll to position [529, 0]
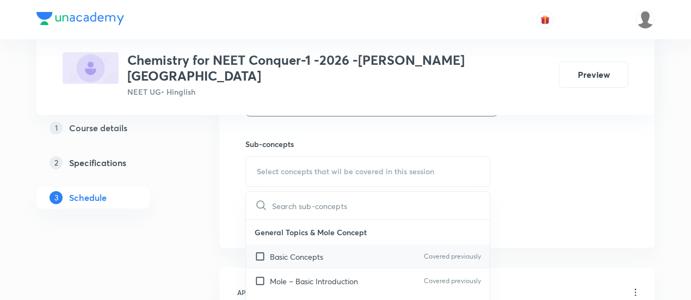
click at [319, 251] on p "Basic Concepts" at bounding box center [296, 256] width 53 height 11
checkbox input "true"
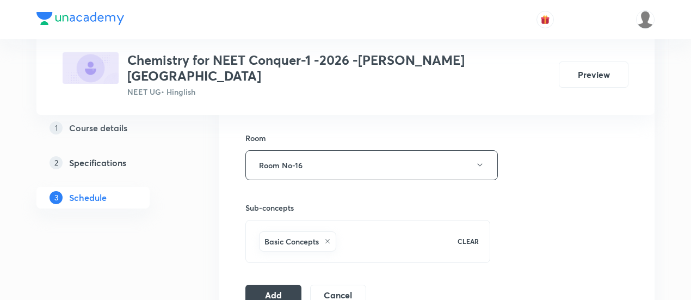
scroll to position [528, 0]
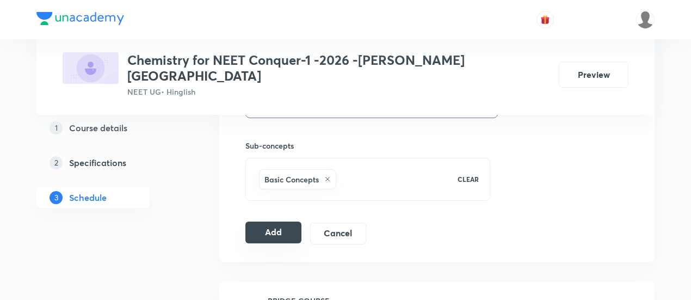
click at [262, 221] on button "Add" at bounding box center [273, 232] width 56 height 22
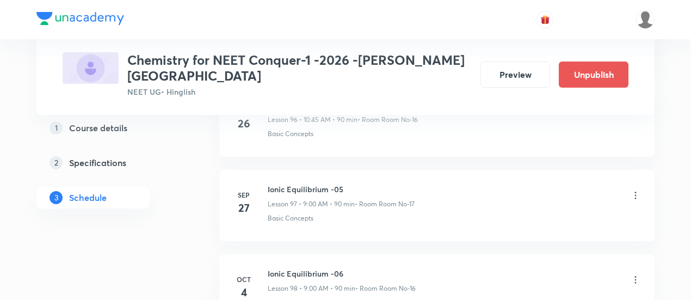
scroll to position [8298, 0]
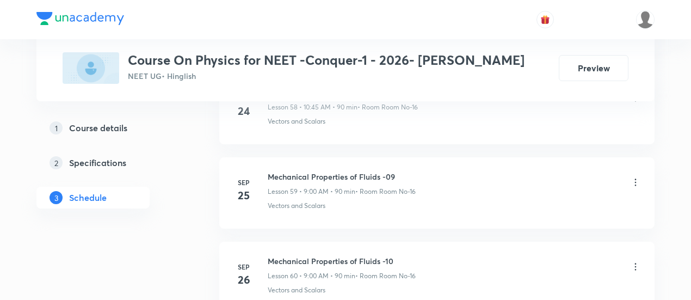
scroll to position [5692, 0]
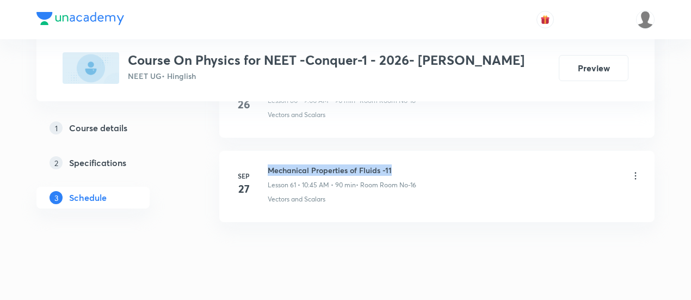
drag, startPoint x: 268, startPoint y: 145, endPoint x: 405, endPoint y: 140, distance: 137.1
click at [405, 164] on h6 "Mechanical Properties of Fluids -11" at bounding box center [342, 169] width 148 height 11
copy h6 "Mechanical Properties of Fluids -11"
click at [405, 164] on h6 "Mechanical Properties of Fluids -11" at bounding box center [342, 169] width 148 height 11
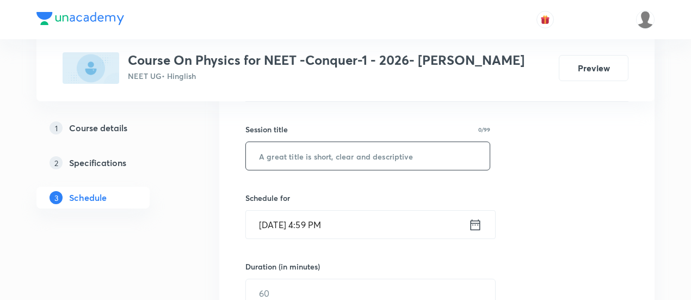
scroll to position [187, 0]
click at [380, 154] on input "text" at bounding box center [368, 154] width 244 height 28
paste input "Mechanical Properties of Fluids -11"
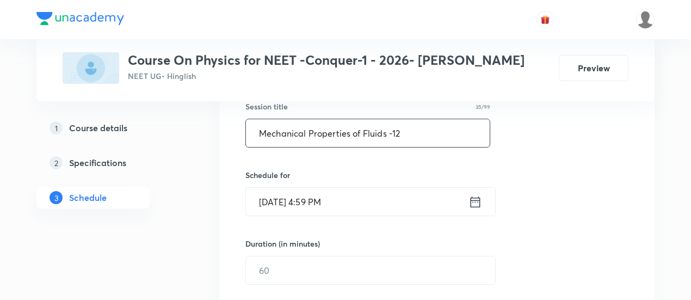
scroll to position [252, 0]
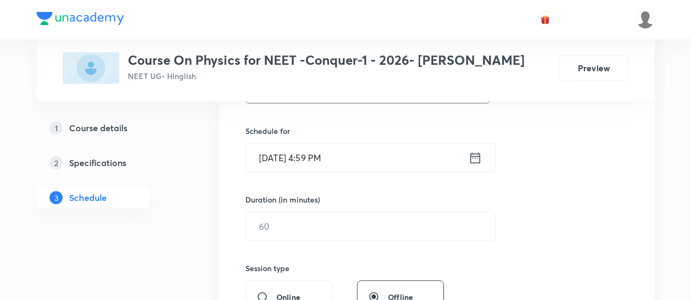
type input "Mechanical Properties of Fluids -12"
click at [476, 157] on icon at bounding box center [475, 157] width 14 height 15
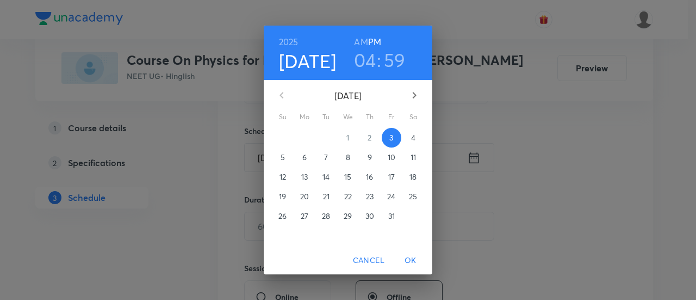
click at [415, 136] on p "4" at bounding box center [413, 137] width 4 height 11
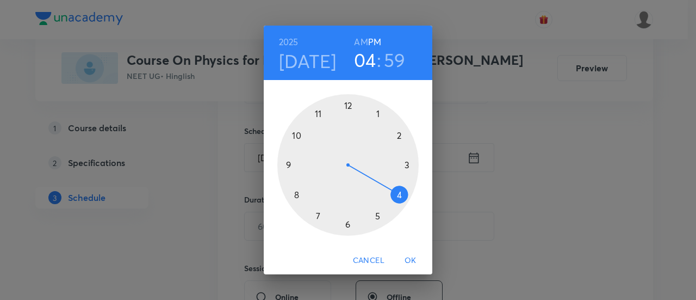
click at [364, 45] on h6 "AM" at bounding box center [361, 41] width 14 height 15
click at [296, 135] on div at bounding box center [347, 164] width 141 height 141
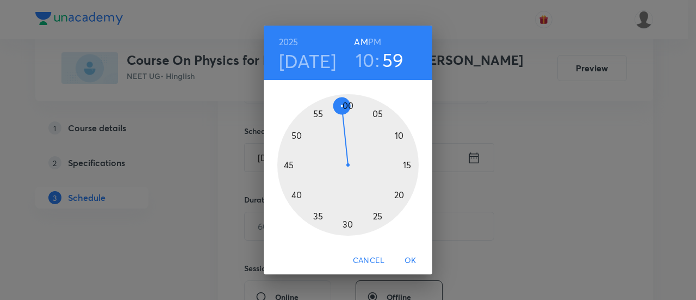
click at [289, 165] on div at bounding box center [347, 164] width 141 height 141
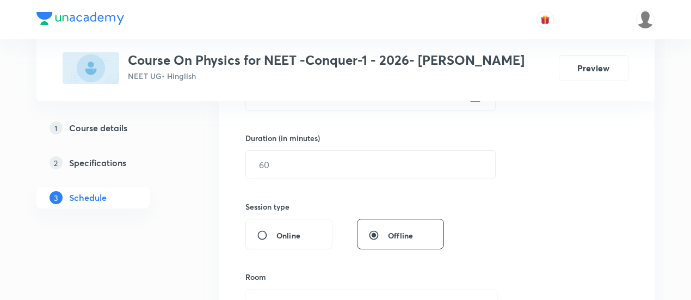
scroll to position [314, 0]
click at [463, 165] on input "text" at bounding box center [370, 164] width 249 height 28
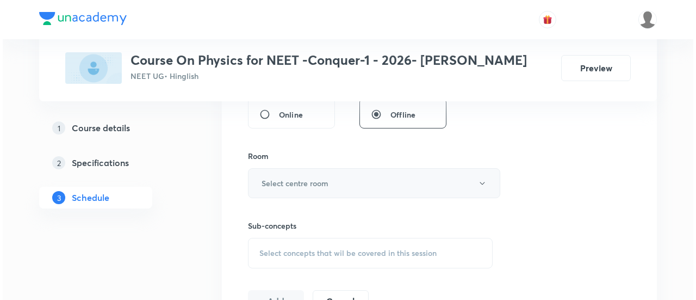
scroll to position [435, 0]
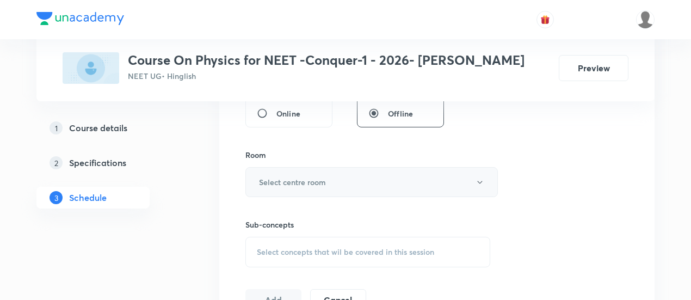
type input "90"
click at [312, 187] on button "Select centre room" at bounding box center [371, 182] width 252 height 30
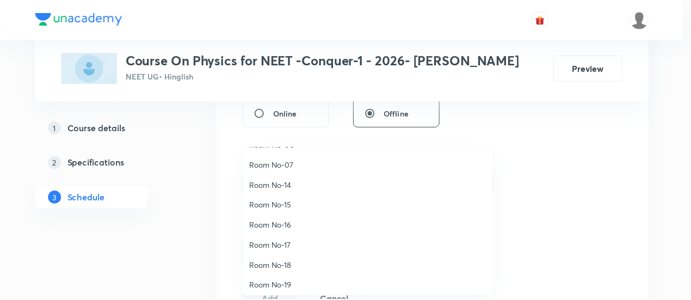
scroll to position [121, 0]
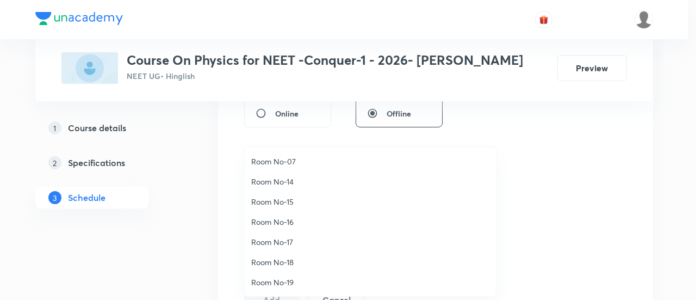
click at [288, 221] on span "Room No-16" at bounding box center [370, 221] width 238 height 11
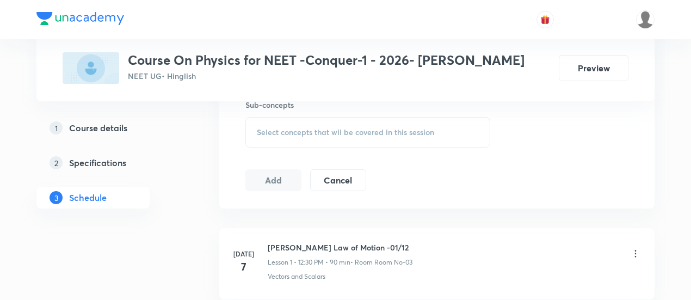
scroll to position [557, 0]
click at [351, 129] on span "Select concepts that wil be covered in this session" at bounding box center [345, 130] width 177 height 9
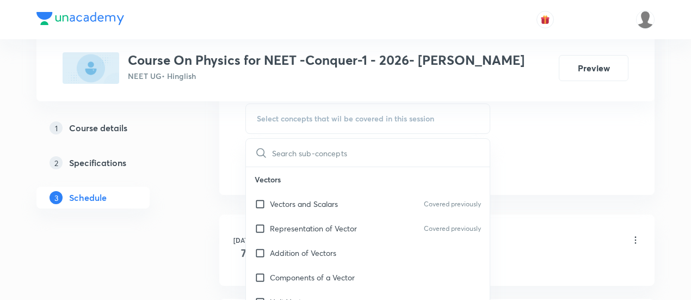
scroll to position [598, 0]
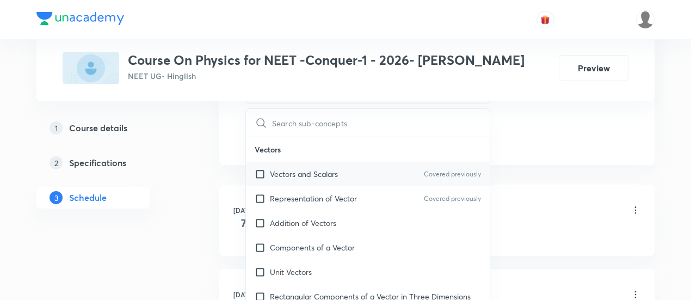
click at [315, 171] on p "Vectors and Scalars" at bounding box center [304, 173] width 68 height 11
checkbox input "true"
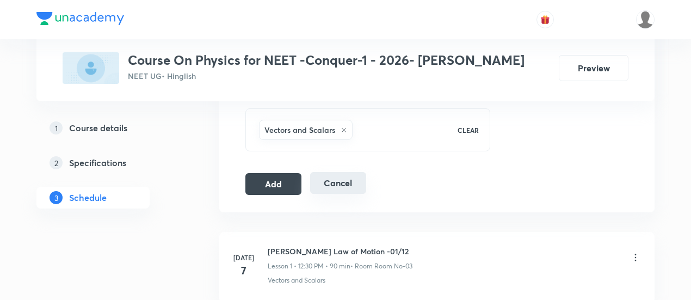
scroll to position [564, 0]
click at [286, 179] on button "Add" at bounding box center [273, 182] width 56 height 22
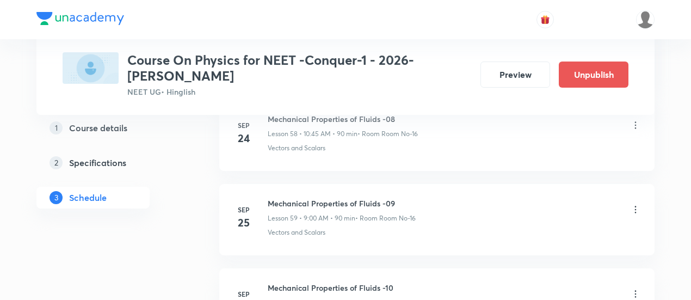
scroll to position [5291, 0]
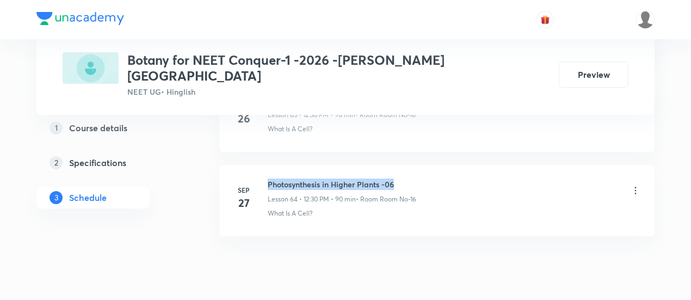
drag, startPoint x: 268, startPoint y: 142, endPoint x: 402, endPoint y: 142, distance: 134.3
click at [402, 178] on h6 "Photosynthesis in Higher Plants -06" at bounding box center [342, 183] width 148 height 11
copy h6 "Photosynthesis in Higher Plants -06"
click at [402, 178] on h6 "Photosynthesis in Higher Plants -06" at bounding box center [342, 183] width 148 height 11
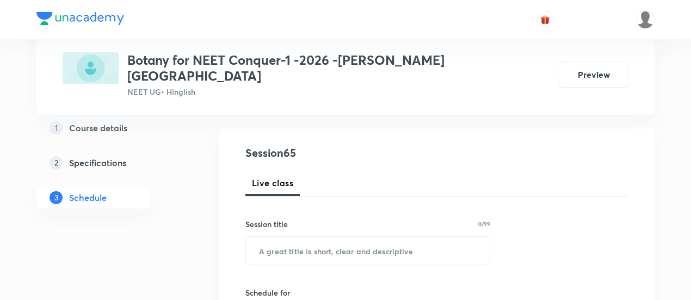
scroll to position [134, 0]
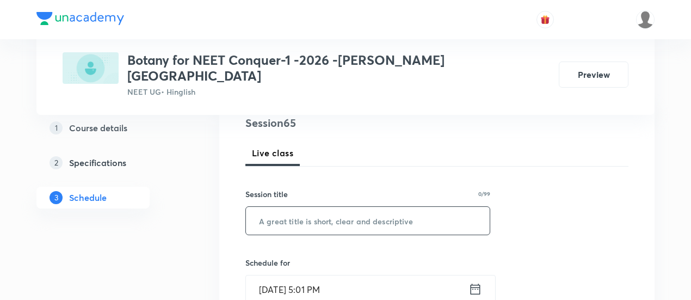
click at [343, 207] on input "text" at bounding box center [368, 221] width 244 height 28
paste input "Photosynthesis in Higher Plants -06"
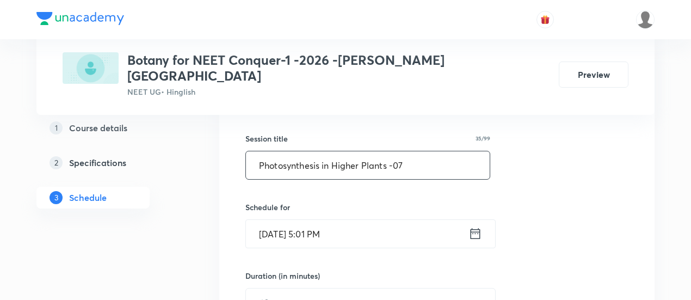
scroll to position [199, 0]
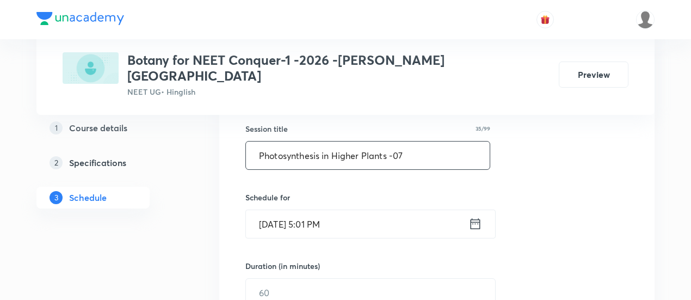
type input "Photosynthesis in Higher Plants -07"
click at [474, 216] on icon at bounding box center [475, 223] width 14 height 15
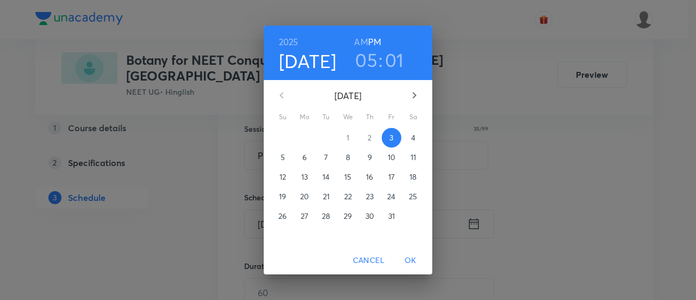
click at [417, 138] on span "4" at bounding box center [414, 137] width 20 height 11
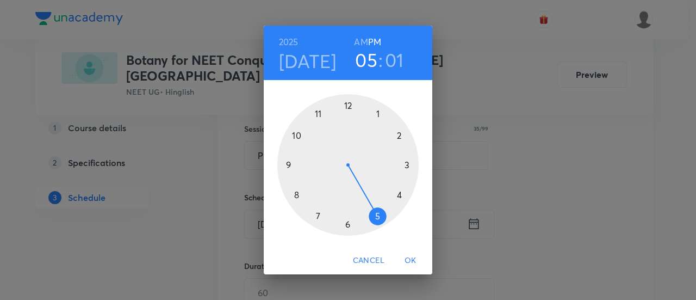
click at [349, 107] on div at bounding box center [347, 164] width 141 height 141
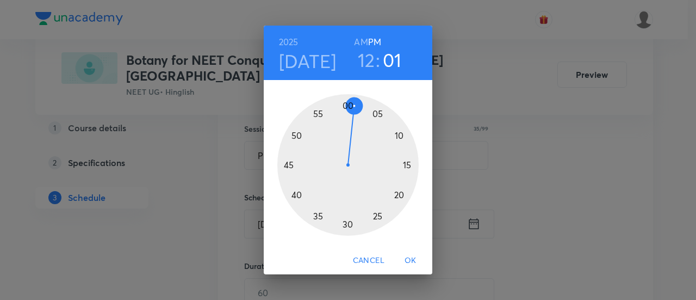
click at [346, 227] on div at bounding box center [347, 164] width 141 height 141
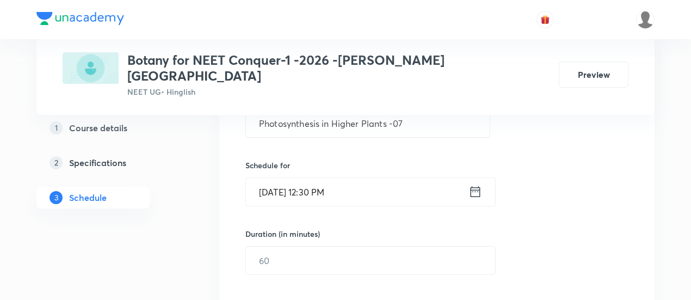
scroll to position [232, 0]
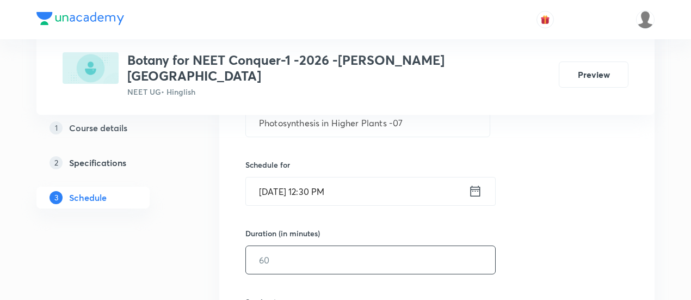
click at [415, 246] on input "text" at bounding box center [370, 260] width 249 height 28
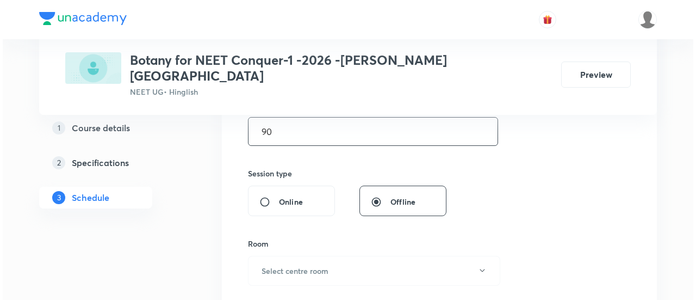
scroll to position [368, 0]
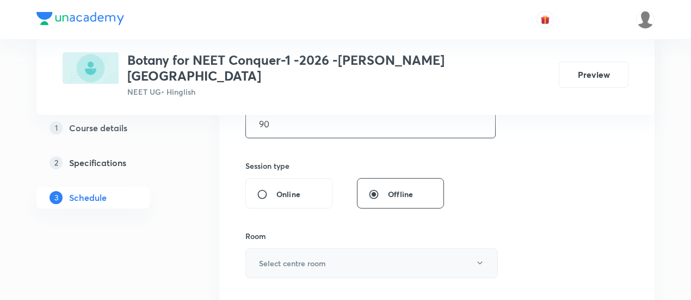
type input "90"
click at [352, 252] on button "Select centre room" at bounding box center [371, 263] width 252 height 30
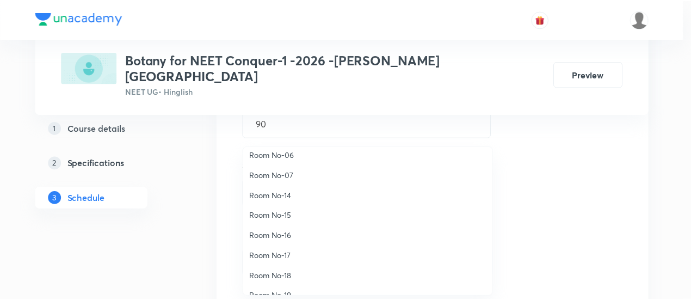
scroll to position [116, 0]
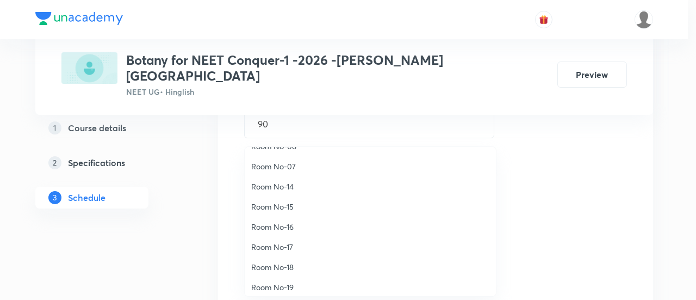
click at [283, 224] on span "Room No-16" at bounding box center [370, 226] width 238 height 11
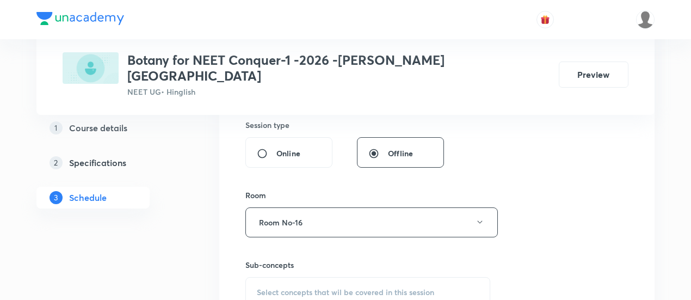
scroll to position [417, 0]
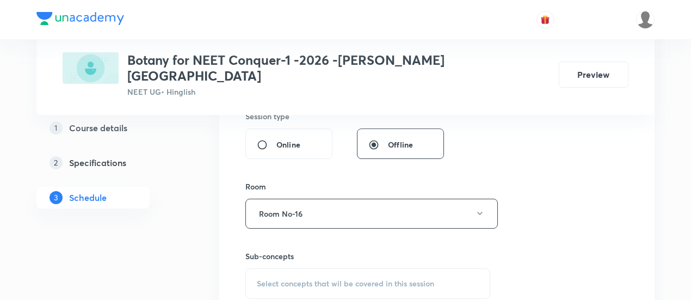
click at [373, 279] on span "Select concepts that wil be covered in this session" at bounding box center [345, 283] width 177 height 9
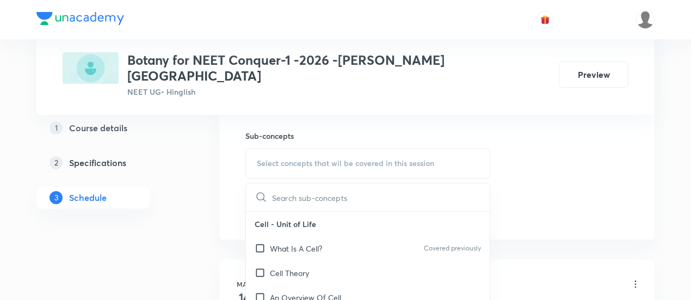
scroll to position [542, 0]
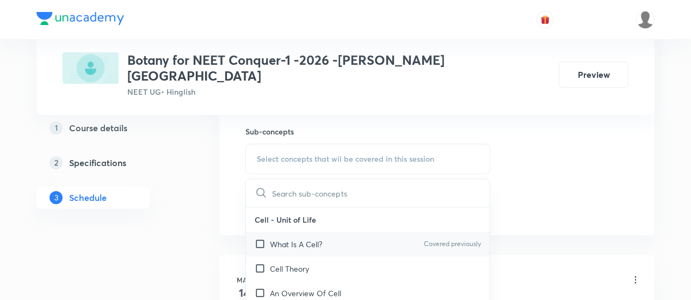
click at [319, 238] on p "What Is A Cell?" at bounding box center [296, 243] width 52 height 11
checkbox input "true"
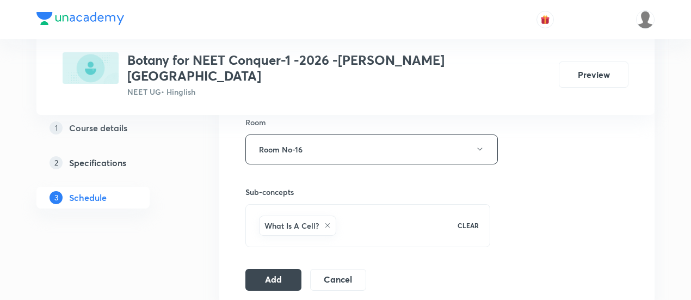
scroll to position [507, 0]
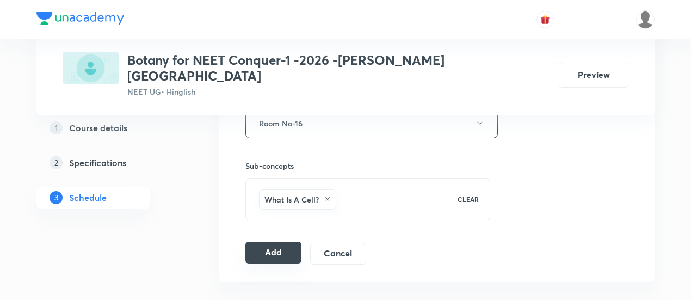
click at [278, 241] on button "Add" at bounding box center [273, 252] width 56 height 22
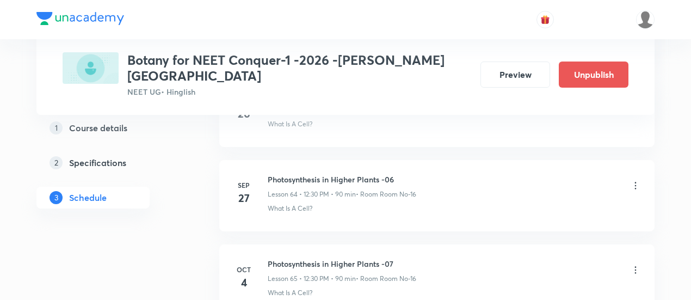
scroll to position [5454, 0]
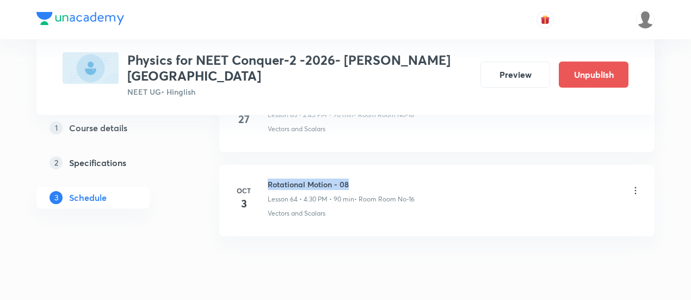
drag, startPoint x: 268, startPoint y: 145, endPoint x: 355, endPoint y: 145, distance: 86.5
click at [355, 178] on h6 "Rotational Motion - 08" at bounding box center [341, 183] width 147 height 11
copy h6 "Rotational Motion - 08"
click at [355, 178] on h6 "Rotational Motion - 08" at bounding box center [341, 183] width 147 height 11
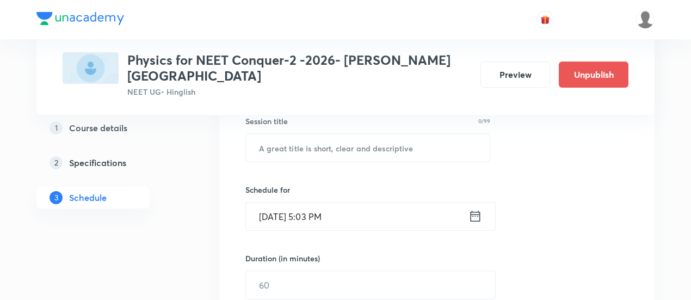
scroll to position [208, 0]
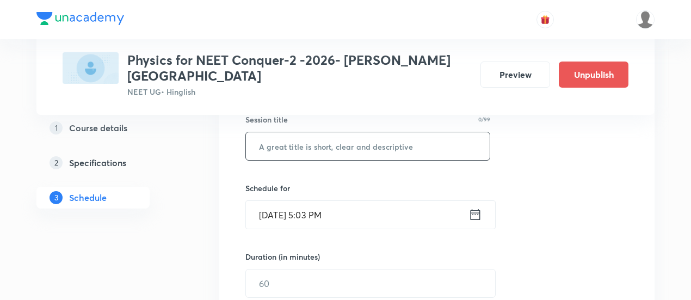
click at [344, 135] on input "text" at bounding box center [368, 146] width 244 height 28
paste input "Rotational Motion - 08"
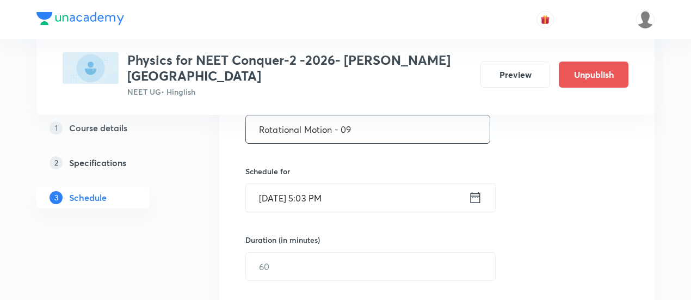
scroll to position [246, 0]
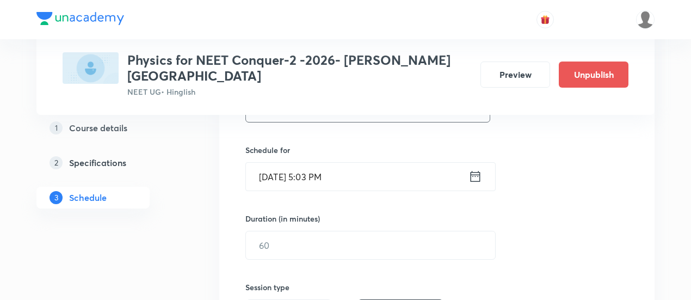
type input "Rotational Motion - 09"
click at [473, 169] on icon at bounding box center [475, 176] width 14 height 15
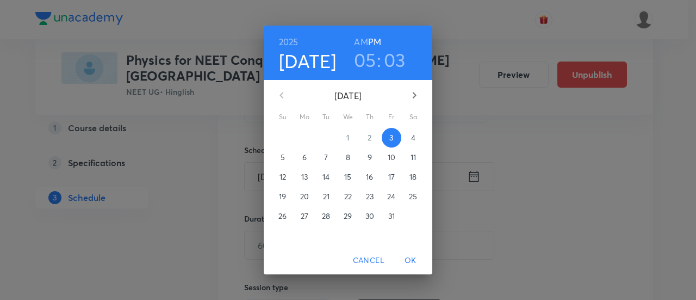
click at [417, 142] on span "4" at bounding box center [414, 137] width 20 height 11
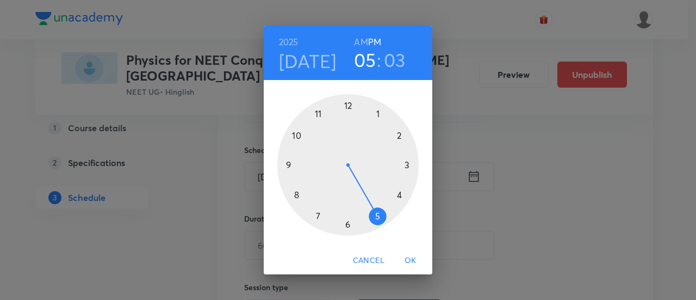
click at [401, 131] on div at bounding box center [347, 164] width 141 height 141
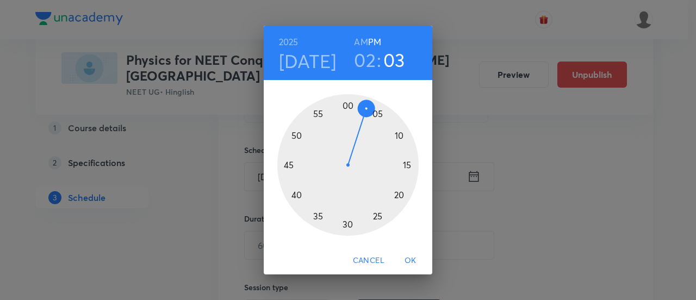
click at [288, 167] on div at bounding box center [347, 164] width 141 height 141
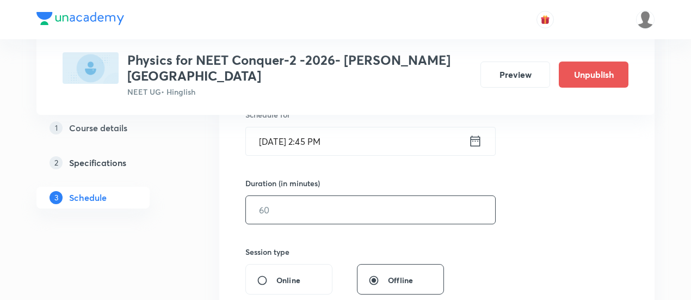
scroll to position [283, 0]
click at [407, 201] on input "text" at bounding box center [370, 209] width 249 height 28
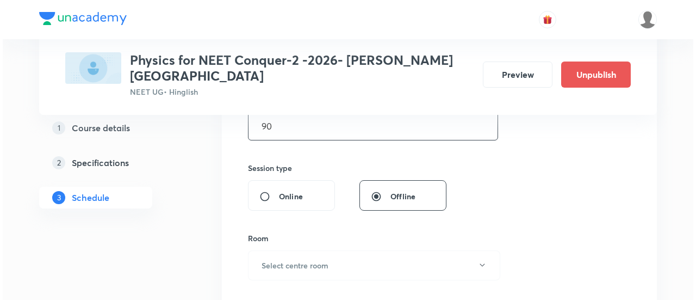
scroll to position [366, 0]
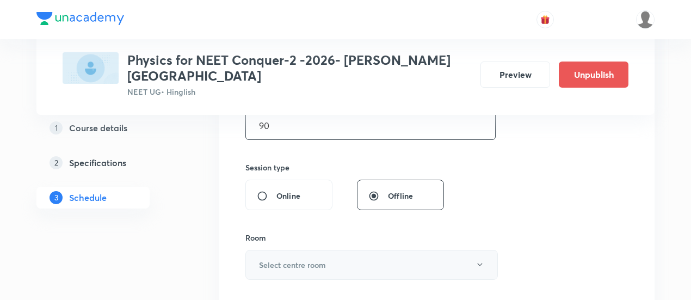
type input "90"
click at [363, 250] on button "Select centre room" at bounding box center [371, 265] width 252 height 30
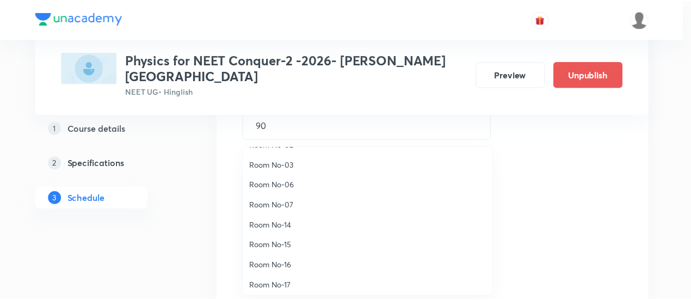
scroll to position [78, 0]
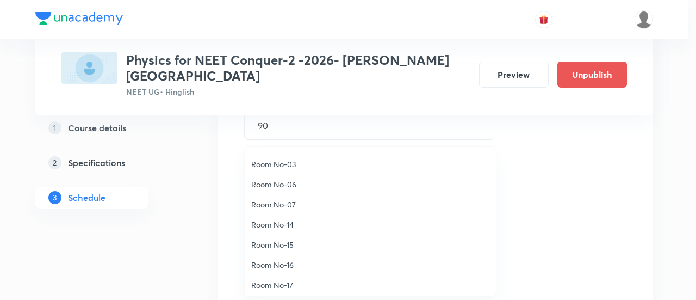
click at [289, 263] on span "Room No-16" at bounding box center [370, 264] width 238 height 11
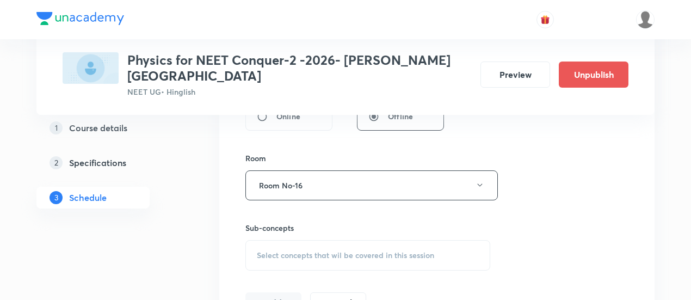
scroll to position [451, 0]
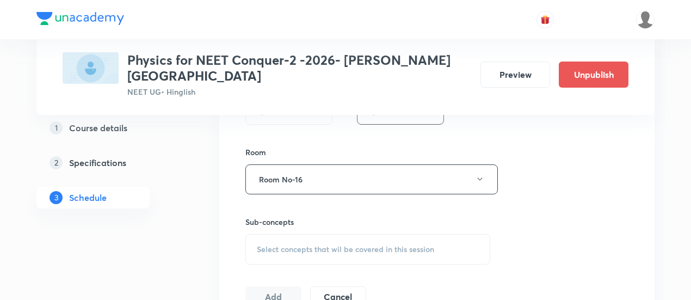
click at [367, 245] on span "Select concepts that wil be covered in this session" at bounding box center [345, 249] width 177 height 9
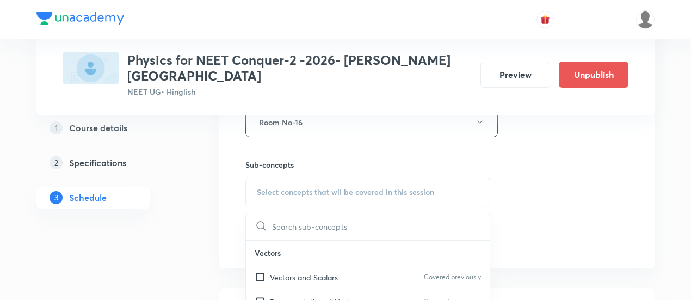
scroll to position [513, 0]
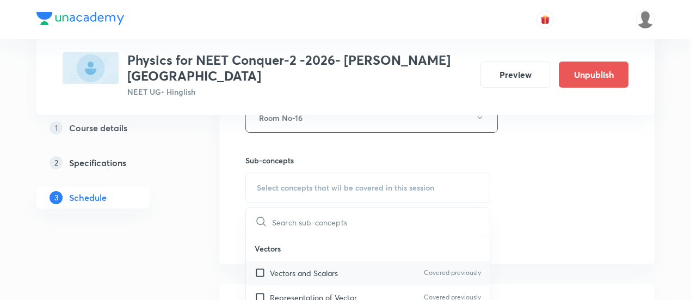
click at [308, 267] on p "Vectors and Scalars" at bounding box center [304, 272] width 68 height 11
checkbox input "true"
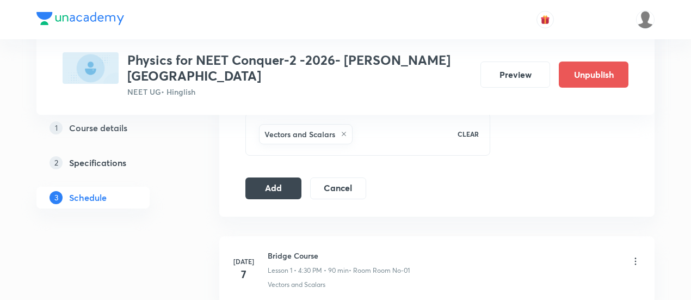
scroll to position [574, 0]
click at [287, 175] on button "Add" at bounding box center [273, 186] width 56 height 22
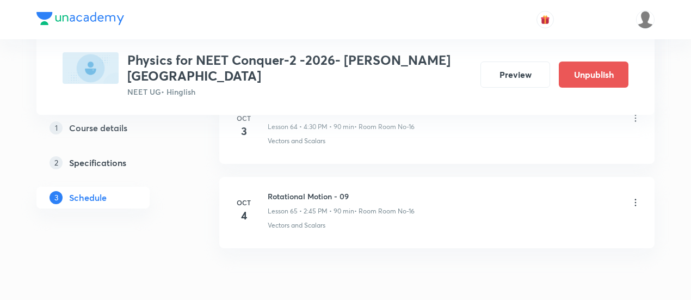
scroll to position [5524, 0]
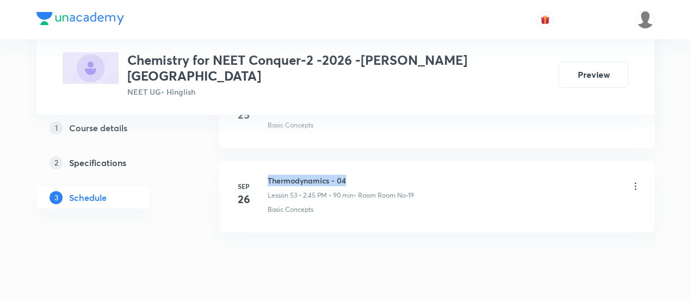
drag, startPoint x: 269, startPoint y: 144, endPoint x: 355, endPoint y: 146, distance: 85.4
click at [355, 175] on h6 "Thermodynamics - 04" at bounding box center [341, 180] width 146 height 11
copy h6 "Thermodynamics - 04"
click at [355, 175] on h6 "Thermodynamics - 04" at bounding box center [341, 180] width 146 height 11
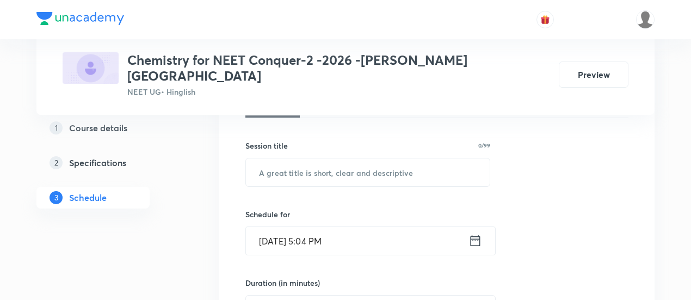
scroll to position [185, 0]
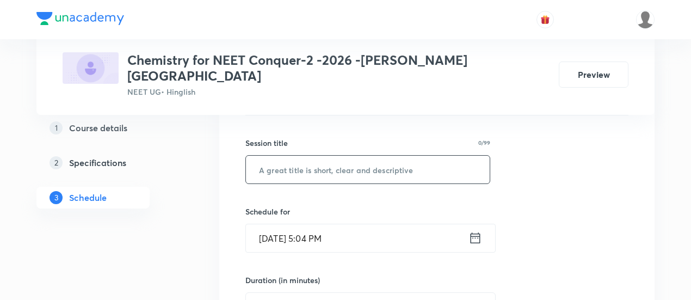
click at [351, 156] on input "text" at bounding box center [368, 170] width 244 height 28
paste input "Thermodynamics - 04"
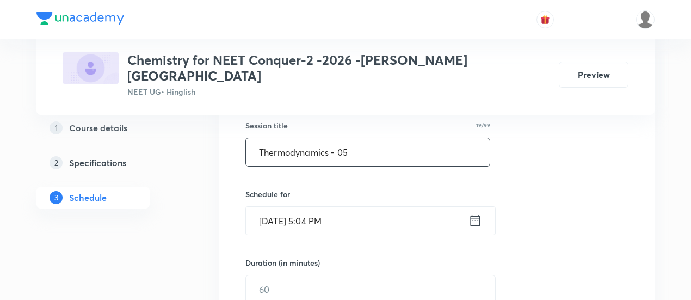
scroll to position [226, 0]
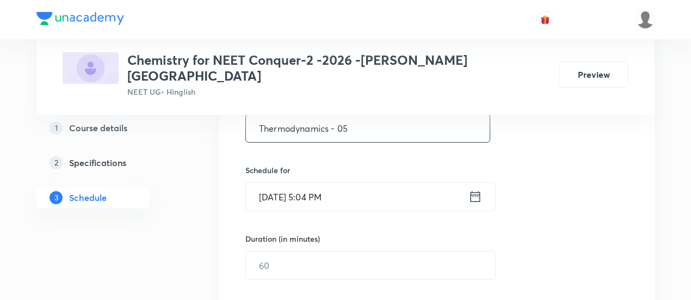
type input "Thermodynamics - 05"
click at [479, 191] on icon at bounding box center [475, 196] width 10 height 11
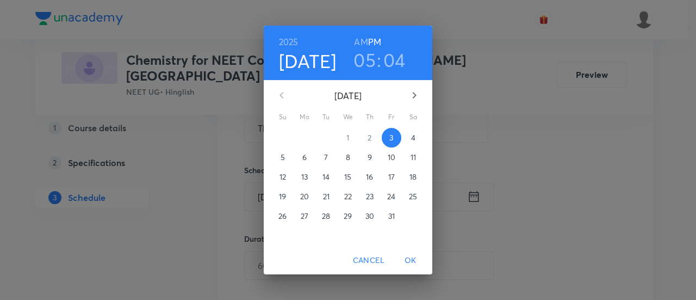
click at [415, 133] on p "4" at bounding box center [413, 137] width 4 height 11
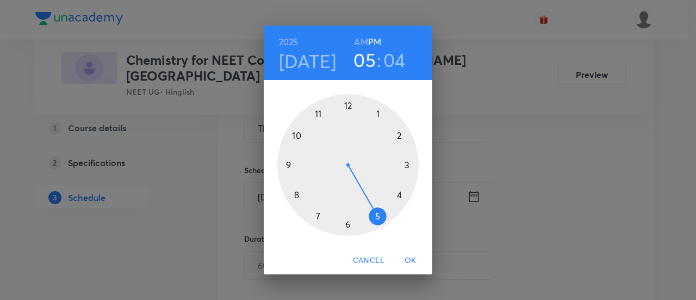
click at [399, 194] on div at bounding box center [347, 164] width 141 height 141
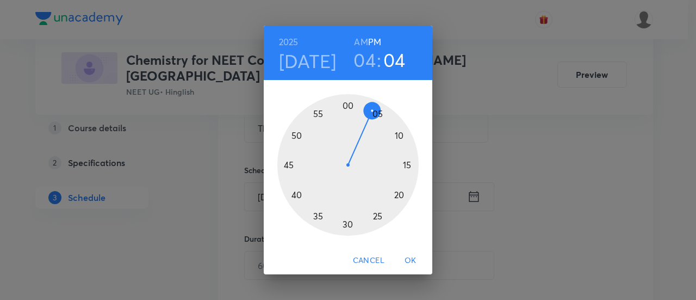
click at [348, 225] on div at bounding box center [347, 164] width 141 height 141
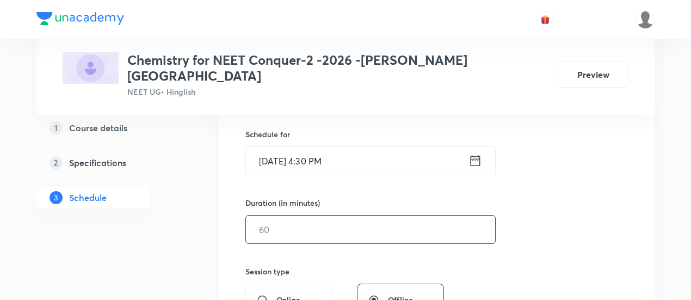
scroll to position [263, 0]
click at [419, 215] on input "text" at bounding box center [370, 229] width 249 height 28
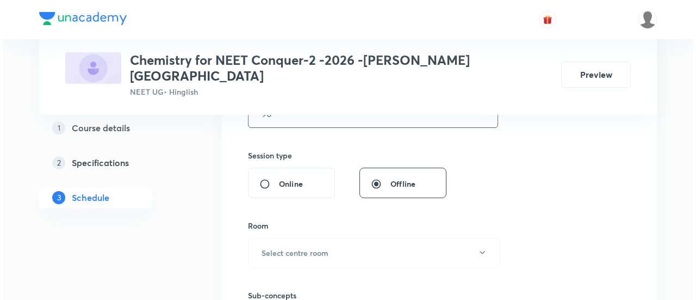
scroll to position [378, 0]
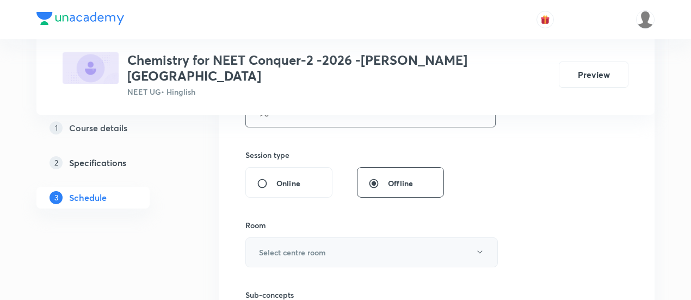
type input "90"
click at [338, 237] on button "Select centre room" at bounding box center [371, 252] width 252 height 30
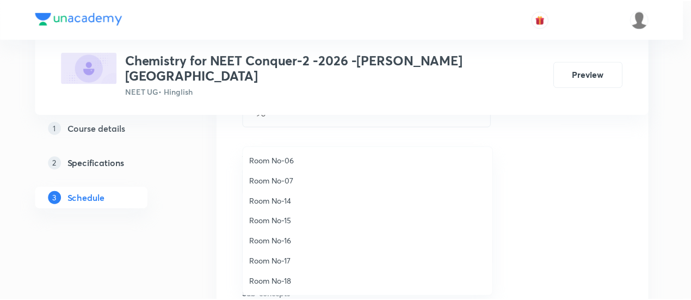
scroll to position [120, 0]
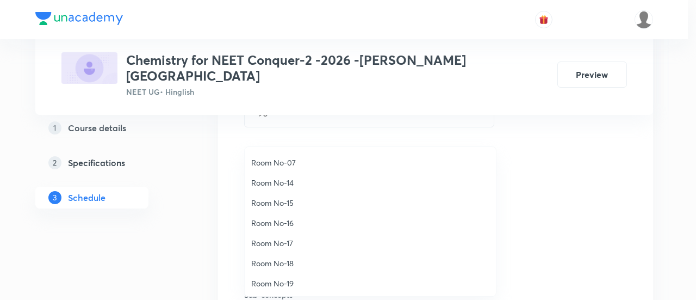
click at [295, 225] on span "Room No-16" at bounding box center [370, 222] width 238 height 11
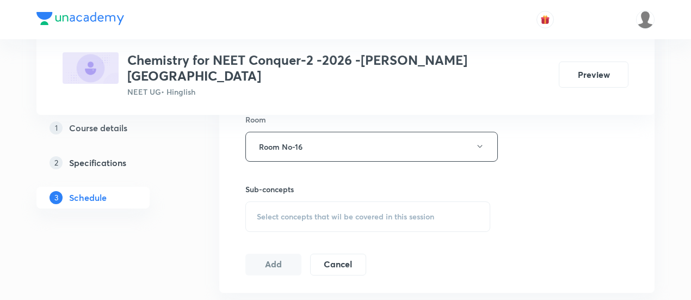
scroll to position [486, 0]
click at [350, 210] on span "Select concepts that wil be covered in this session" at bounding box center [345, 214] width 177 height 9
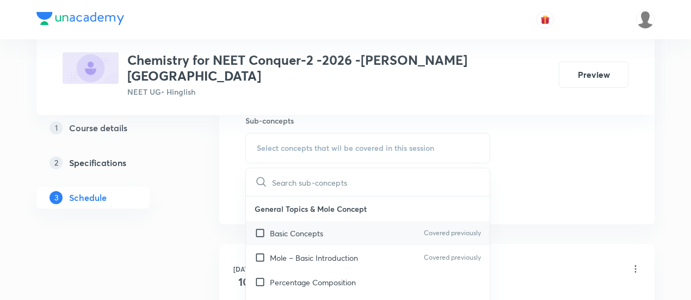
scroll to position [556, 0]
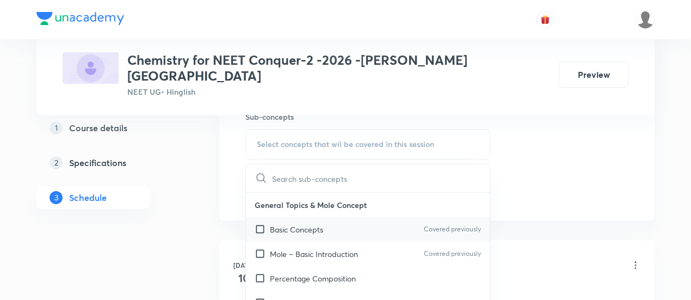
click at [305, 224] on p "Basic Concepts" at bounding box center [296, 229] width 53 height 11
checkbox input "true"
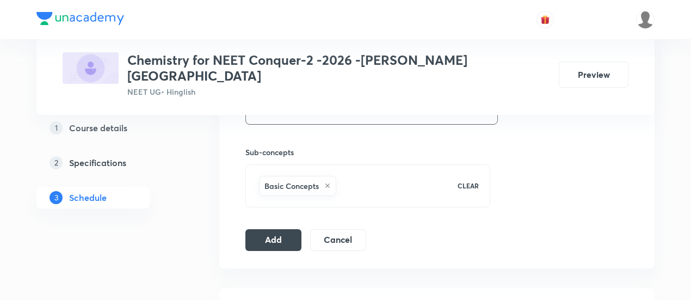
scroll to position [524, 0]
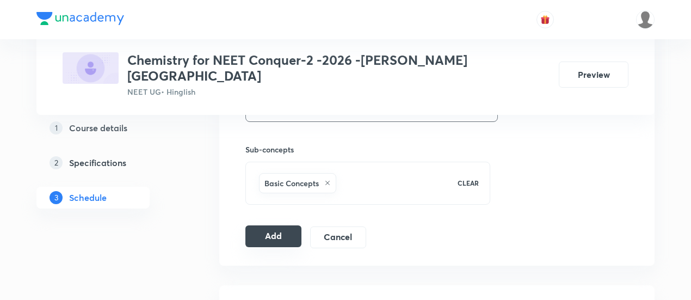
click at [289, 225] on button "Add" at bounding box center [273, 236] width 56 height 22
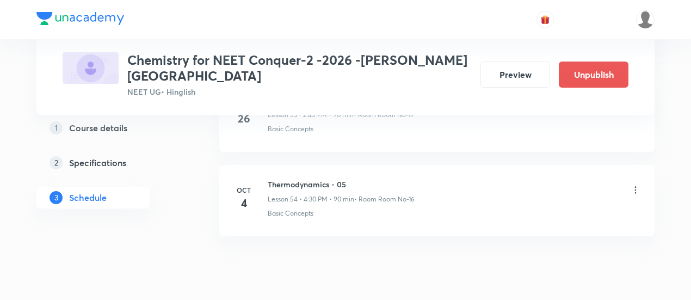
scroll to position [4605, 0]
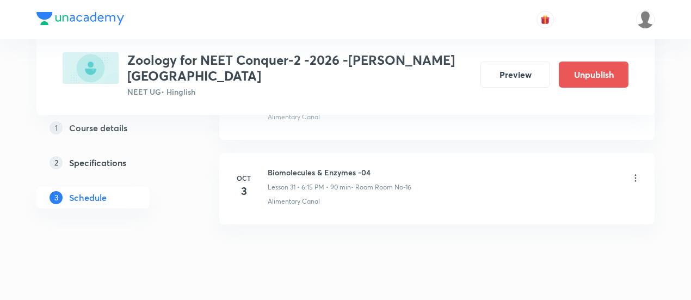
scroll to position [3172, 0]
drag, startPoint x: 268, startPoint y: 144, endPoint x: 378, endPoint y: 145, distance: 110.4
click at [378, 166] on h6 "Biomolecules & Enzymes -04" at bounding box center [340, 171] width 144 height 11
copy h6 "Biomolecules & Enzymes -04"
click at [378, 166] on h6 "Biomolecules & Enzymes -04" at bounding box center [340, 171] width 144 height 11
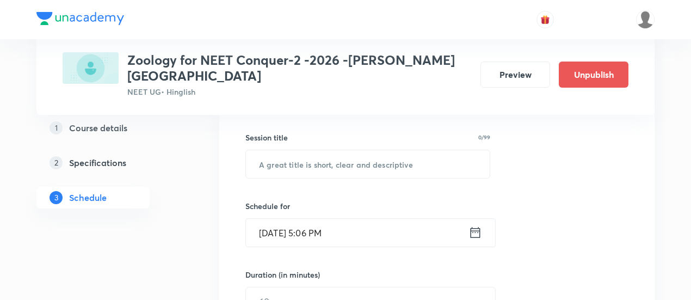
scroll to position [190, 0]
click at [345, 151] on input "text" at bounding box center [368, 164] width 244 height 28
paste input "Biomolecules & Enzymes -04"
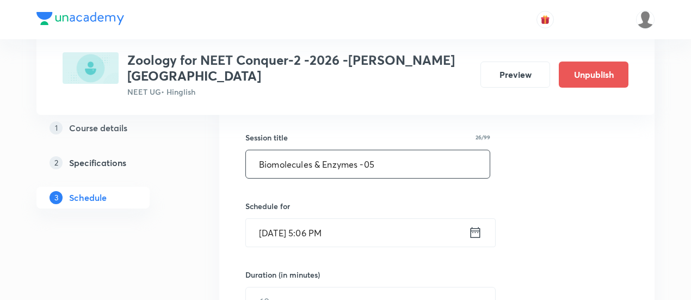
type input "Biomolecules & Enzymes -05"
click at [471, 225] on icon at bounding box center [475, 232] width 14 height 15
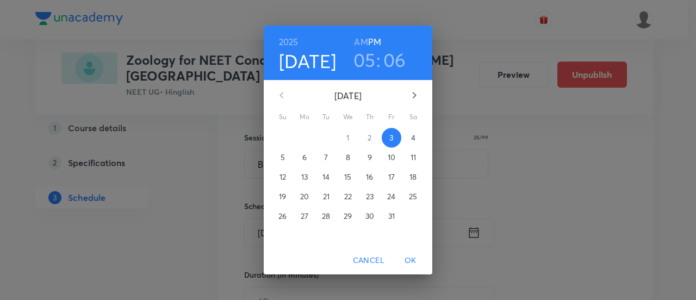
click at [413, 140] on p "4" at bounding box center [413, 137] width 4 height 11
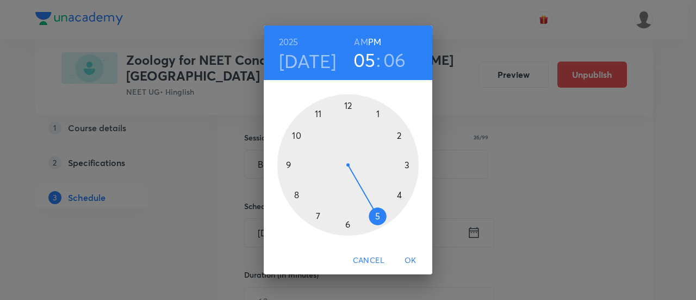
click at [347, 224] on div at bounding box center [347, 164] width 141 height 141
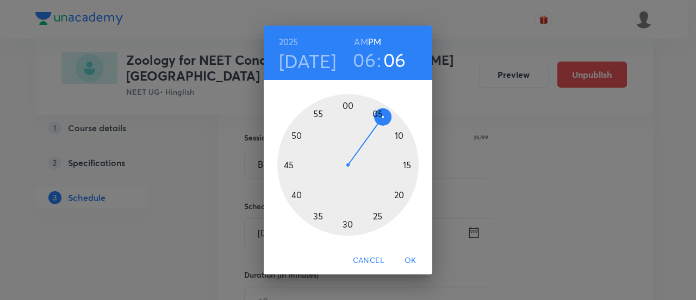
click at [408, 164] on div at bounding box center [347, 164] width 141 height 141
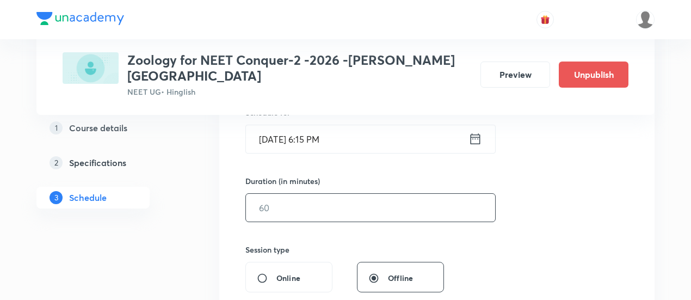
scroll to position [285, 0]
click at [424, 193] on input "text" at bounding box center [370, 207] width 249 height 28
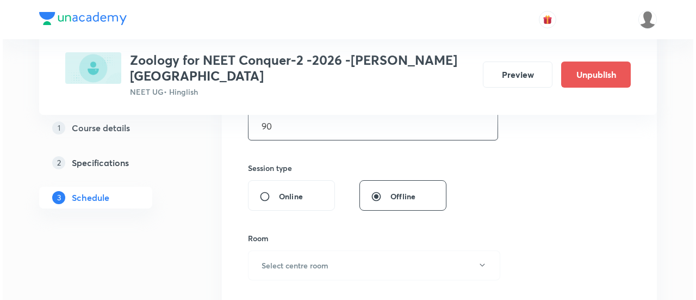
scroll to position [401, 0]
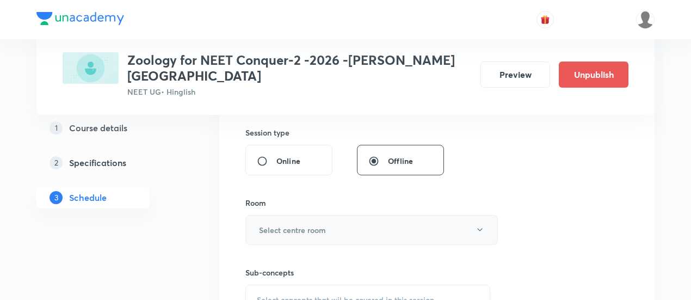
type input "90"
click at [304, 224] on h6 "Select centre room" at bounding box center [292, 229] width 67 height 11
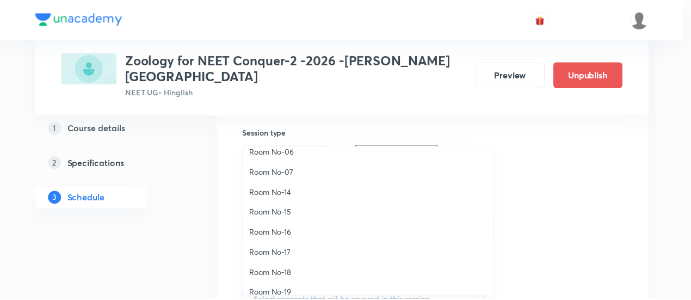
scroll to position [112, 0]
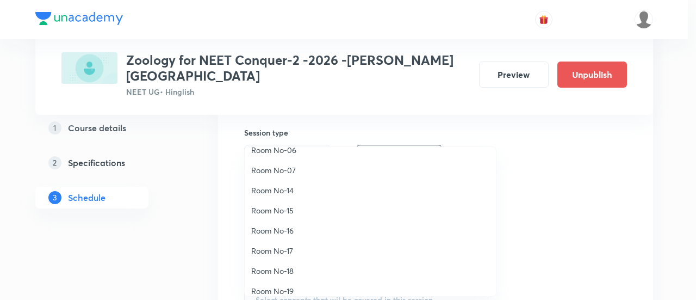
click at [288, 228] on span "Room No-16" at bounding box center [370, 230] width 238 height 11
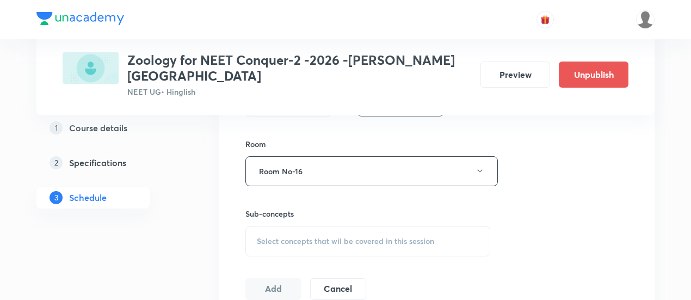
scroll to position [462, 0]
click at [340, 234] on span "Select concepts that wil be covered in this session" at bounding box center [345, 238] width 177 height 9
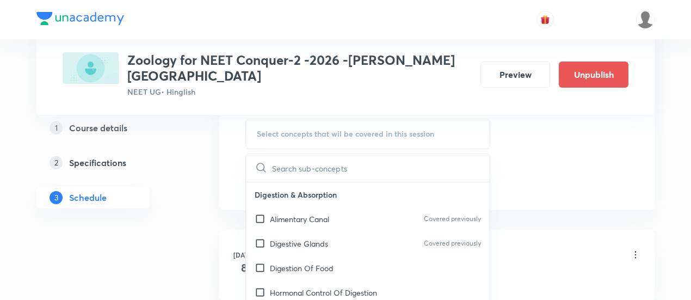
scroll to position [568, 0]
click at [320, 210] on div "Alimentary Canal Covered previously" at bounding box center [368, 218] width 244 height 24
checkbox input "true"
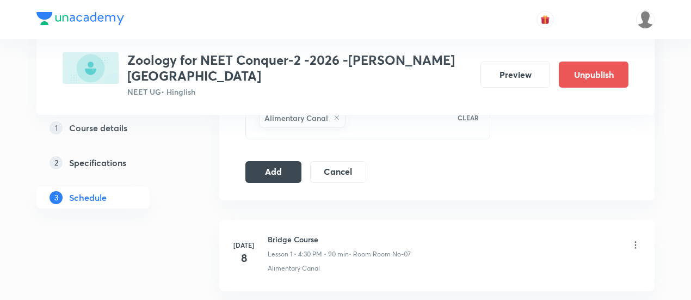
scroll to position [597, 0]
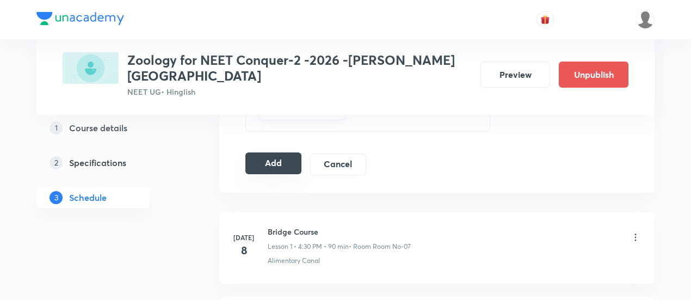
click at [280, 152] on button "Add" at bounding box center [273, 163] width 56 height 22
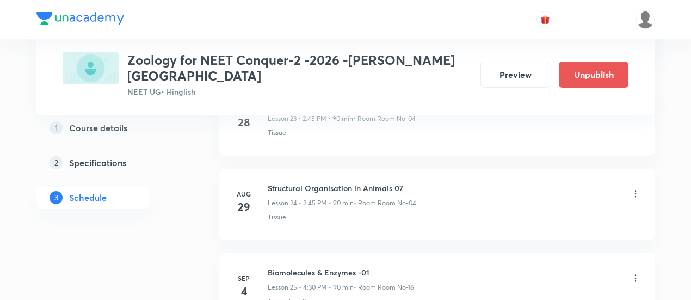
scroll to position [2758, 0]
